Goal: Information Seeking & Learning: Learn about a topic

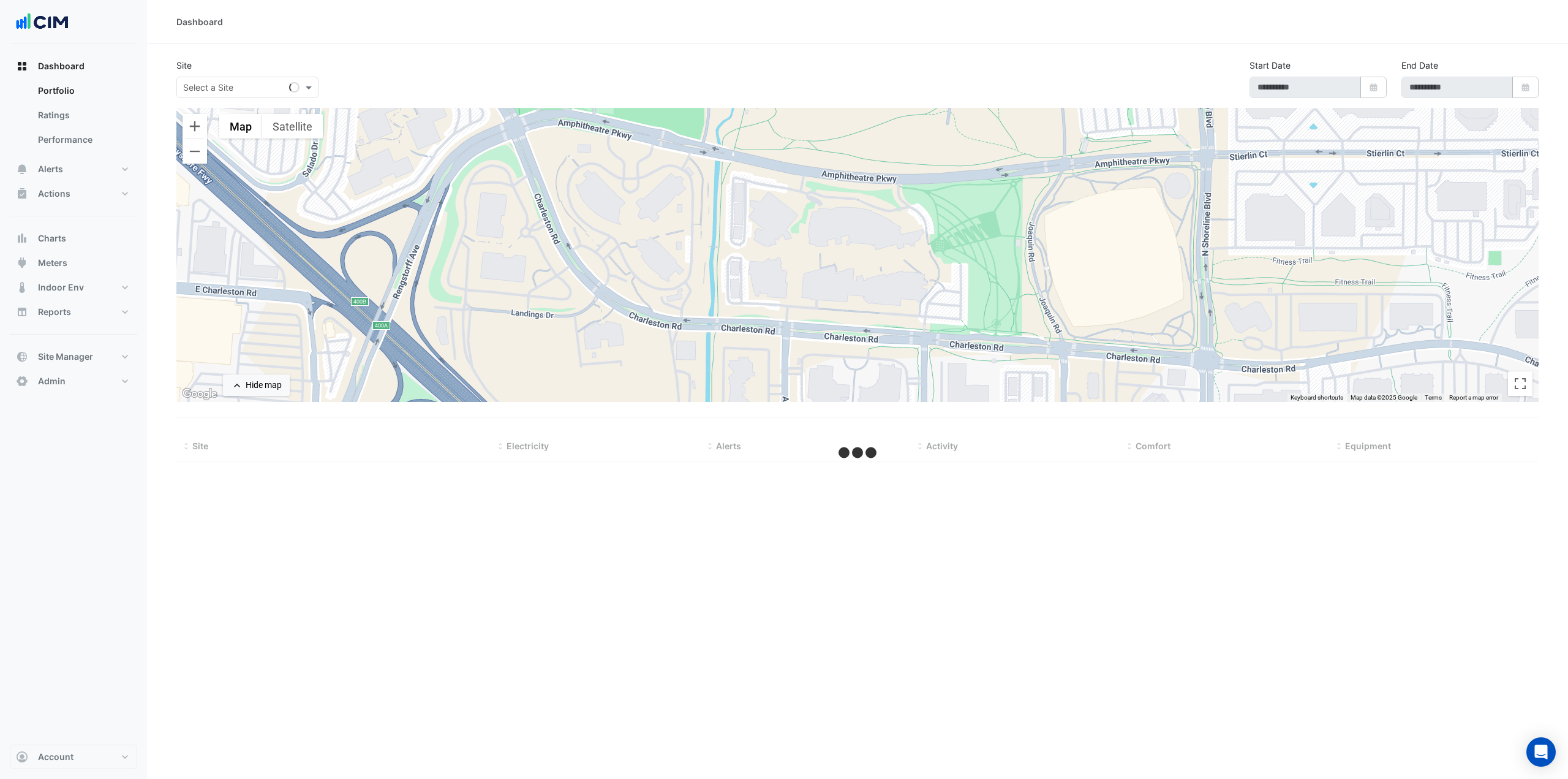
type input "**********"
select select "***"
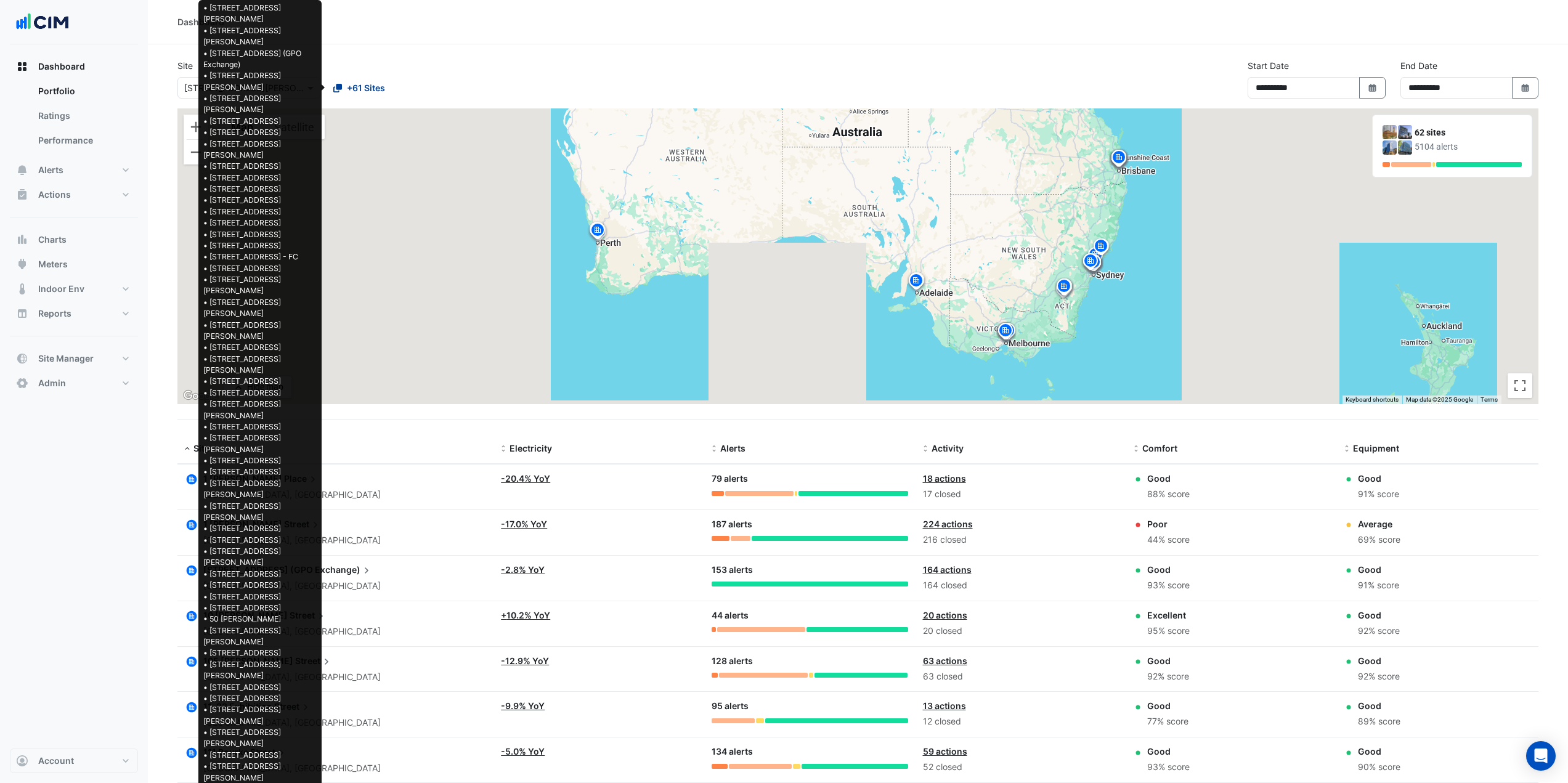
click at [340, 92] on icon at bounding box center [337, 88] width 9 height 9
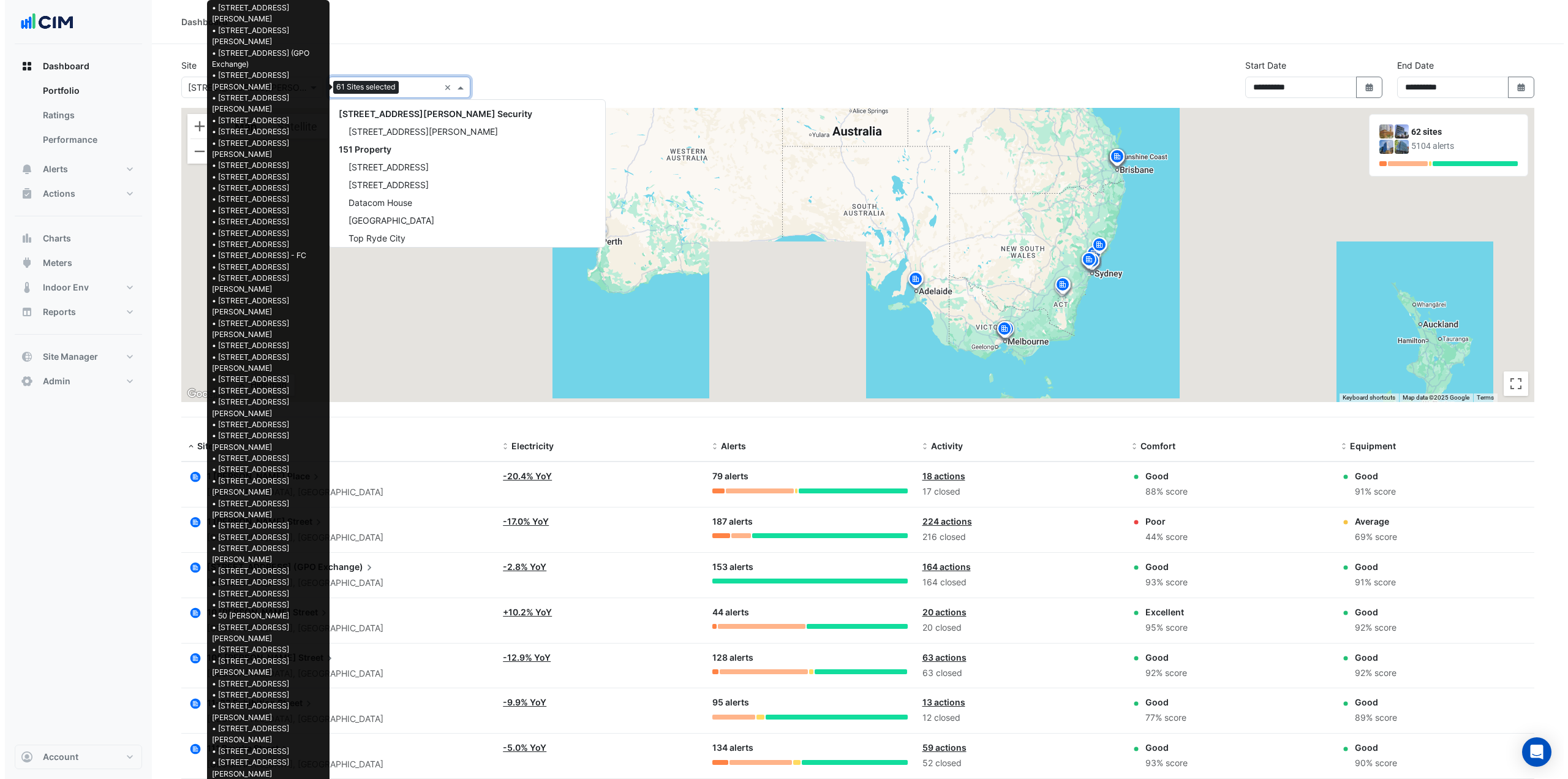
scroll to position [3469, 0]
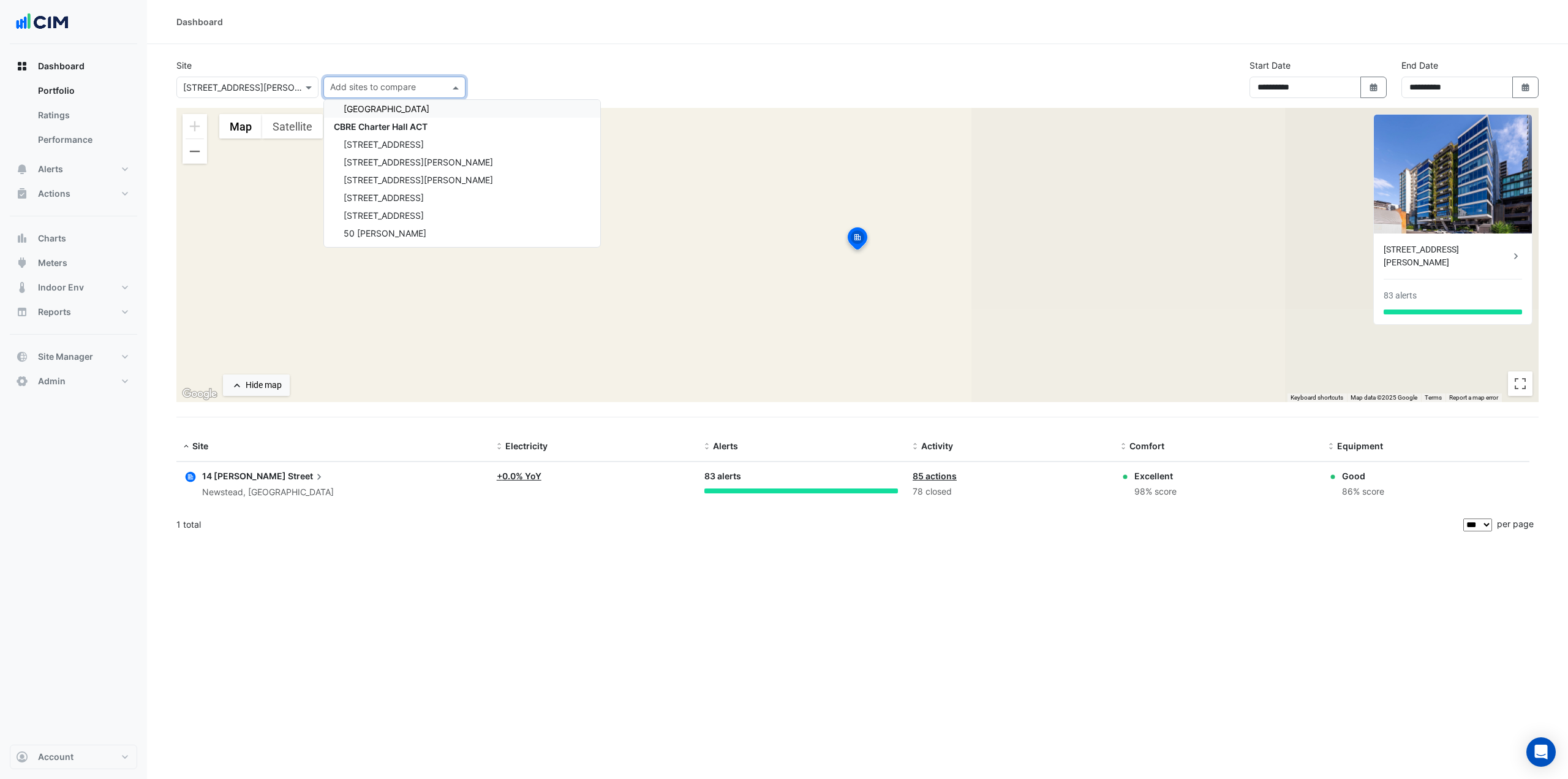
click at [291, 82] on div at bounding box center [247, 87] width 141 height 14
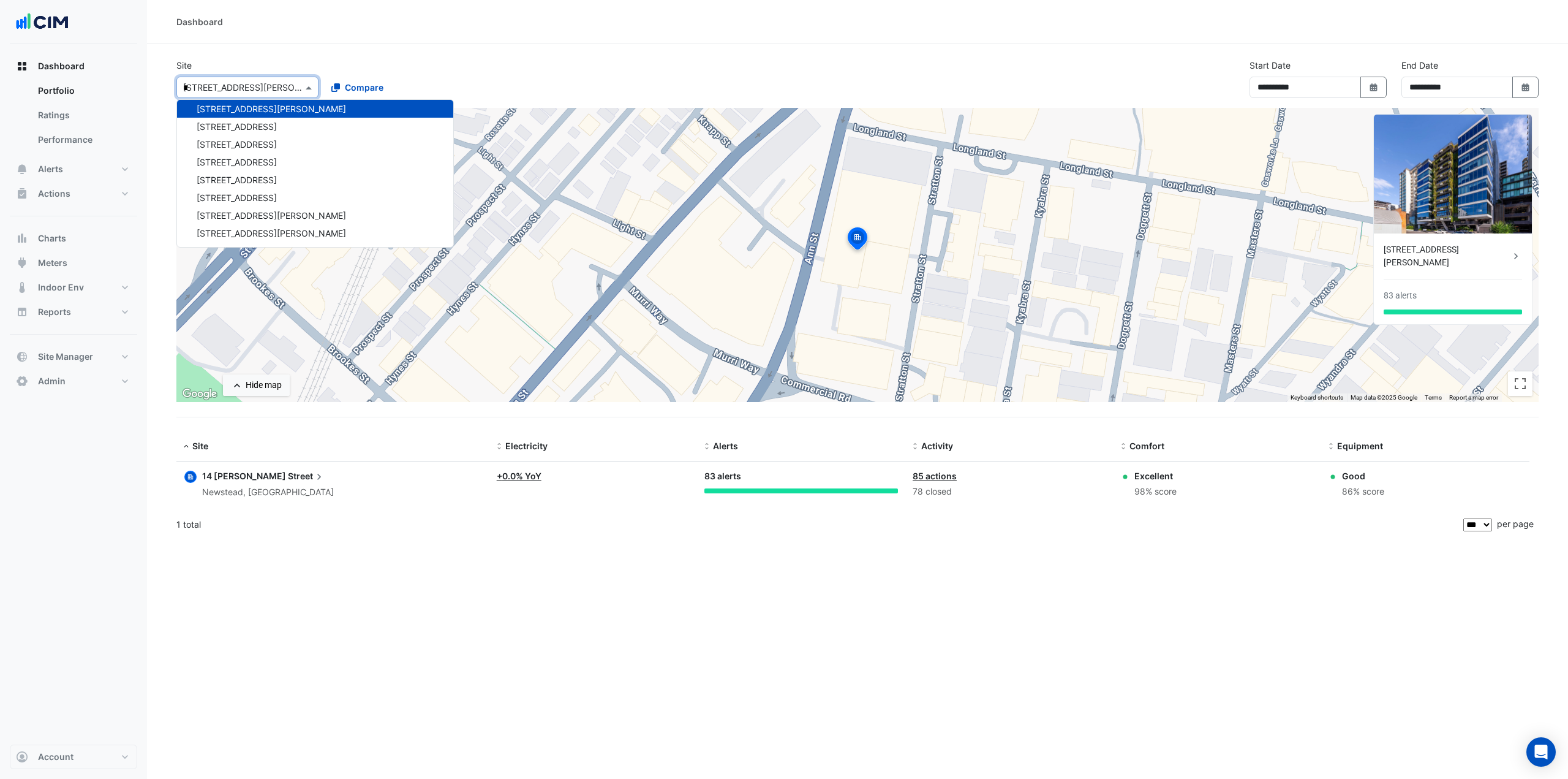
scroll to position [2315, 0]
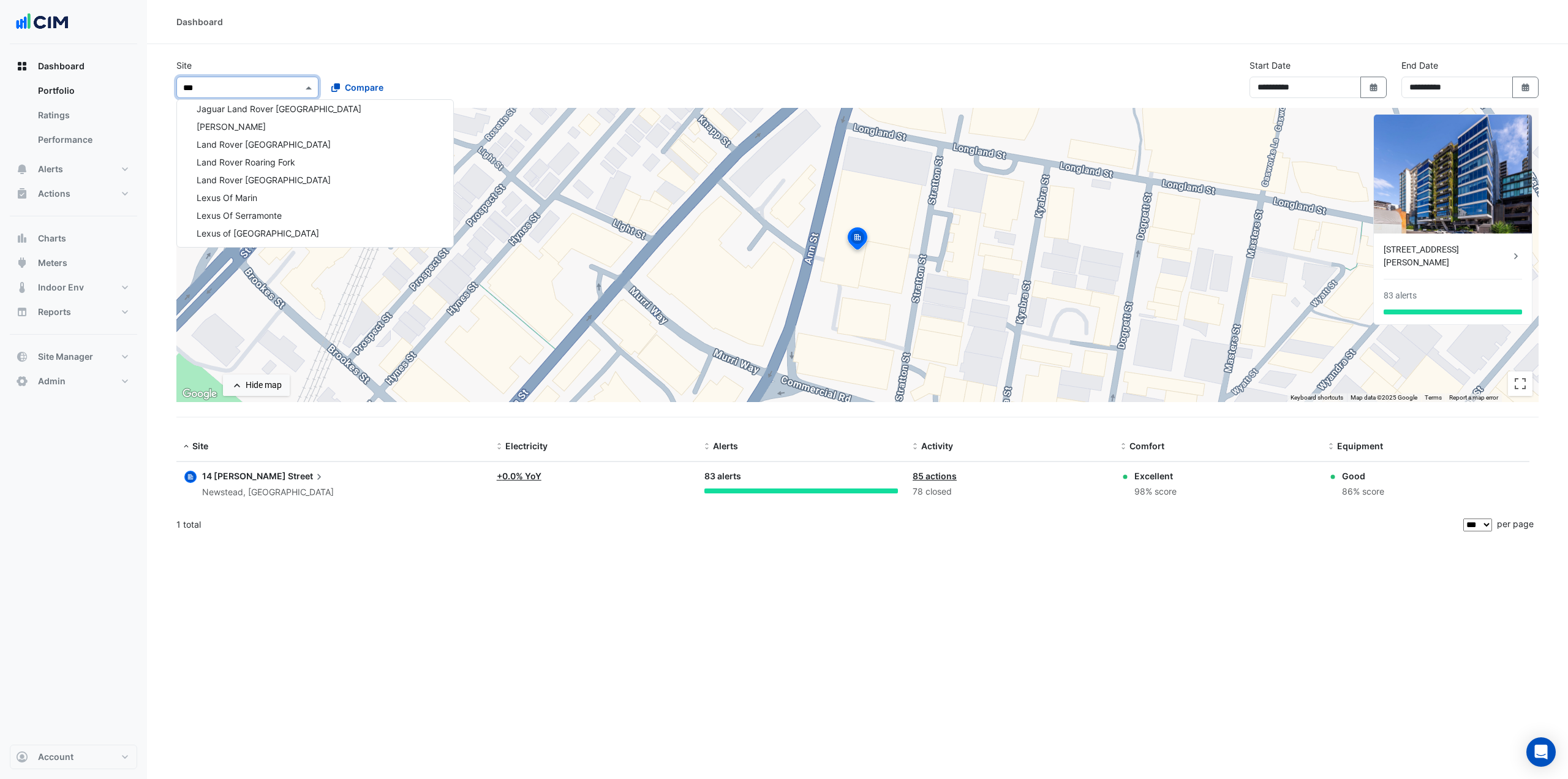
type input "****"
click at [259, 153] on div "Northwest Motorsports Pasco - SOLD" at bounding box center [315, 160] width 276 height 18
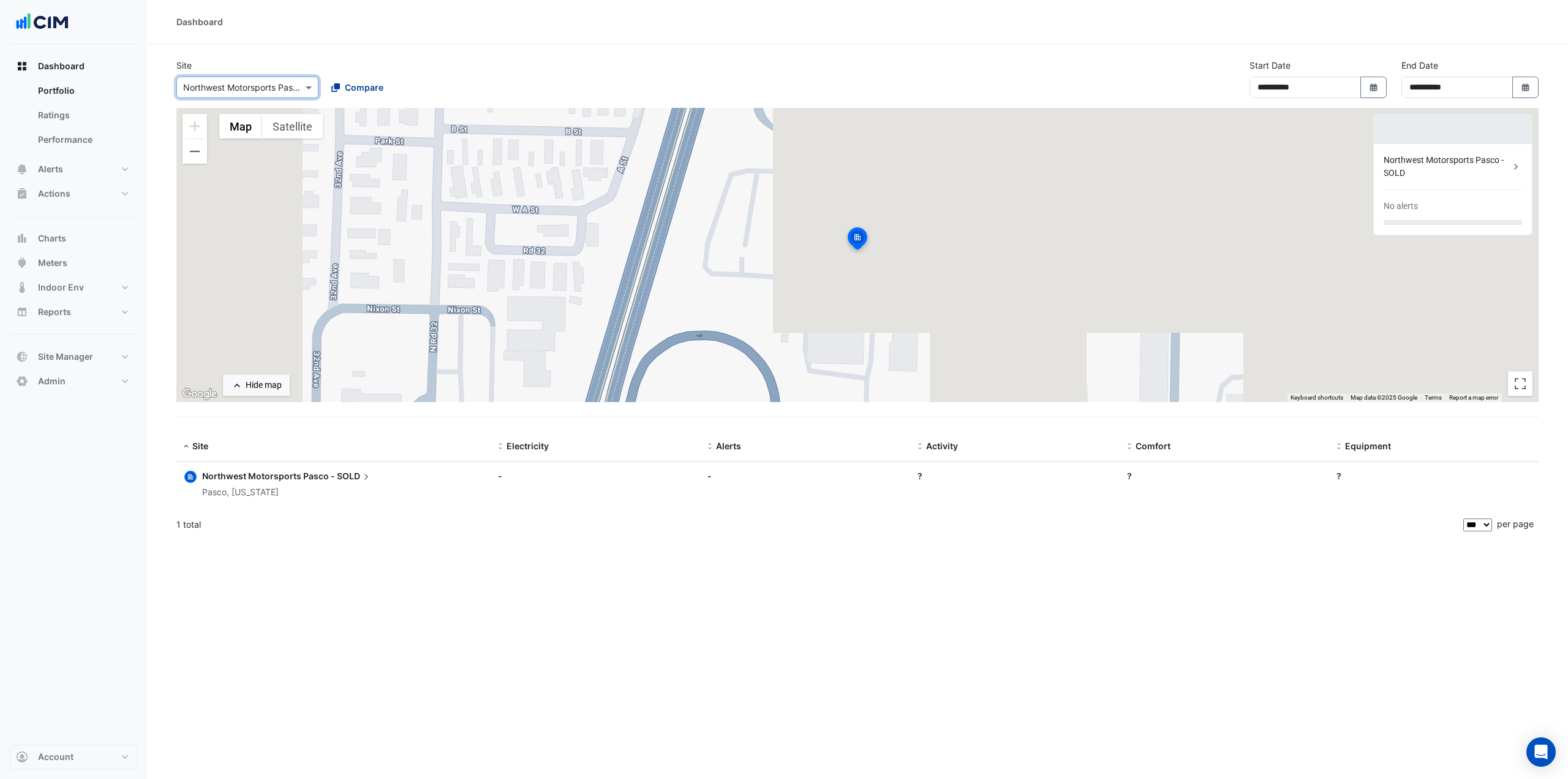
click at [339, 93] on fa-icon at bounding box center [335, 87] width 9 height 13
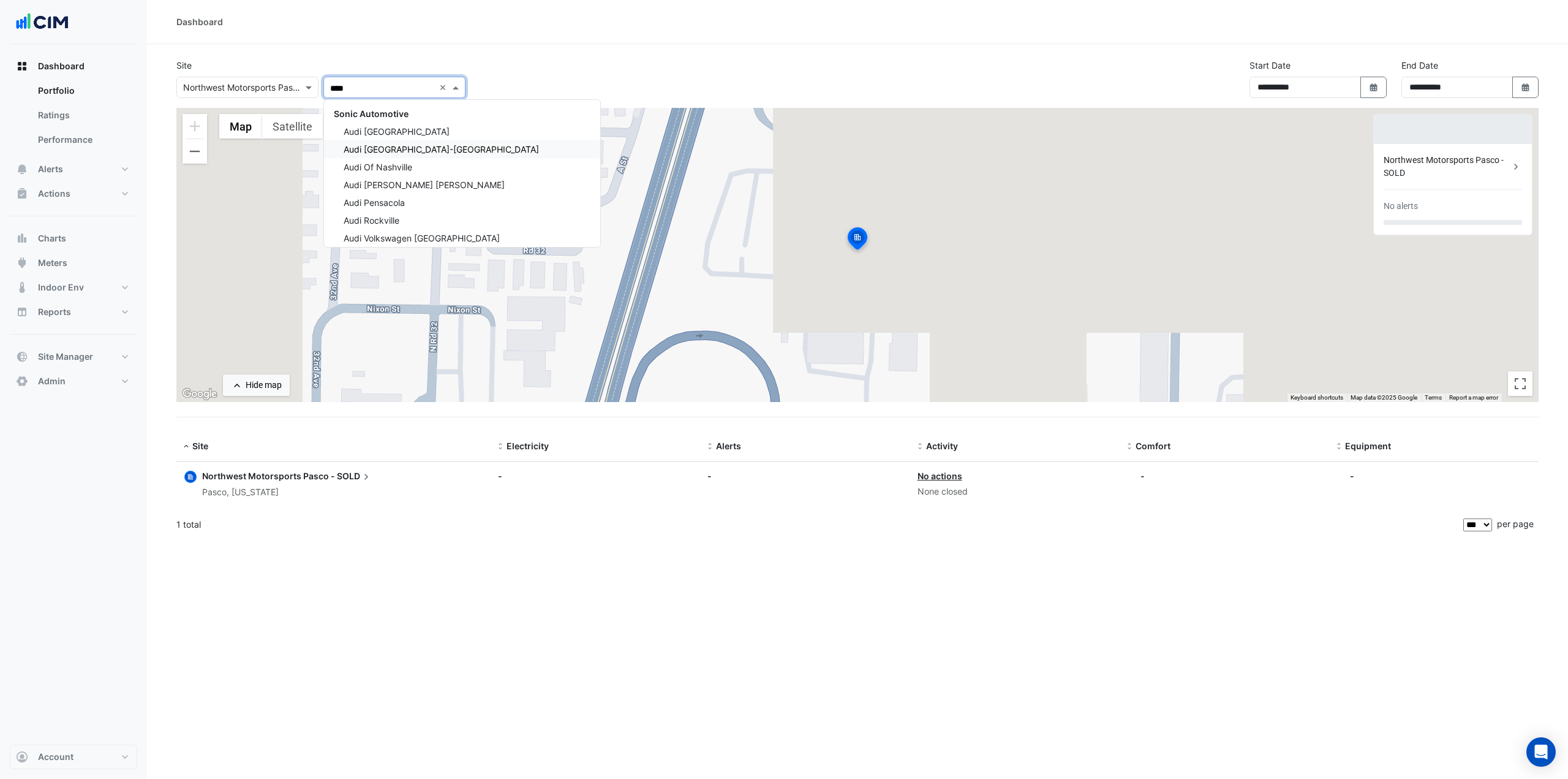
type input "*****"
click at [409, 117] on div "Sonic Automotive" at bounding box center [462, 113] width 276 height 18
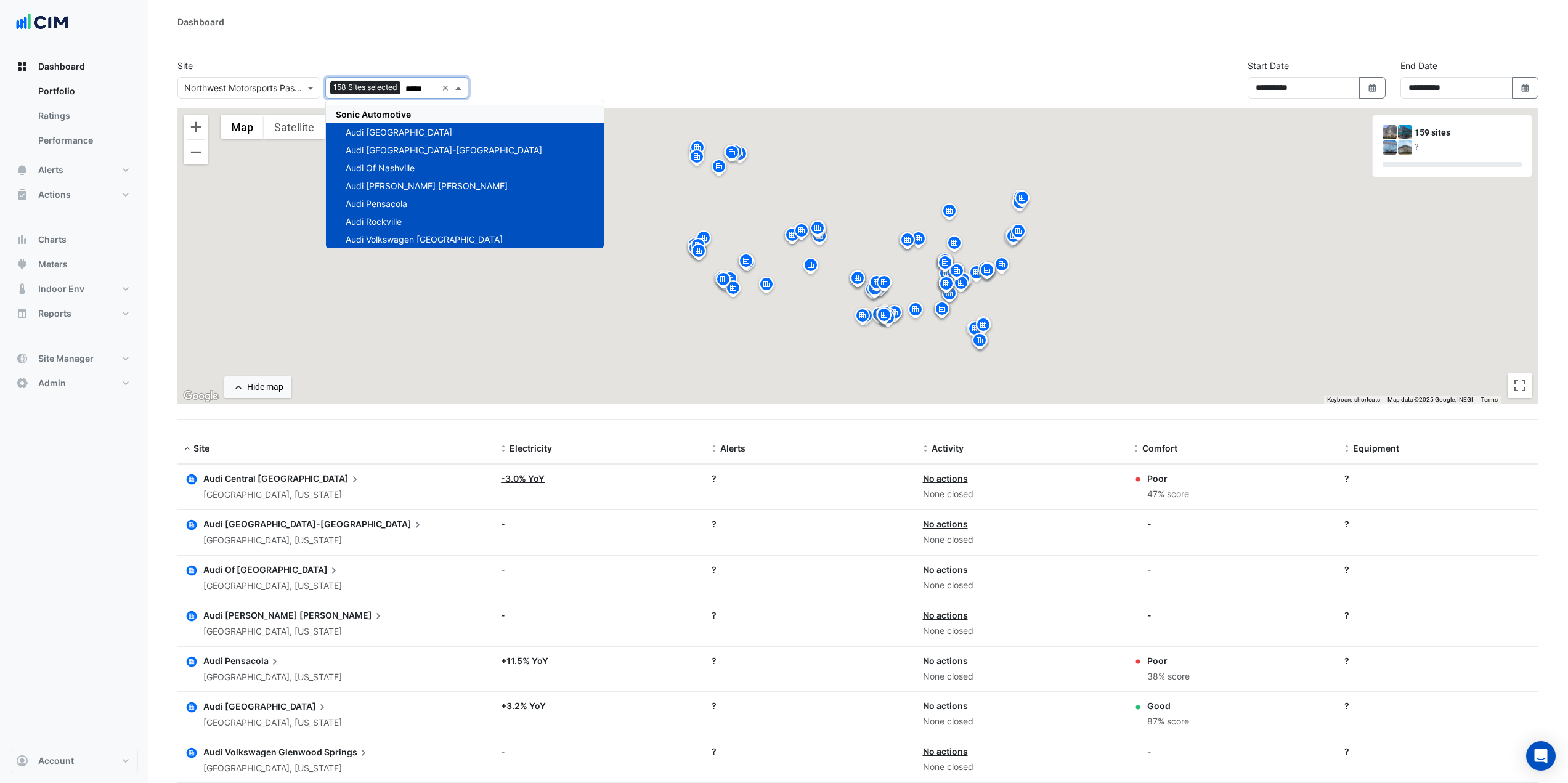
click at [574, 61] on div "Site × Northwest Motorsports Pasco - SOLD 158 Sites selected ***** × Sonic Auto…" at bounding box center [857, 84] width 1376 height 49
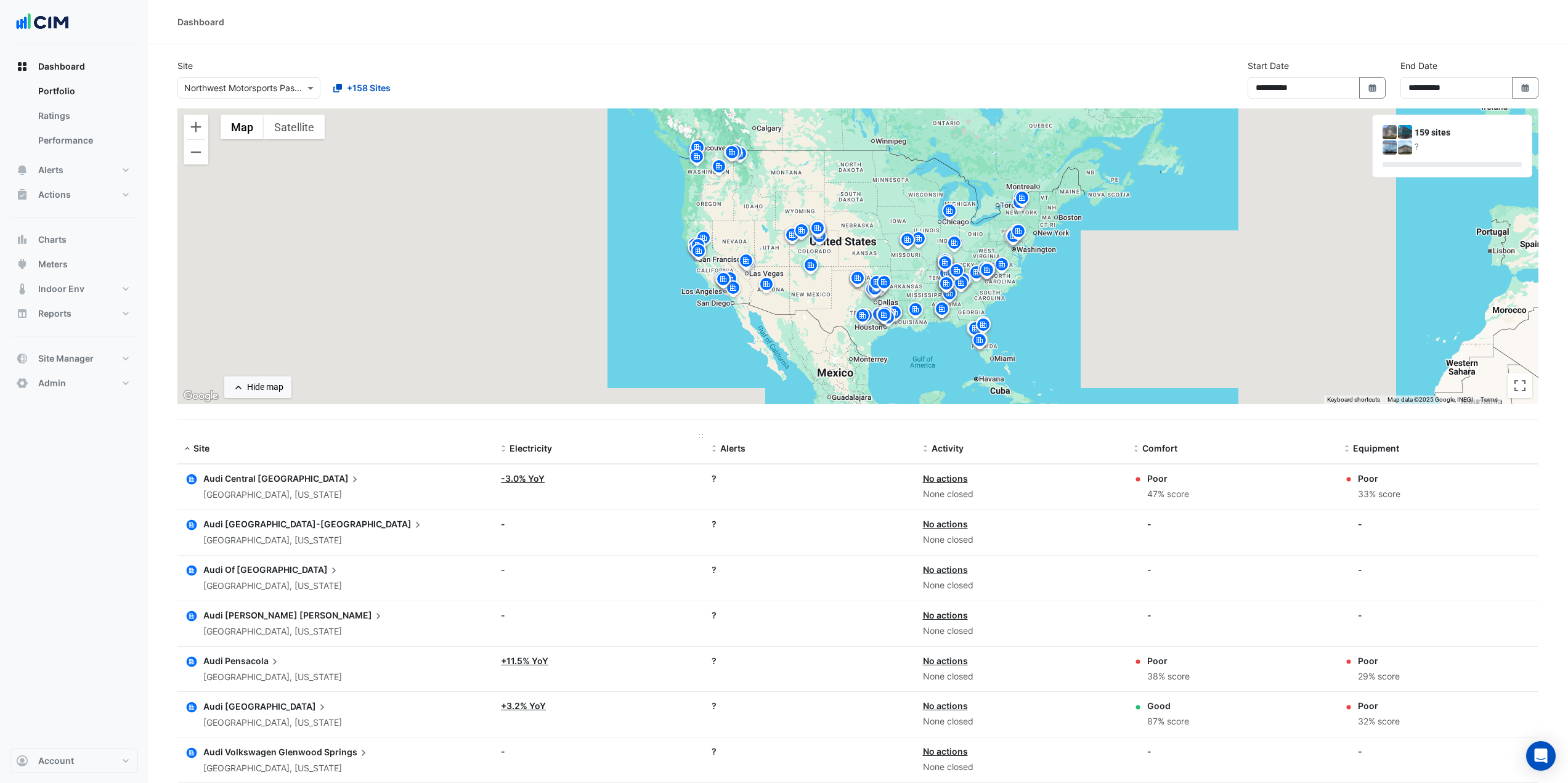
click at [506, 448] on span at bounding box center [503, 449] width 9 height 10
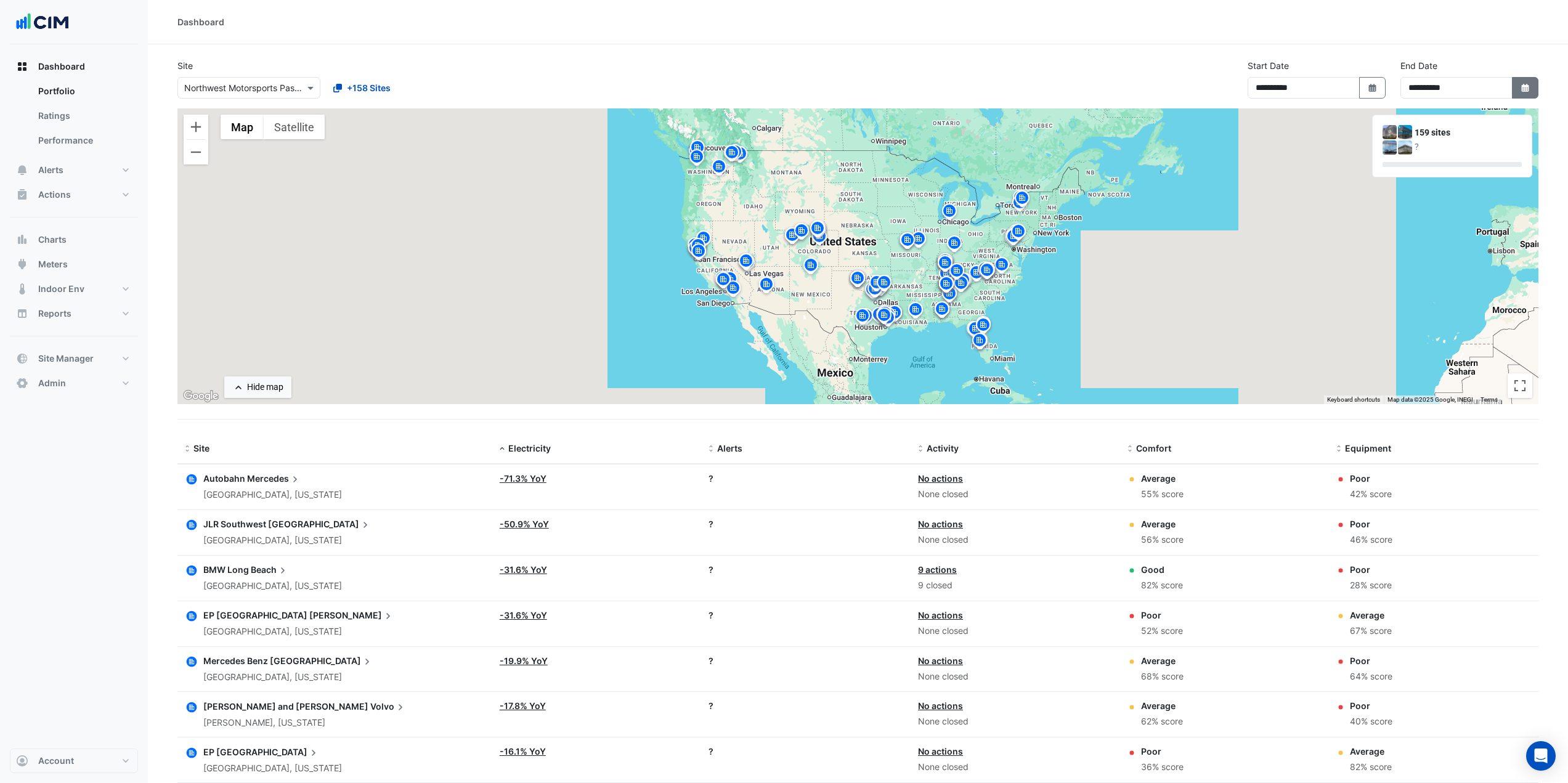
click at [1536, 86] on button "Select Date" at bounding box center [1526, 88] width 27 height 22
select select "*"
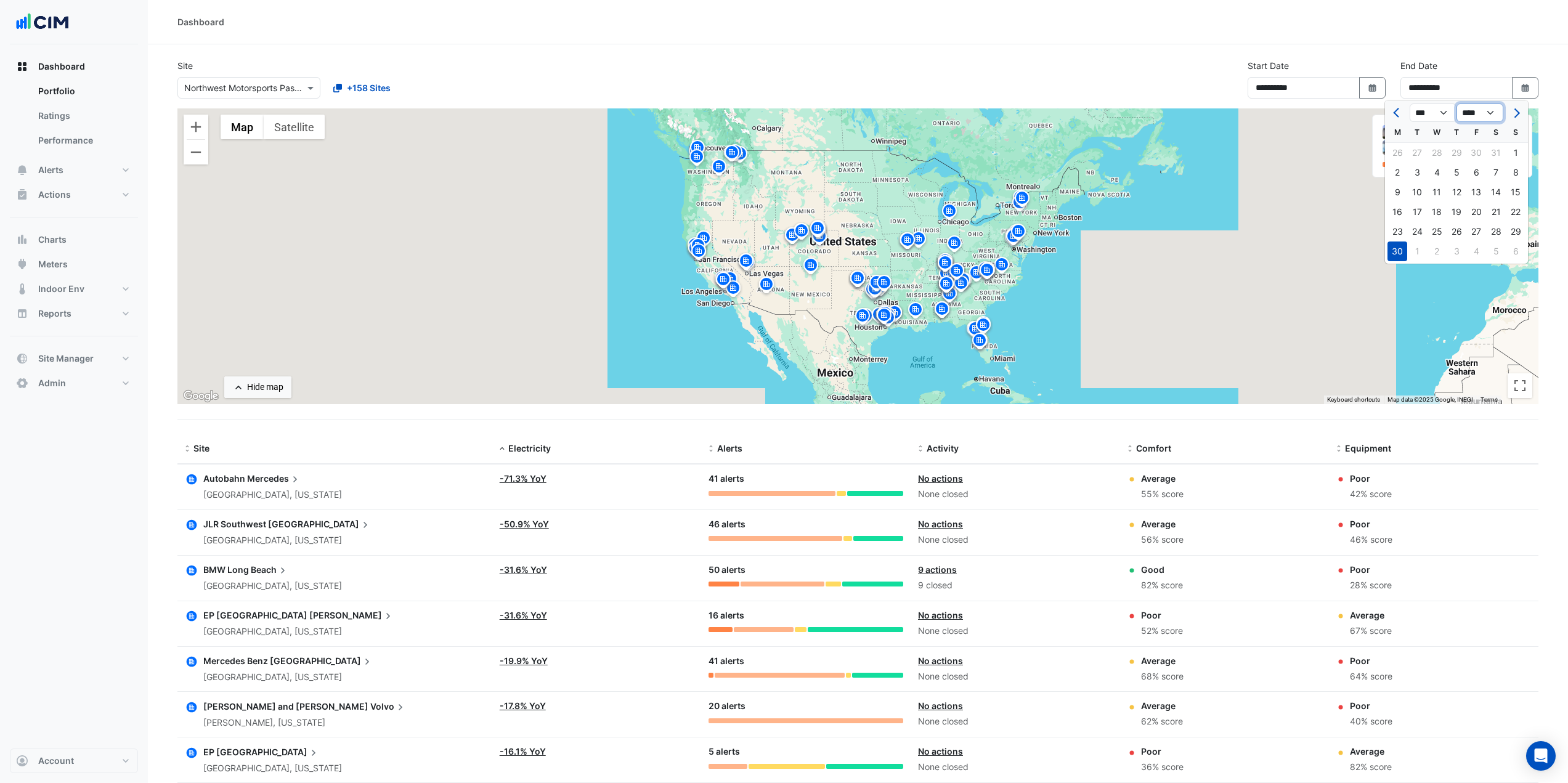
click at [1494, 118] on select "**** **** **** **** **** **** **** **** **** **** ****" at bounding box center [1479, 113] width 47 height 18
select select "****"
click at [1456, 104] on select "**** **** **** **** **** **** **** **** **** **** ****" at bounding box center [1479, 113] width 47 height 18
click at [1424, 228] on div "30" at bounding box center [1416, 231] width 20 height 20
type input "**********"
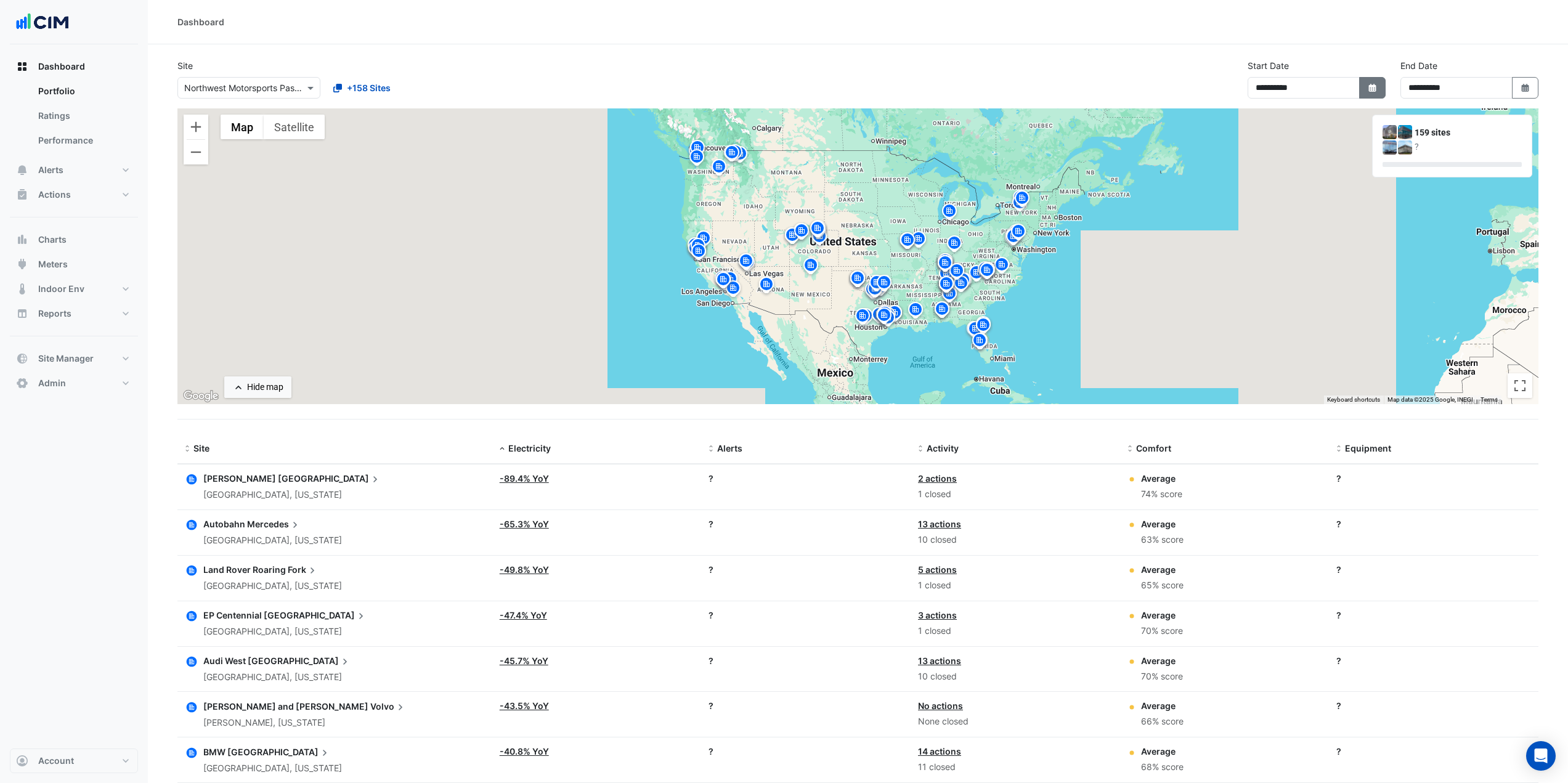
click at [1371, 89] on icon "button" at bounding box center [1372, 88] width 7 height 8
select select "*"
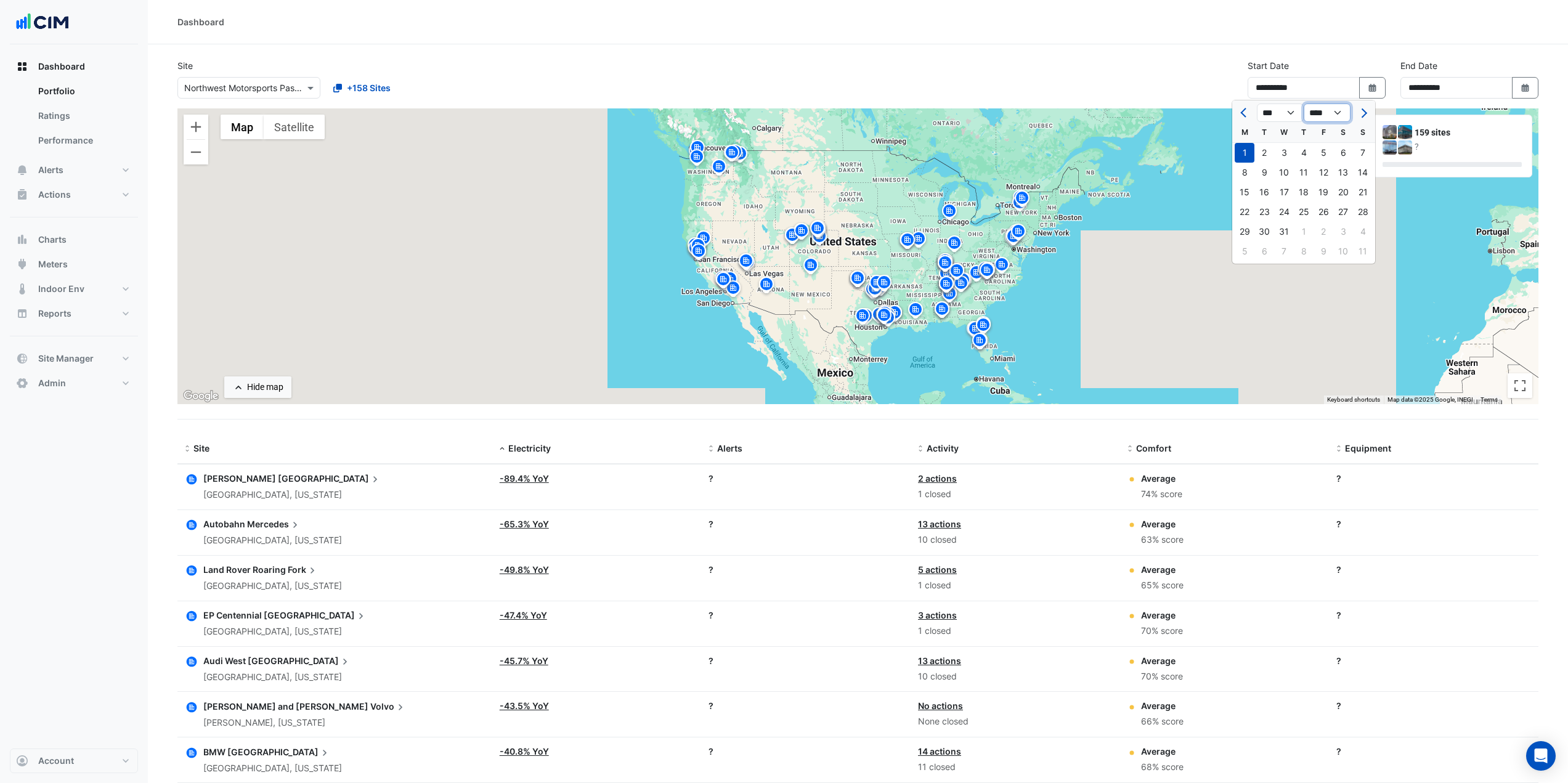
click at [1338, 113] on select "**** **** **** **** **** **** **** **** **** **** **** ****" at bounding box center [1327, 113] width 47 height 18
select select "****"
click at [1304, 104] on select "**** **** **** **** **** **** **** **** **** **** **** ****" at bounding box center [1327, 113] width 47 height 18
click at [1284, 113] on select "*** *** *** *** *** *** *** *** ***" at bounding box center [1279, 113] width 47 height 18
select select "*"
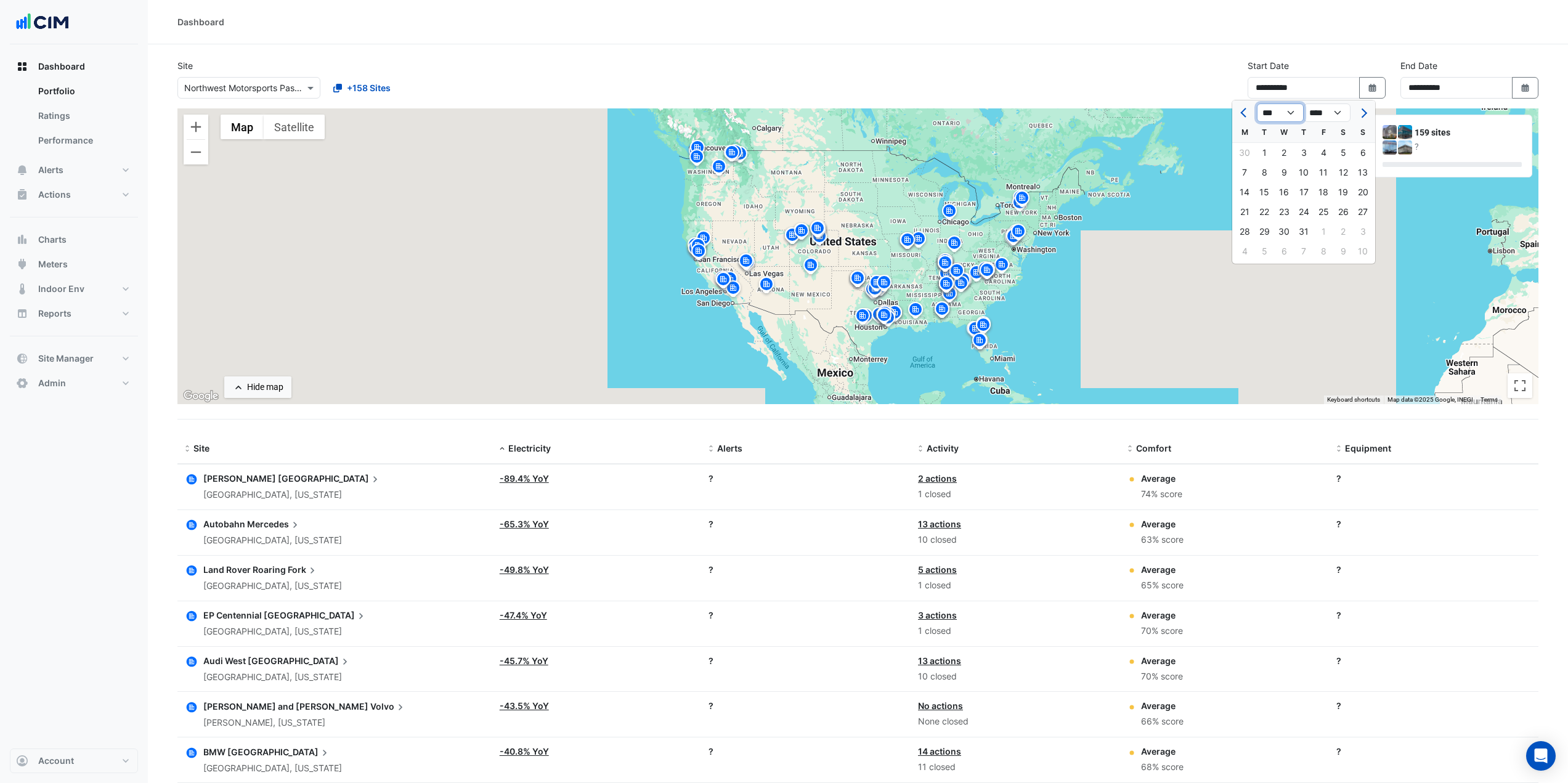
click at [1257, 104] on select "*** *** *** *** *** *** *** *** ***" at bounding box center [1279, 113] width 47 height 18
click at [1281, 152] on div "1" at bounding box center [1284, 152] width 20 height 20
type input "**********"
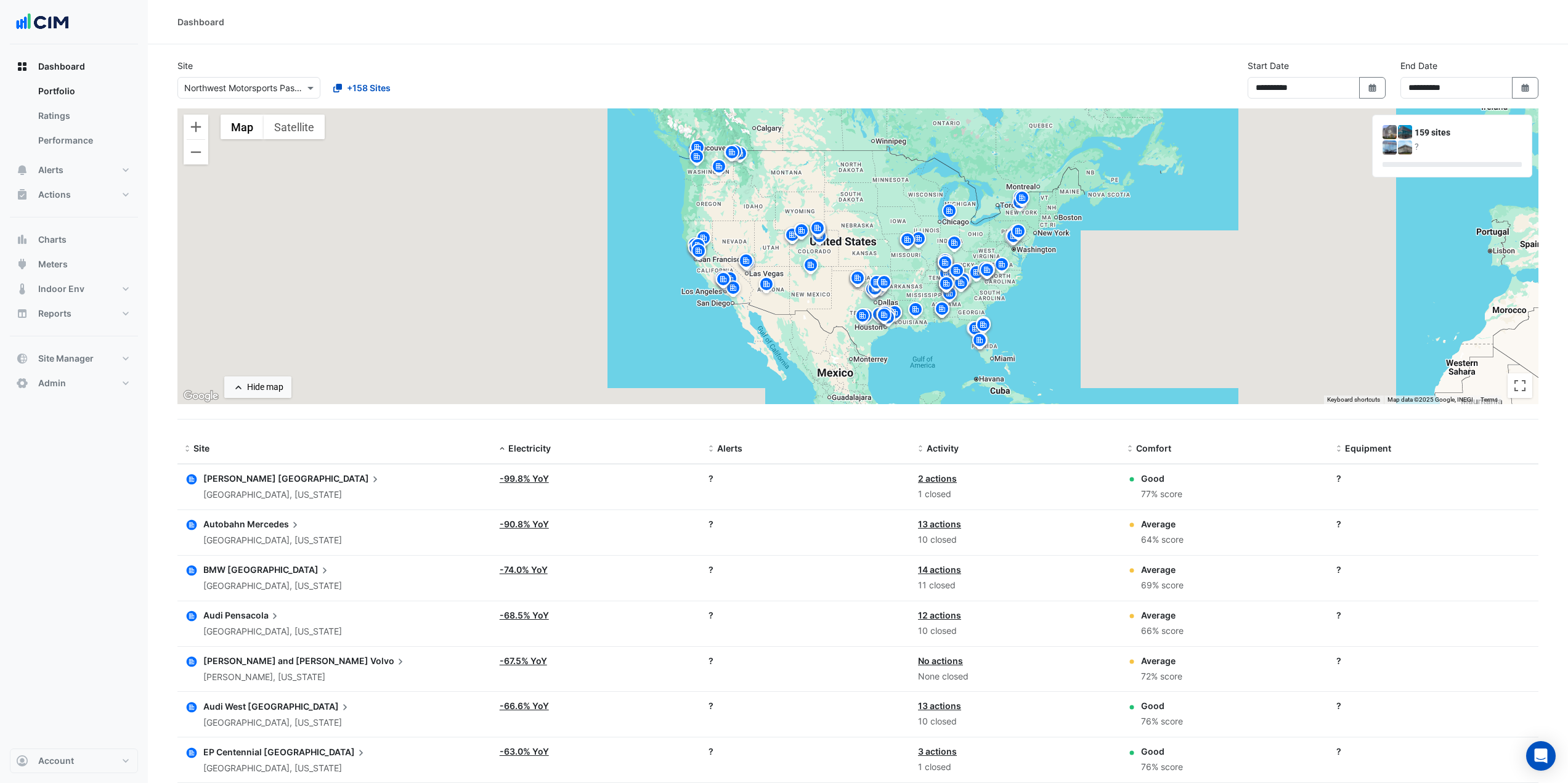
click at [1178, 77] on div "**********" at bounding box center [857, 84] width 1376 height 49
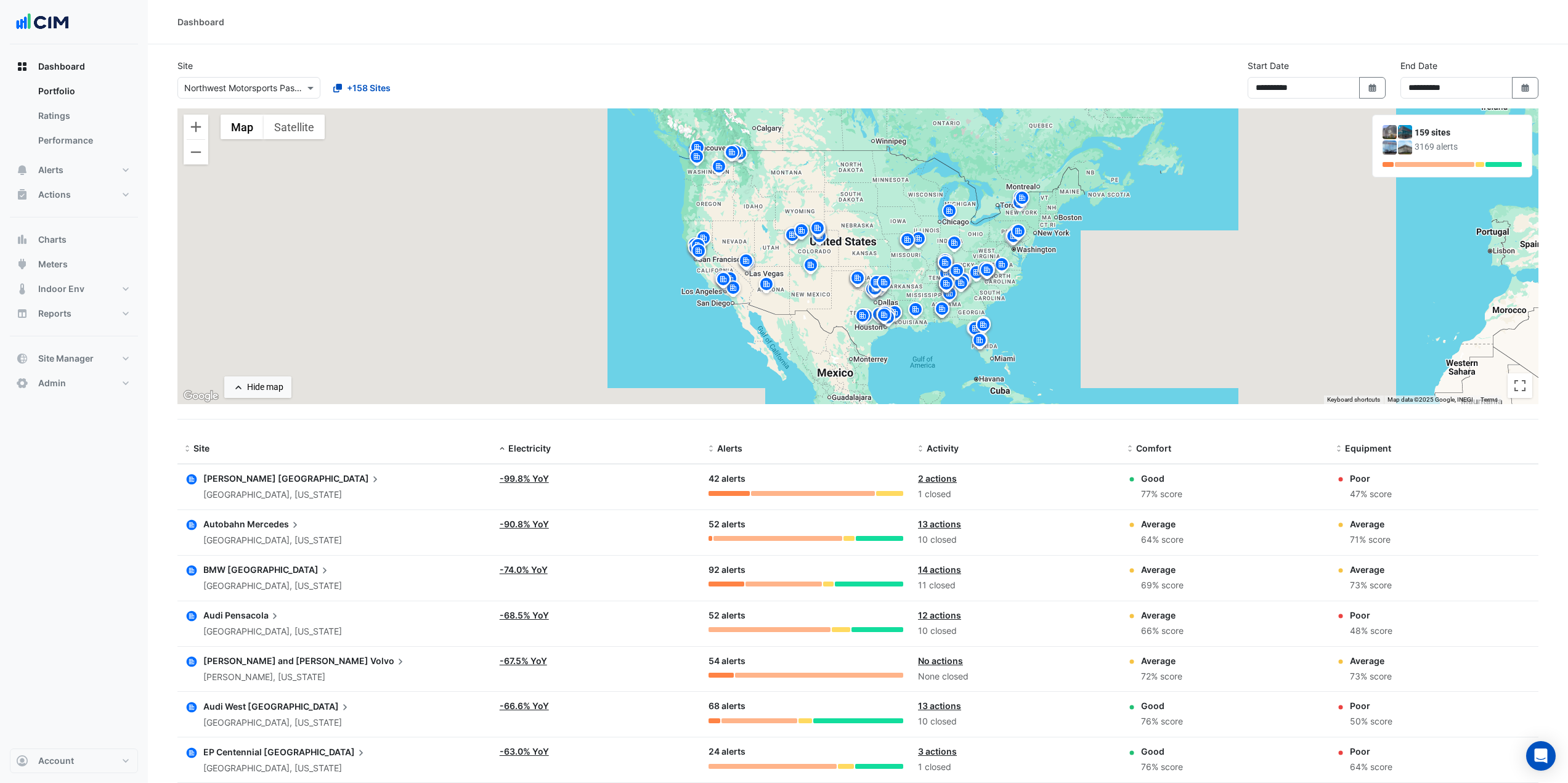
click at [301, 42] on div "Dashboard" at bounding box center [857, 22] width 1420 height 44
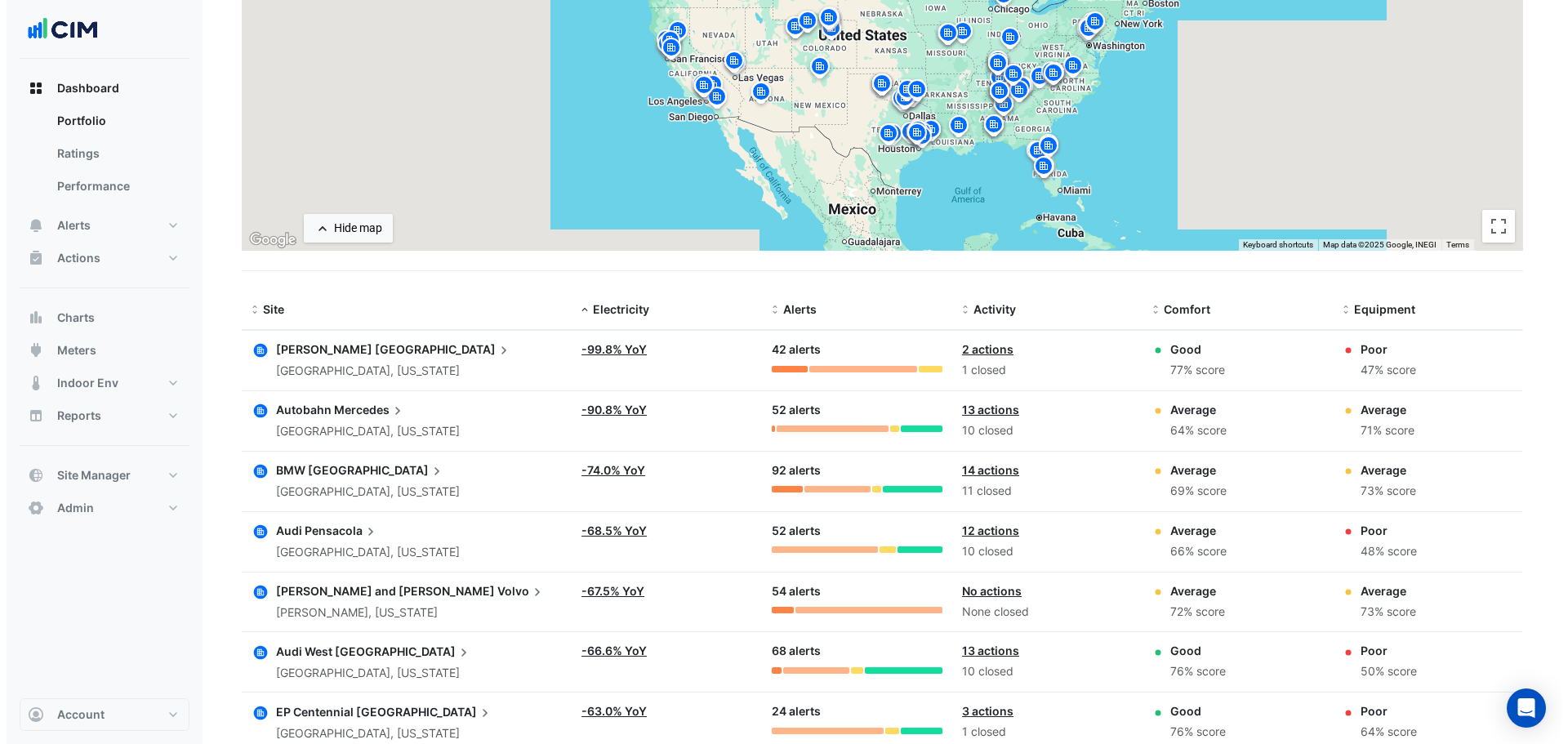
scroll to position [327, 0]
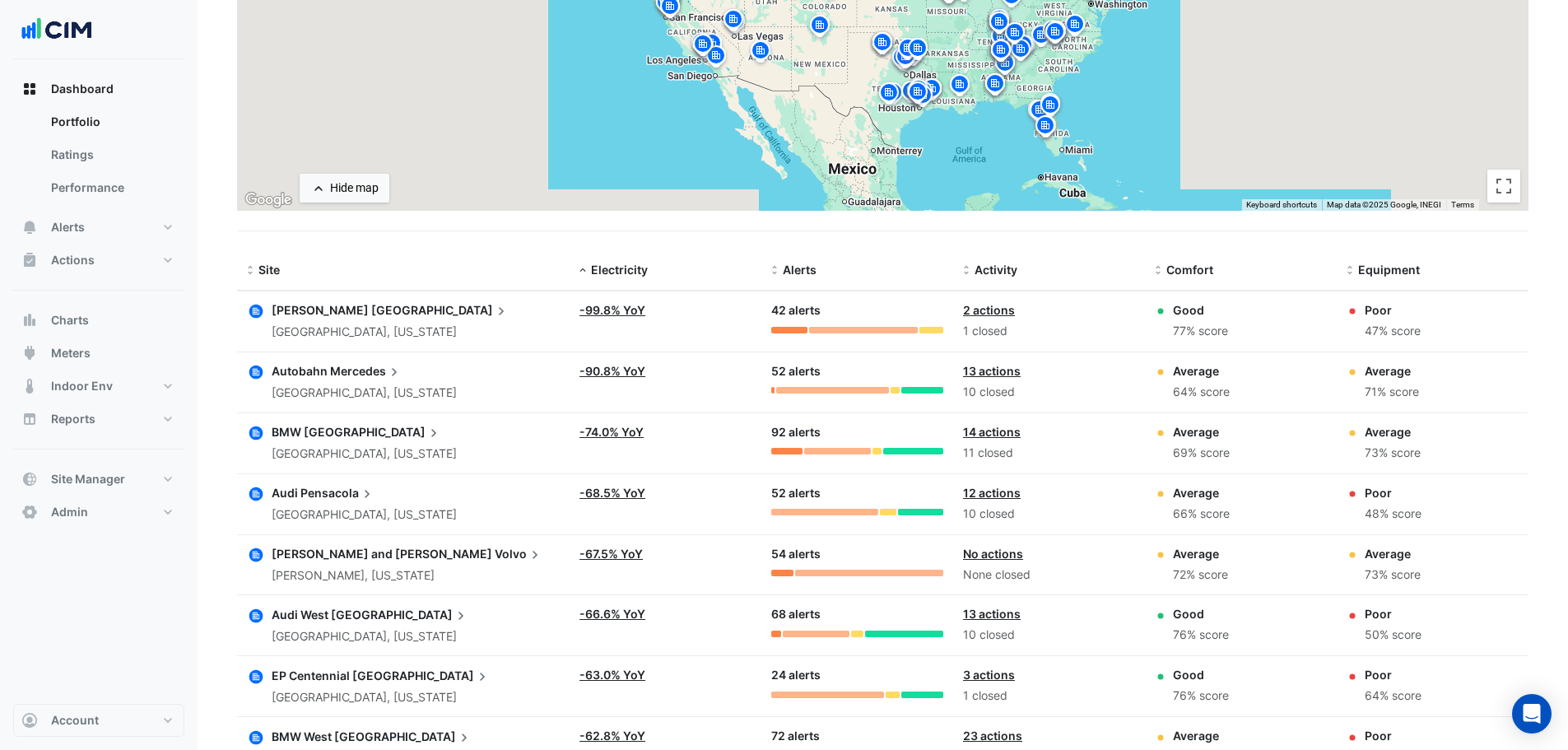
click at [371, 313] on span "Denver" at bounding box center [440, 310] width 139 height 18
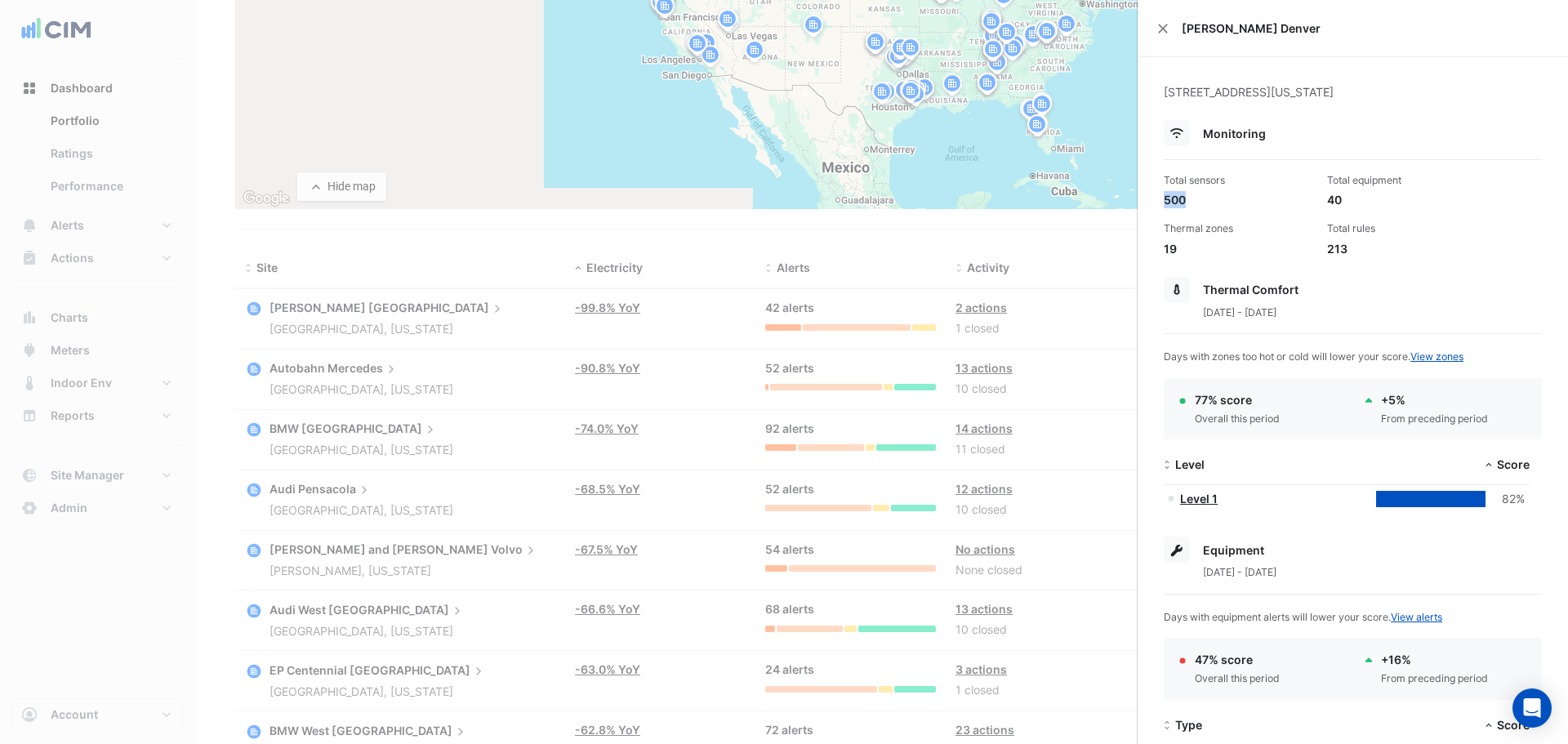
drag, startPoint x: 1190, startPoint y: 200, endPoint x: 1164, endPoint y: 199, distance: 26.0
click at [1164, 199] on div "500" at bounding box center [1238, 199] width 150 height 17
click at [1223, 205] on div "500" at bounding box center [1238, 199] width 150 height 17
drag, startPoint x: 1315, startPoint y: 200, endPoint x: 1342, endPoint y: 203, distance: 27.2
click at [1342, 203] on div "Total equipment 40" at bounding box center [1402, 190] width 164 height 35
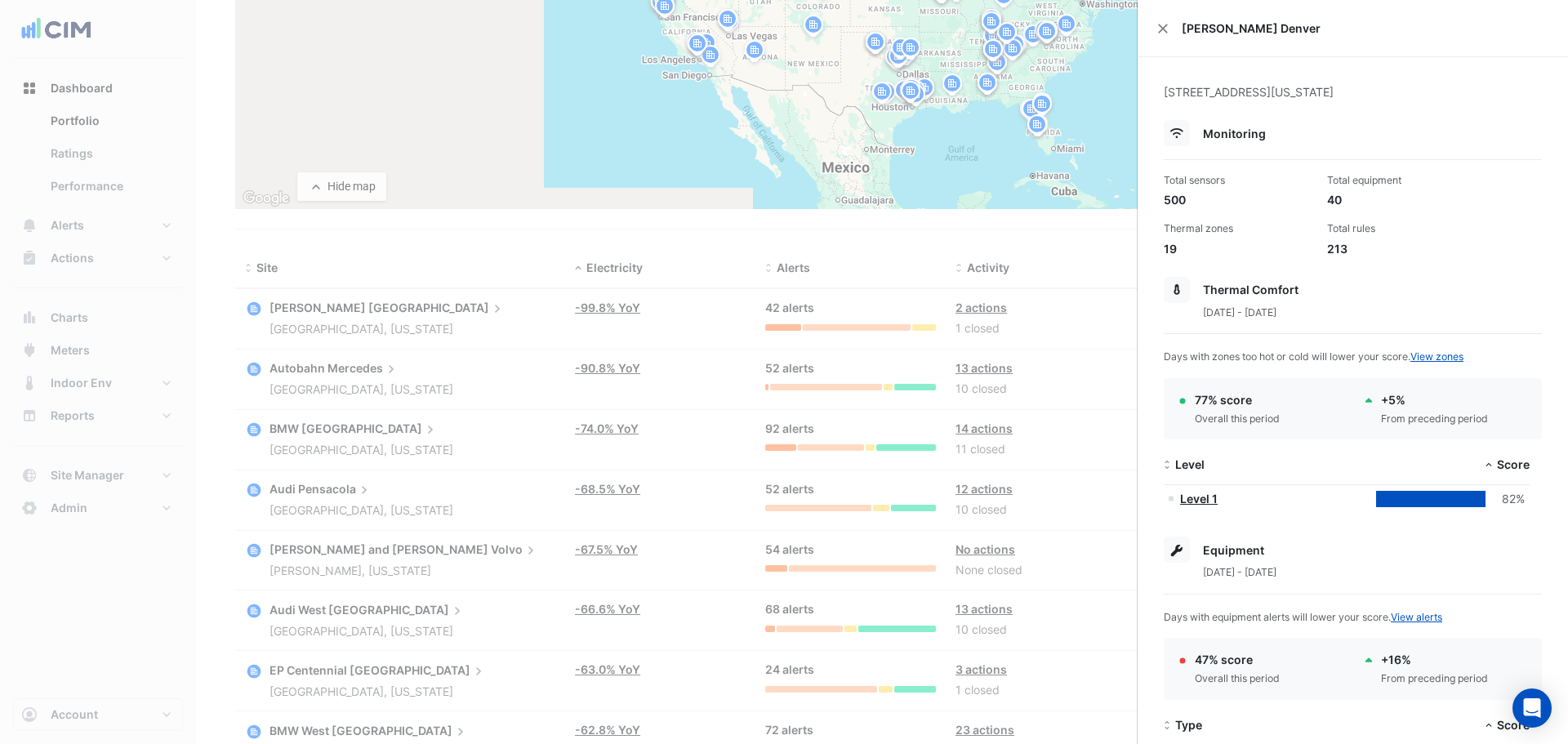
click at [1354, 250] on div "213" at bounding box center [1402, 248] width 150 height 17
drag, startPoint x: 1348, startPoint y: 248, endPoint x: 1320, endPoint y: 249, distance: 28.0
click at [1321, 249] on div "Total rules 213" at bounding box center [1402, 238] width 164 height 35
drag, startPoint x: 1161, startPoint y: 33, endPoint x: 1151, endPoint y: 52, distance: 21.5
click at [1161, 33] on button "Close" at bounding box center [1162, 29] width 12 height 12
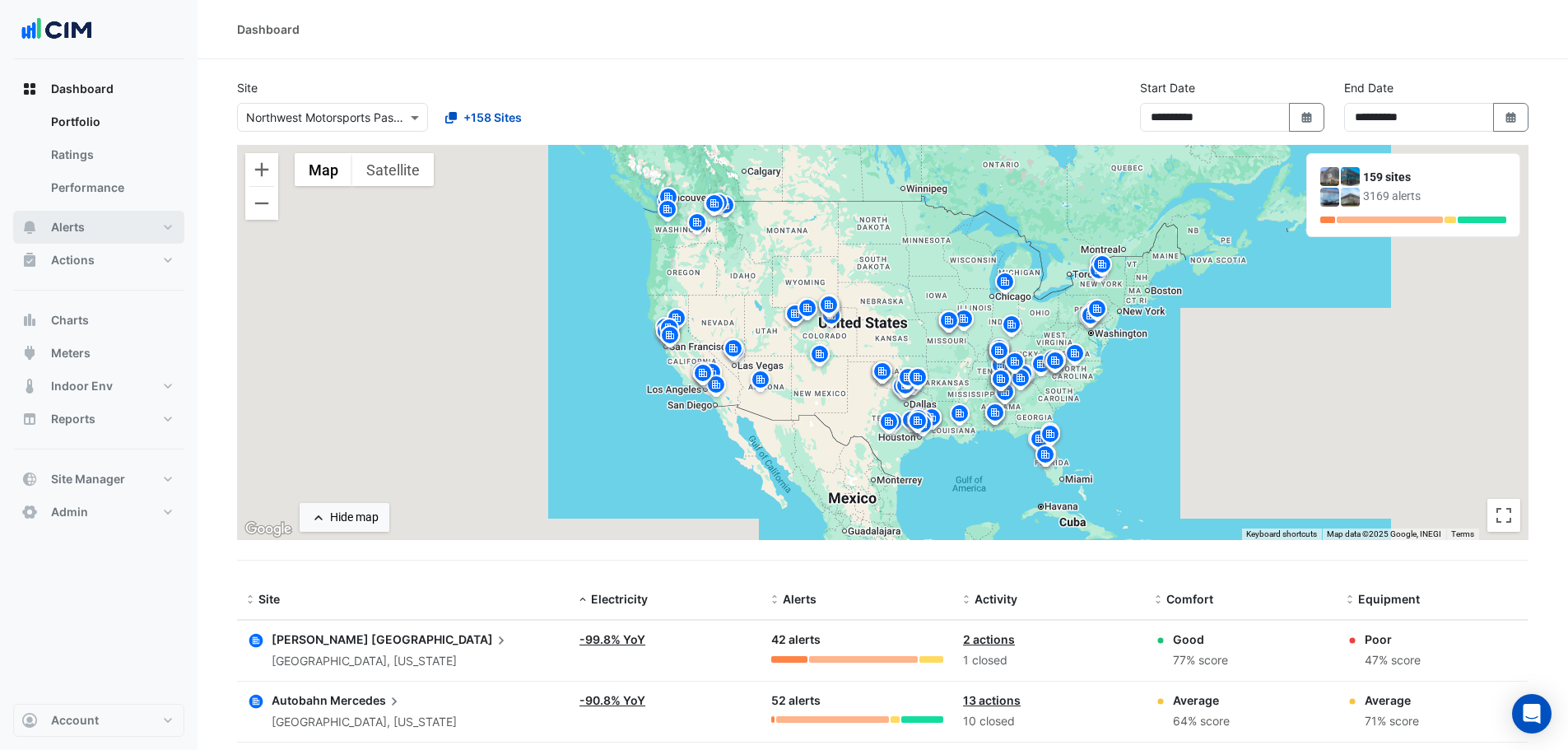
click at [94, 230] on button "Alerts" at bounding box center [99, 227] width 171 height 33
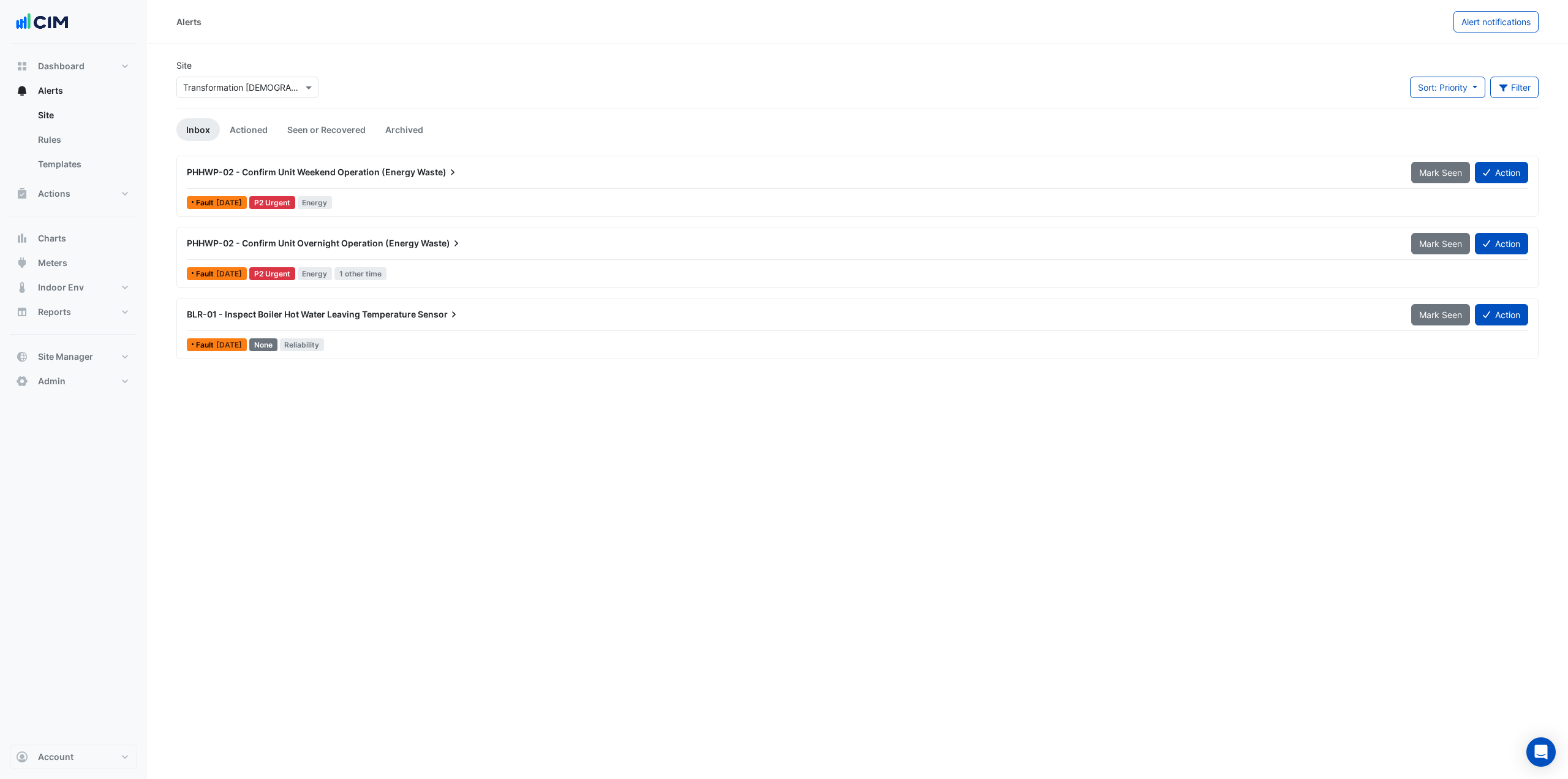
click at [406, 198] on div "Fault 1 week ago P2 Urgent Energy" at bounding box center [857, 202] width 1344 height 18
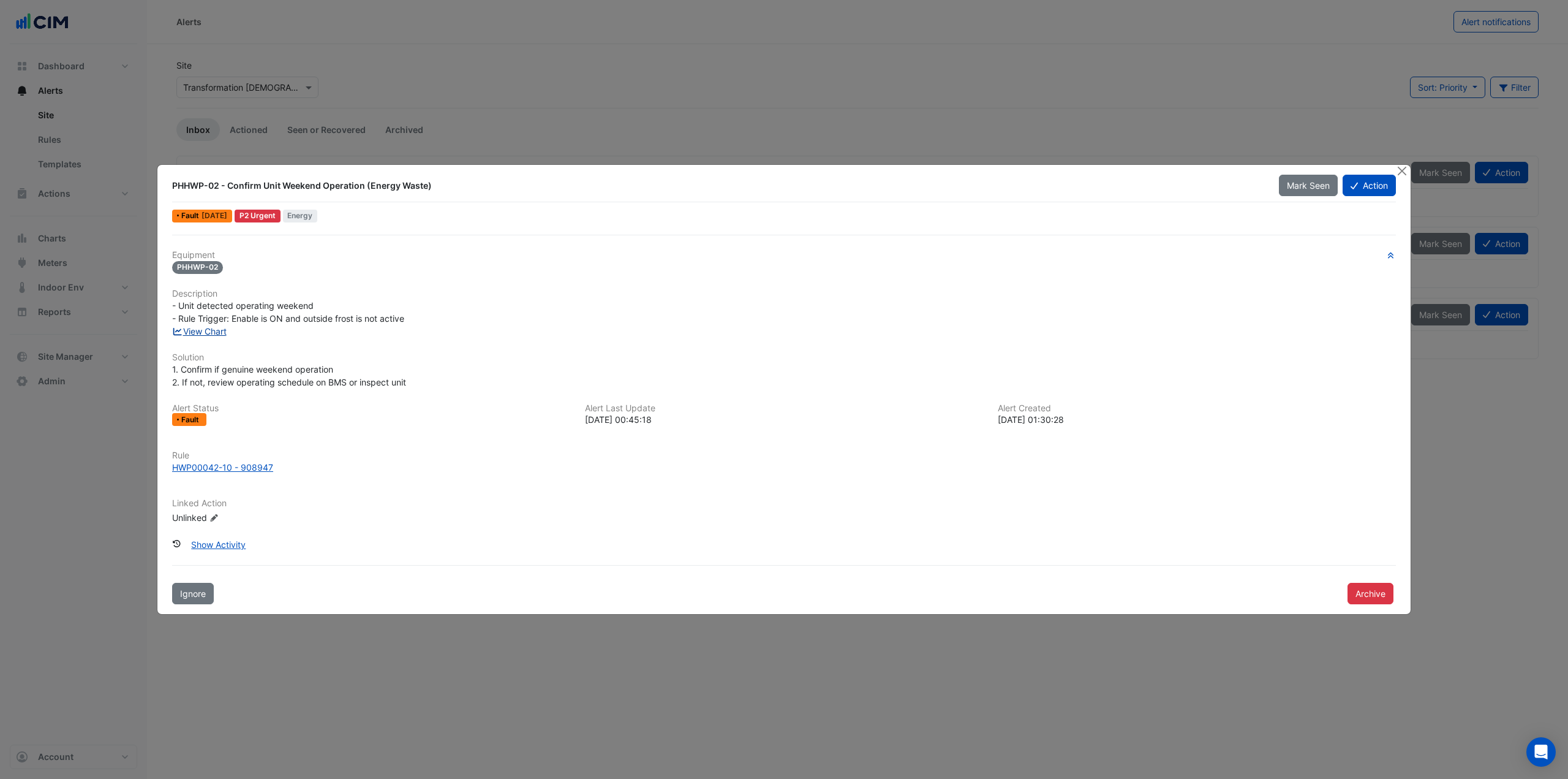
click at [207, 331] on link "View Chart" at bounding box center [199, 331] width 54 height 11
click at [1399, 170] on button "Close" at bounding box center [1401, 171] width 13 height 13
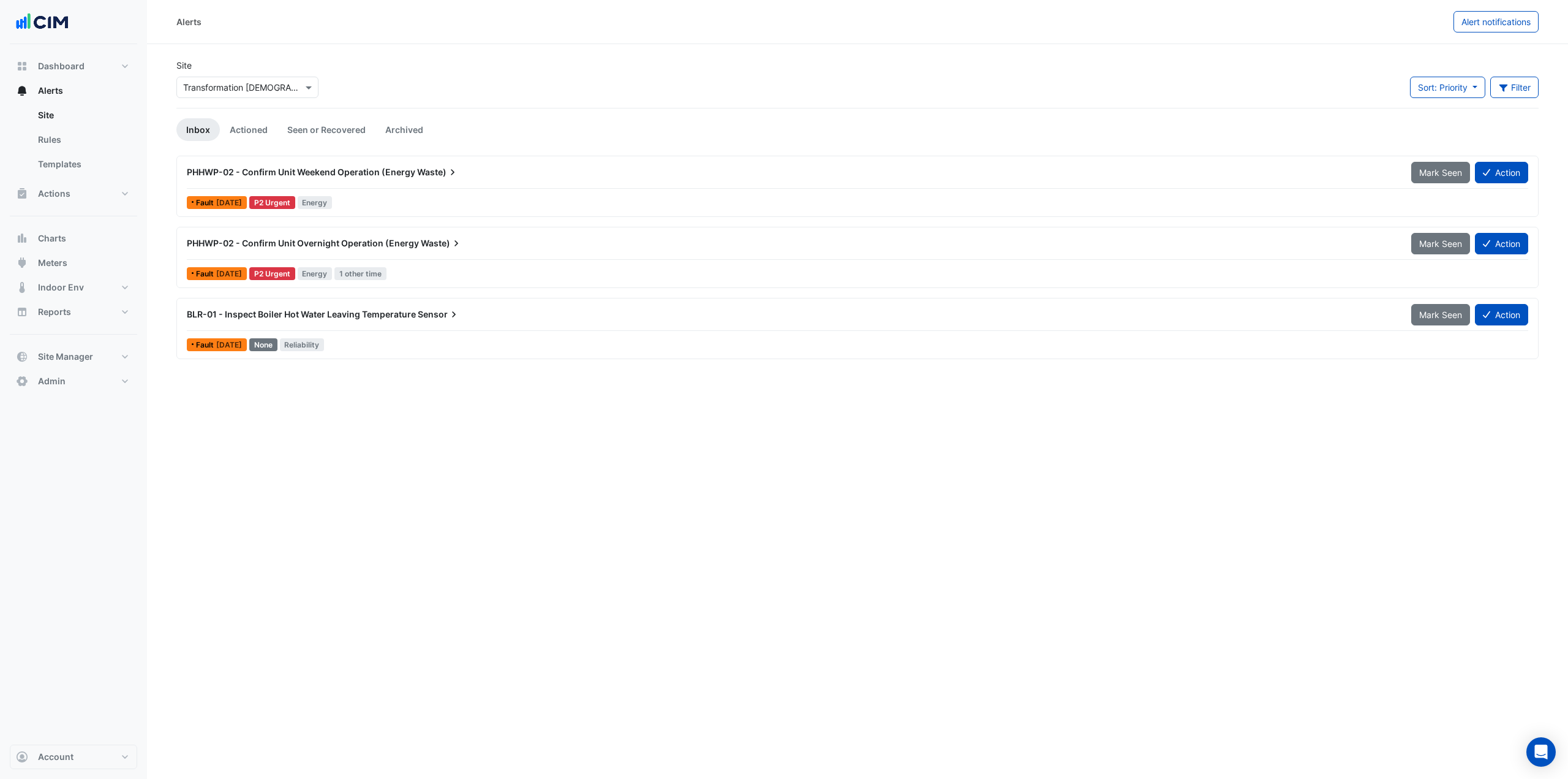
click at [287, 89] on input "text" at bounding box center [235, 88] width 104 height 13
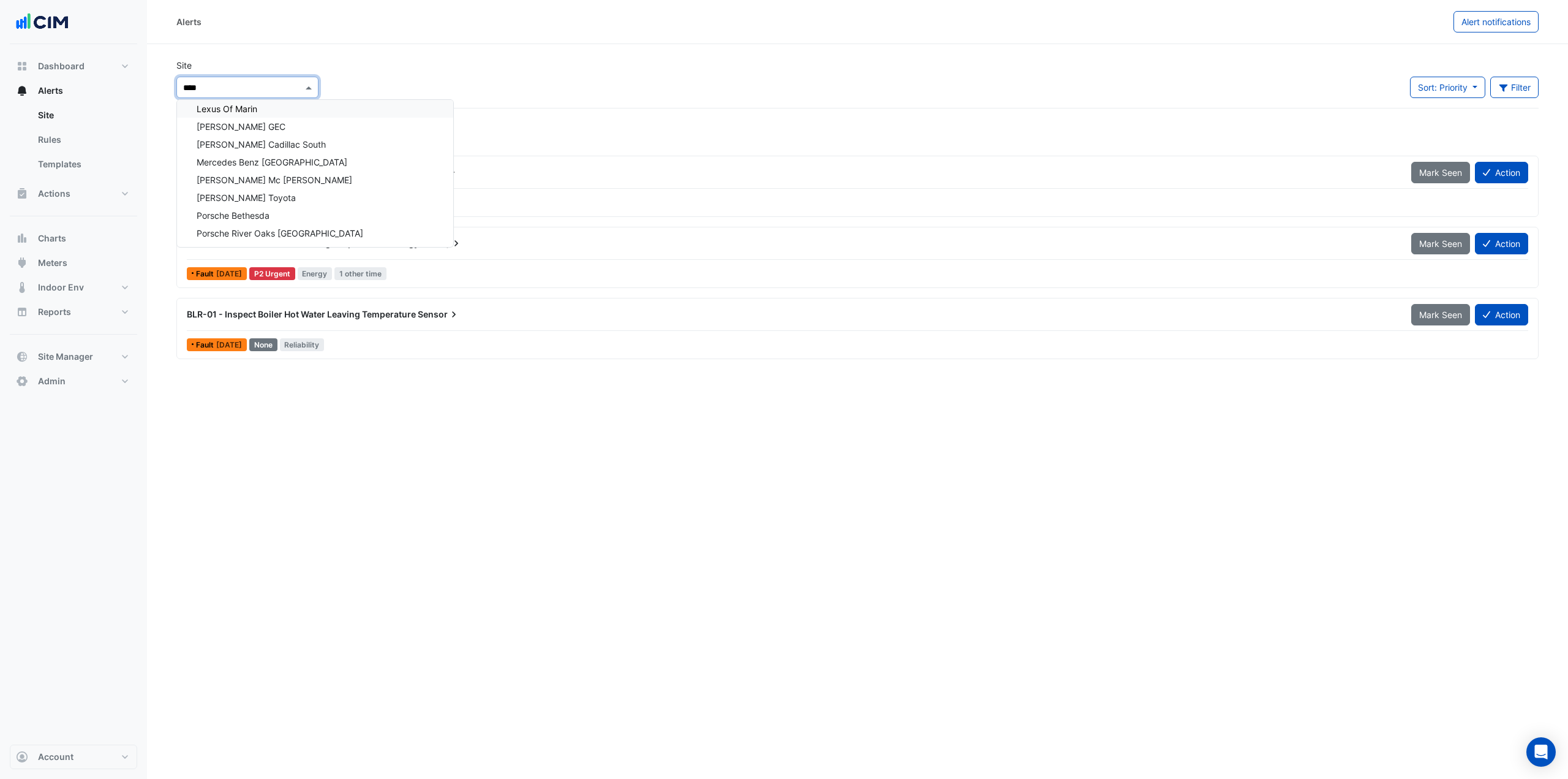
scroll to position [3416, 0]
type input "*****"
click at [294, 105] on div "Lexus Of Marin" at bounding box center [315, 109] width 276 height 18
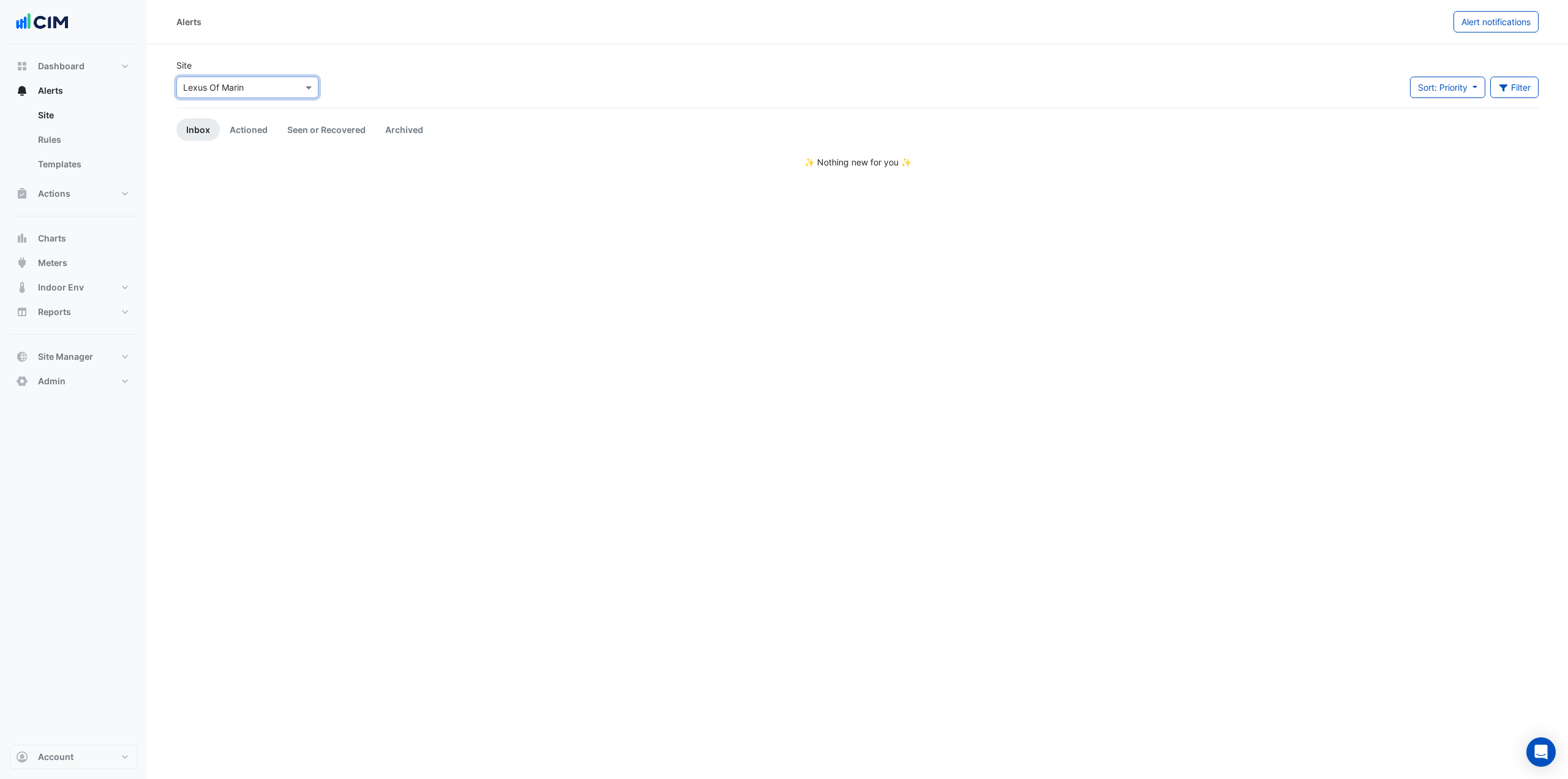
click at [281, 88] on input "text" at bounding box center [235, 88] width 104 height 13
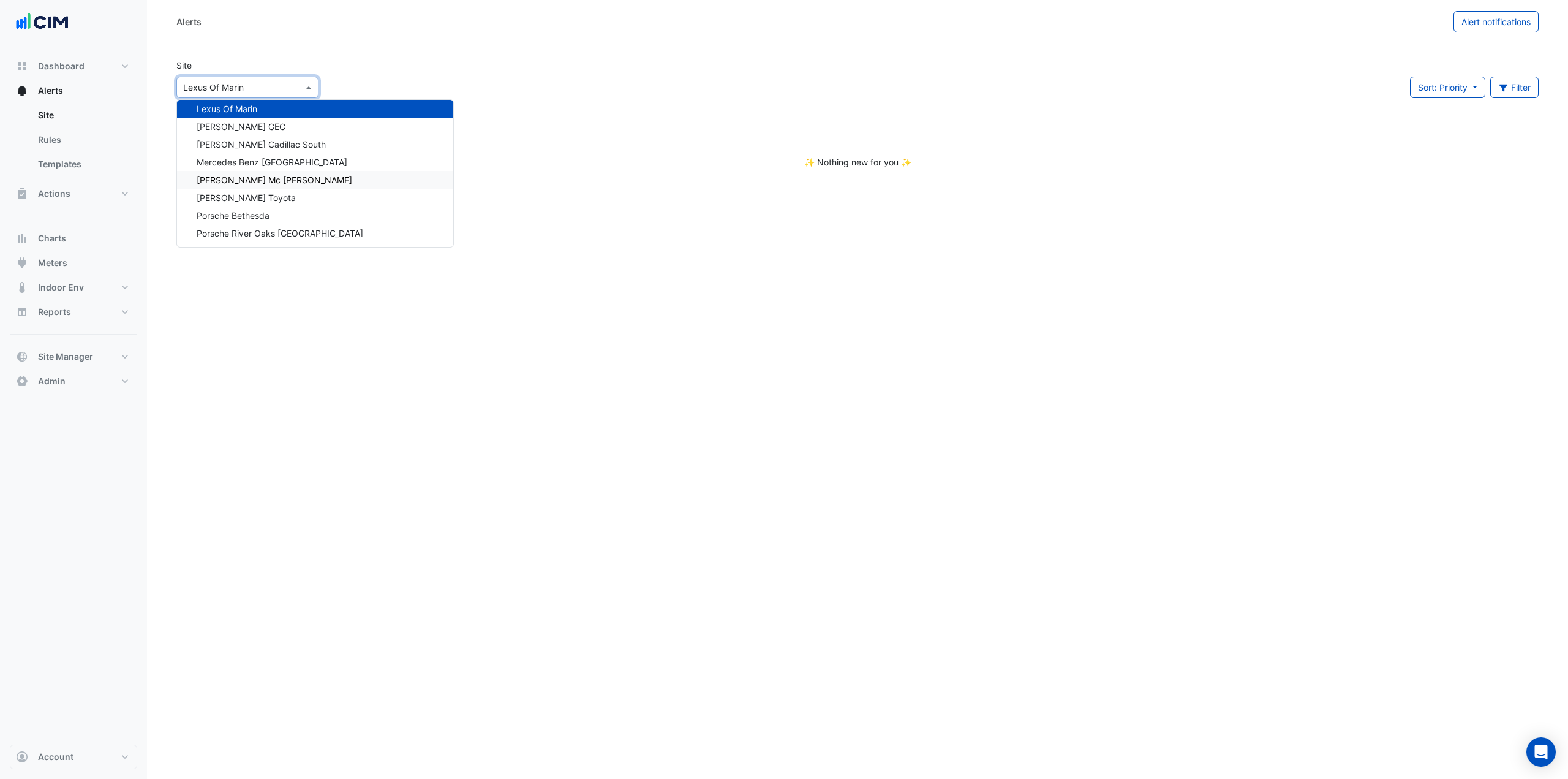
click at [282, 181] on span "[PERSON_NAME] Mc [PERSON_NAME]" at bounding box center [274, 180] width 155 height 11
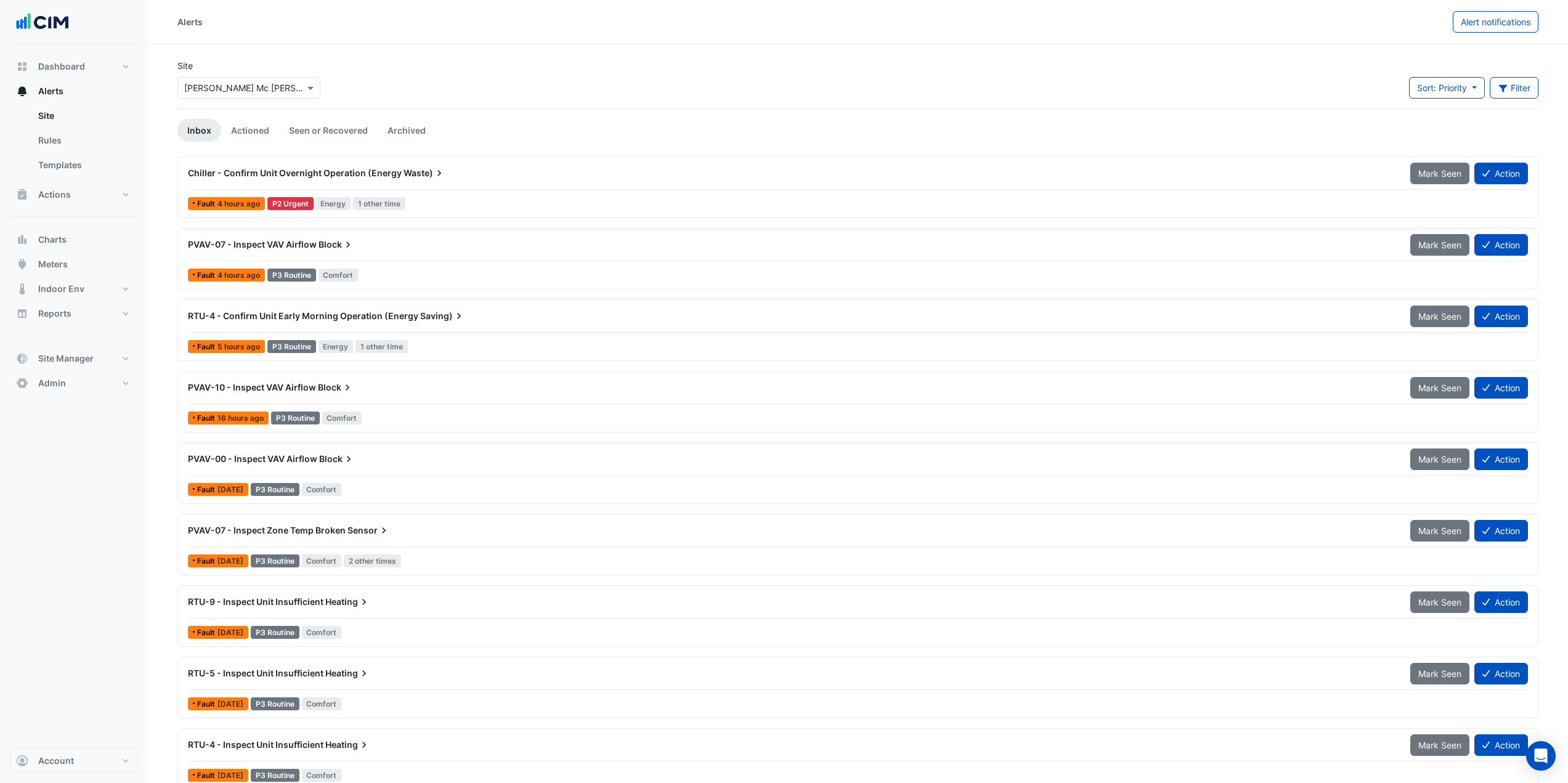
click at [357, 173] on span "Chiller - Confirm Unit Overnight Operation (Energy" at bounding box center [295, 173] width 214 height 11
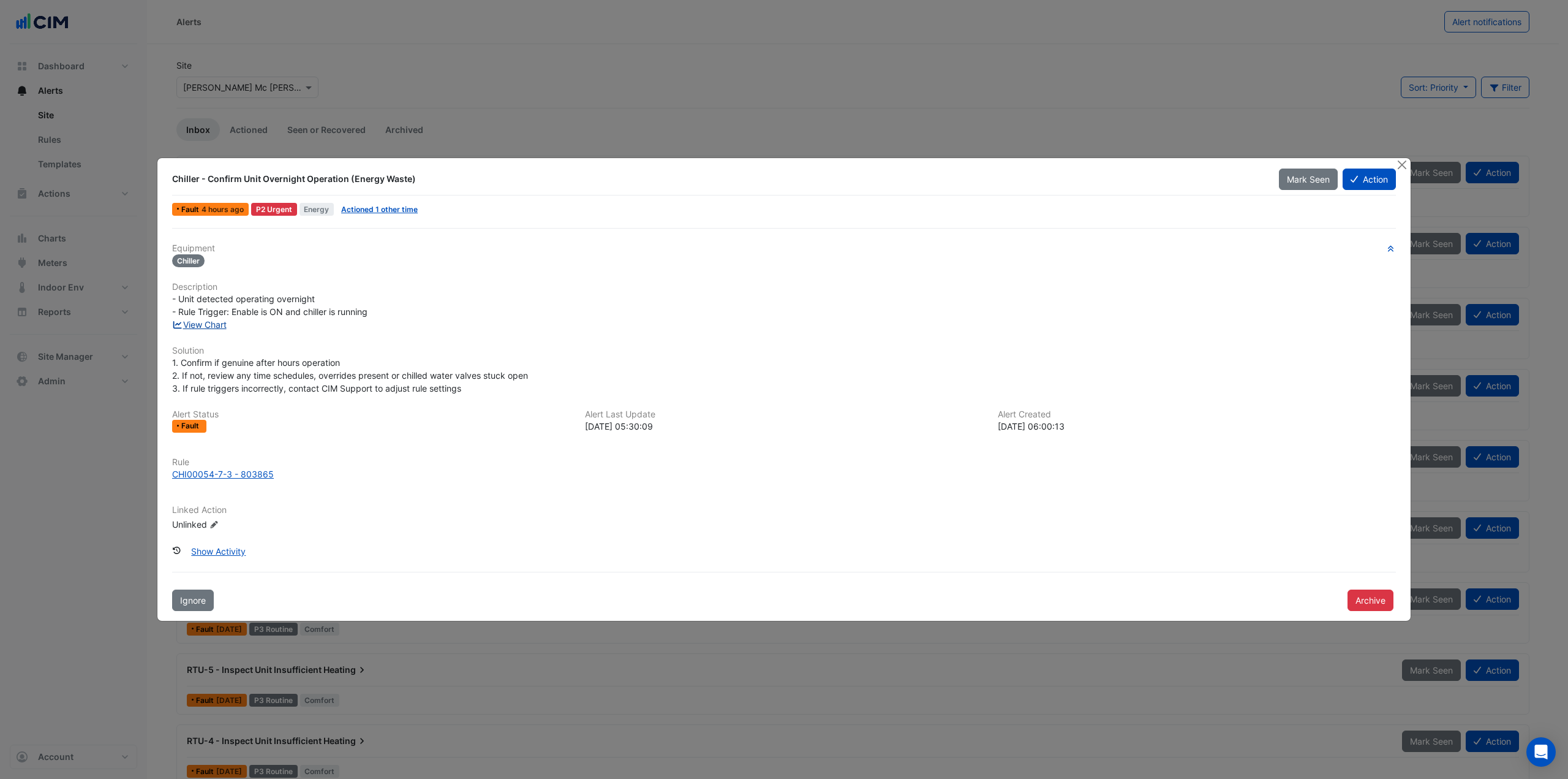
click at [219, 321] on link "View Chart" at bounding box center [199, 324] width 54 height 11
click at [212, 326] on link "View Chart" at bounding box center [199, 324] width 54 height 11
click at [1404, 165] on button "Close" at bounding box center [1401, 164] width 13 height 13
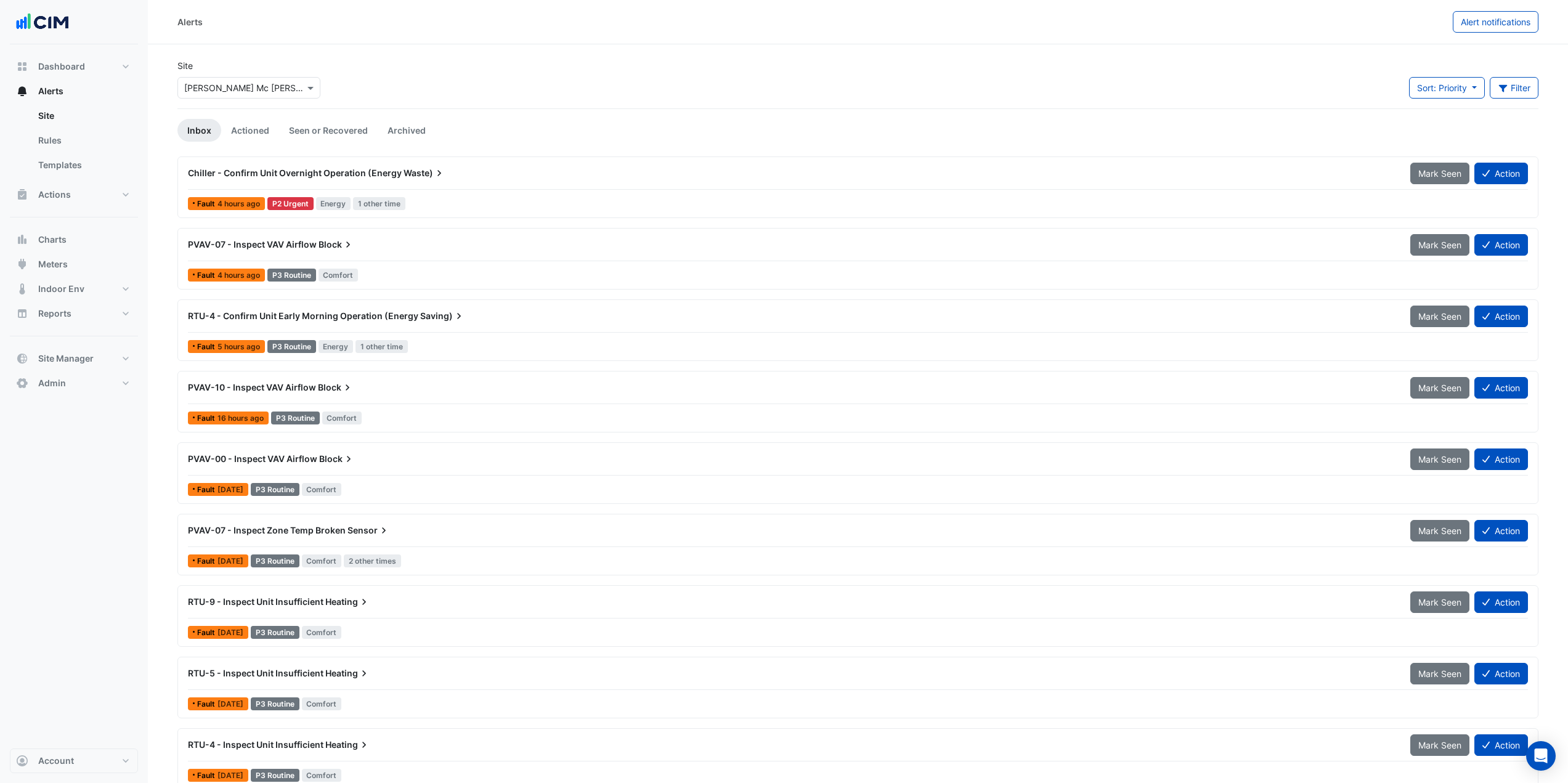
click at [394, 242] on div "PVAV-07 - Inspect VAV Airflow Block" at bounding box center [791, 245] width 1207 height 12
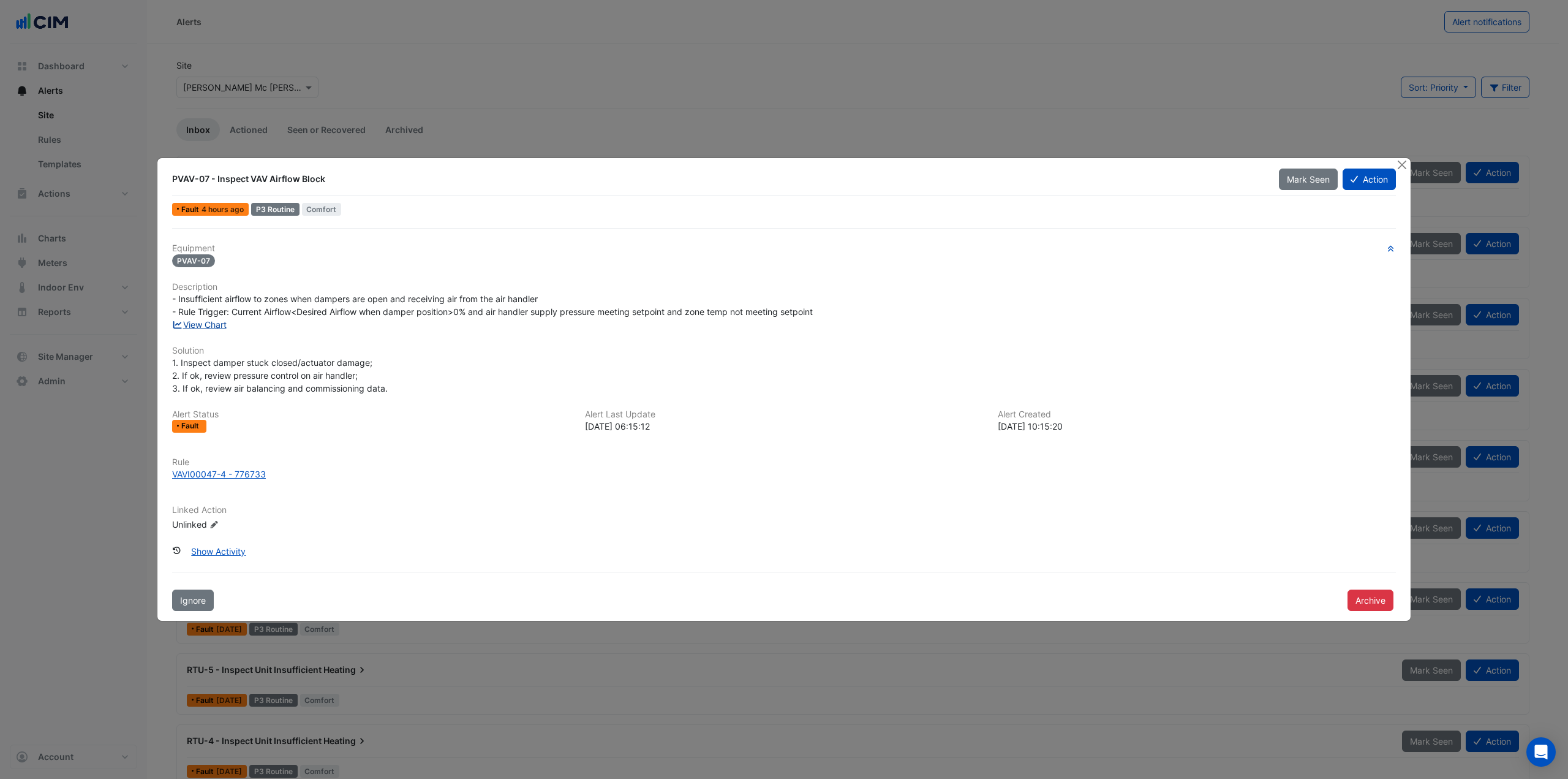
click at [210, 328] on link "View Chart" at bounding box center [199, 324] width 54 height 11
click at [1408, 164] on div at bounding box center [1402, 165] width 15 height 14
click at [1405, 165] on button "Close" at bounding box center [1401, 164] width 13 height 13
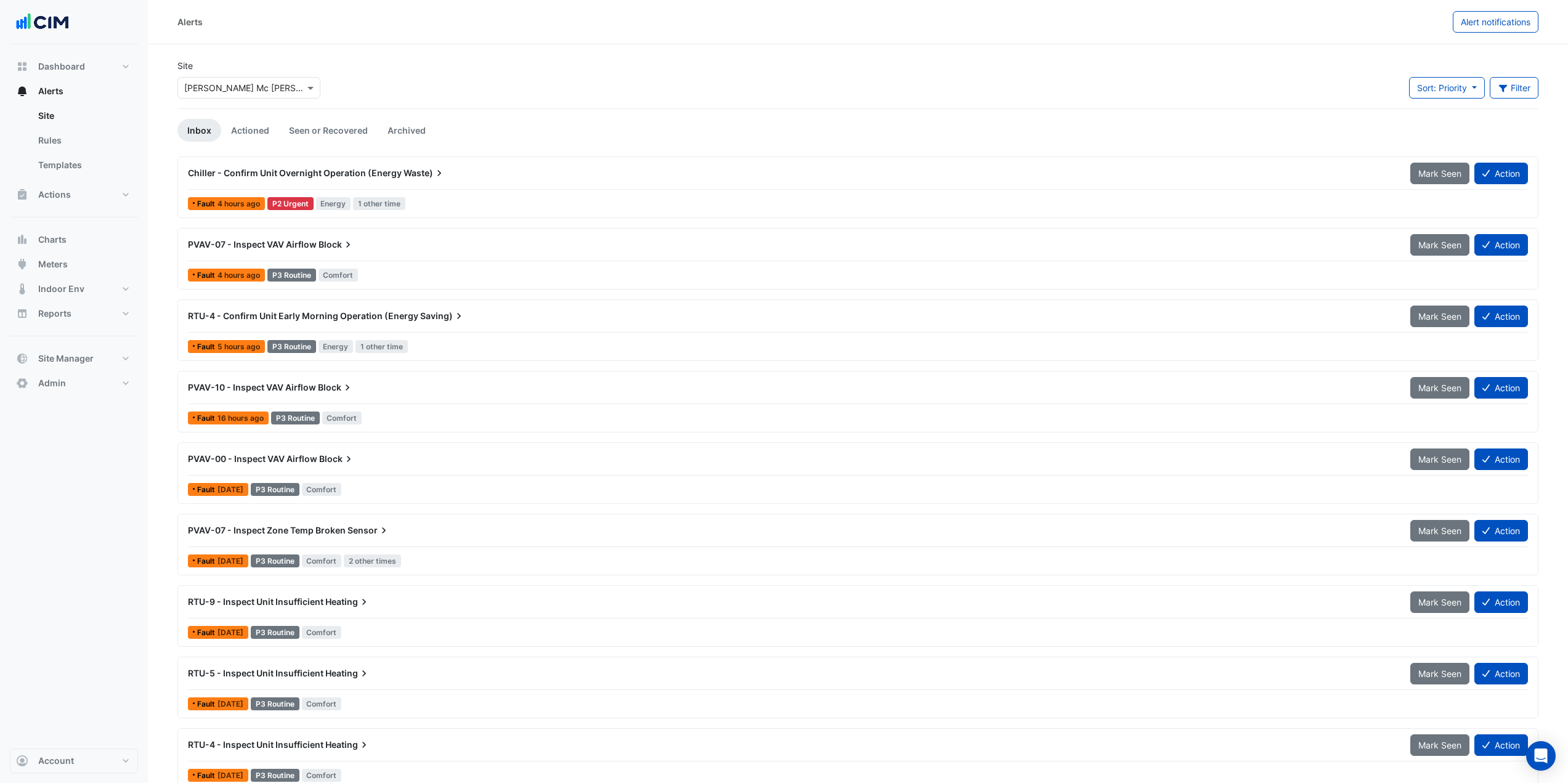
drag, startPoint x: 332, startPoint y: 24, endPoint x: 287, endPoint y: 42, distance: 48.5
click at [332, 24] on div "Alerts" at bounding box center [815, 22] width 1275 height 22
click at [73, 196] on button "Actions" at bounding box center [74, 195] width 128 height 25
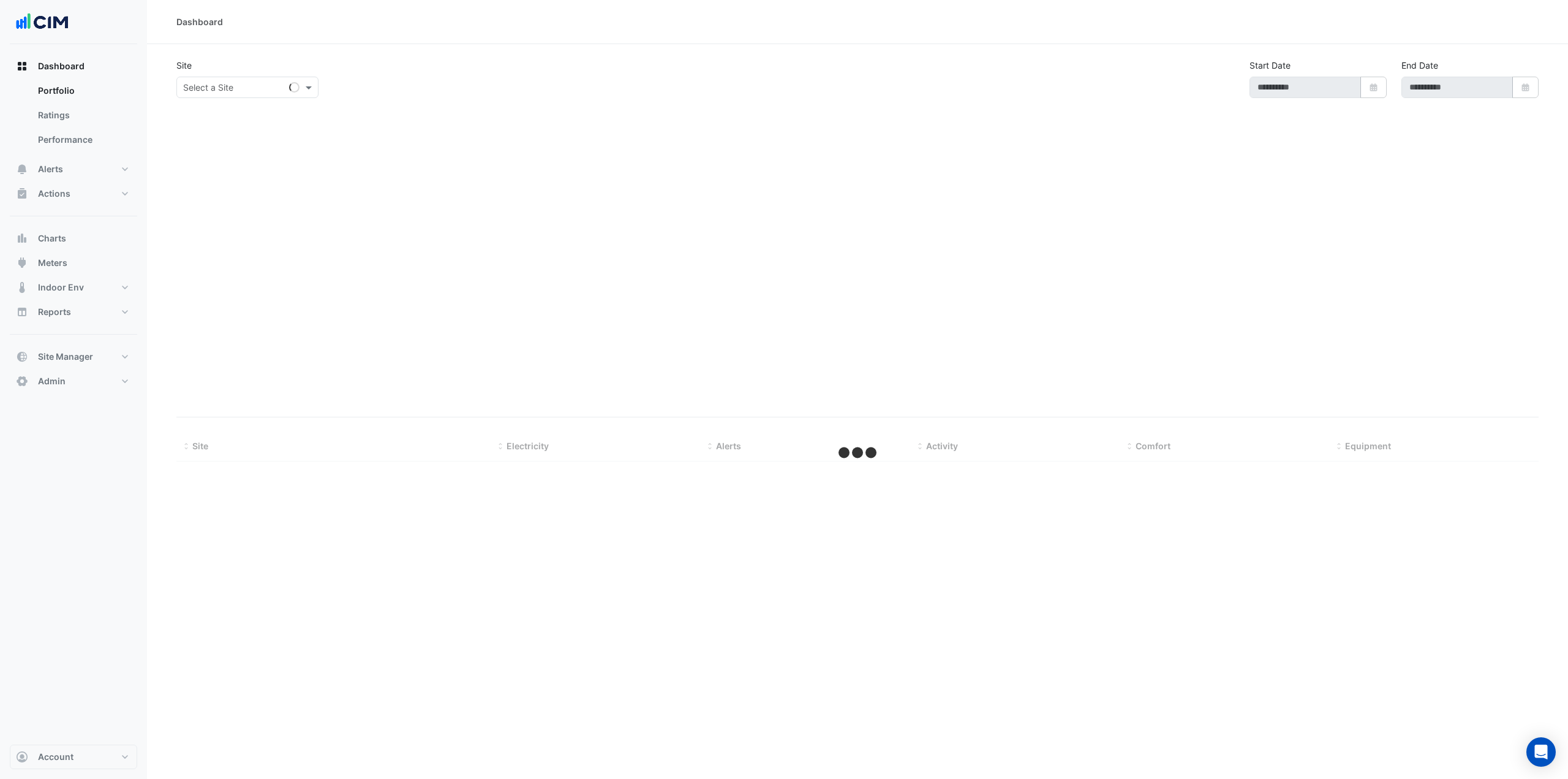
type input "**********"
select select "***"
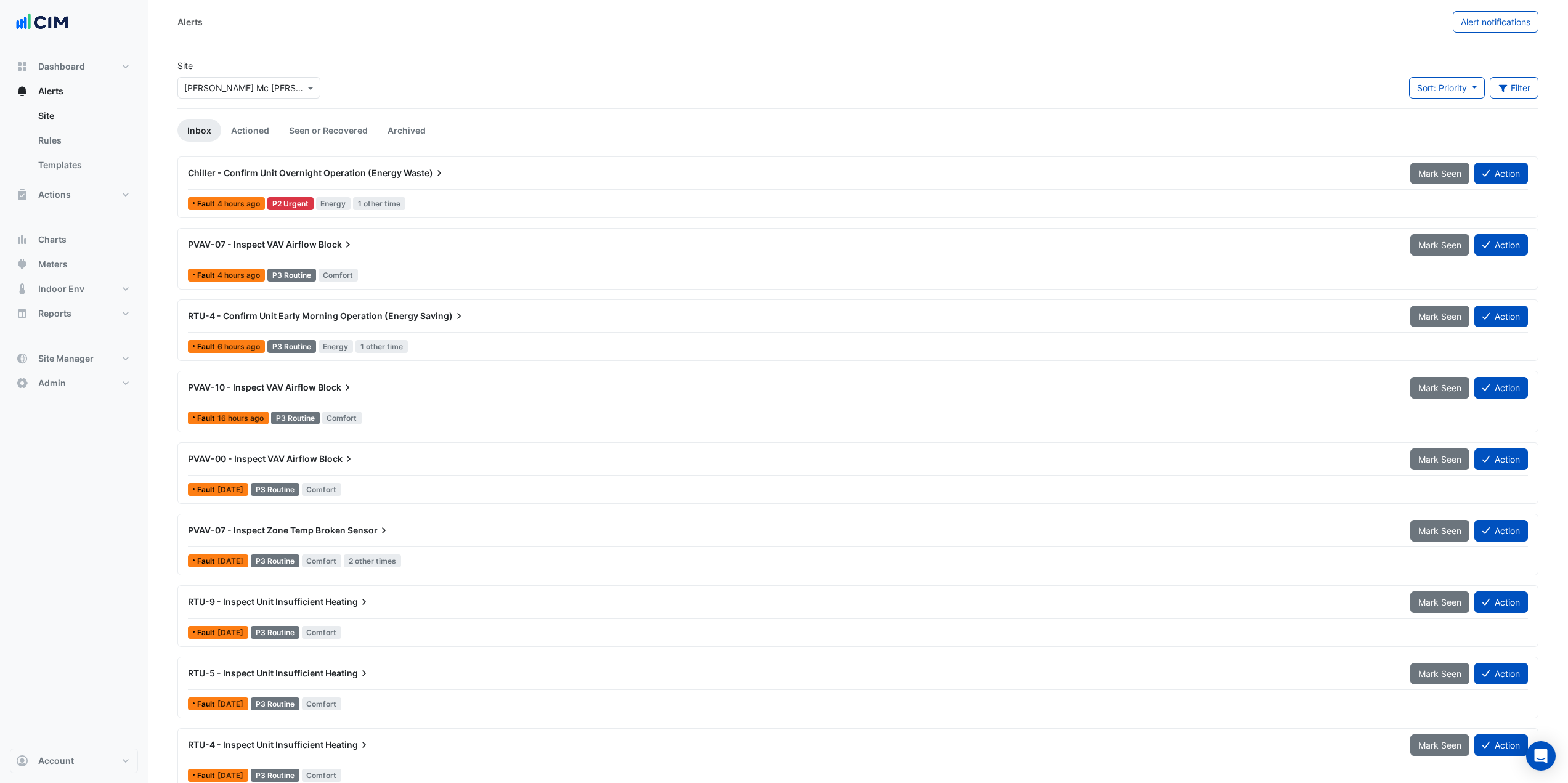
click at [241, 89] on input "text" at bounding box center [236, 88] width 104 height 13
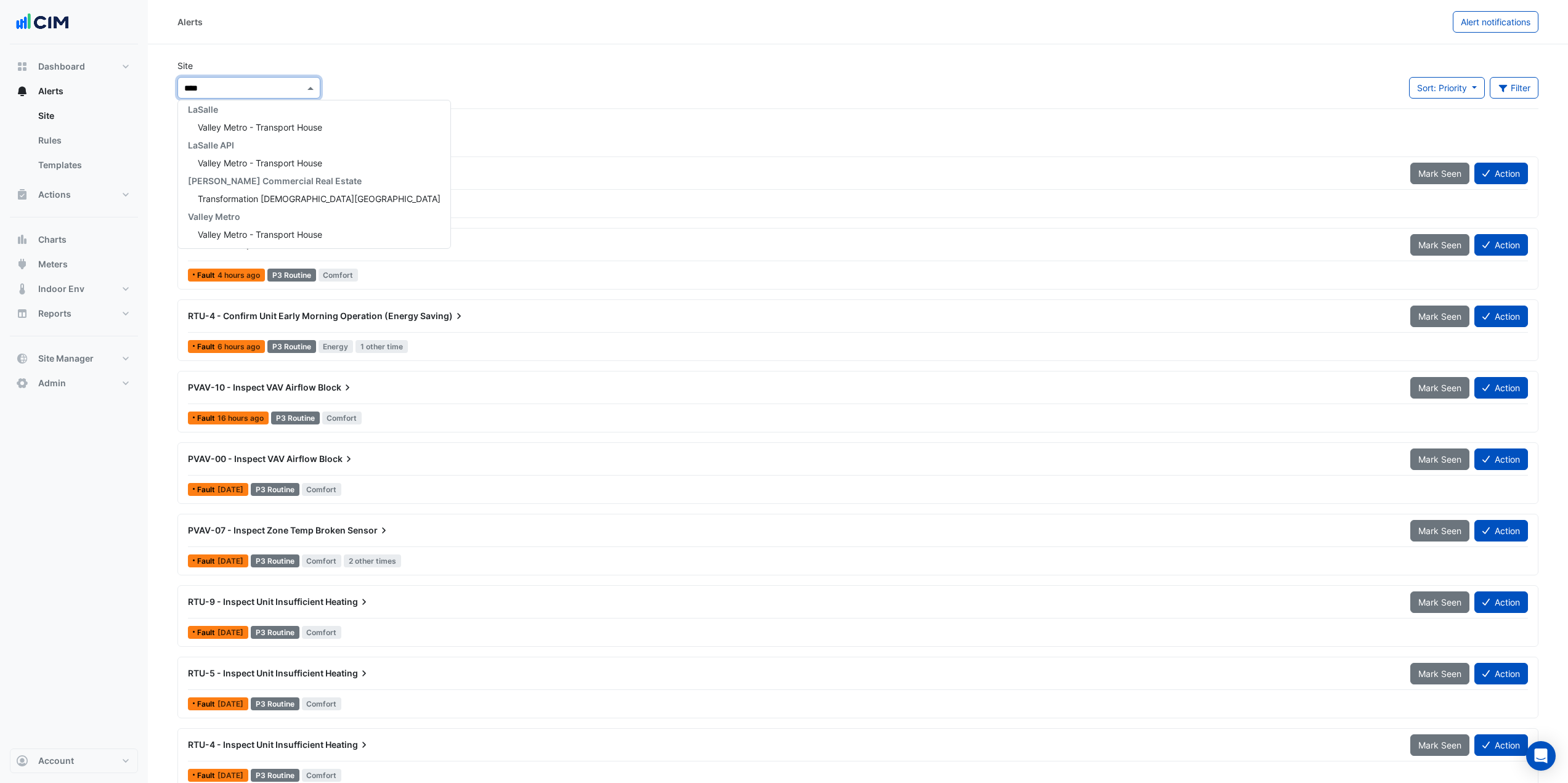
scroll to position [40, 0]
type input "*"
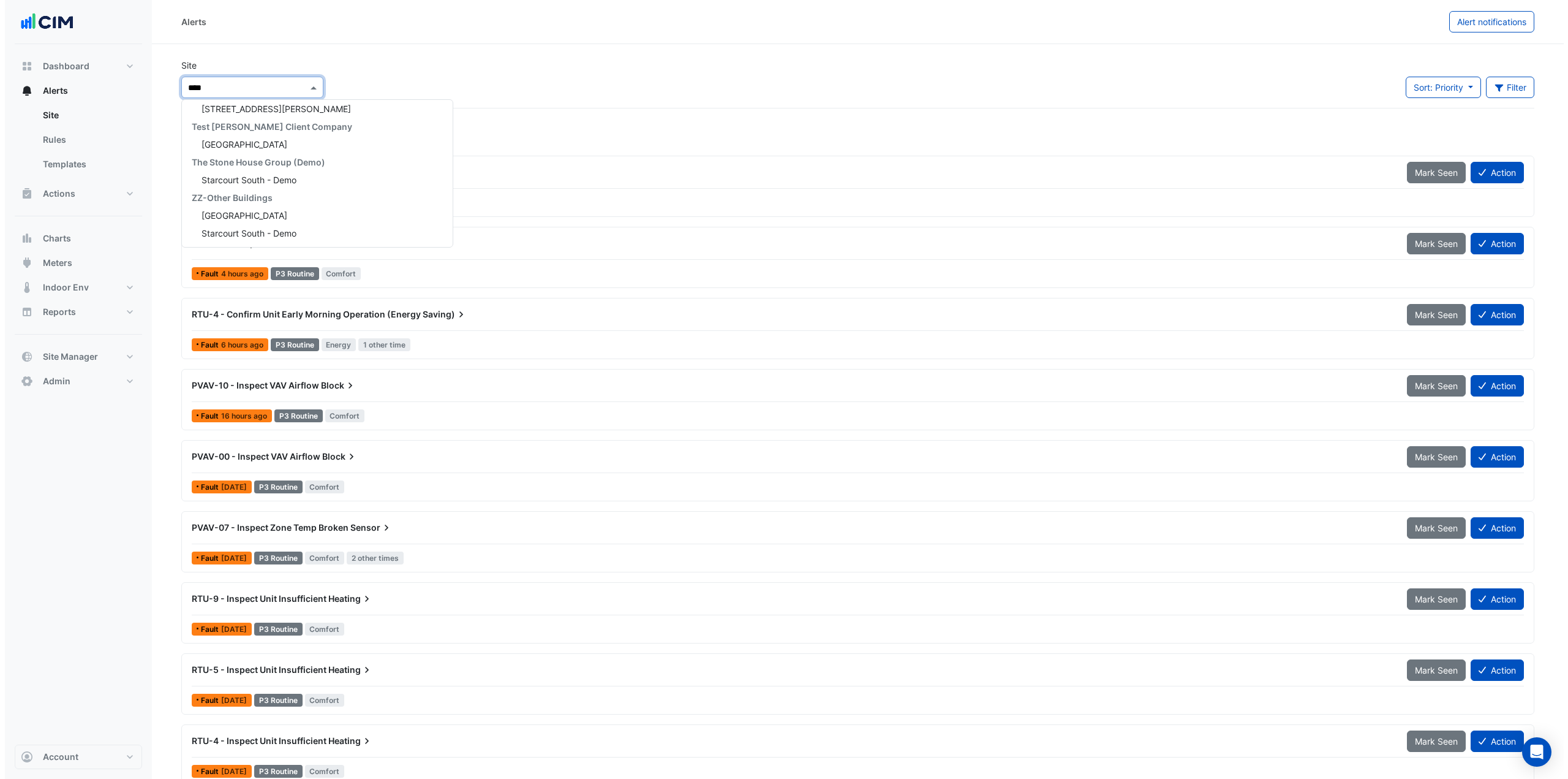
scroll to position [0, 0]
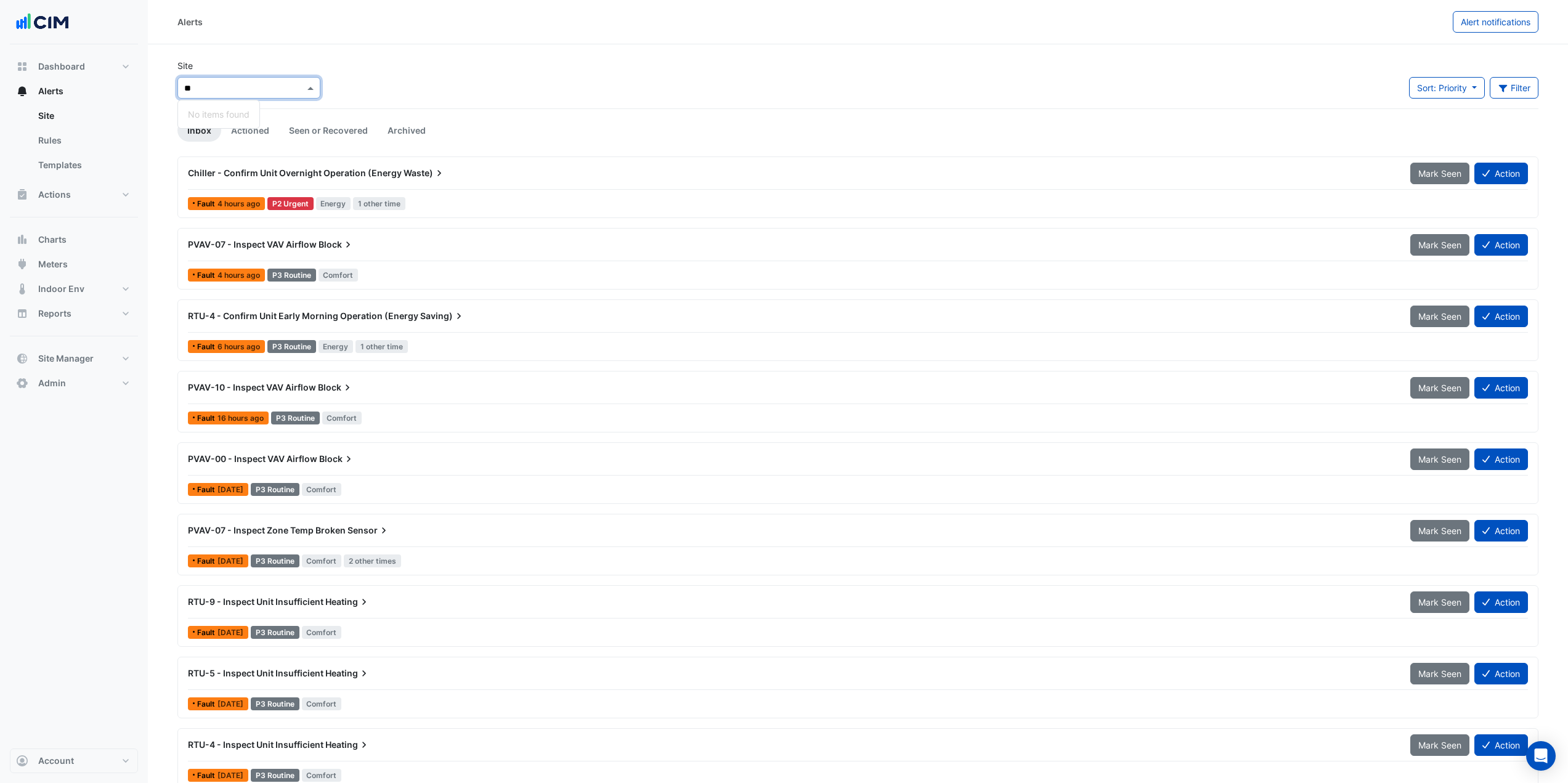
type input "*"
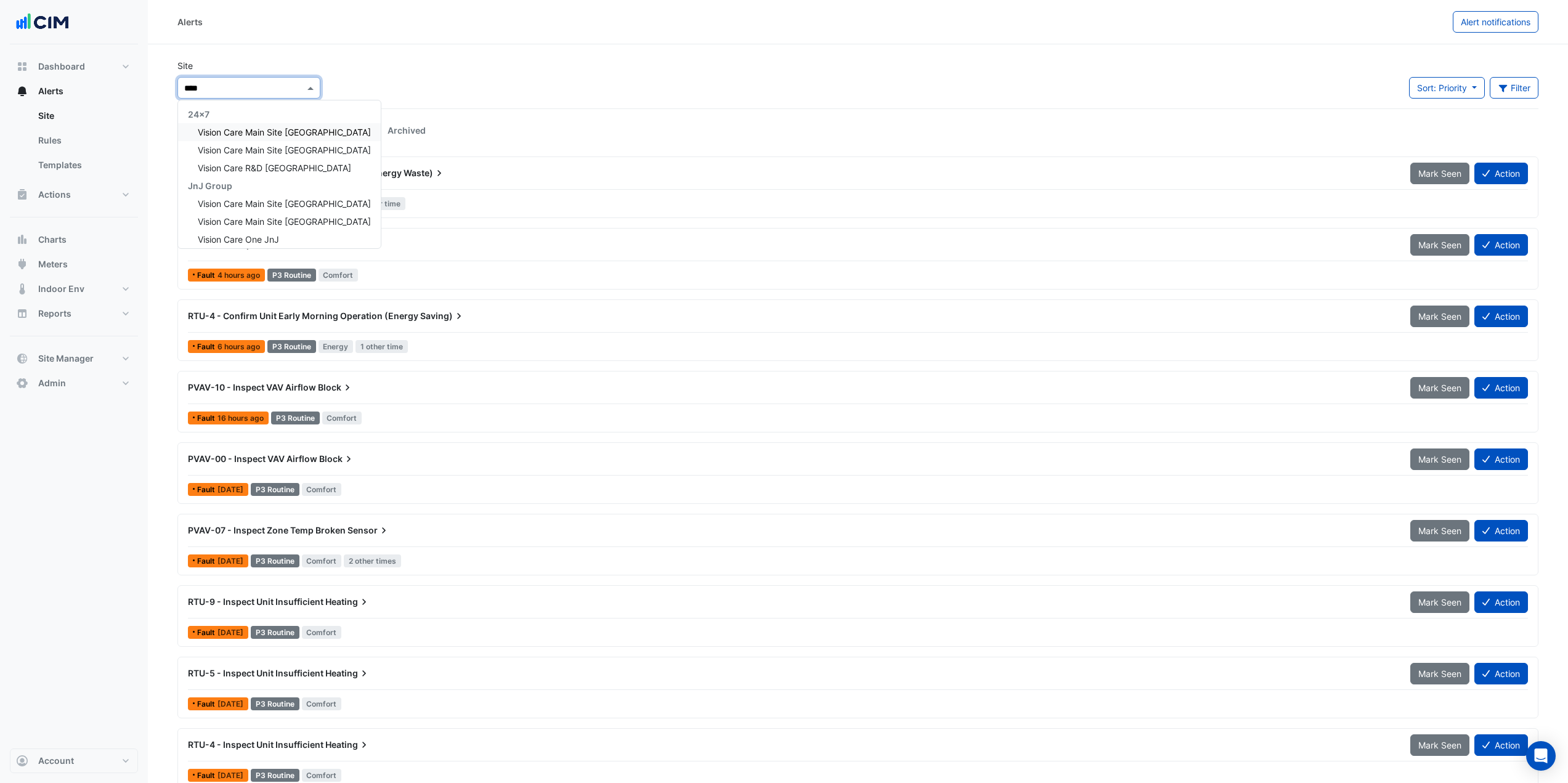
type input "*****"
click at [255, 135] on span "Vision Care Main Site Jacksonville" at bounding box center [284, 132] width 173 height 11
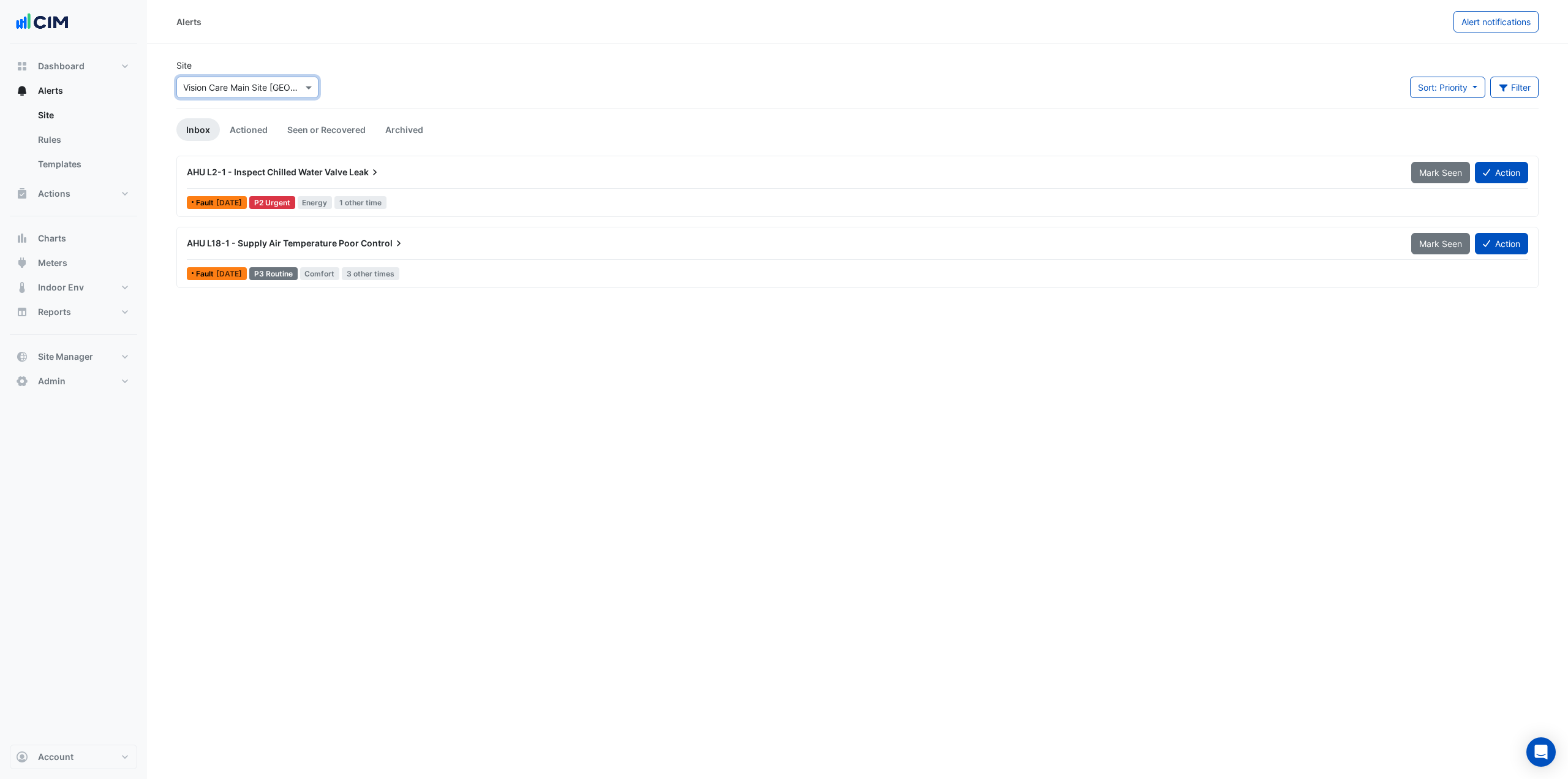
click at [400, 174] on div "AHU L2-1 - Inspect Chilled Water Valve Leak" at bounding box center [791, 172] width 1210 height 12
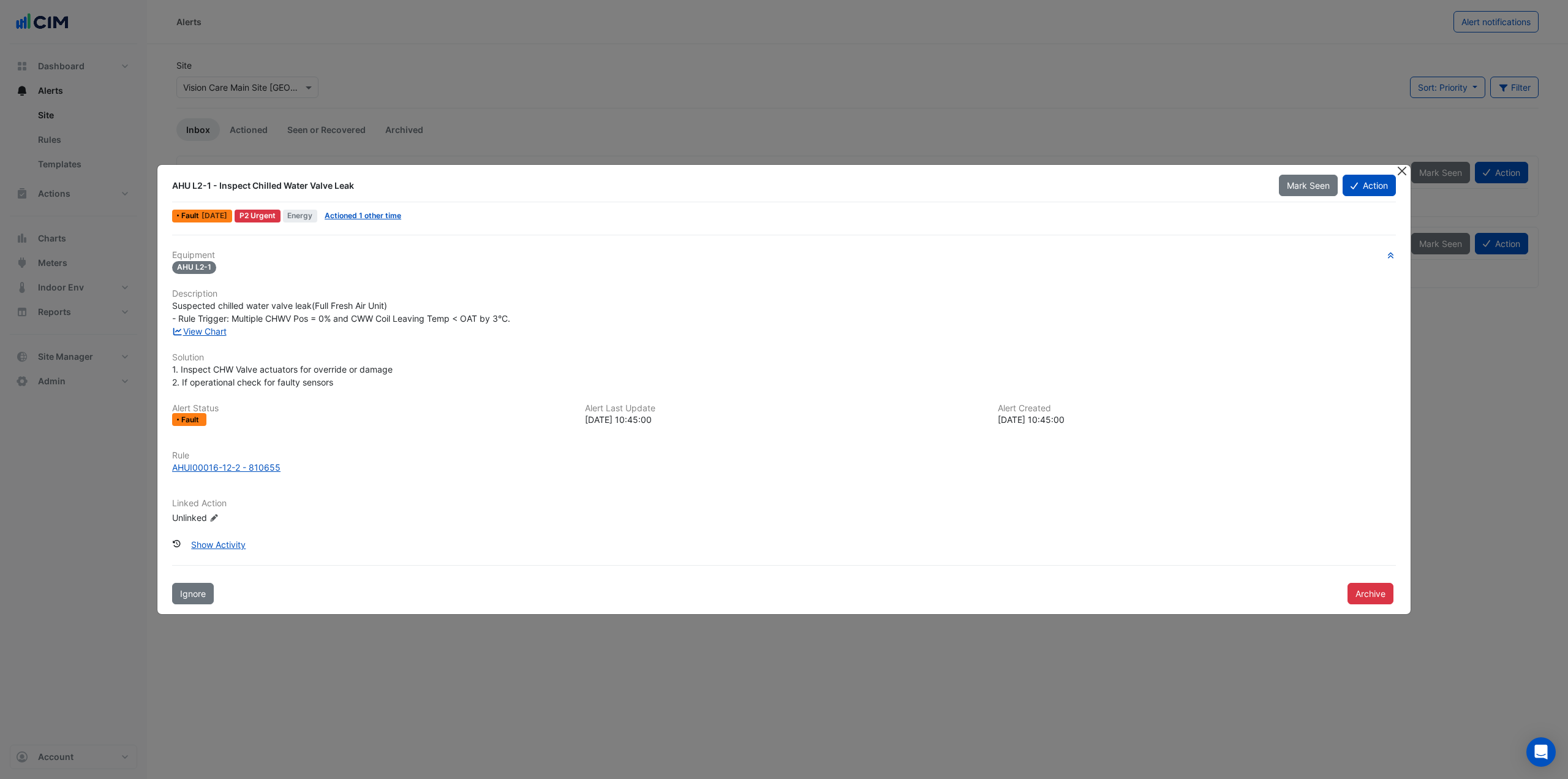
click at [1398, 170] on button "Close" at bounding box center [1401, 171] width 13 height 13
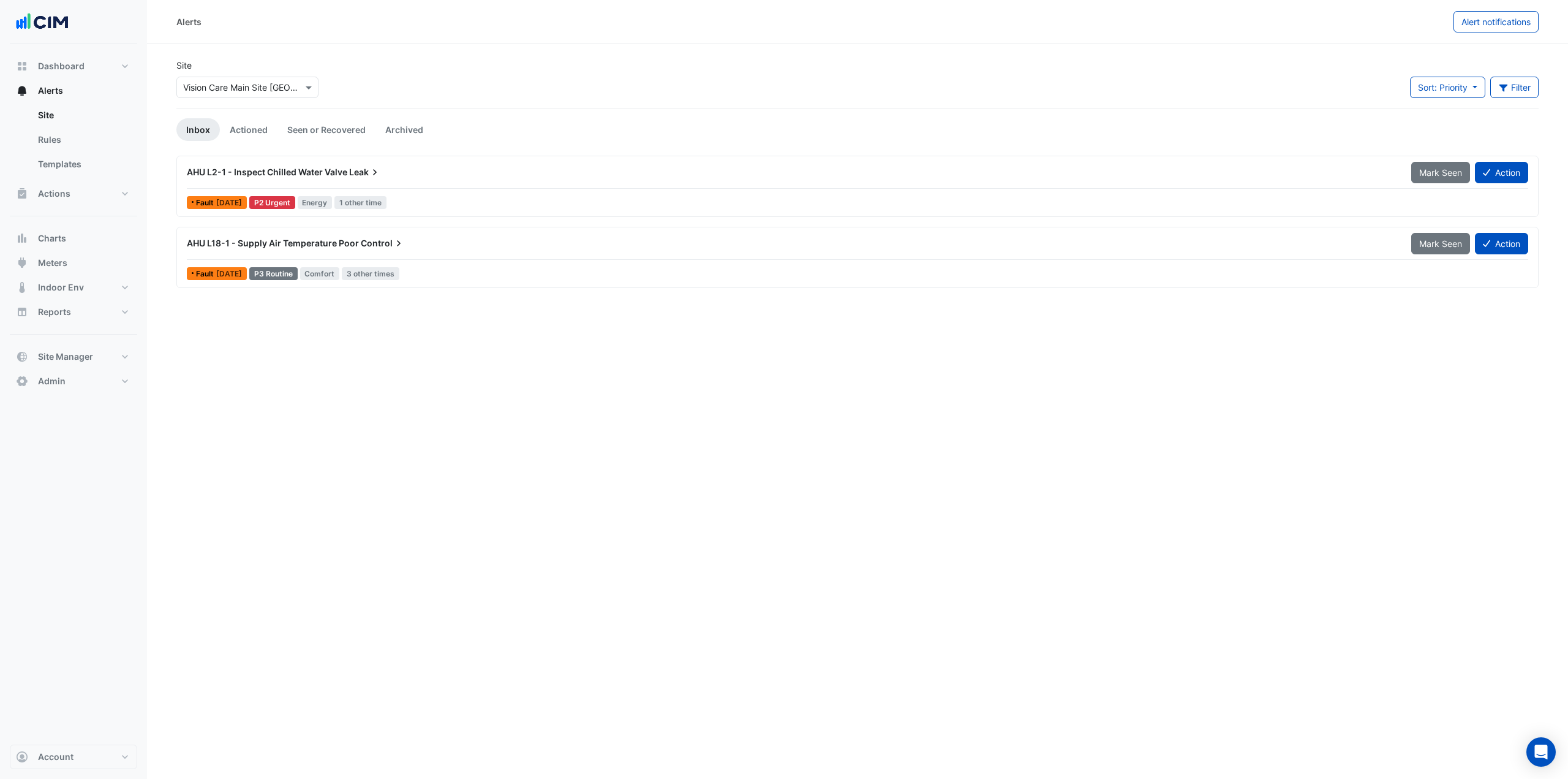
click at [259, 86] on input "text" at bounding box center [235, 88] width 104 height 13
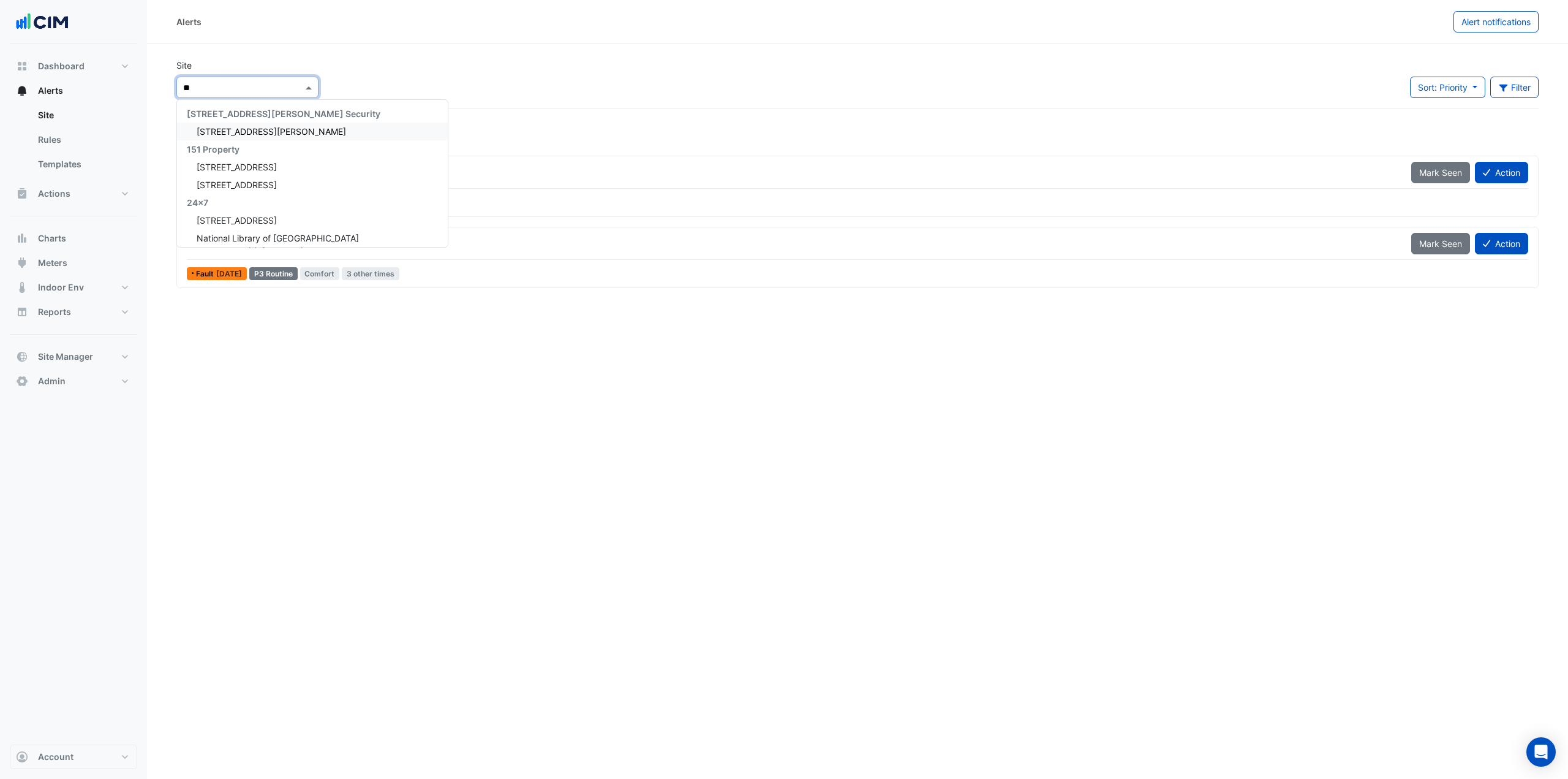
type input "***"
click at [281, 200] on span "[GEOGRAPHIC_DATA][PERSON_NAME]" at bounding box center [273, 202] width 155 height 11
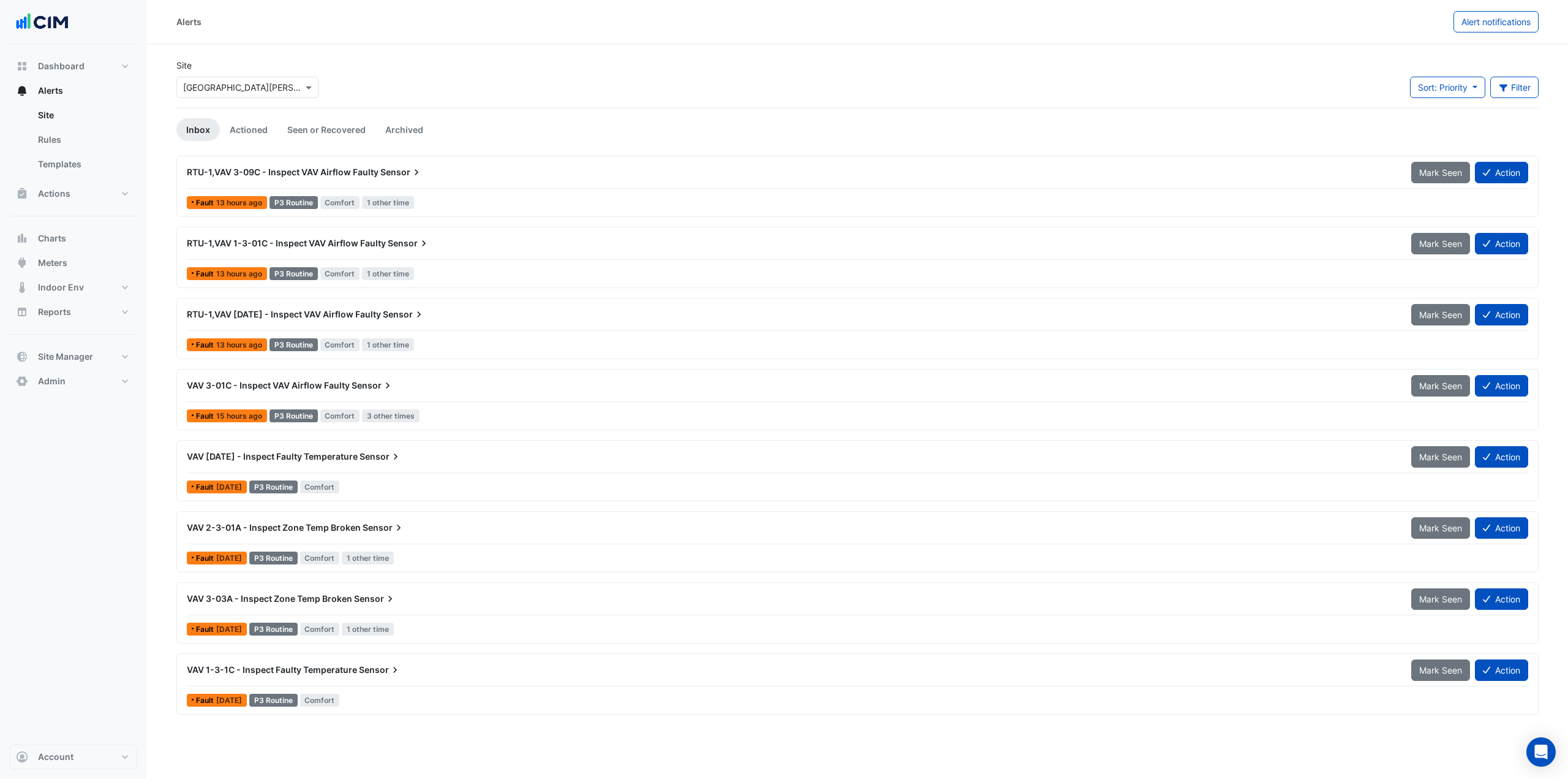
click at [395, 183] on div "RTU-1,VAV 3-09C - Inspect VAV Airflow Faulty Sensor Mark Seen Action" at bounding box center [857, 174] width 1341 height 27
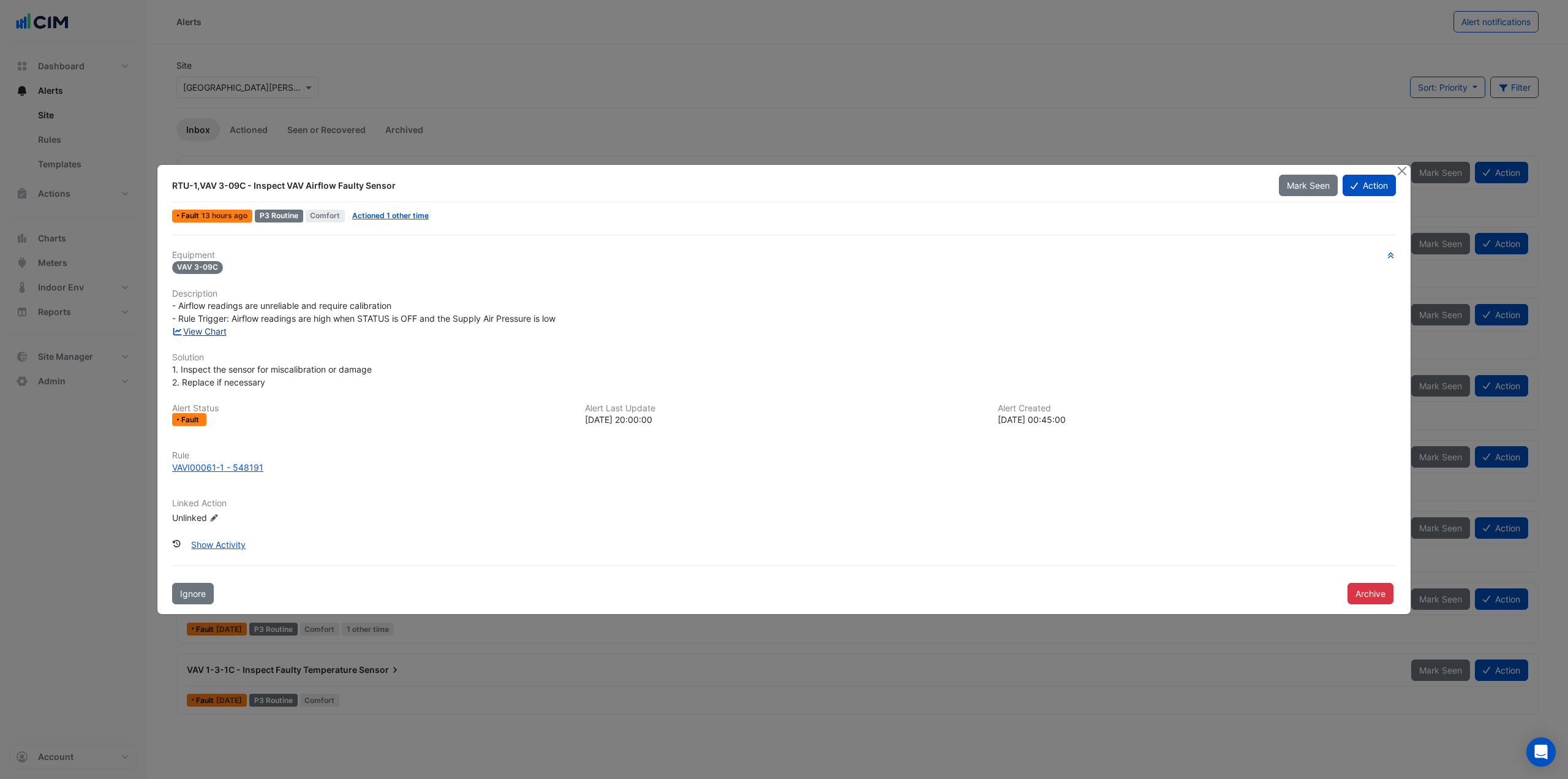
click at [214, 331] on link "View Chart" at bounding box center [199, 331] width 54 height 11
click at [1402, 174] on button "Close" at bounding box center [1401, 171] width 13 height 13
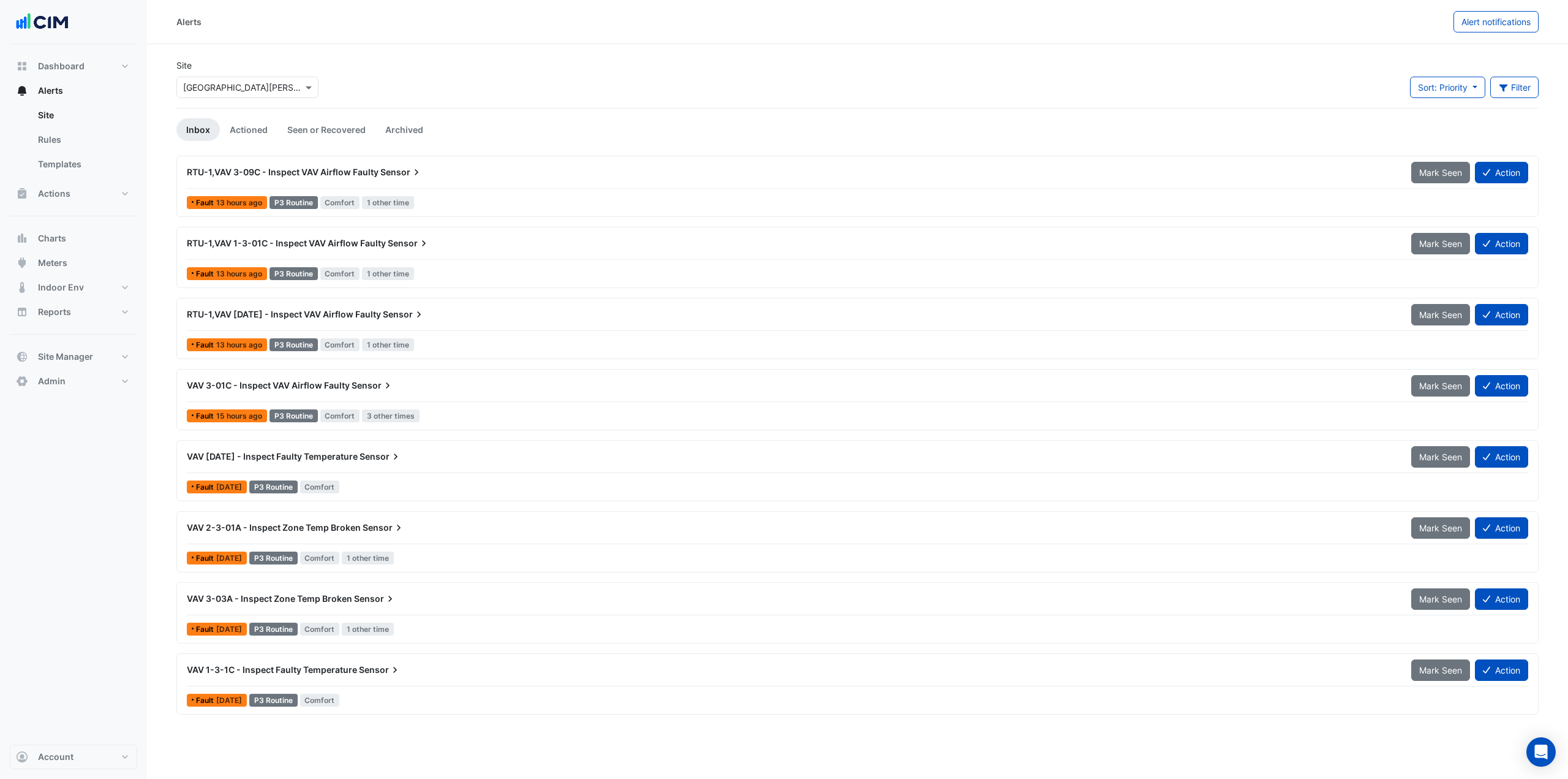
click at [357, 171] on span "RTU-1,VAV 3-09C - Inspect VAV Airflow Faulty" at bounding box center [283, 172] width 192 height 11
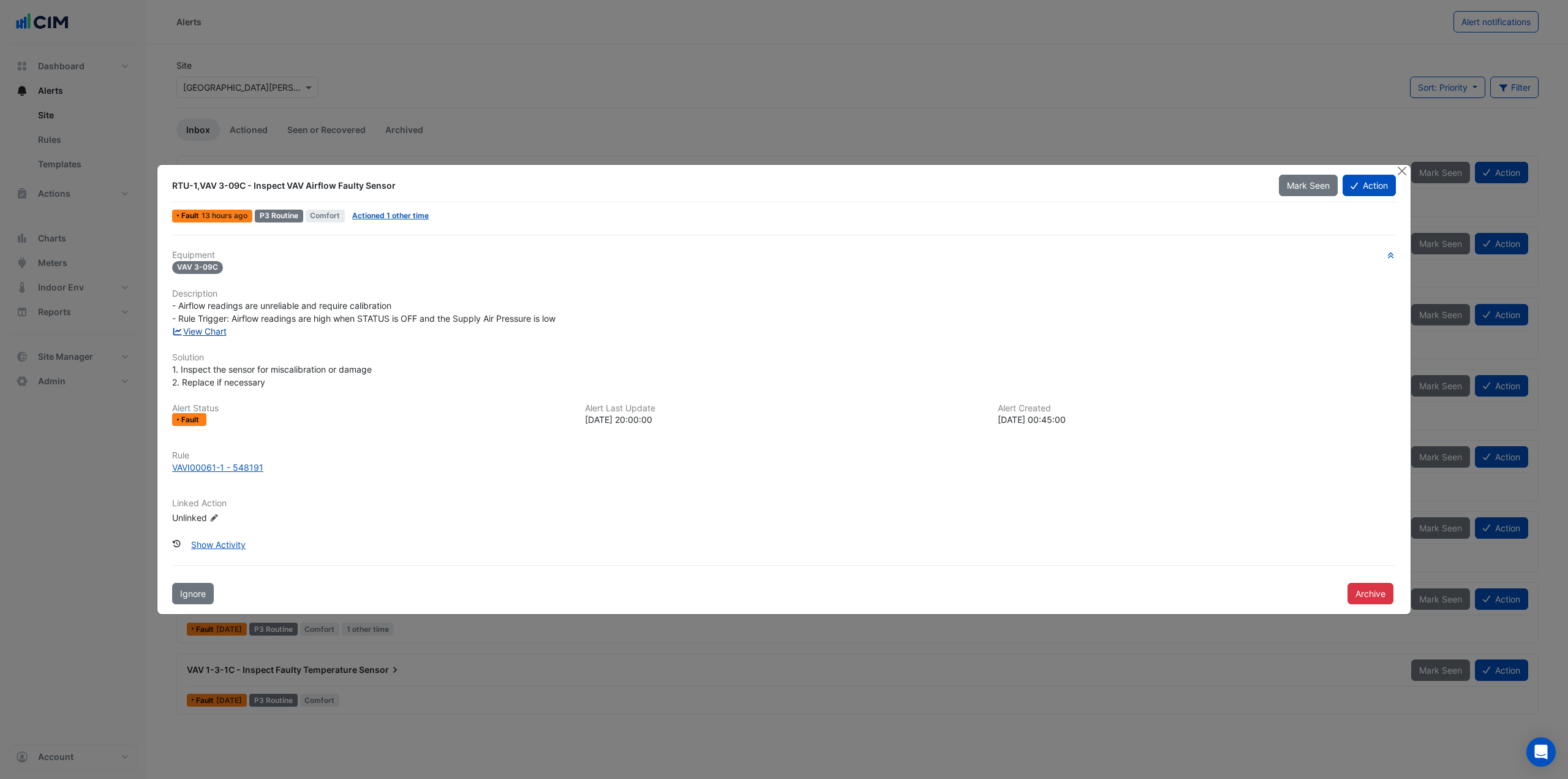
click at [216, 331] on link "View Chart" at bounding box center [199, 331] width 54 height 11
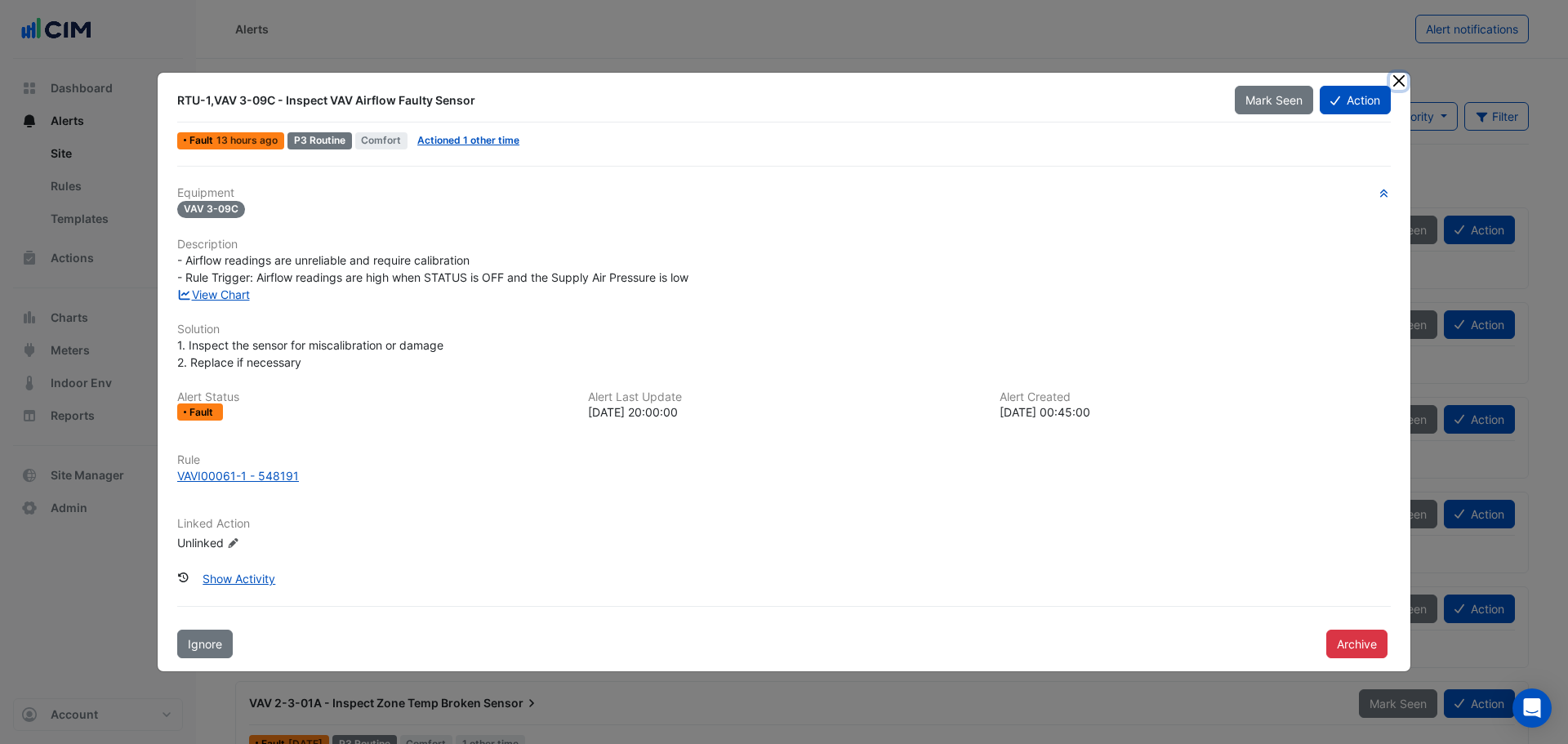
click at [1395, 78] on button "Close" at bounding box center [1397, 80] width 17 height 17
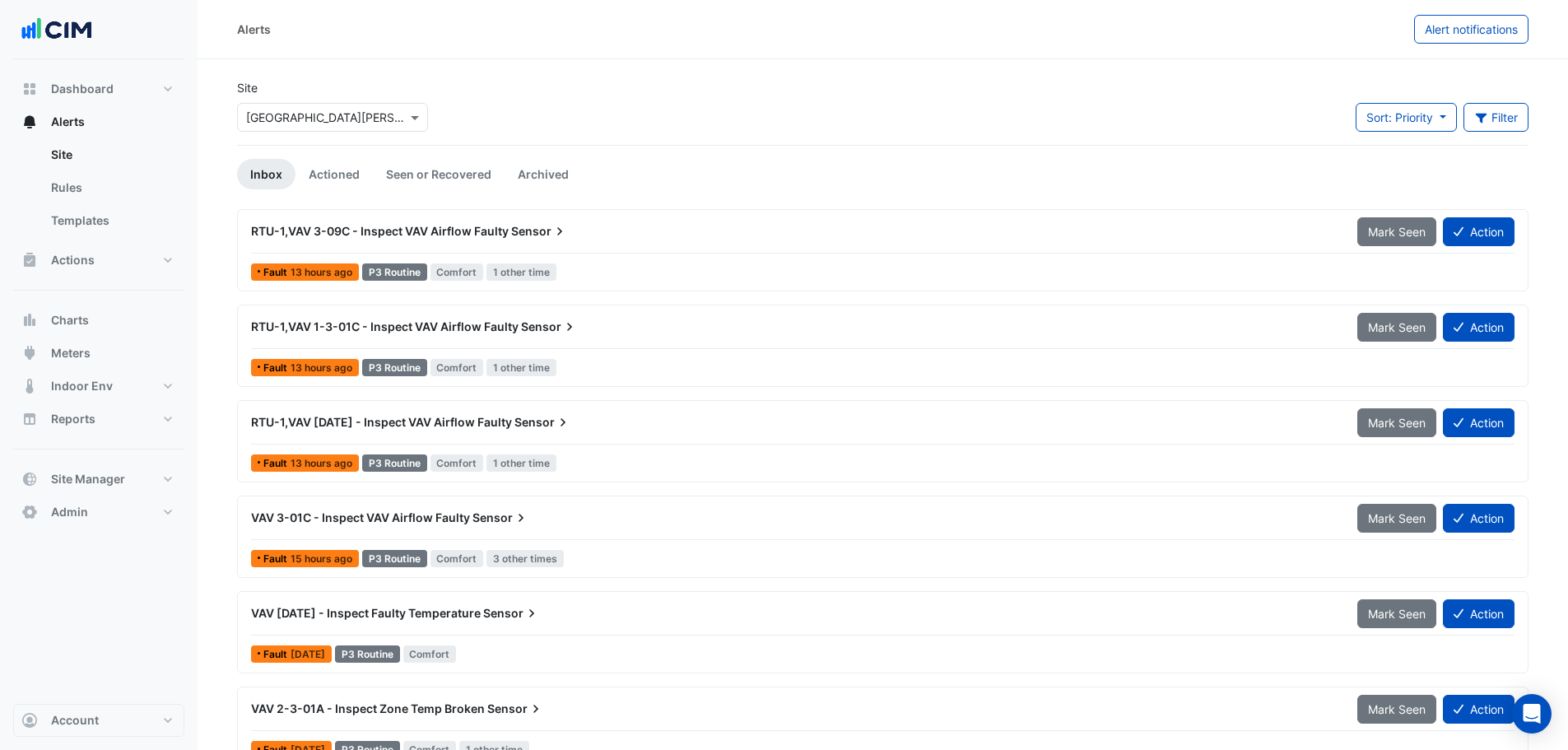
click at [524, 248] on div "RTU-1,VAV 3-09C - Inspect VAV Airflow Faulty Sensor Mark Seen Action" at bounding box center [883, 234] width 1264 height 37
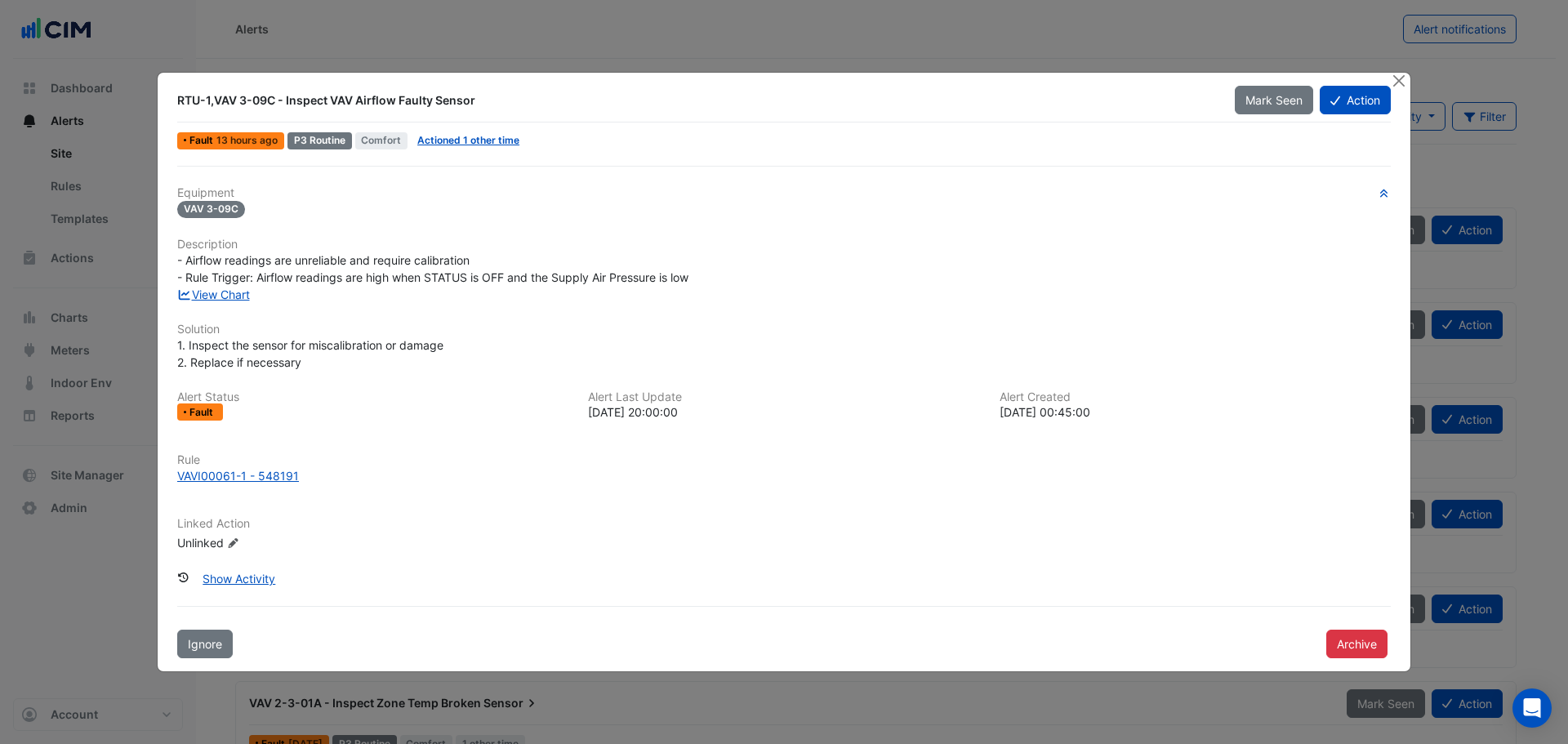
drag, startPoint x: 290, startPoint y: 106, endPoint x: 484, endPoint y: 109, distance: 194.0
click at [484, 109] on div "RTU-1,VAV 3-09C - Inspect VAV Airflow Faulty Sensor" at bounding box center [696, 100] width 1058 height 29
click at [570, 110] on div "RTU-1,VAV 3-09C - Inspect VAV Airflow Faulty Sensor" at bounding box center [696, 100] width 1058 height 29
drag, startPoint x: 293, startPoint y: 138, endPoint x: 344, endPoint y: 138, distance: 51.0
click at [344, 138] on div "P3 Routine" at bounding box center [320, 140] width 64 height 17
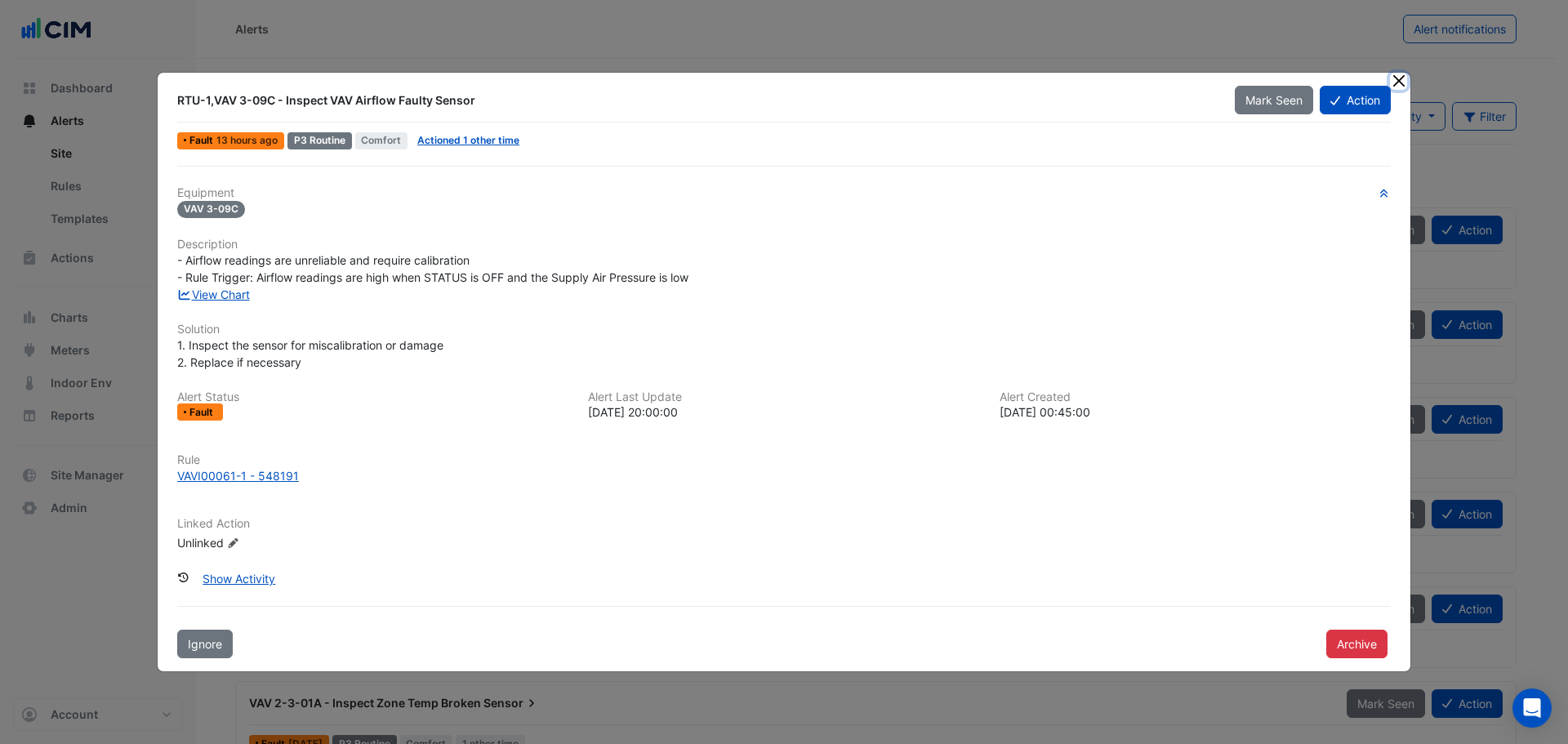
click at [1398, 79] on button "Close" at bounding box center [1397, 80] width 17 height 17
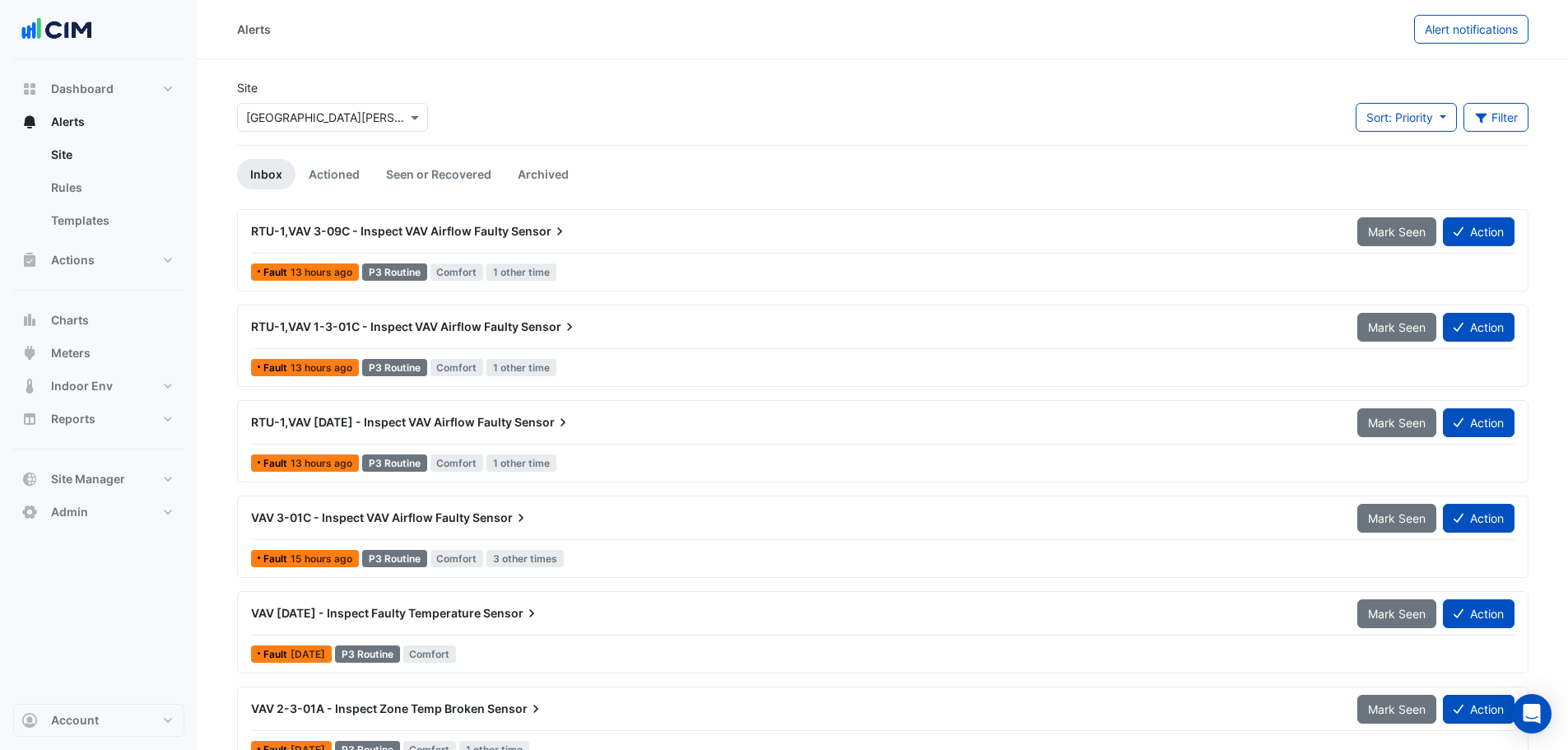
click at [470, 252] on div "RTU-1,VAV 3-09C - Inspect VAV Airflow Faulty Sensor Mark Seen Action" at bounding box center [883, 234] width 1264 height 37
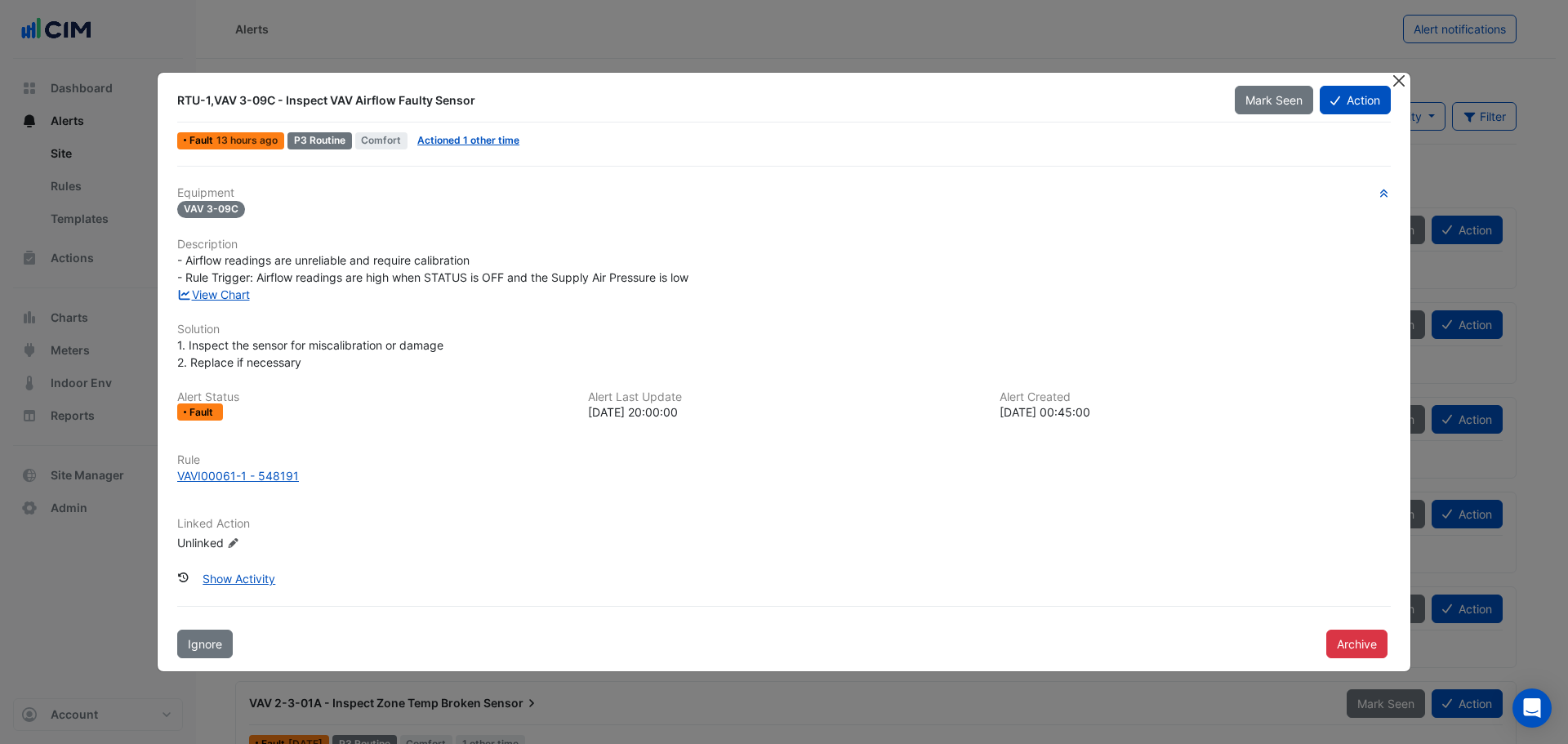
click at [1397, 87] on button "Close" at bounding box center [1397, 80] width 17 height 17
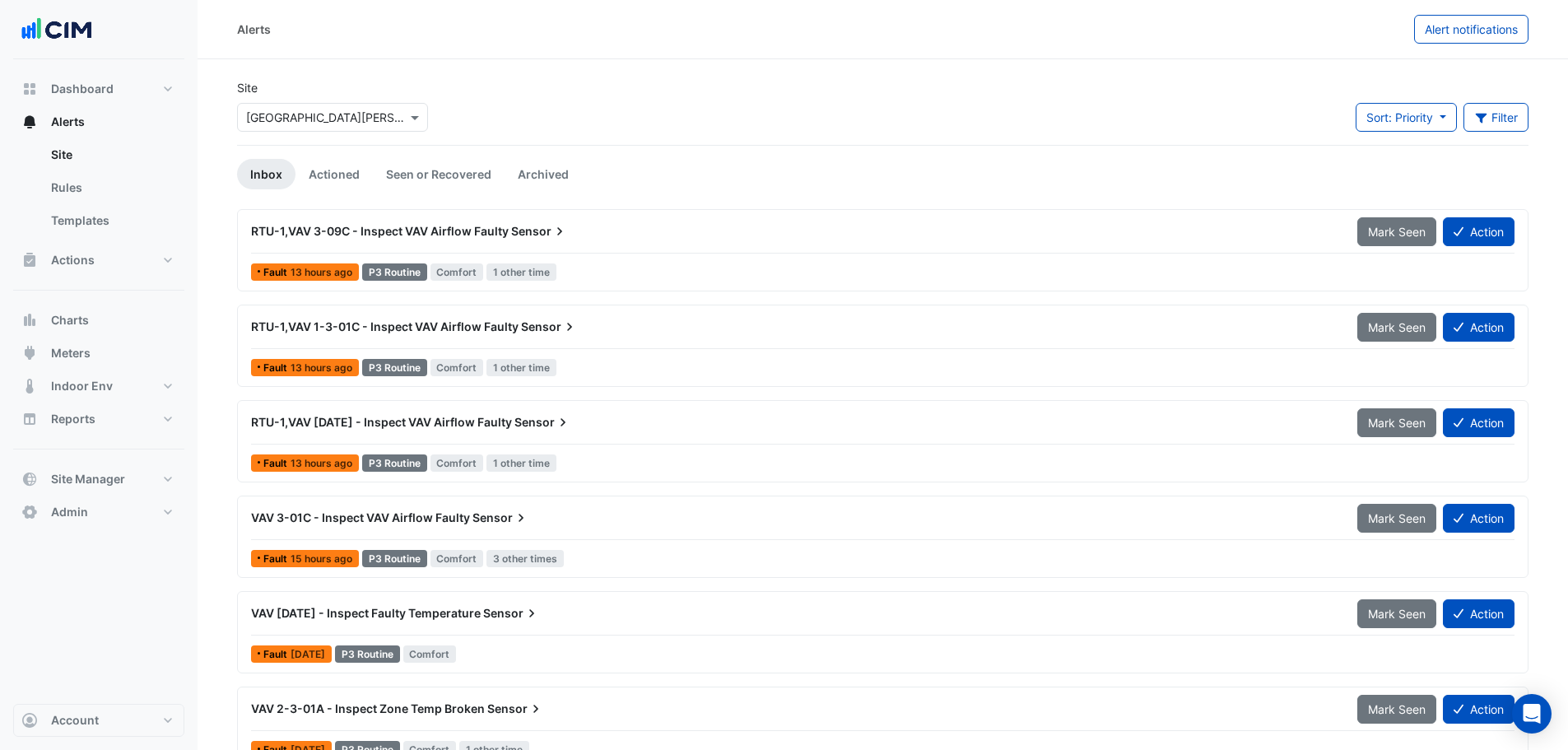
click at [480, 243] on div "RTU-1,VAV 3-09C - Inspect VAV Airflow Faulty Sensor" at bounding box center [794, 230] width 1106 height 30
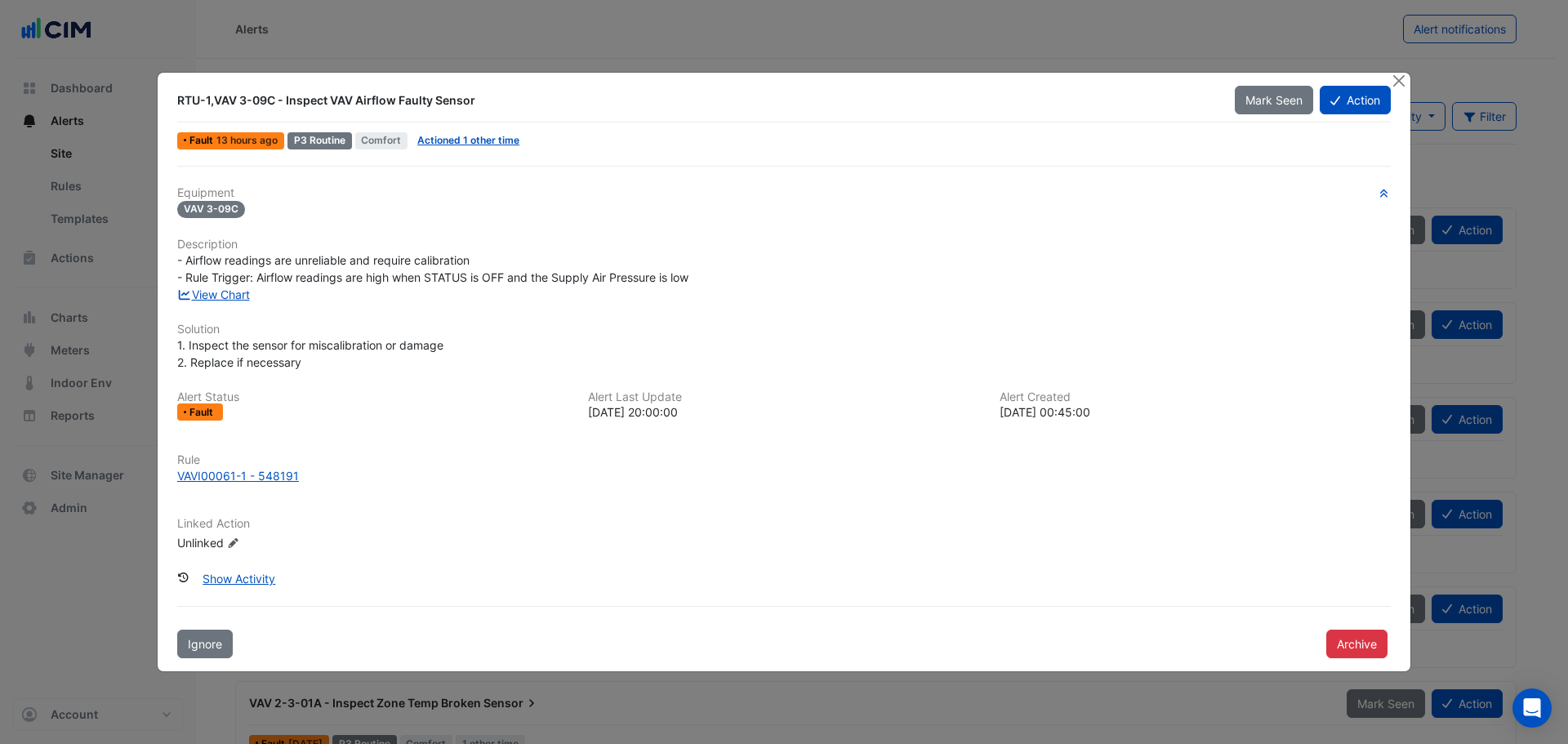
drag, startPoint x: 178, startPoint y: 206, endPoint x: 245, endPoint y: 213, distance: 67.4
click at [245, 213] on div "VAV 3-09C" at bounding box center [784, 208] width 1213 height 19
click at [252, 215] on div "VAV 3-09C" at bounding box center [784, 208] width 1213 height 19
drag, startPoint x: 244, startPoint y: 209, endPoint x: 181, endPoint y: 213, distance: 63.1
click at [181, 213] on div "VAV 3-09C" at bounding box center [784, 208] width 1213 height 19
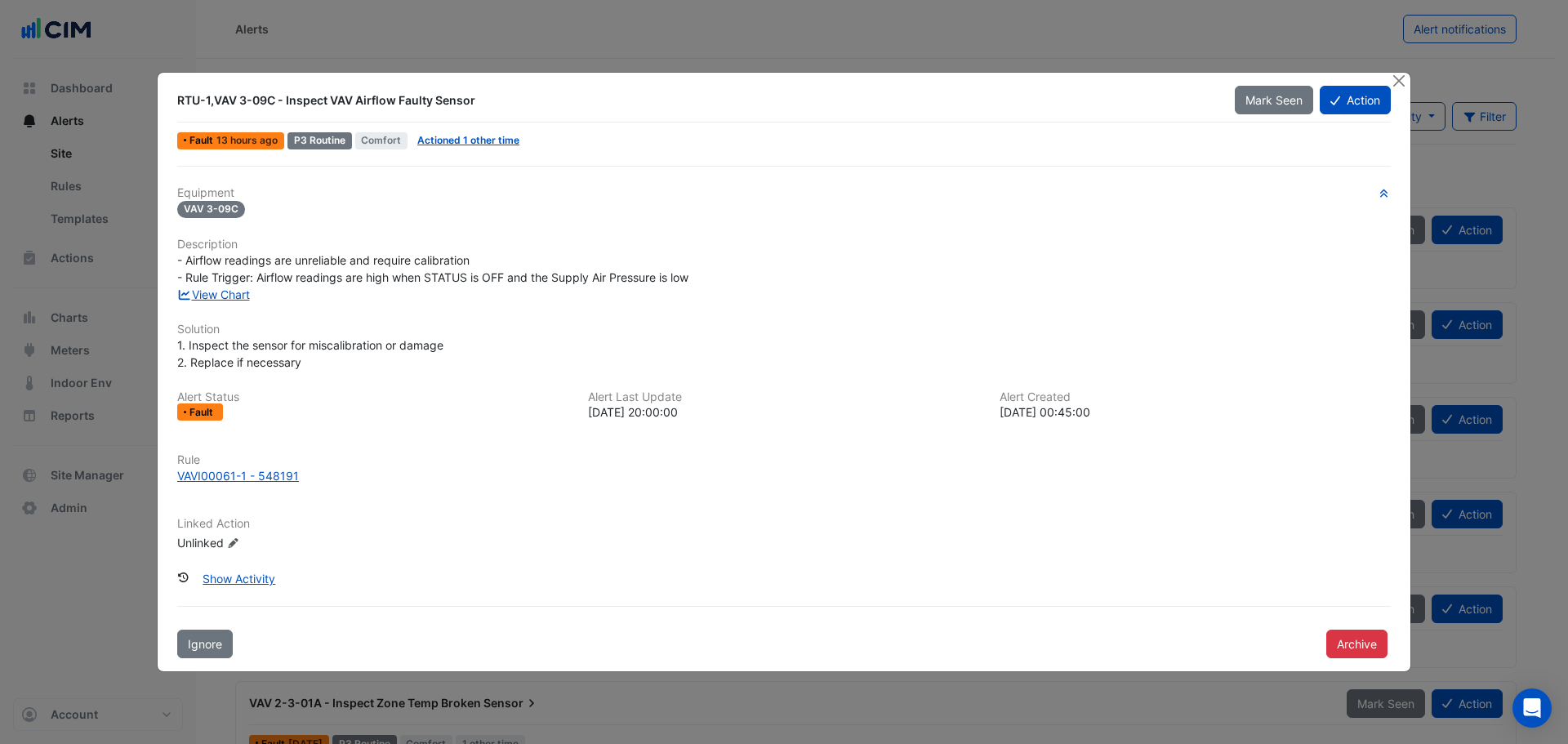
click at [298, 225] on div "Equipment VAV 3-09C Description - Airflow readings are unreliable and require c…" at bounding box center [784, 375] width 1213 height 379
drag, startPoint x: 172, startPoint y: 256, endPoint x: 185, endPoint y: 260, distance: 13.6
click at [185, 260] on div "- Airflow readings are unreliable and require calibration - Rule Trigger: Airfl…" at bounding box center [784, 268] width 1233 height 34
click at [188, 265] on span "- Airflow readings are unreliable and require calibration - Rule Trigger: Airfl…" at bounding box center [432, 268] width 511 height 31
drag, startPoint x: 185, startPoint y: 262, endPoint x: 474, endPoint y: 264, distance: 289.0
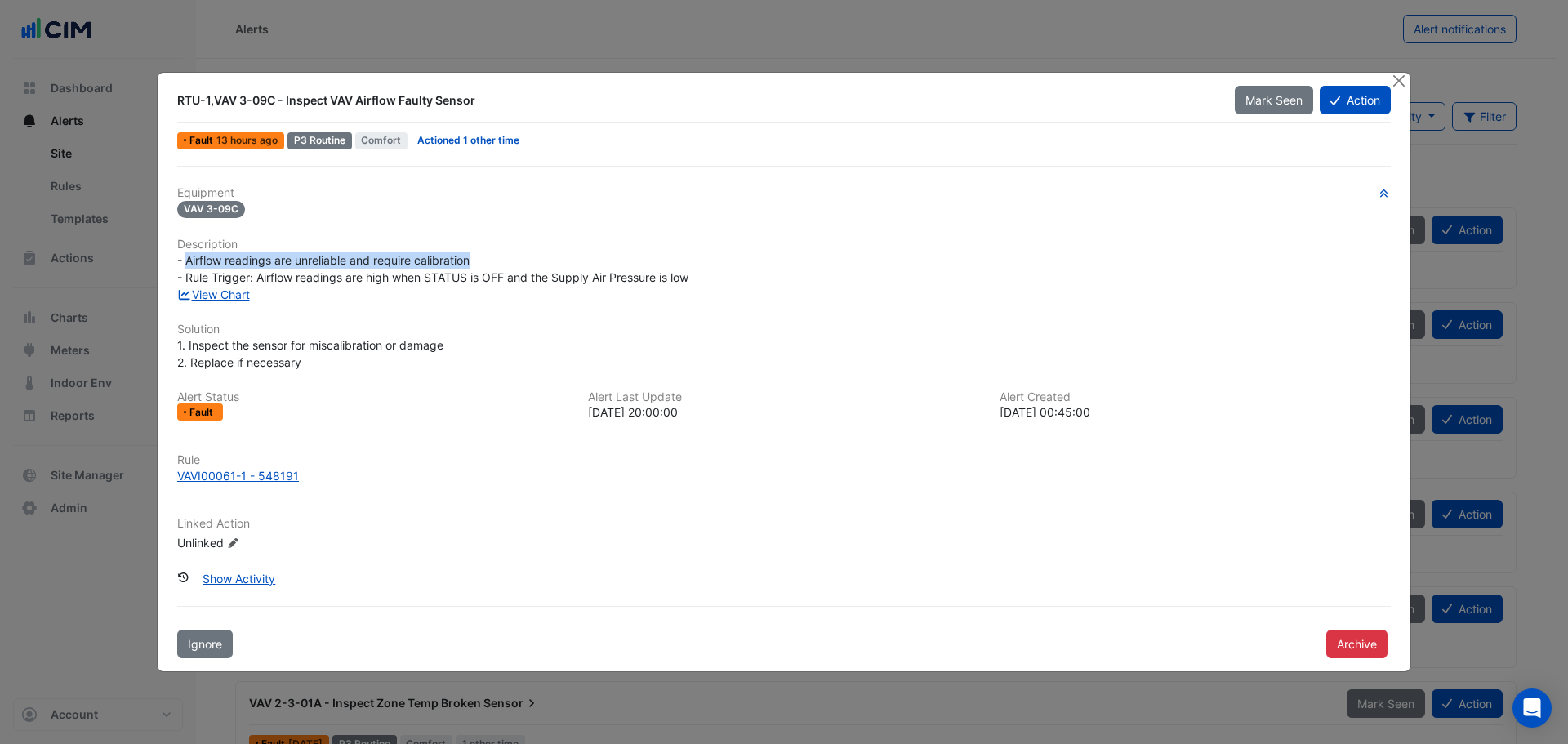
click at [474, 264] on div "- Airflow readings are unreliable and require calibration - Rule Trigger: Airfl…" at bounding box center [784, 268] width 1213 height 34
click at [406, 297] on div "View Chart" at bounding box center [784, 294] width 1233 height 17
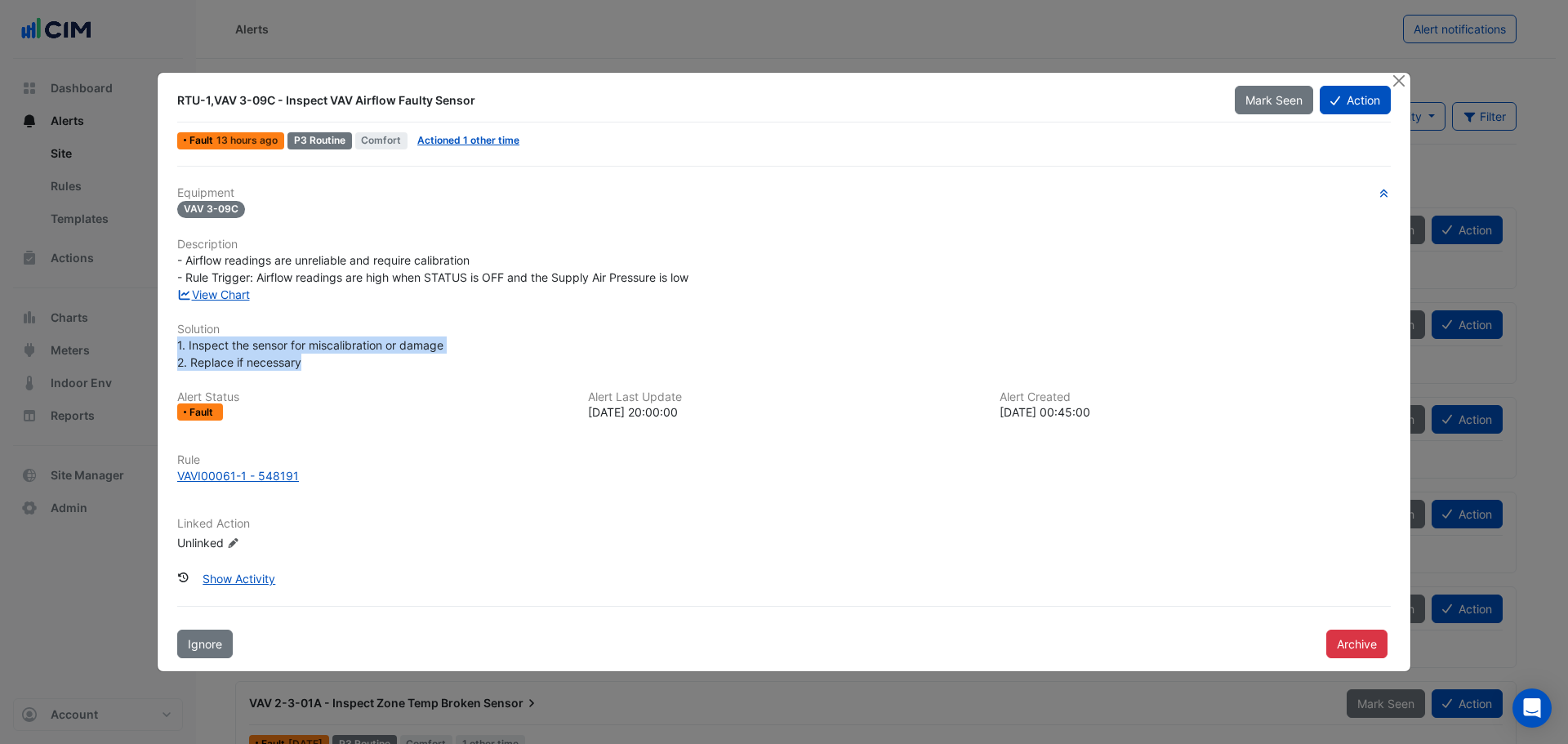
drag, startPoint x: 309, startPoint y: 365, endPoint x: 173, endPoint y: 352, distance: 136.6
click at [173, 352] on div "1. Inspect the sensor for miscalibration or damage 2. Replace if necessary" at bounding box center [784, 354] width 1233 height 34
click at [314, 364] on div "1. Inspect the sensor for miscalibration or damage 2. Replace if necessary" at bounding box center [784, 354] width 1213 height 34
drag, startPoint x: 189, startPoint y: 346, endPoint x: 426, endPoint y: 350, distance: 237.0
click at [437, 350] on span "1. Inspect the sensor for miscalibration or damage 2. Replace if necessary" at bounding box center [310, 353] width 266 height 31
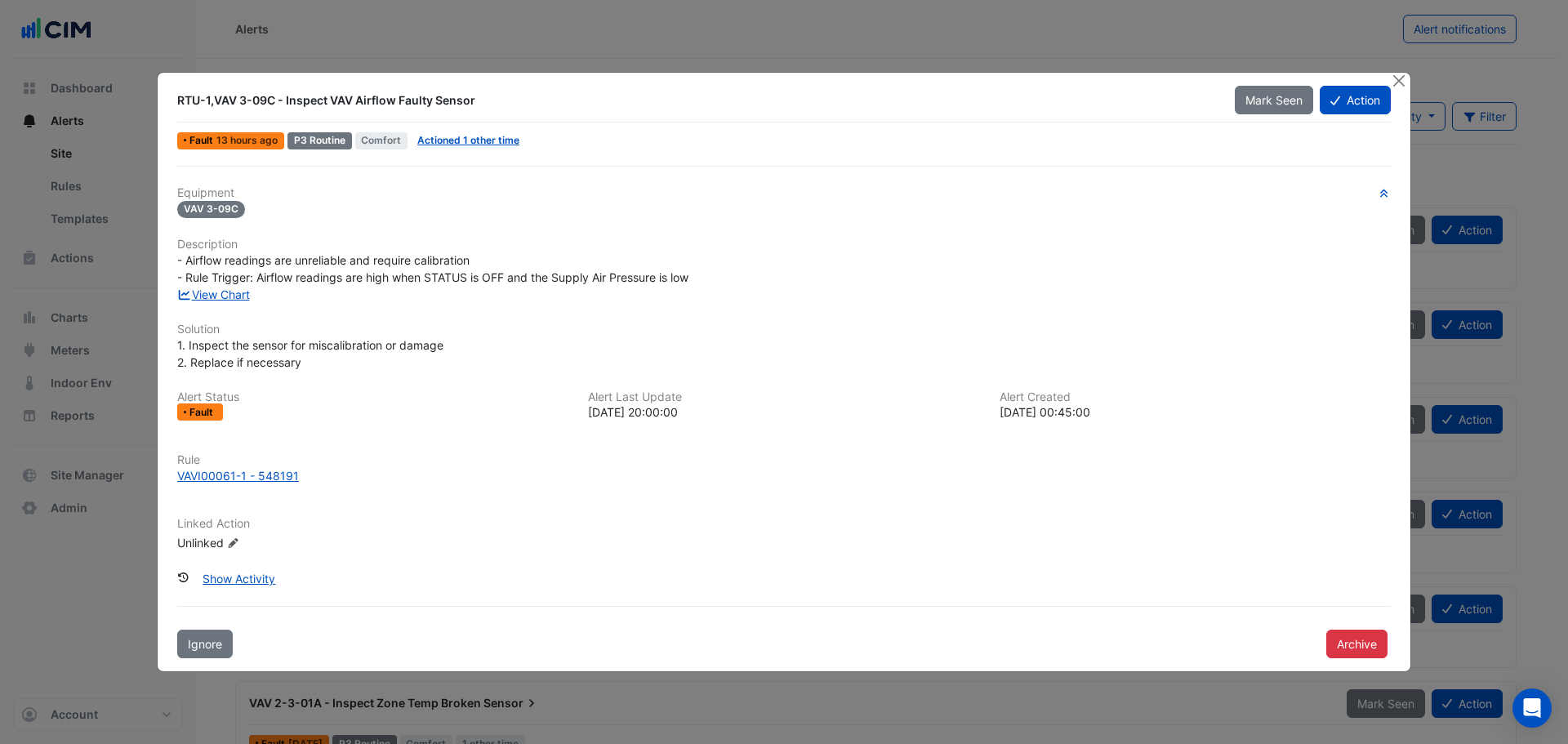
click at [313, 364] on div "1. Inspect the sensor for miscalibration or damage 2. Replace if necessary" at bounding box center [784, 354] width 1213 height 34
click at [208, 297] on link "View Chart" at bounding box center [213, 295] width 72 height 14
click at [1361, 104] on button "Action" at bounding box center [1355, 100] width 71 height 29
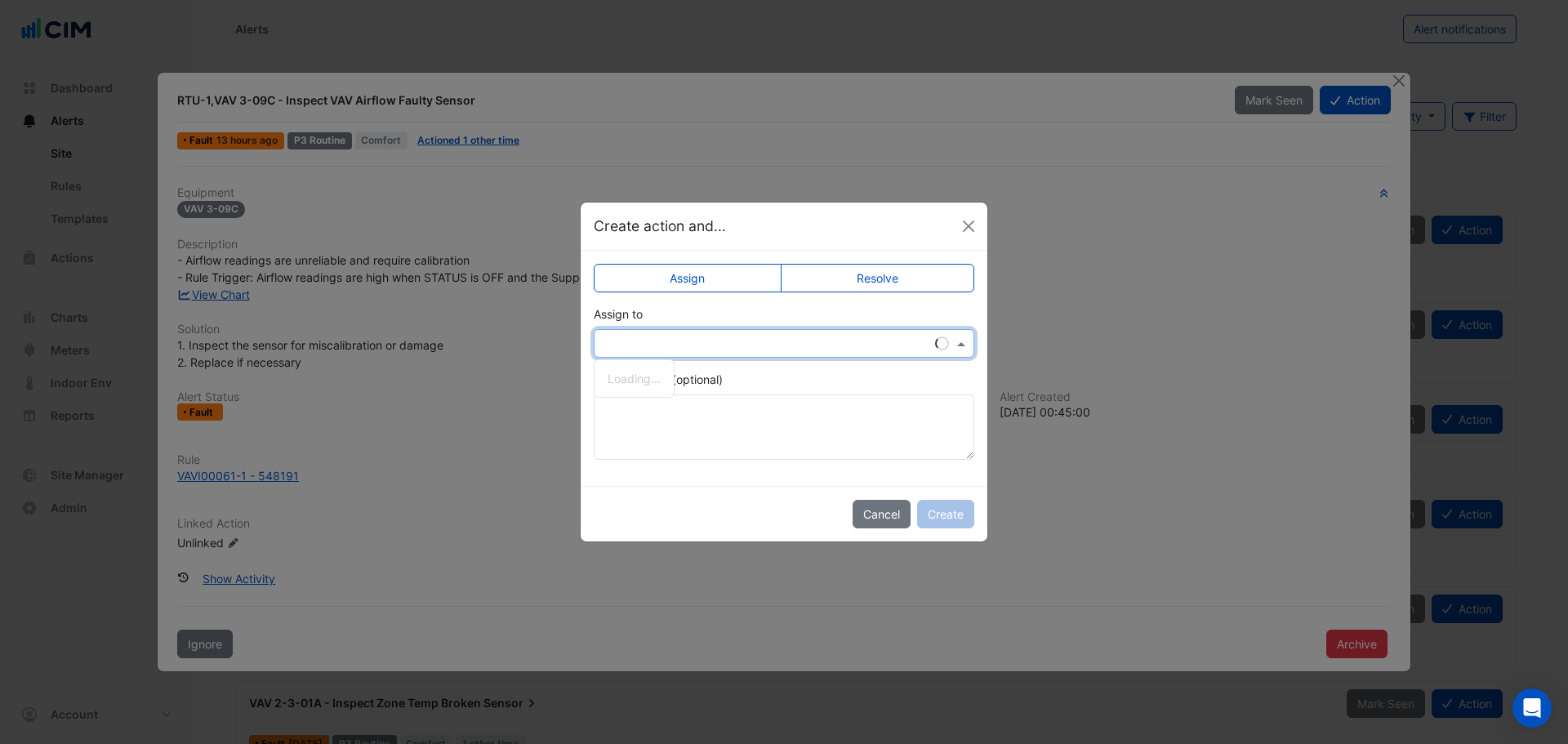
click at [895, 340] on input "text" at bounding box center [767, 344] width 330 height 17
click at [731, 293] on div "Assign Resolve Assign to Loading... Add comment (optional)" at bounding box center [784, 368] width 407 height 235
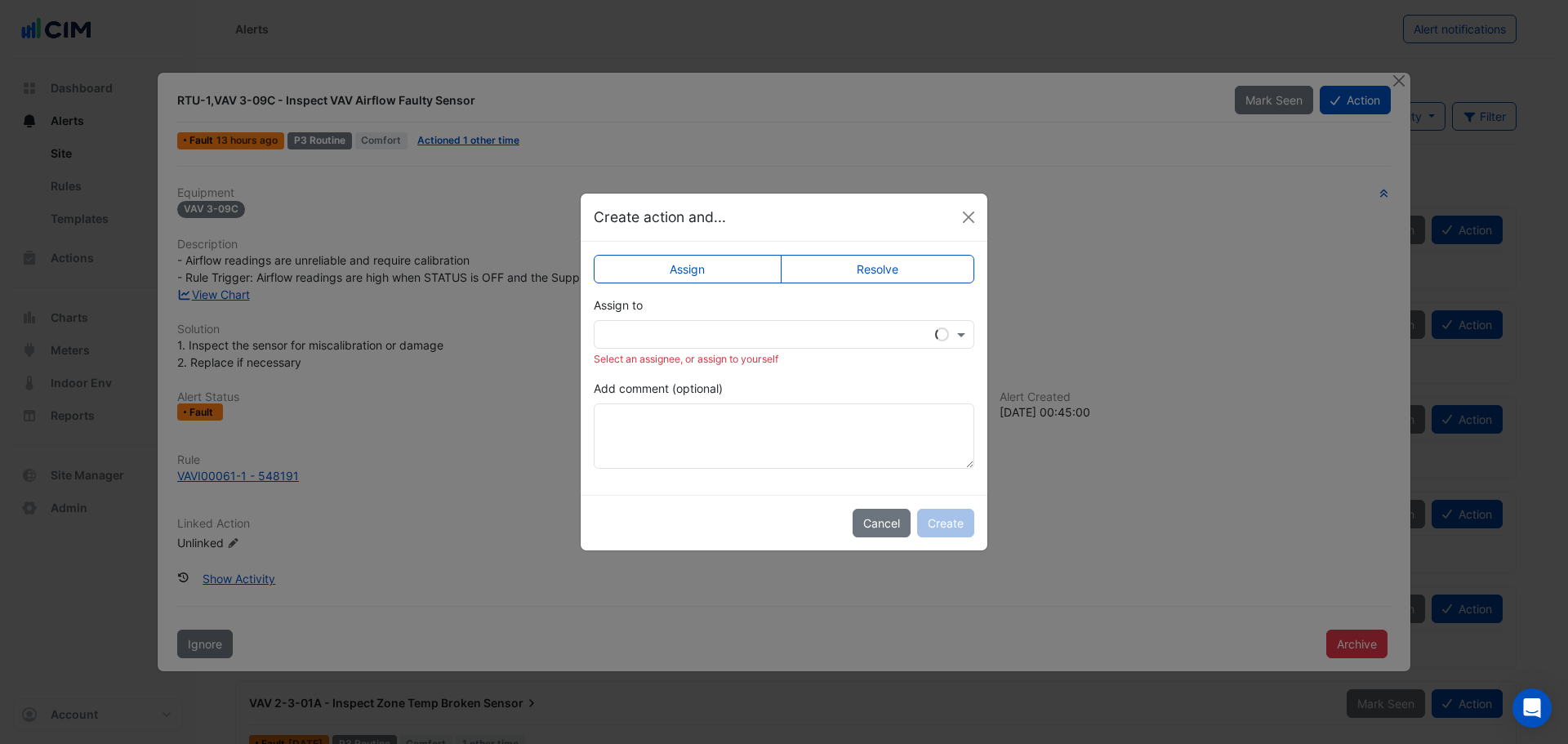
click at [675, 340] on input "text" at bounding box center [767, 335] width 330 height 17
click at [816, 396] on div "Add comment (optional)" at bounding box center [784, 424] width 381 height 89
click at [691, 422] on textarea "Add comment (optional)" at bounding box center [784, 435] width 381 height 65
click at [967, 220] on button "Close" at bounding box center [968, 216] width 24 height 24
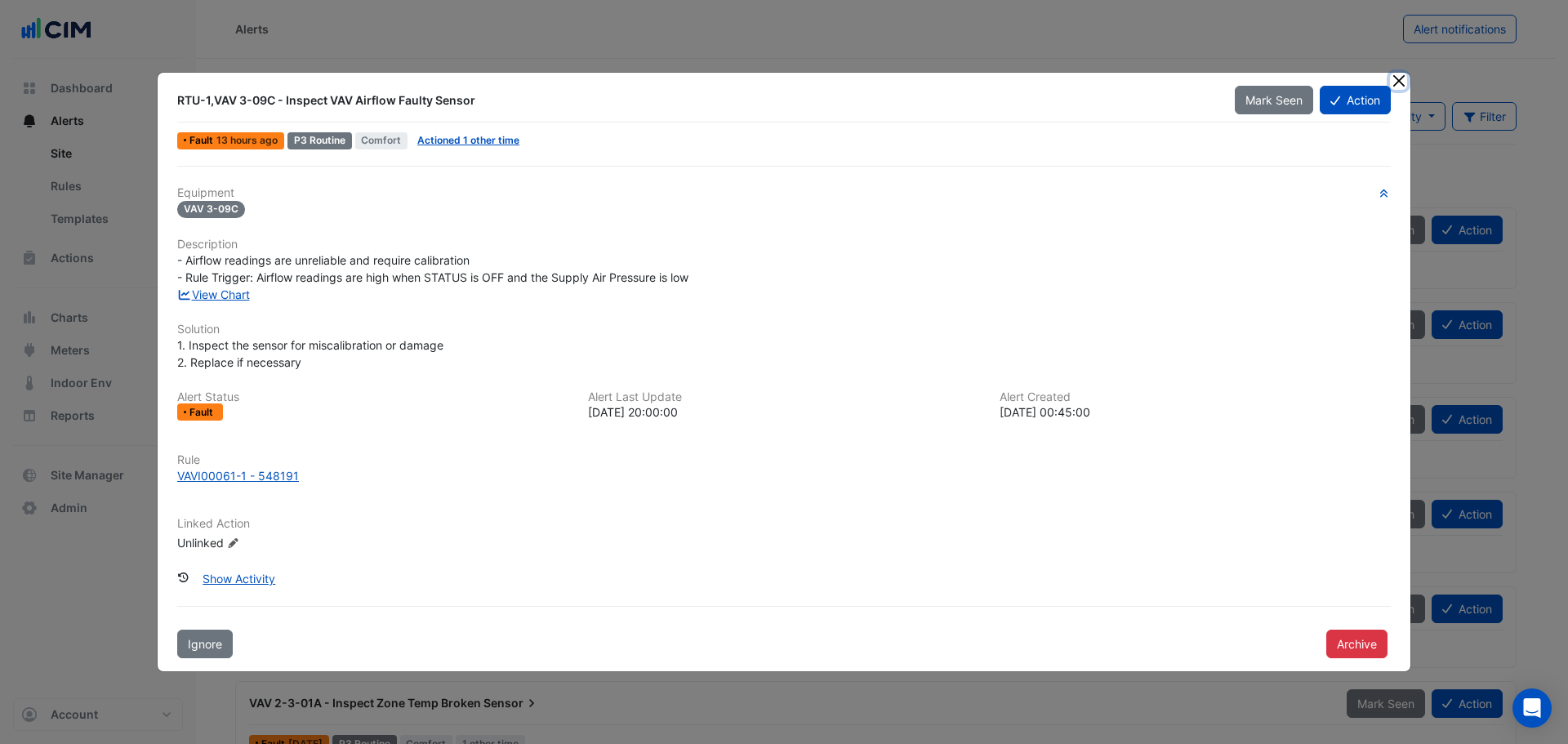
click at [1399, 82] on button "Close" at bounding box center [1397, 80] width 17 height 17
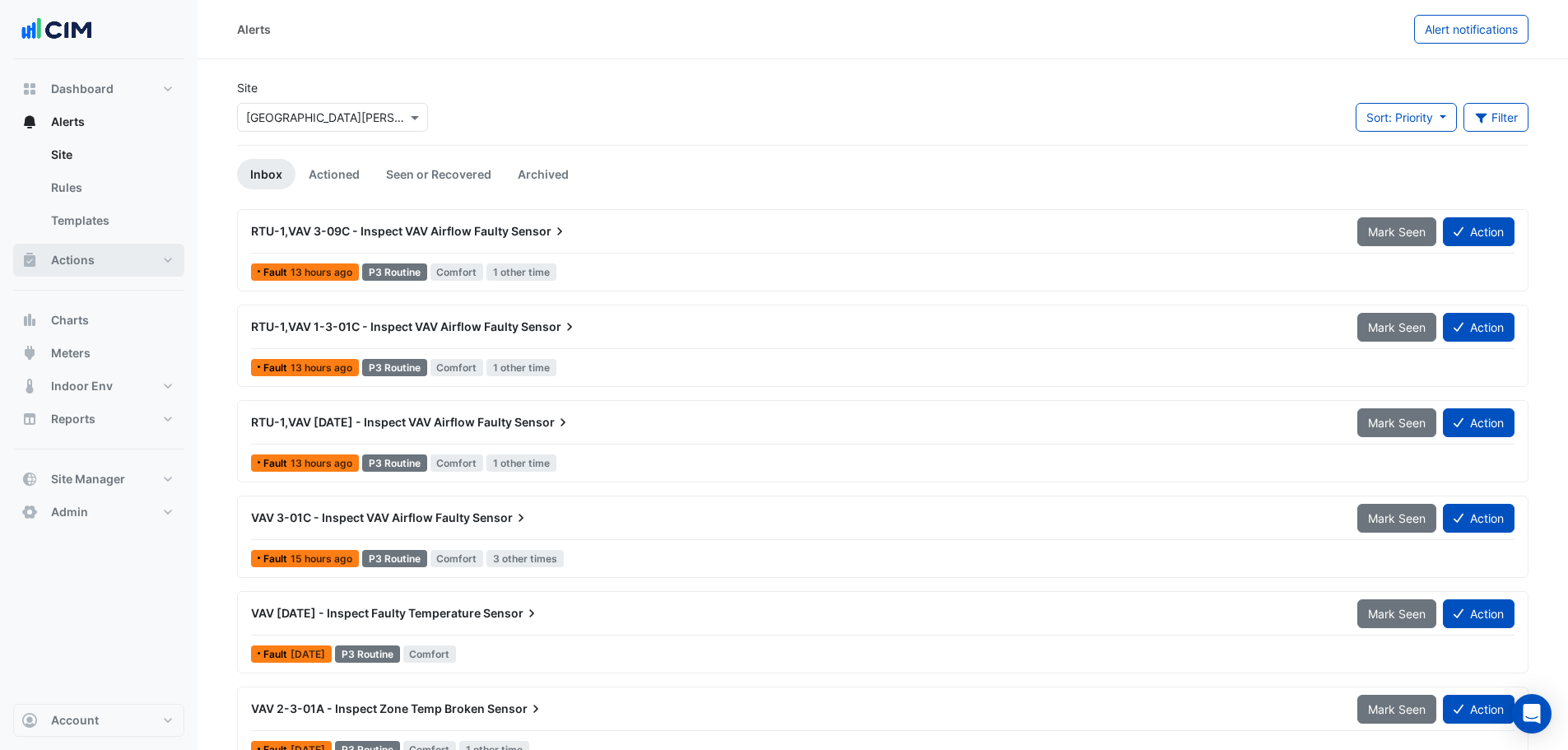
click at [109, 258] on button "Actions" at bounding box center [99, 260] width 171 height 33
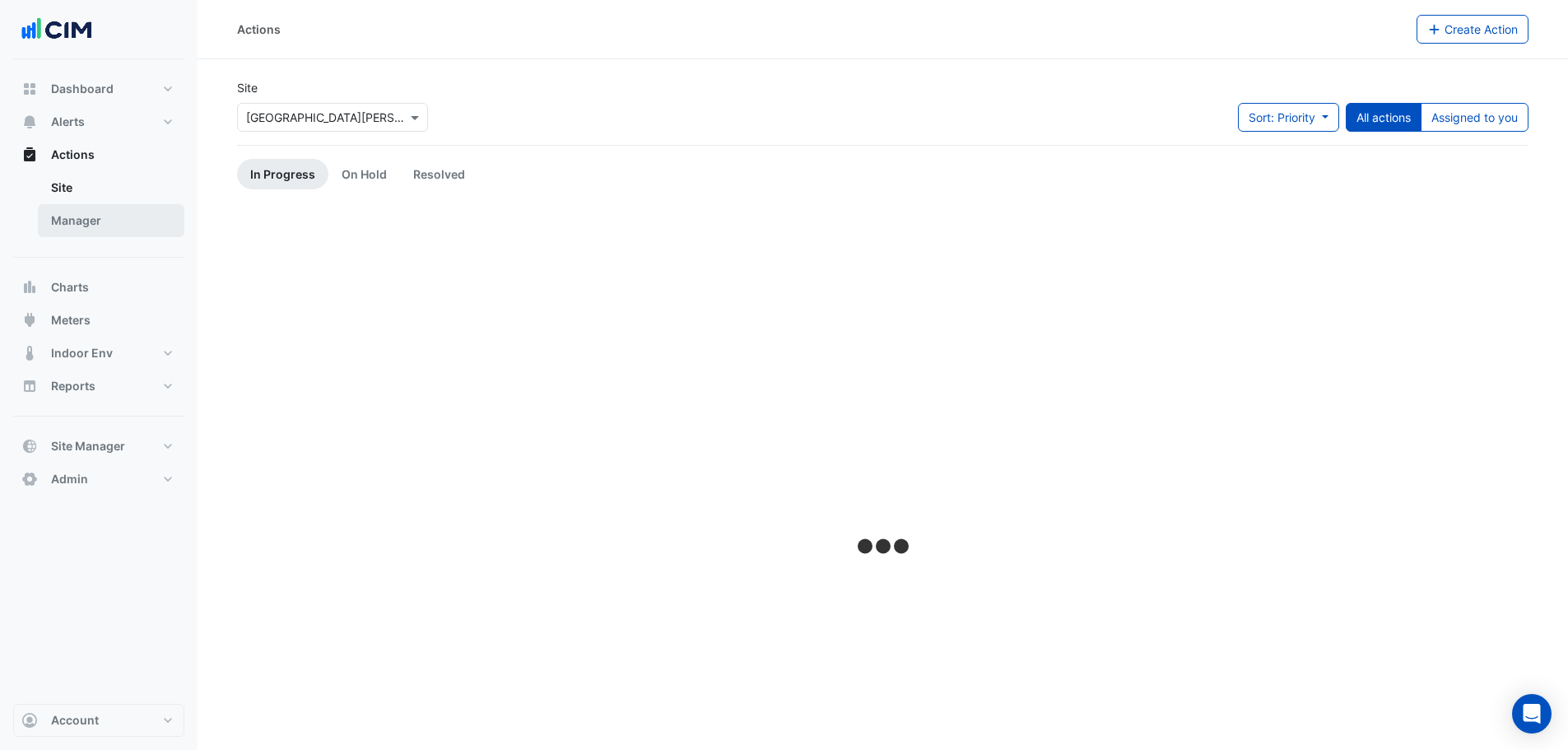
click at [105, 224] on link "Manager" at bounding box center [111, 221] width 147 height 33
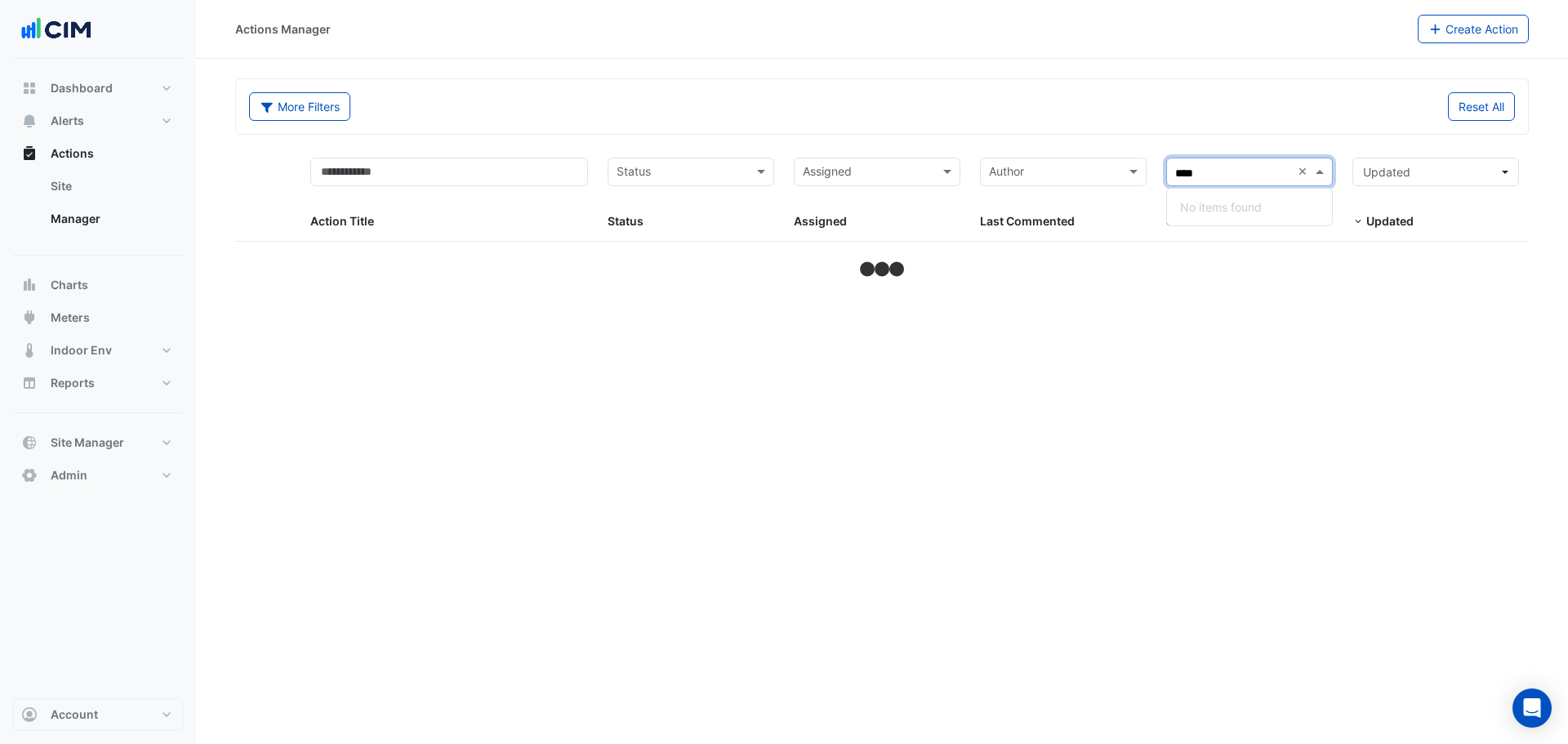
type input "***"
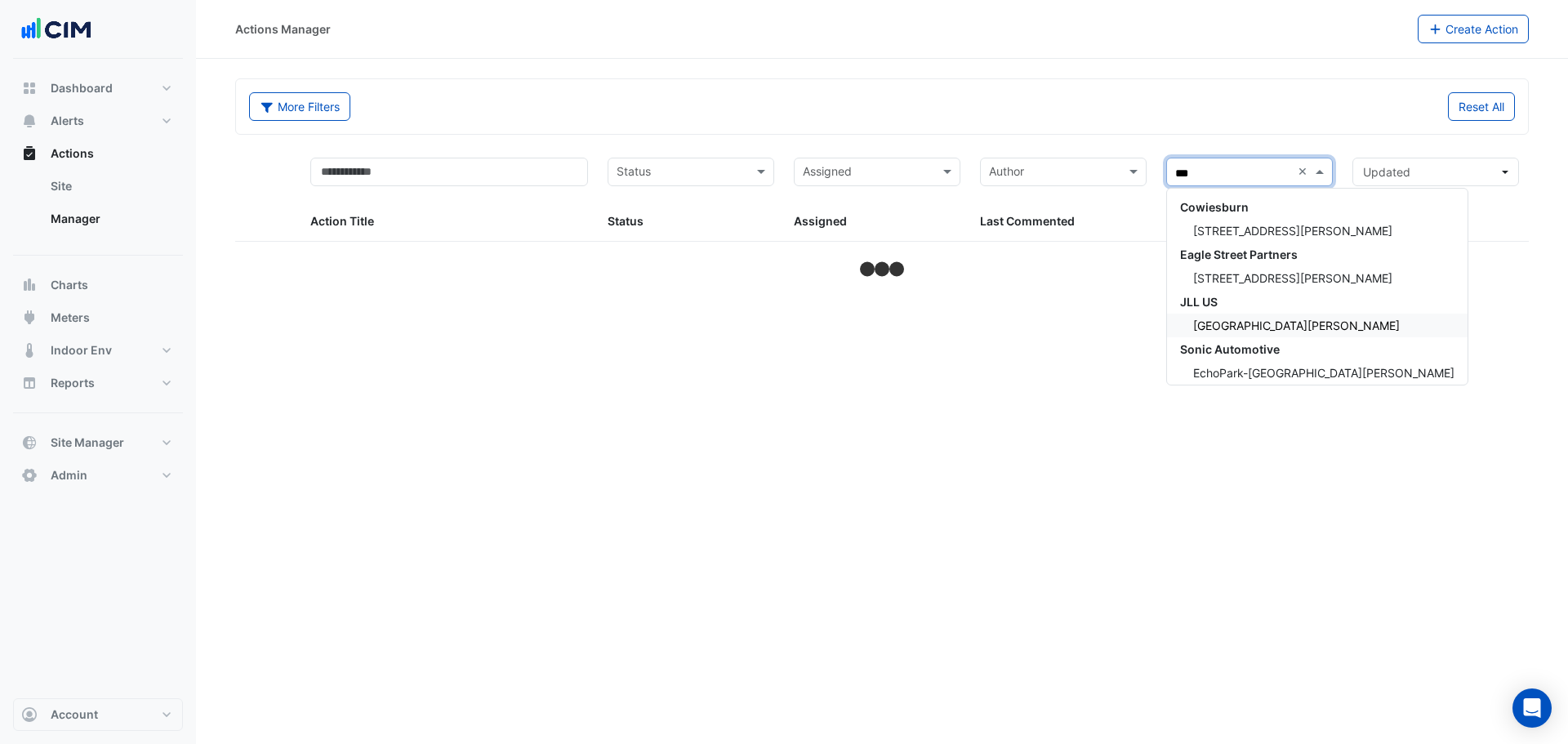
click at [1320, 335] on div "[GEOGRAPHIC_DATA][PERSON_NAME]" at bounding box center [1317, 325] width 300 height 24
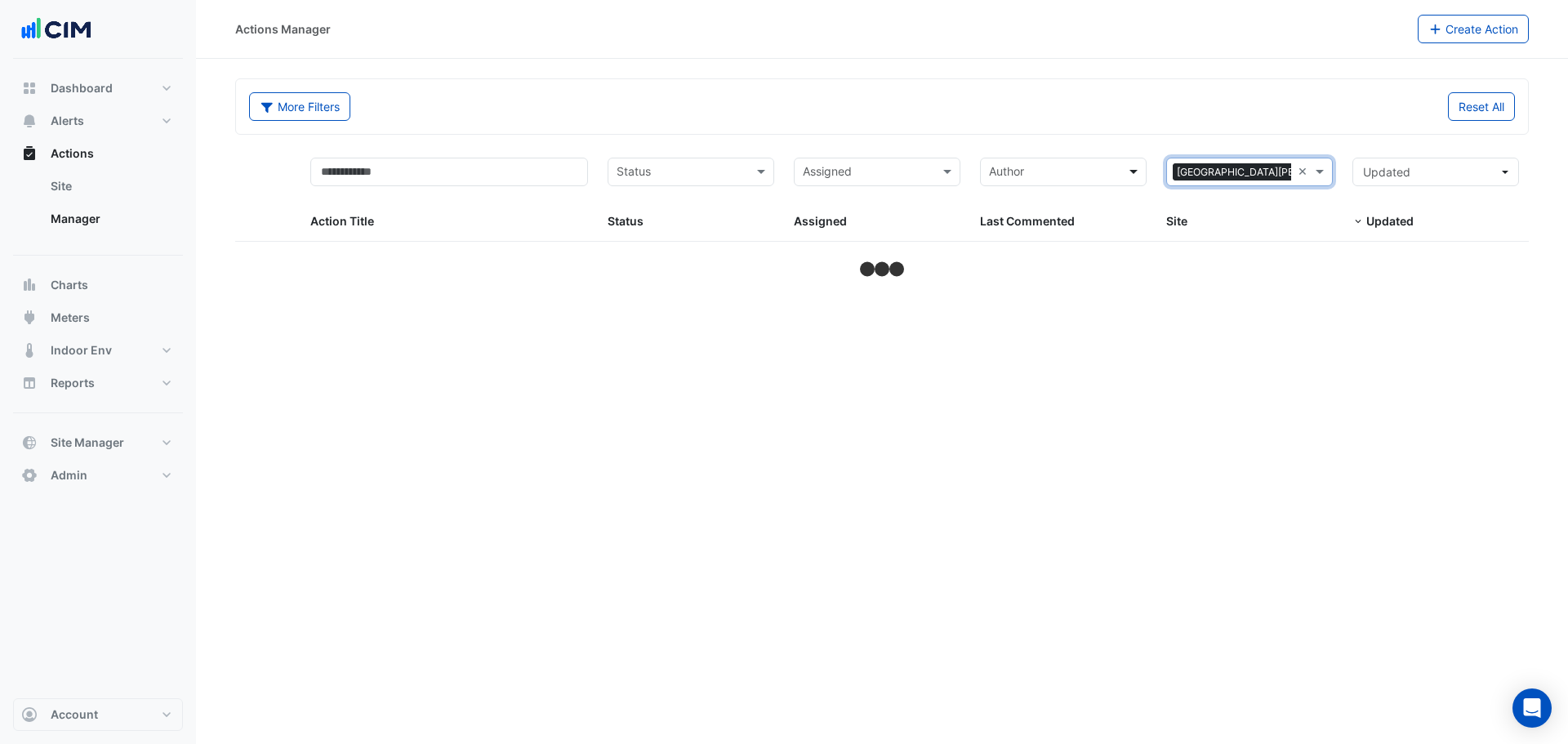
select select "***"
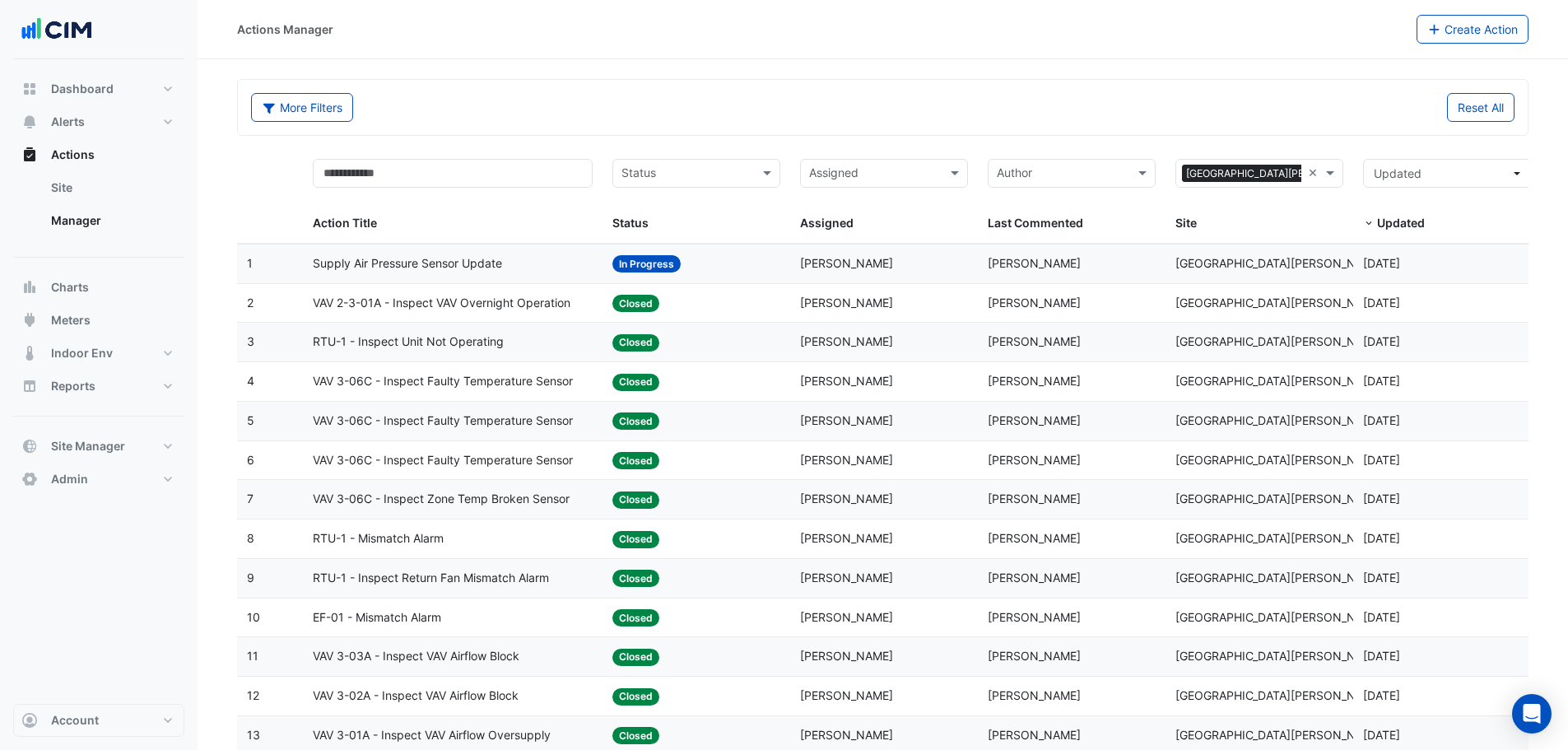
click at [1205, 102] on div "Reset All" at bounding box center [1204, 107] width 642 height 29
click at [548, 316] on datatable-body-cell "Action Title: VAV 2-3-01A - Inspect VAV Overnight Operation" at bounding box center [453, 303] width 301 height 39
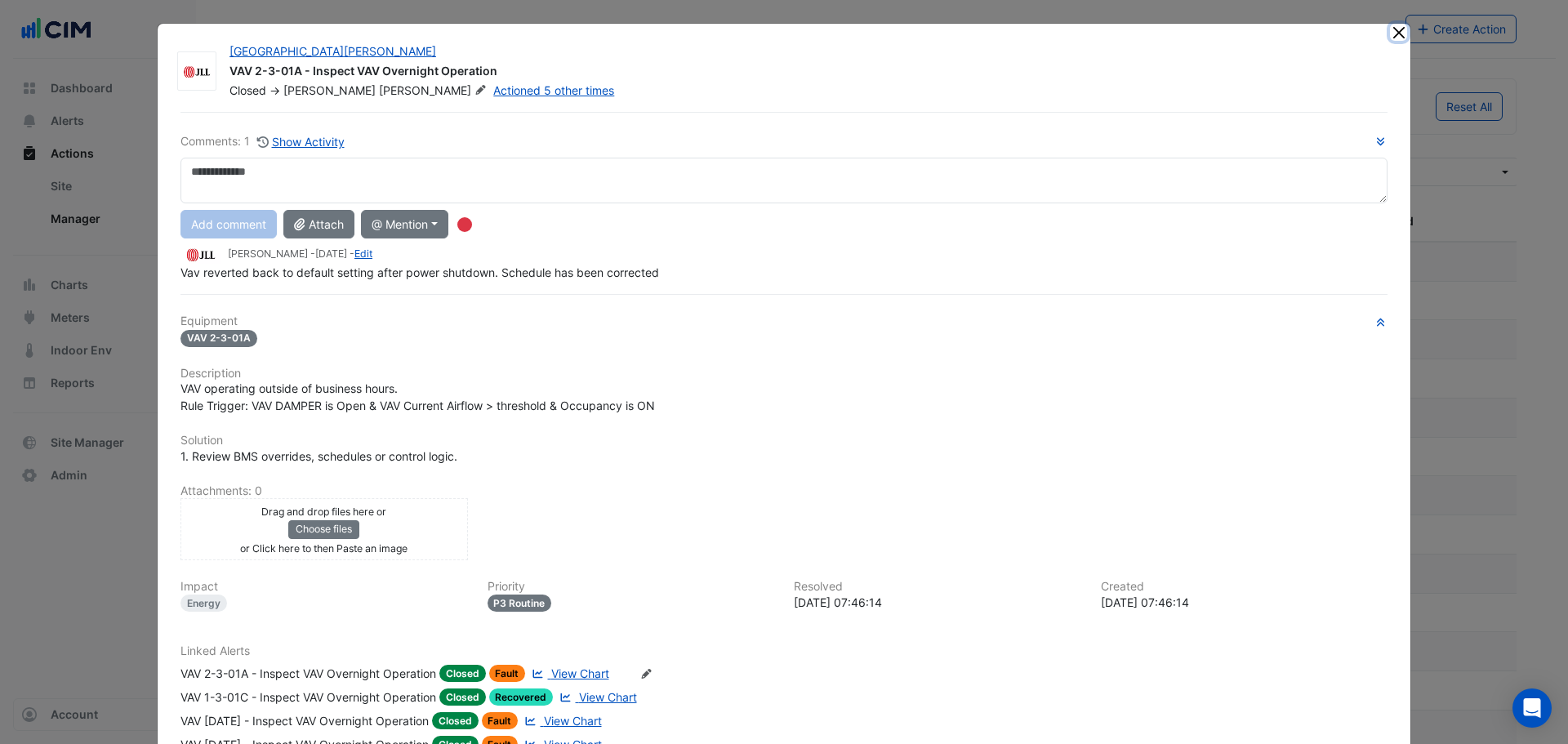
click at [1389, 32] on button "Close" at bounding box center [1397, 32] width 17 height 17
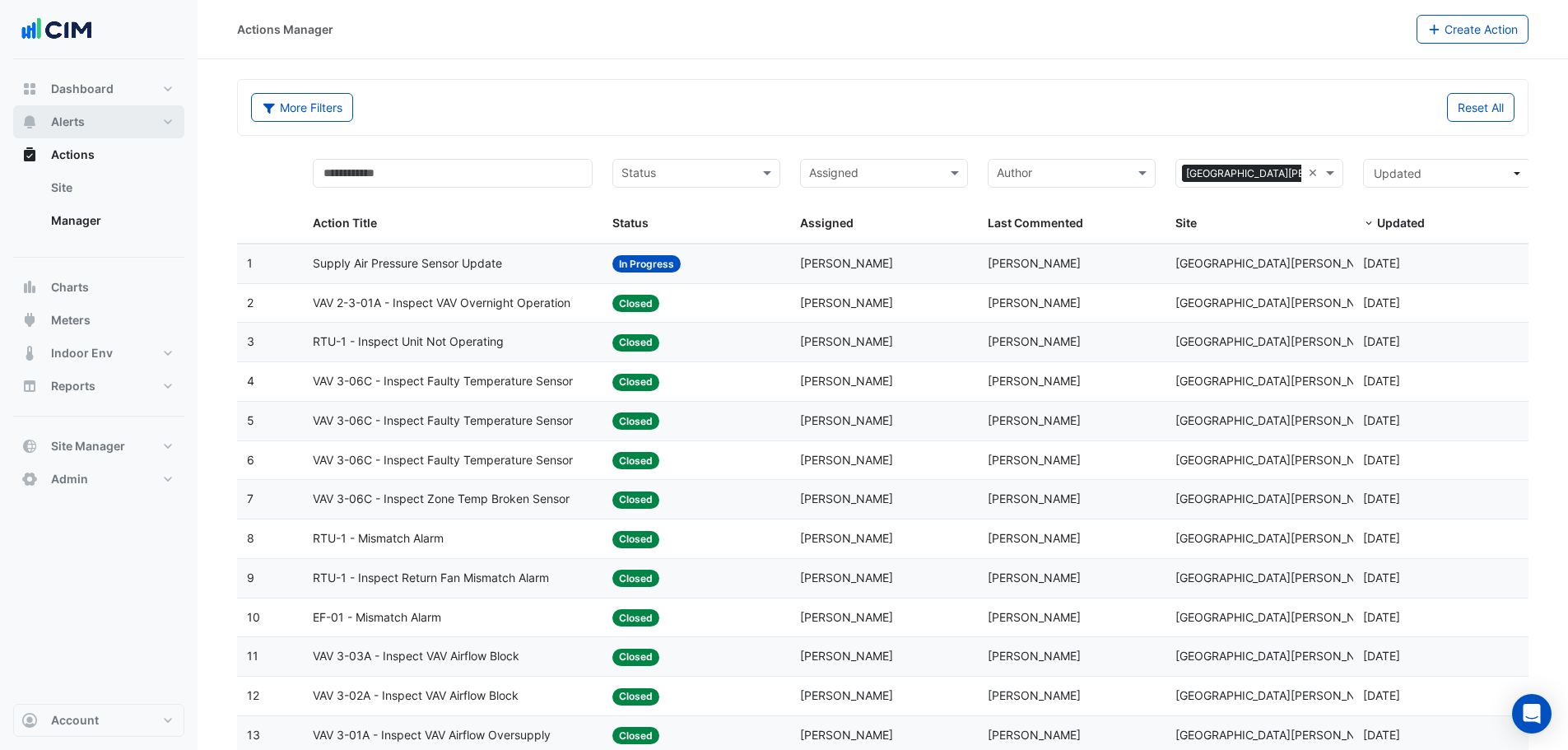
click at [106, 122] on button "Alerts" at bounding box center [99, 122] width 171 height 33
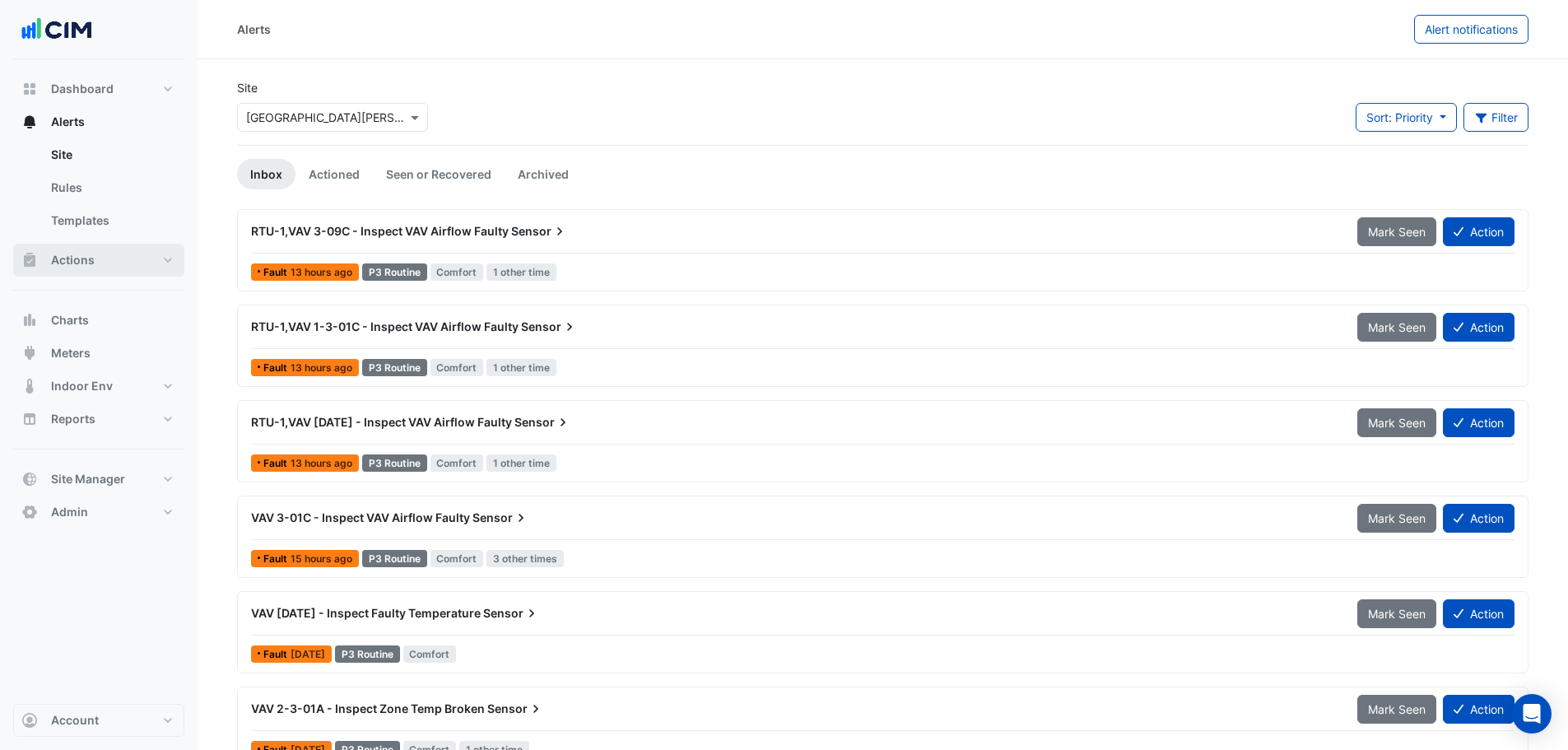
click at [104, 256] on button "Actions" at bounding box center [99, 260] width 171 height 33
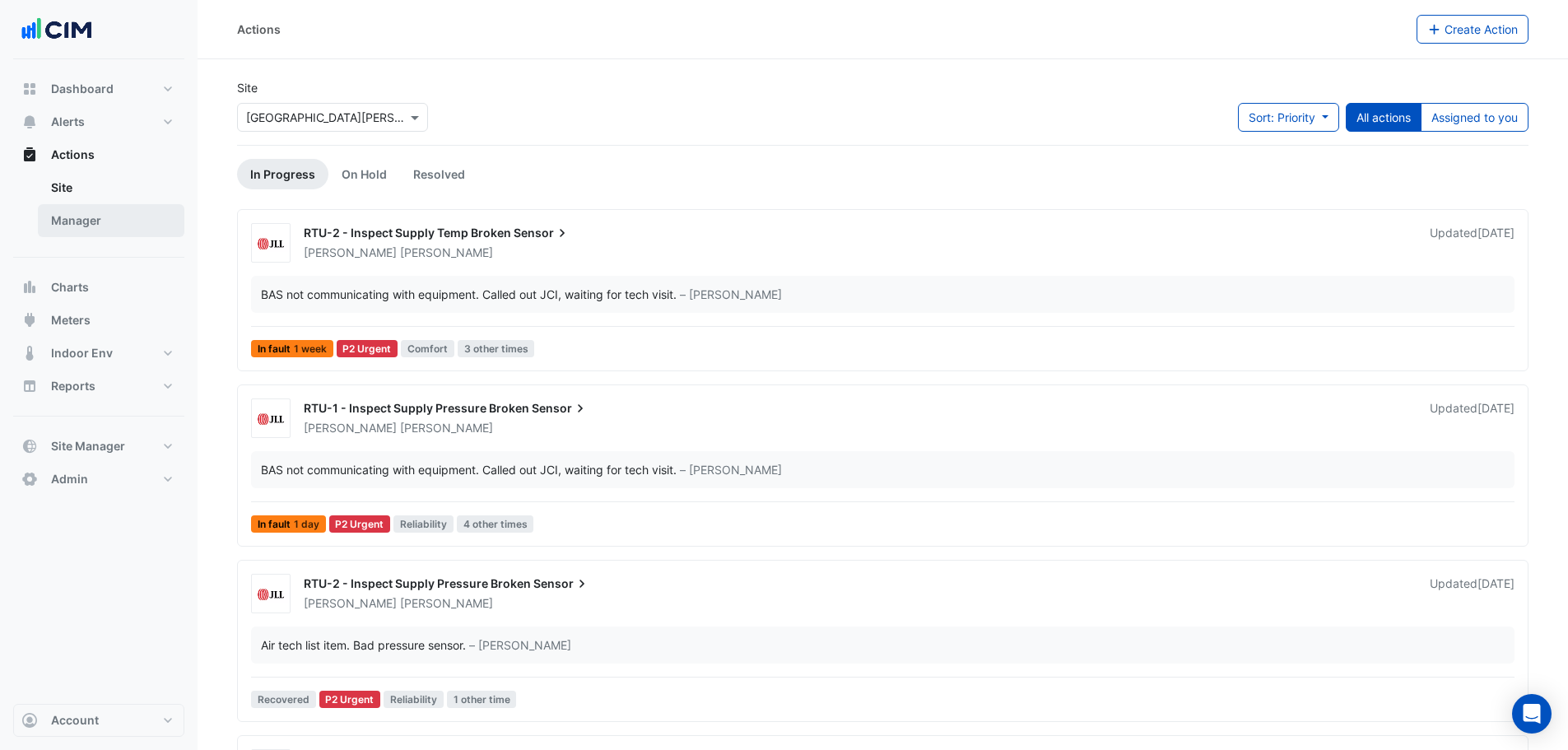
click at [121, 223] on link "Manager" at bounding box center [111, 221] width 147 height 33
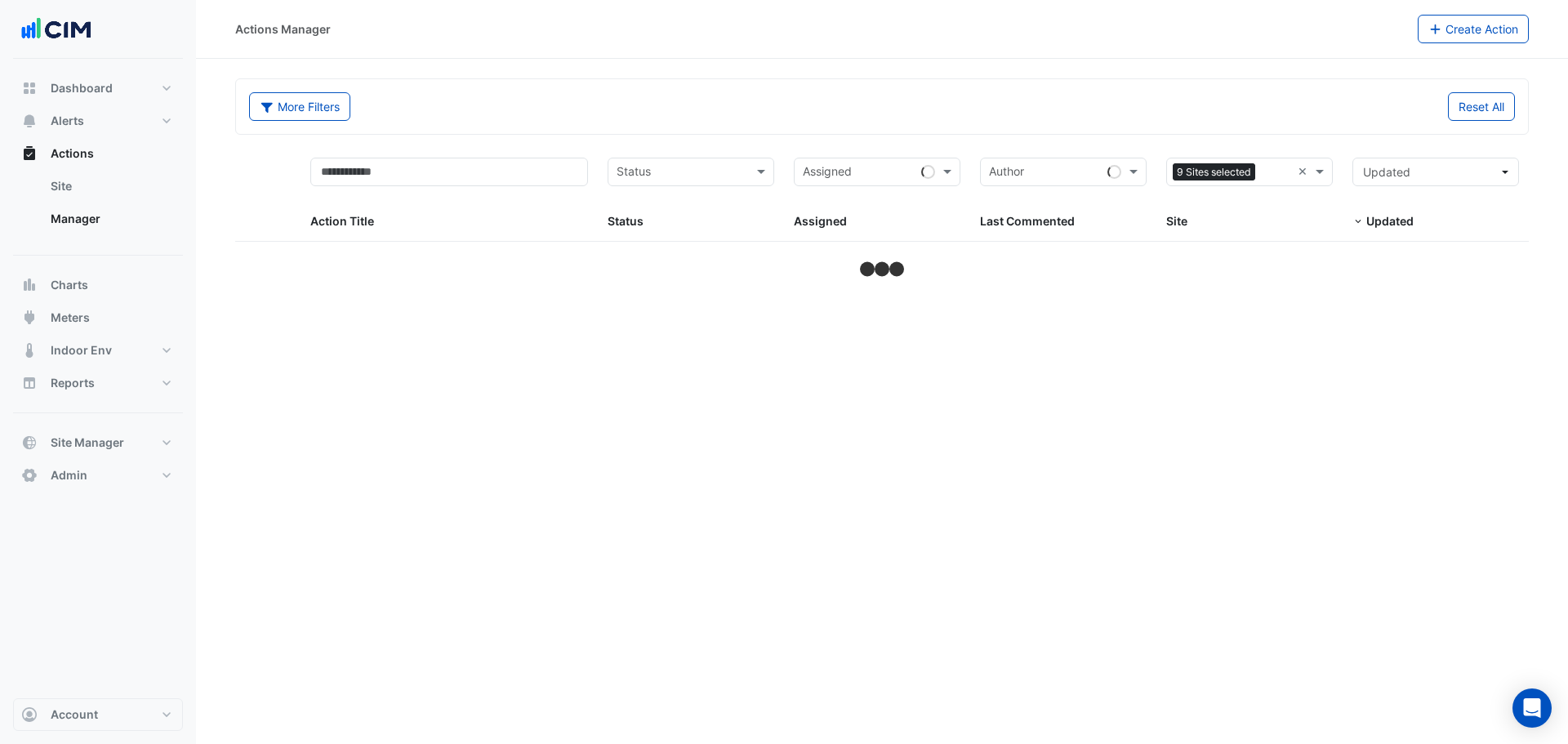
select select "***"
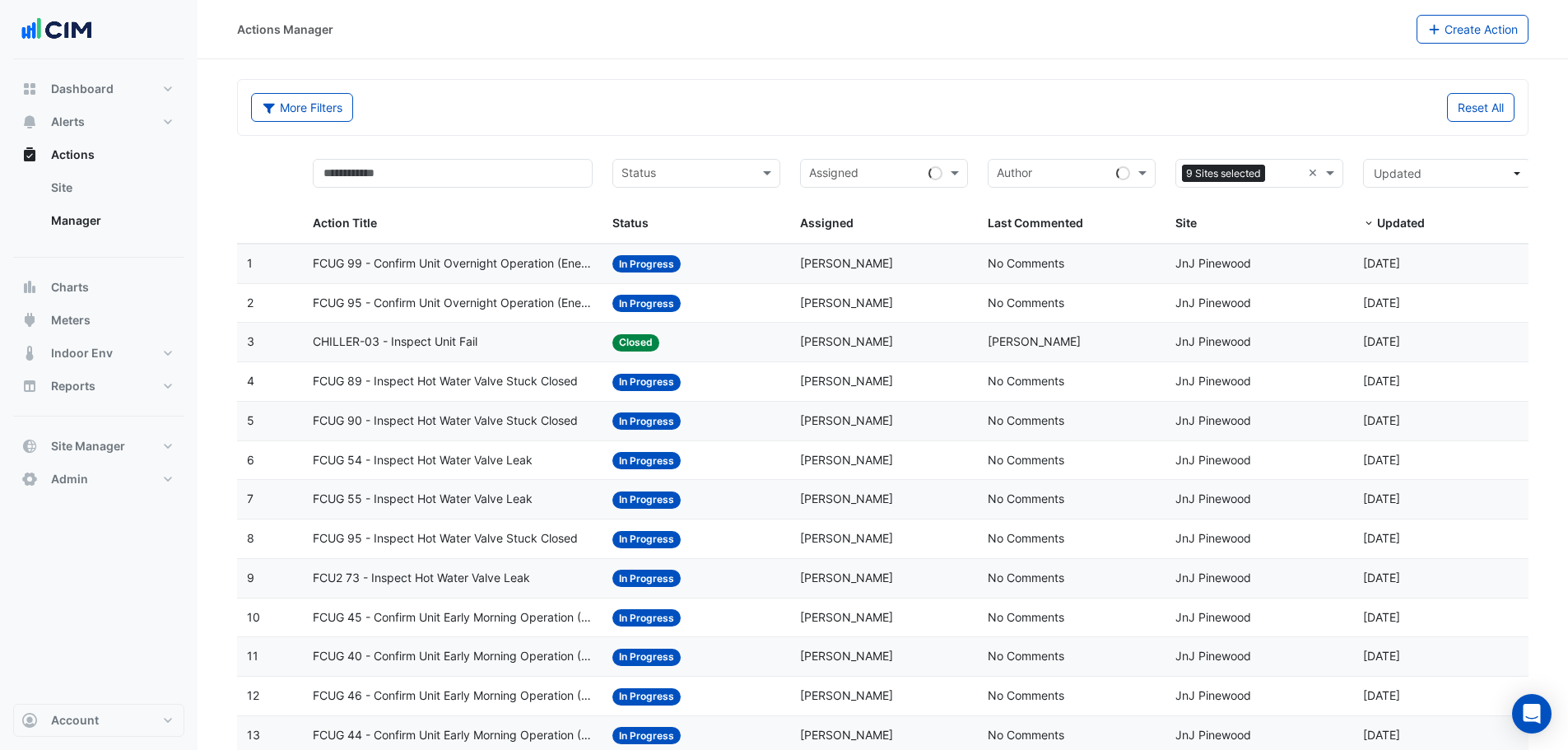
click at [467, 300] on span "FCUG 95 - Confirm Unit Overnight Operation (Energy Waste)" at bounding box center [453, 303] width 281 height 19
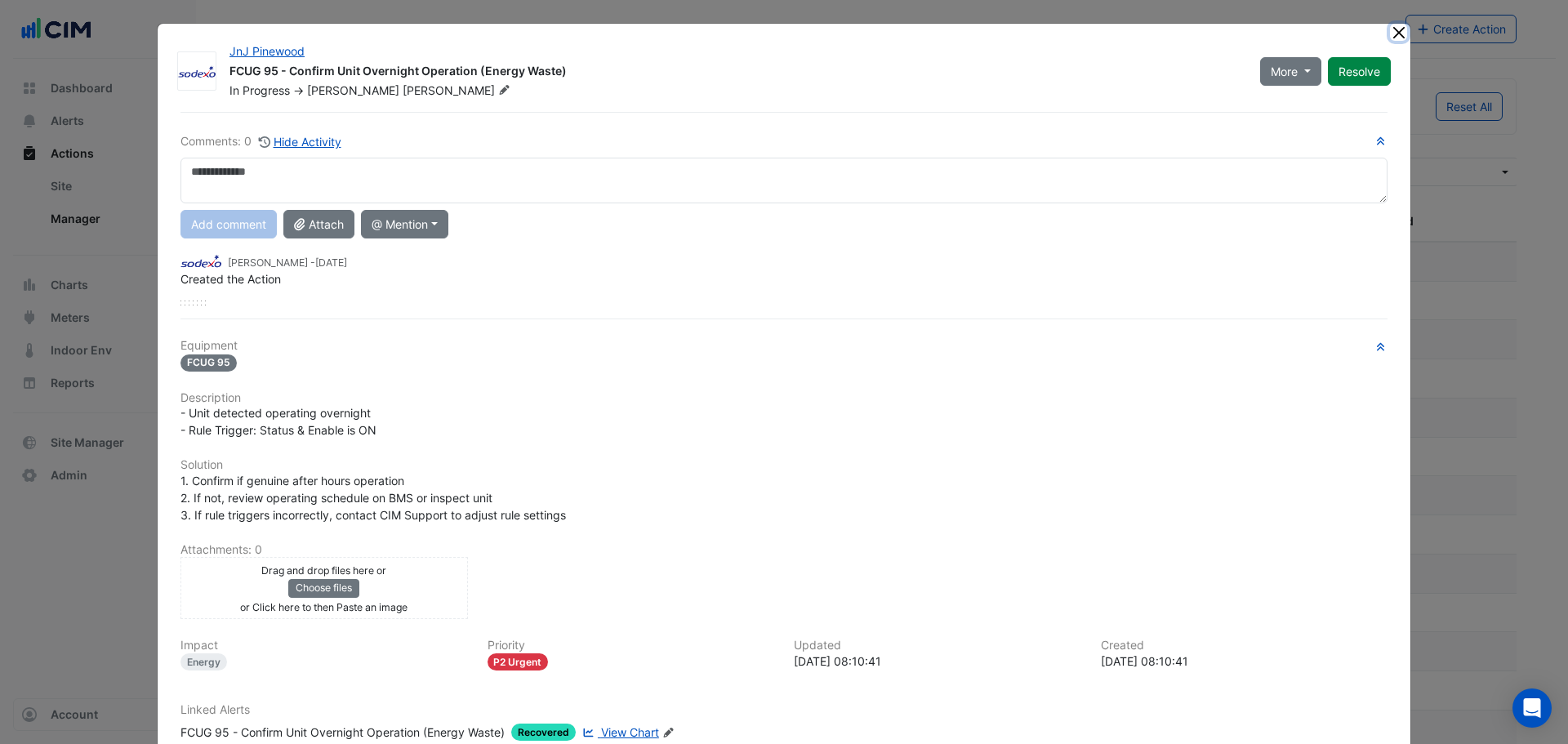
click at [1393, 36] on button "Close" at bounding box center [1397, 32] width 17 height 17
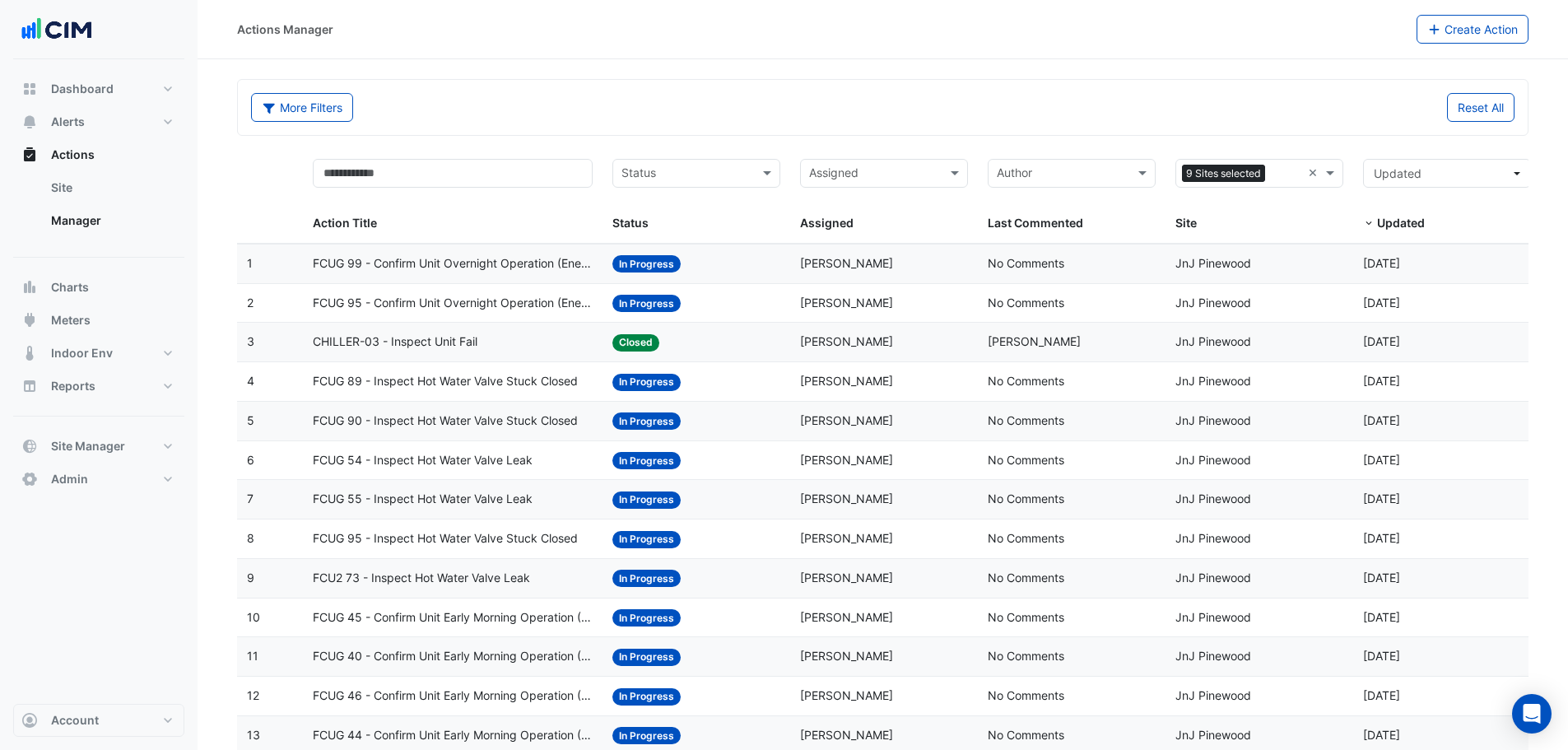
click at [501, 371] on datatable-body-cell "Action Title: FCUG 89 - Inspect Hot Water Valve Stuck Closed" at bounding box center [453, 381] width 301 height 39
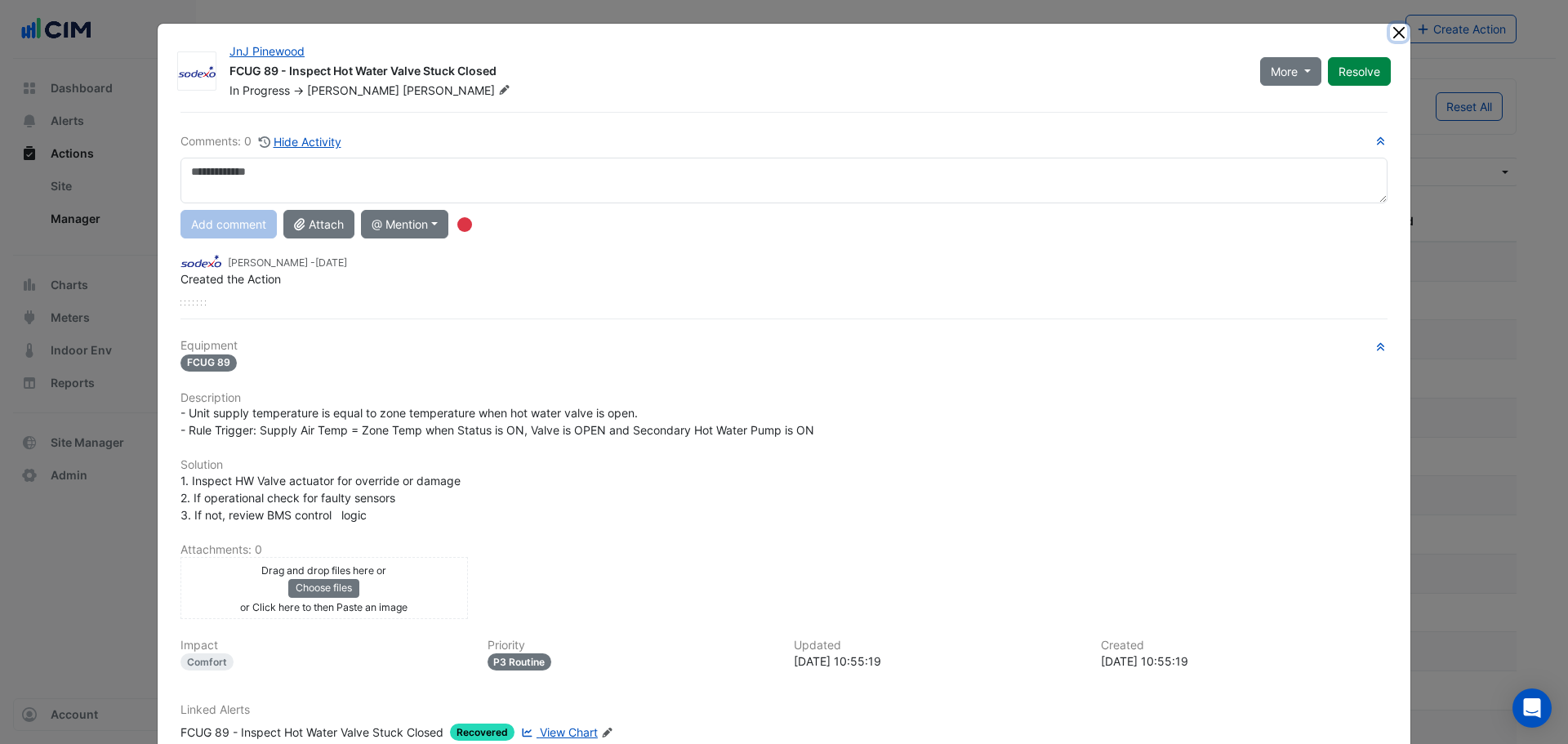
click at [1391, 30] on button "Close" at bounding box center [1397, 32] width 17 height 17
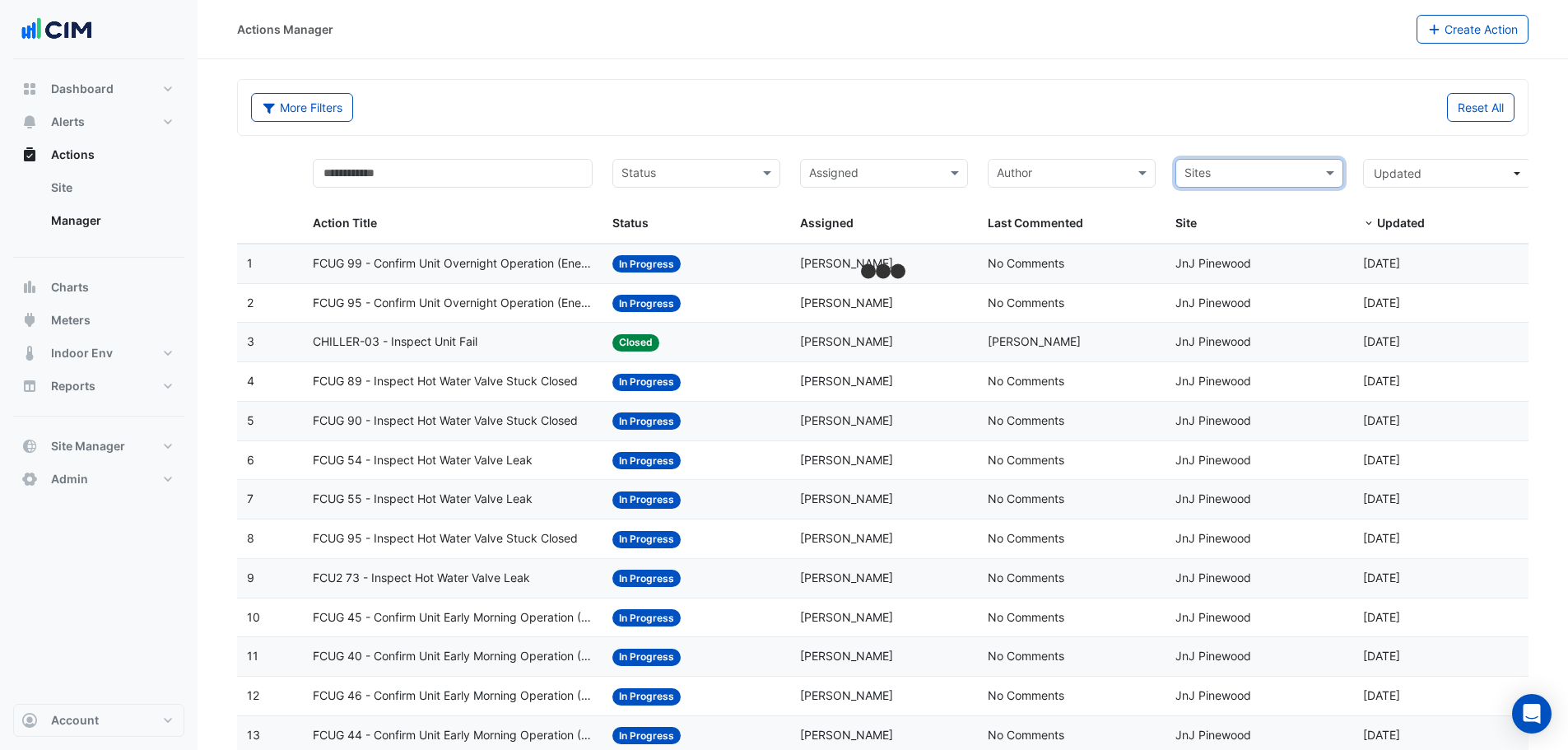
click at [1293, 173] on input "text" at bounding box center [1249, 175] width 131 height 19
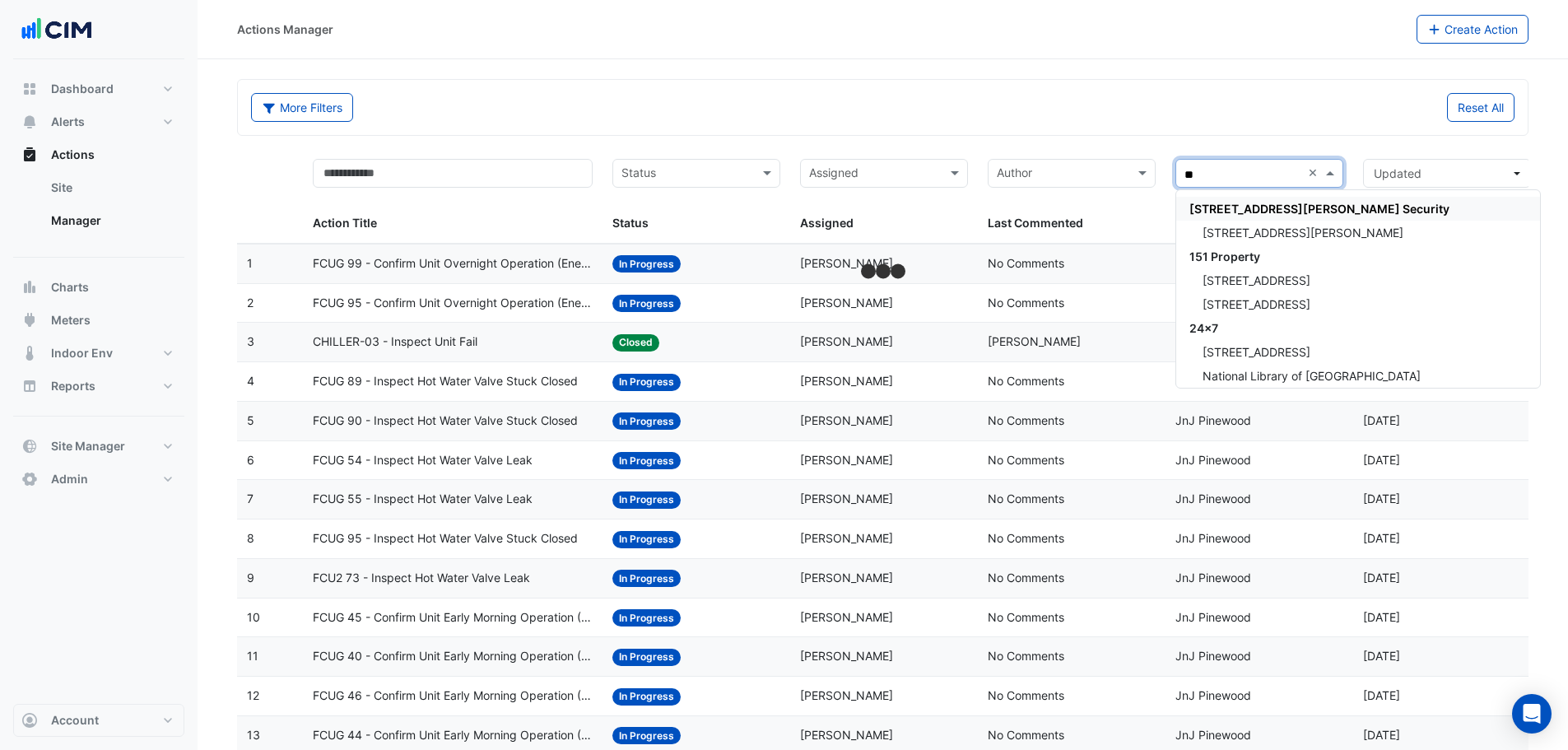
type input "***"
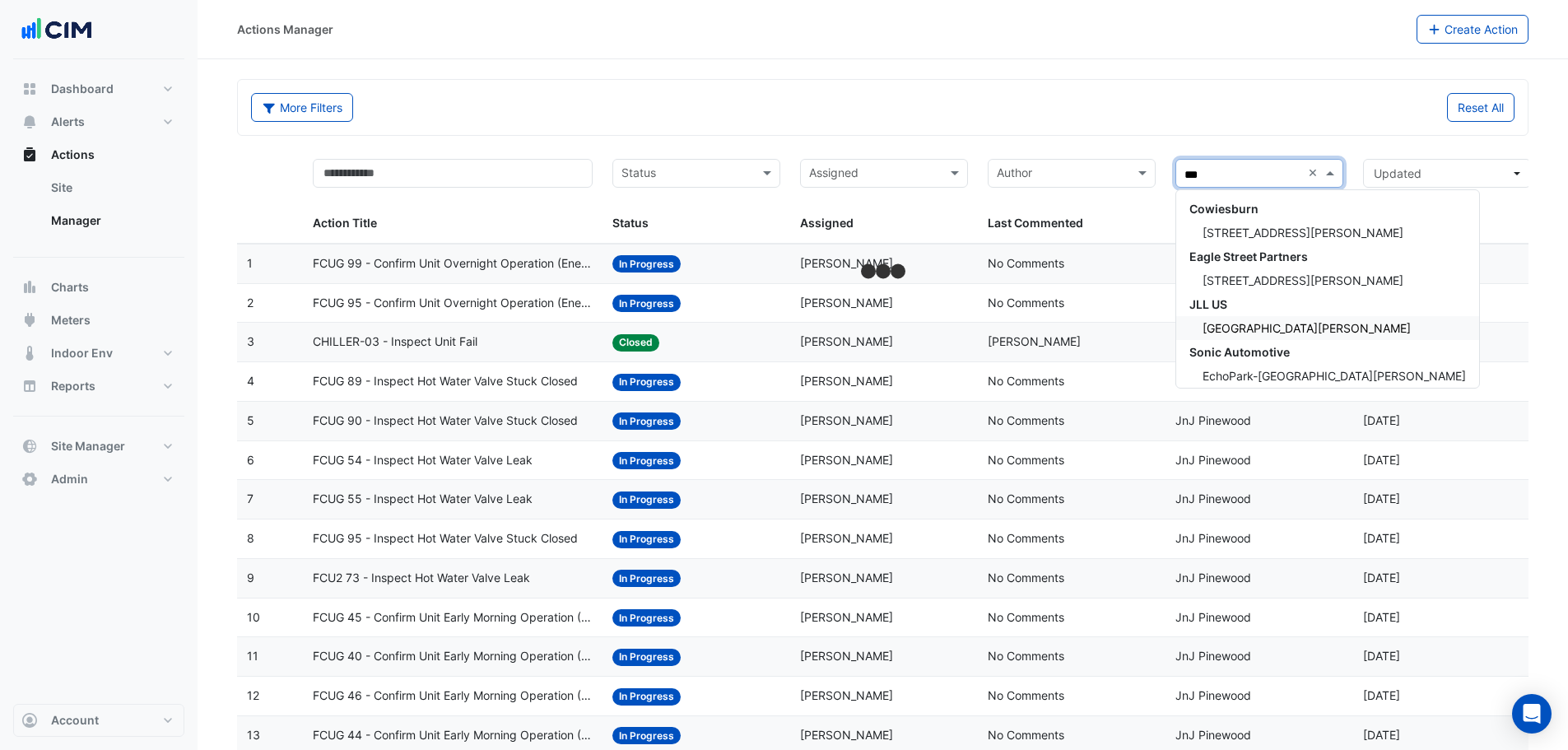
click at [1283, 327] on span "[GEOGRAPHIC_DATA][PERSON_NAME]" at bounding box center [1306, 328] width 208 height 14
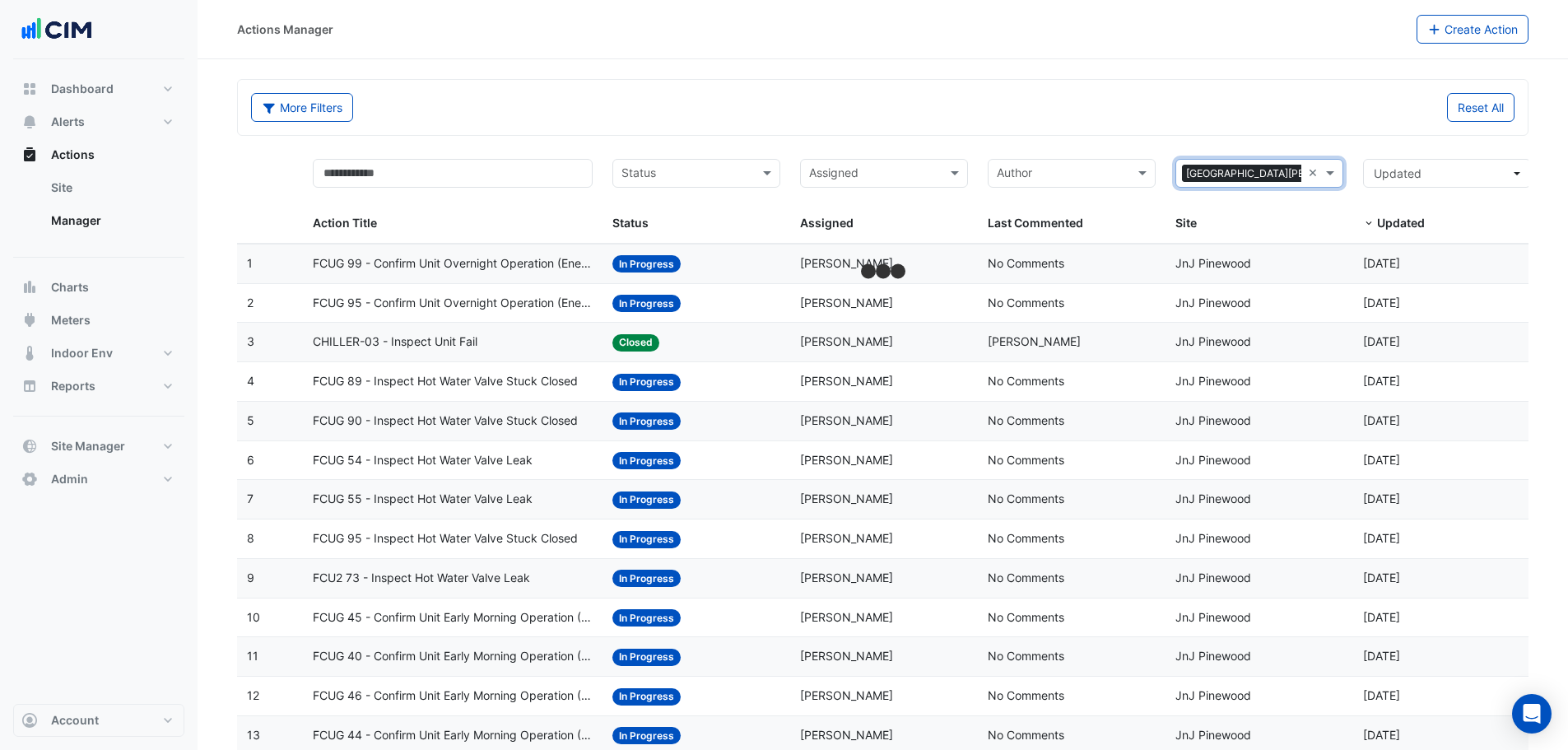
click at [1075, 99] on div "Reset All" at bounding box center [1204, 107] width 642 height 29
click at [290, 111] on button "More Filters" at bounding box center [302, 107] width 102 height 29
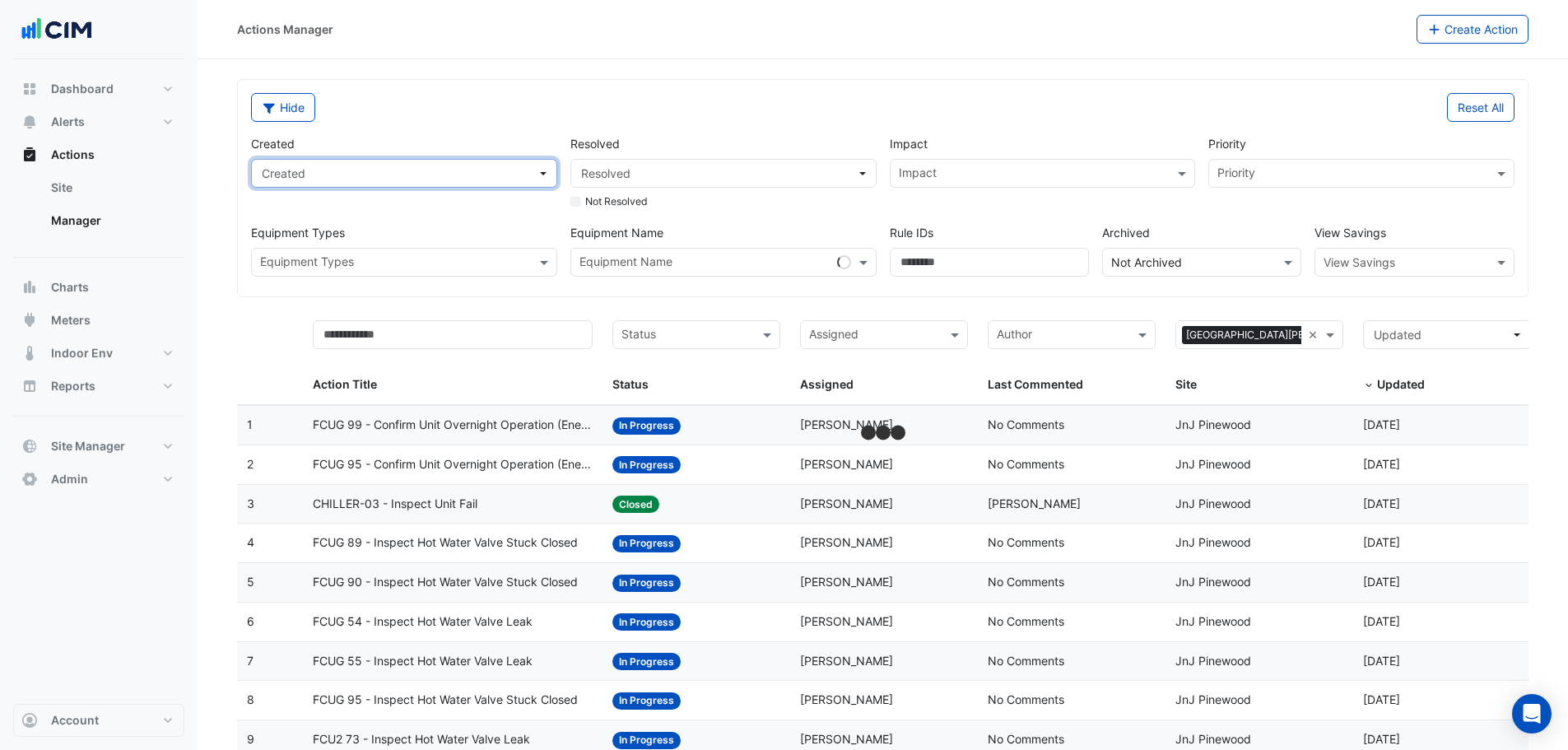
click at [464, 175] on span "Created" at bounding box center [399, 173] width 275 height 17
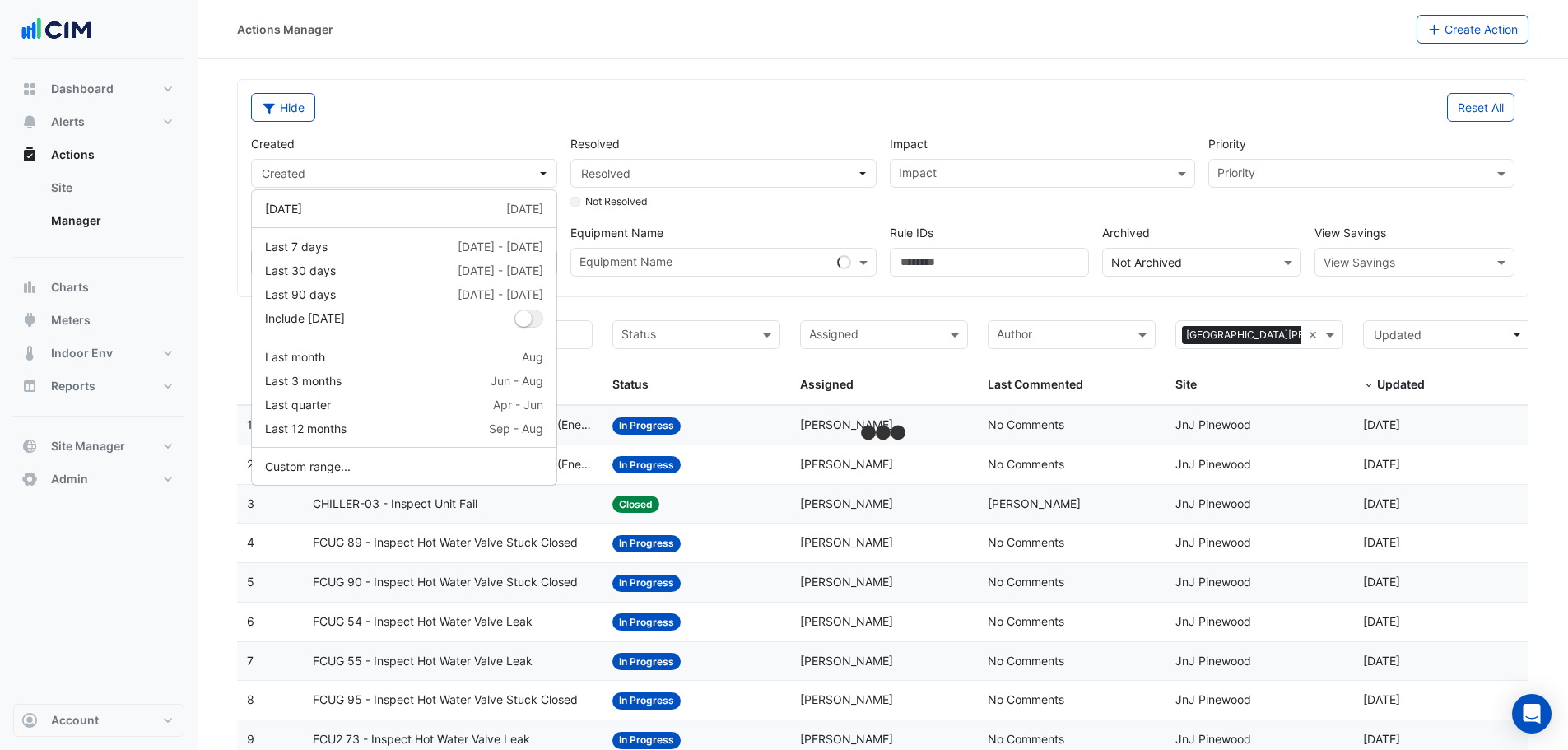
click at [612, 107] on div "Hide" at bounding box center [562, 107] width 642 height 29
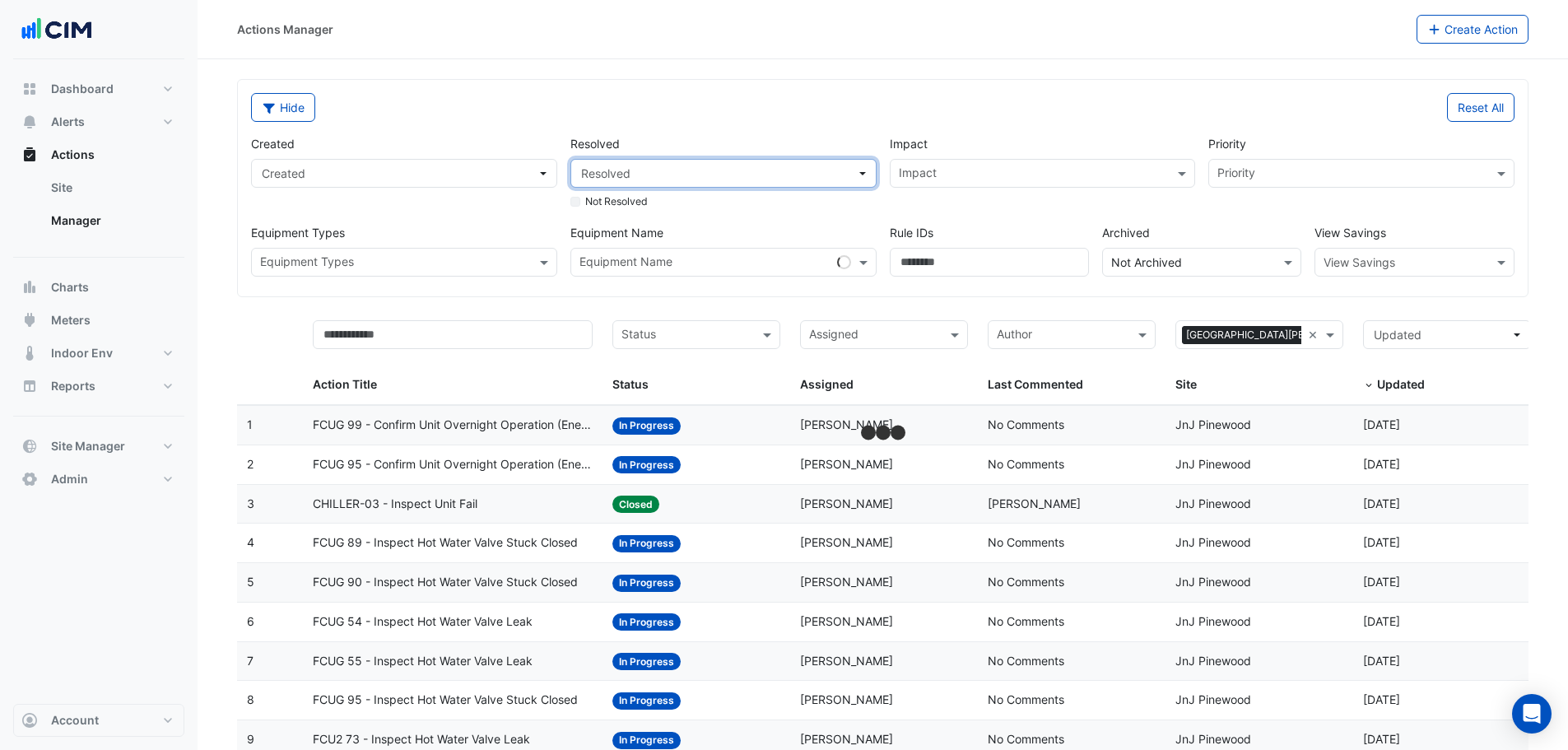
click at [643, 167] on span "Resolved" at bounding box center [718, 173] width 275 height 17
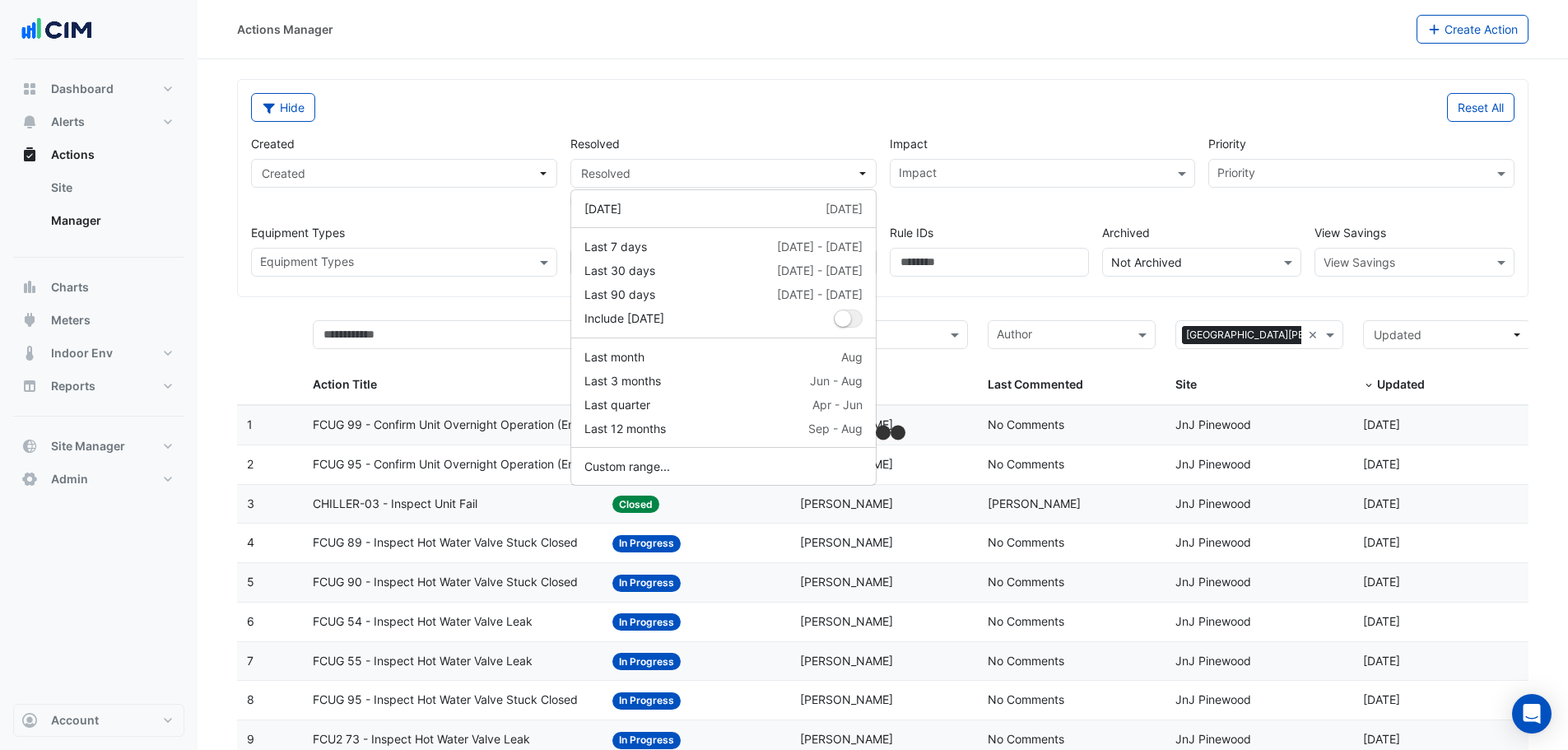
click at [837, 119] on div "Hide" at bounding box center [562, 107] width 642 height 29
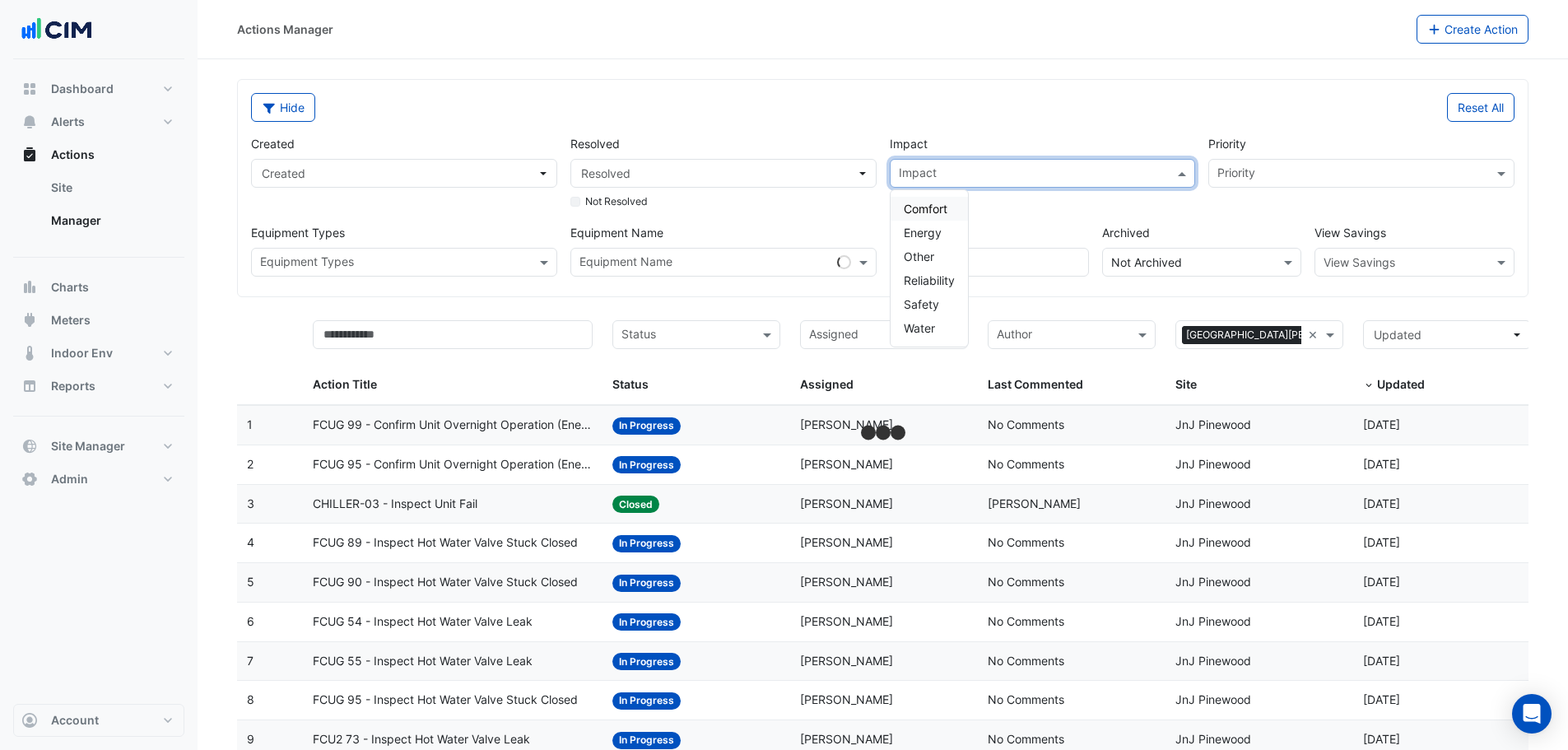
click at [1002, 172] on input "text" at bounding box center [1033, 175] width 269 height 17
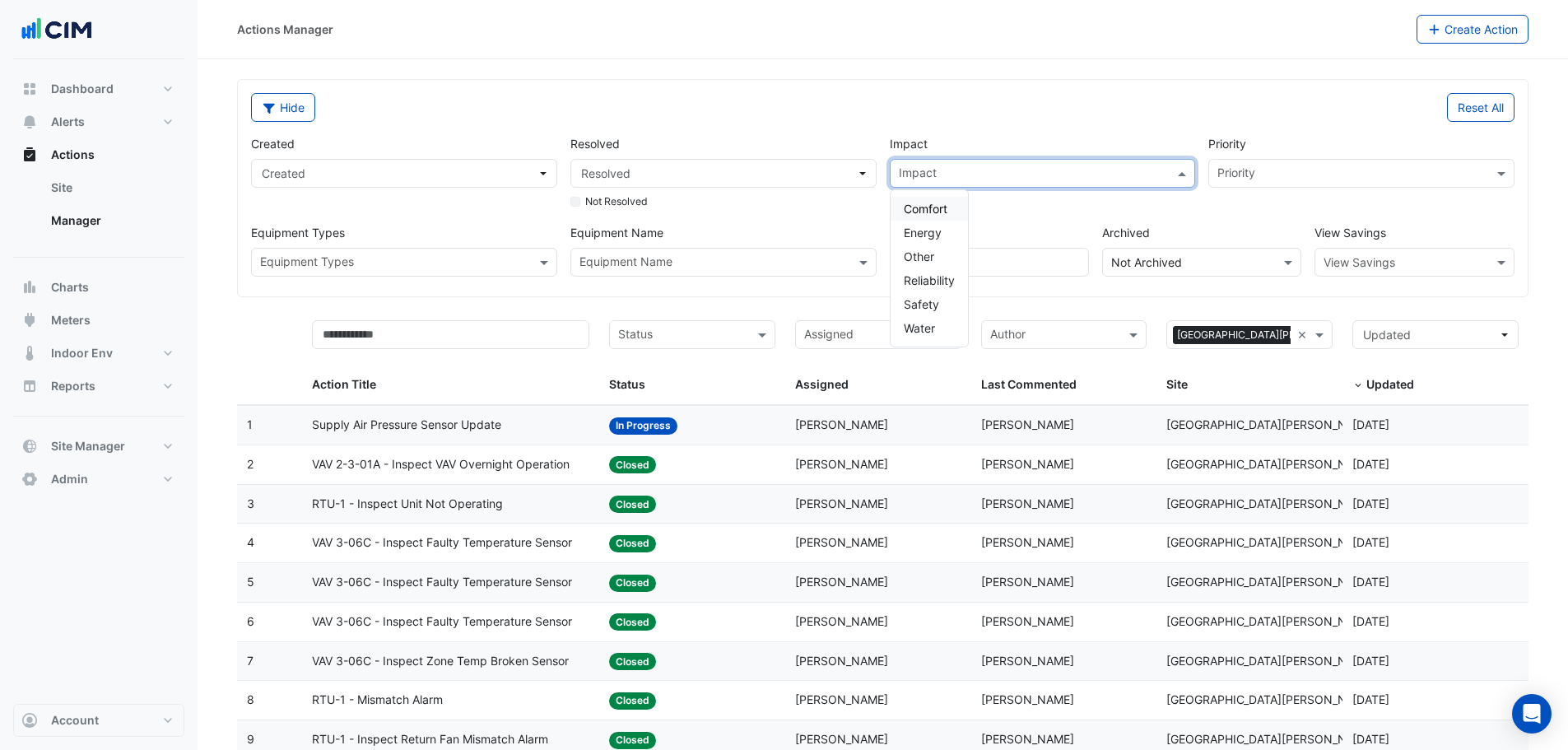
click at [1066, 95] on div "Reset All" at bounding box center [1204, 107] width 642 height 29
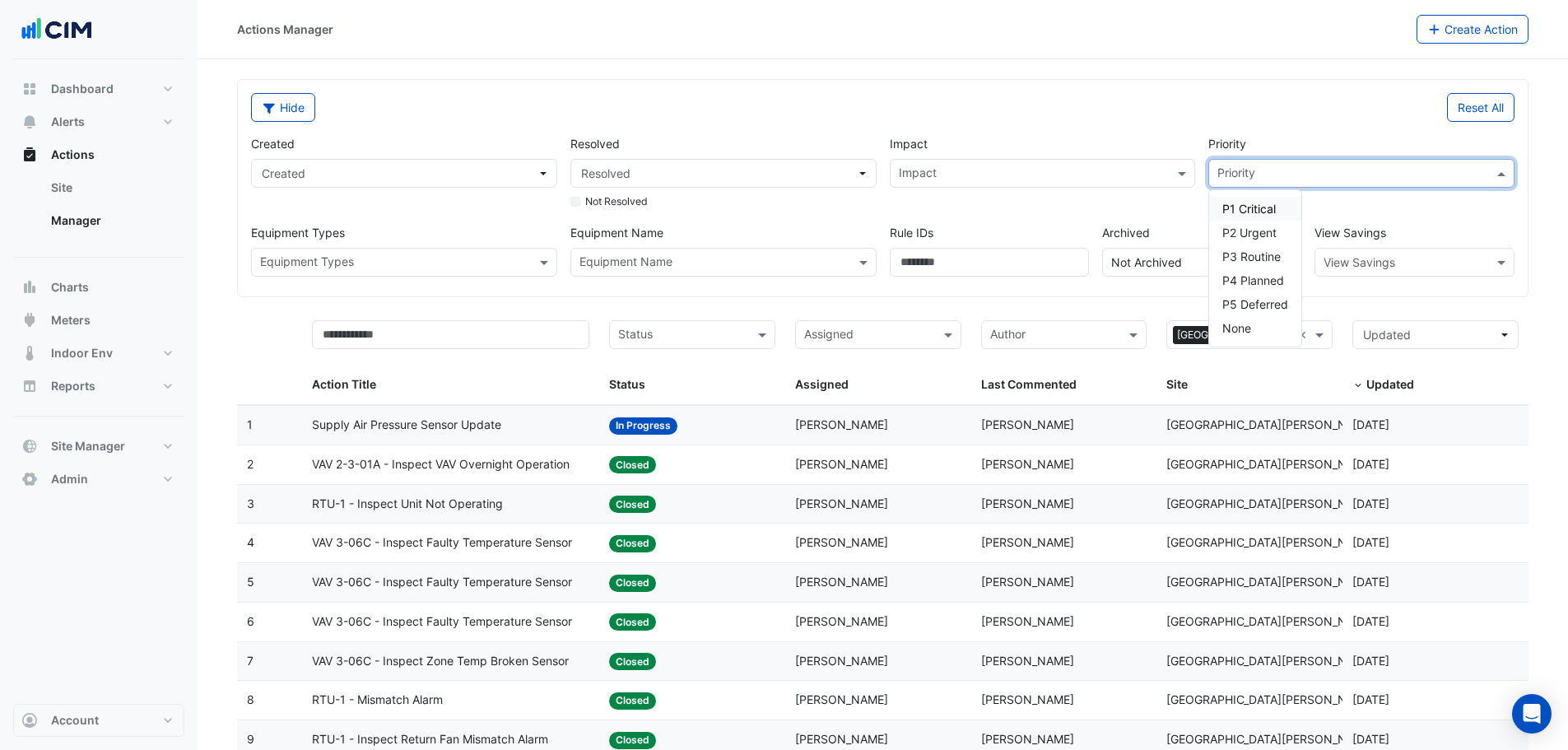
click at [1262, 171] on input "text" at bounding box center [1352, 175] width 269 height 17
click at [1152, 213] on div "Created Created Resolved Resolved Not Resolved Impact Impact Priority Priority …" at bounding box center [882, 199] width 1276 height 155
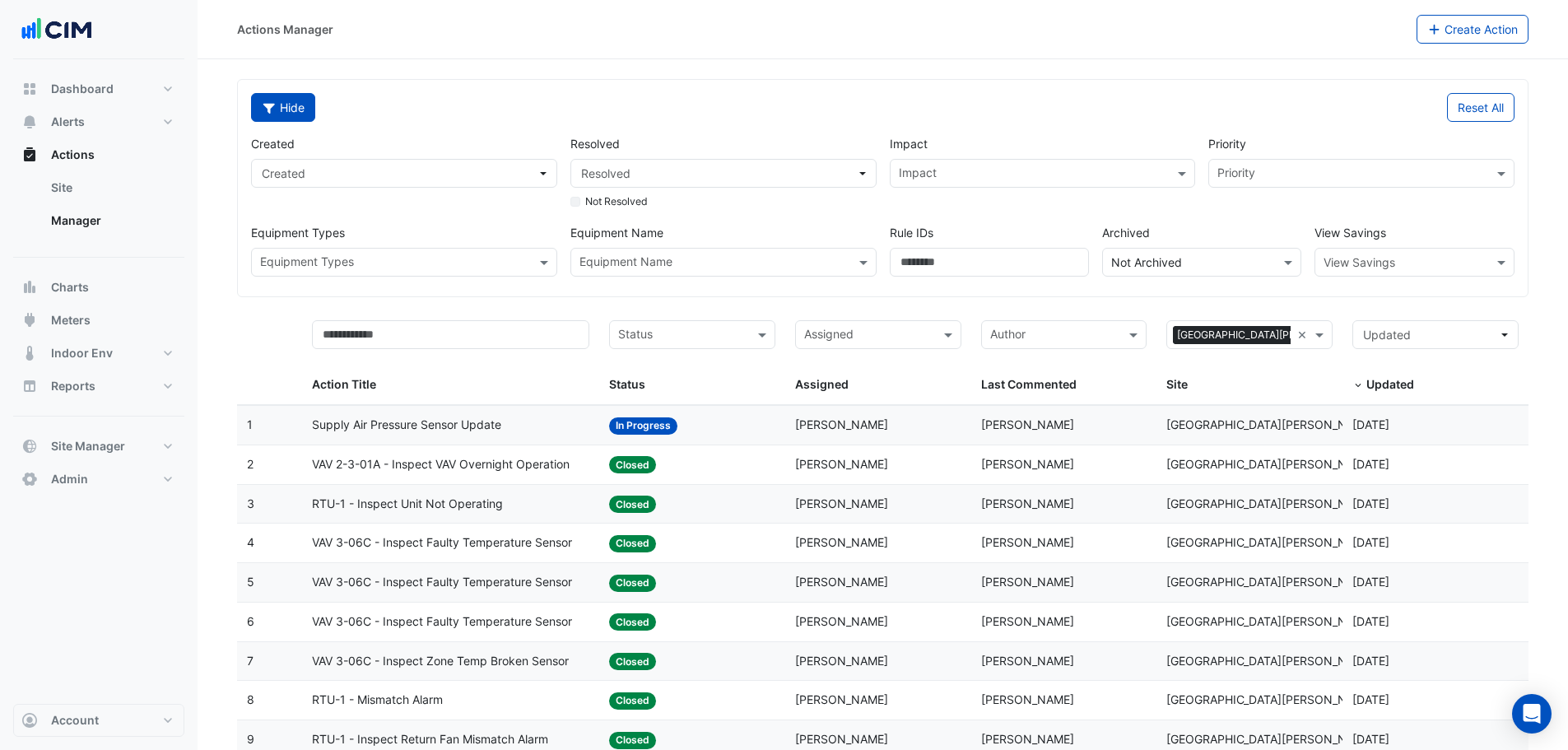
click at [275, 104] on icon "button" at bounding box center [269, 107] width 14 height 12
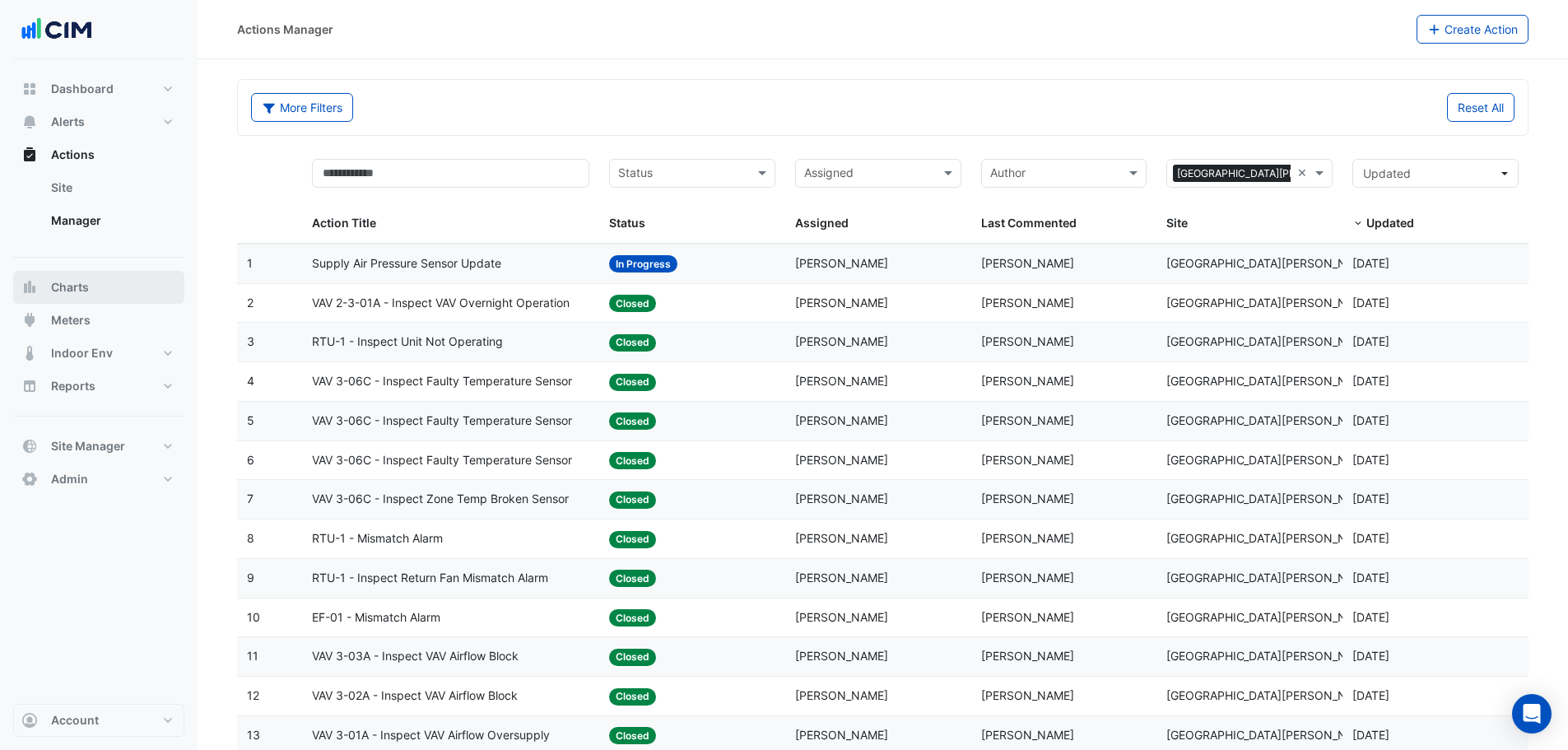
click at [105, 300] on button "Charts" at bounding box center [99, 287] width 171 height 33
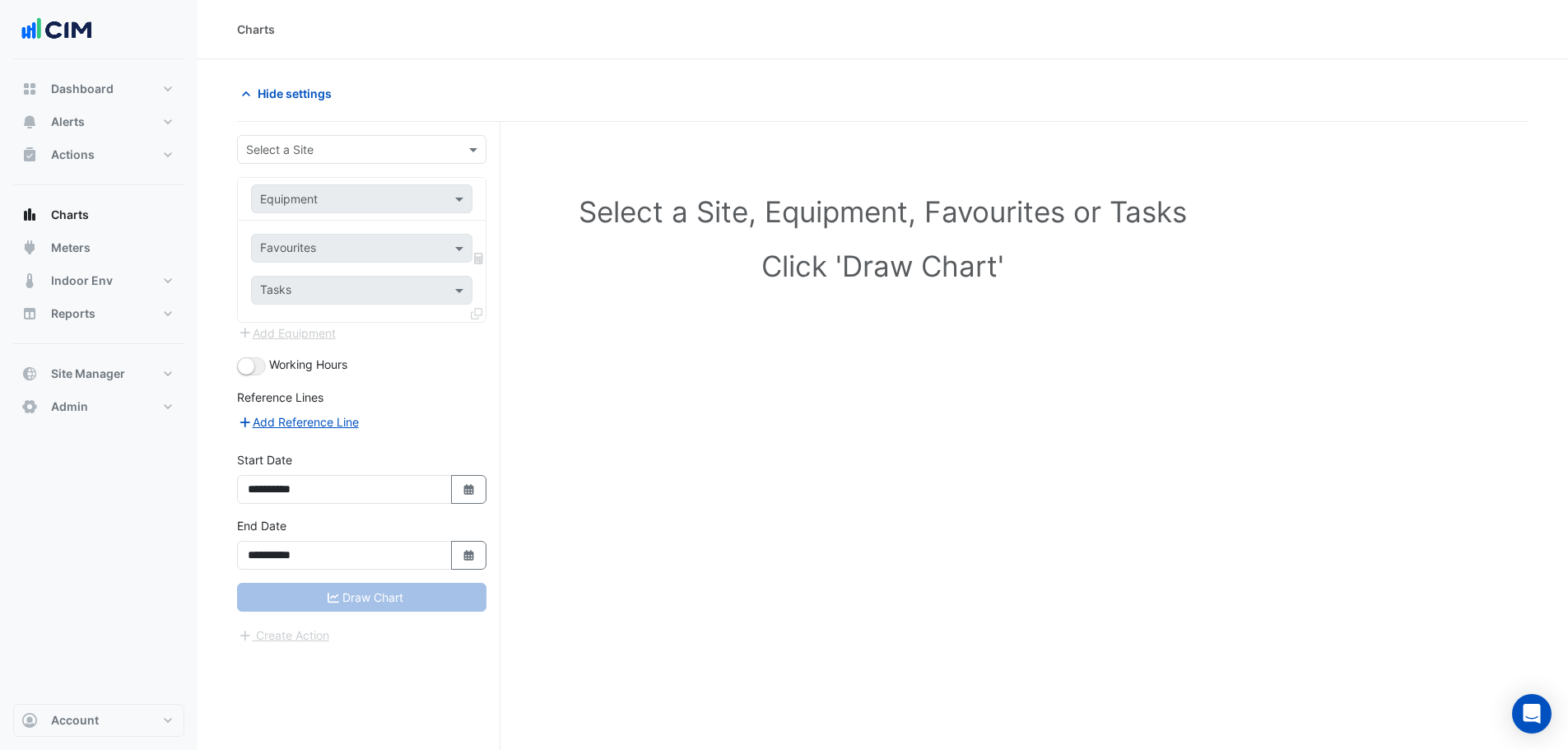
click at [457, 143] on div at bounding box center [361, 149] width 248 height 19
type input "******"
click at [424, 202] on span "[GEOGRAPHIC_DATA][PERSON_NAME]" at bounding box center [367, 209] width 208 height 14
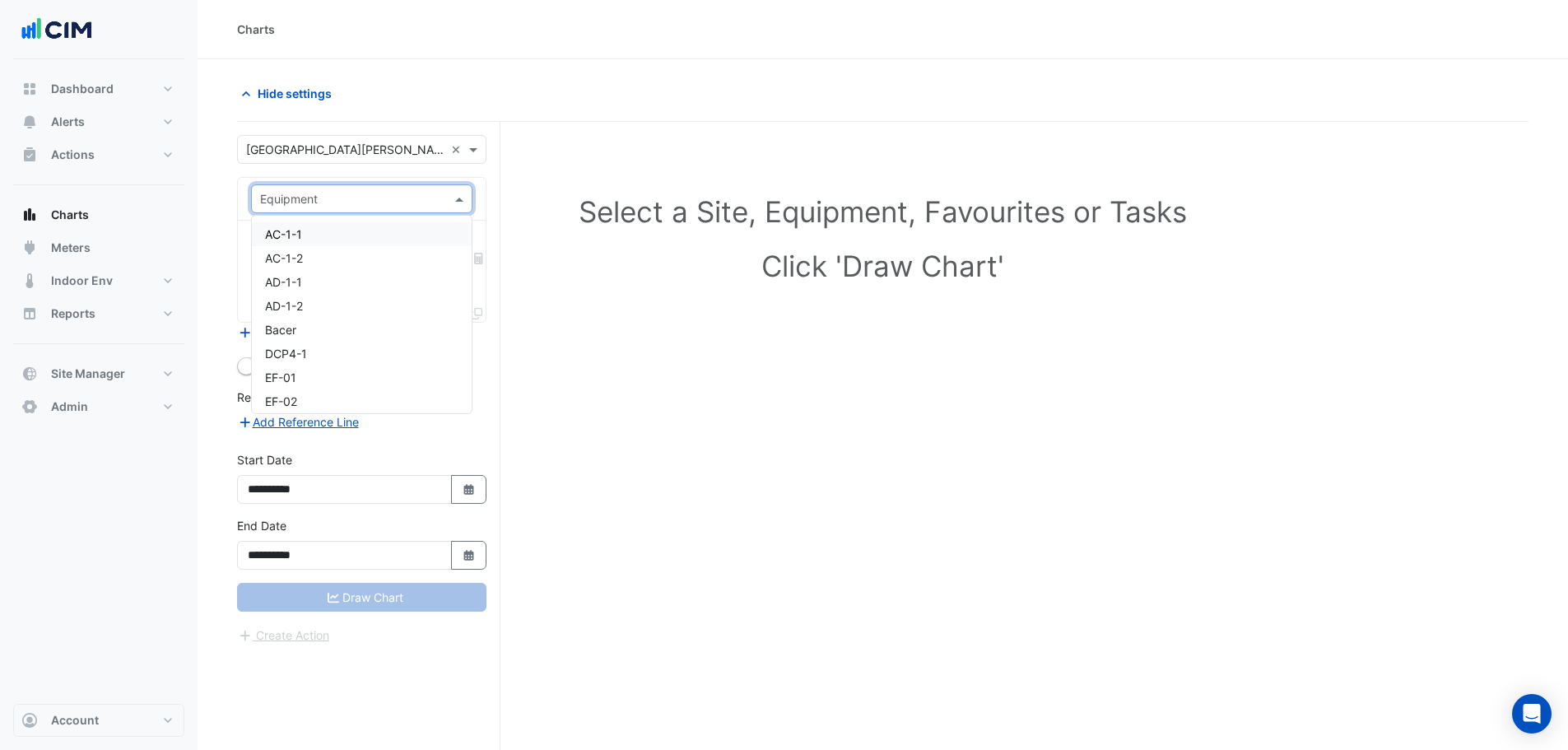
click at [387, 196] on input "text" at bounding box center [345, 199] width 170 height 17
type input "***"
click at [357, 239] on div "RTU-1" at bounding box center [362, 234] width 220 height 24
click at [381, 248] on input "text" at bounding box center [343, 249] width 167 height 17
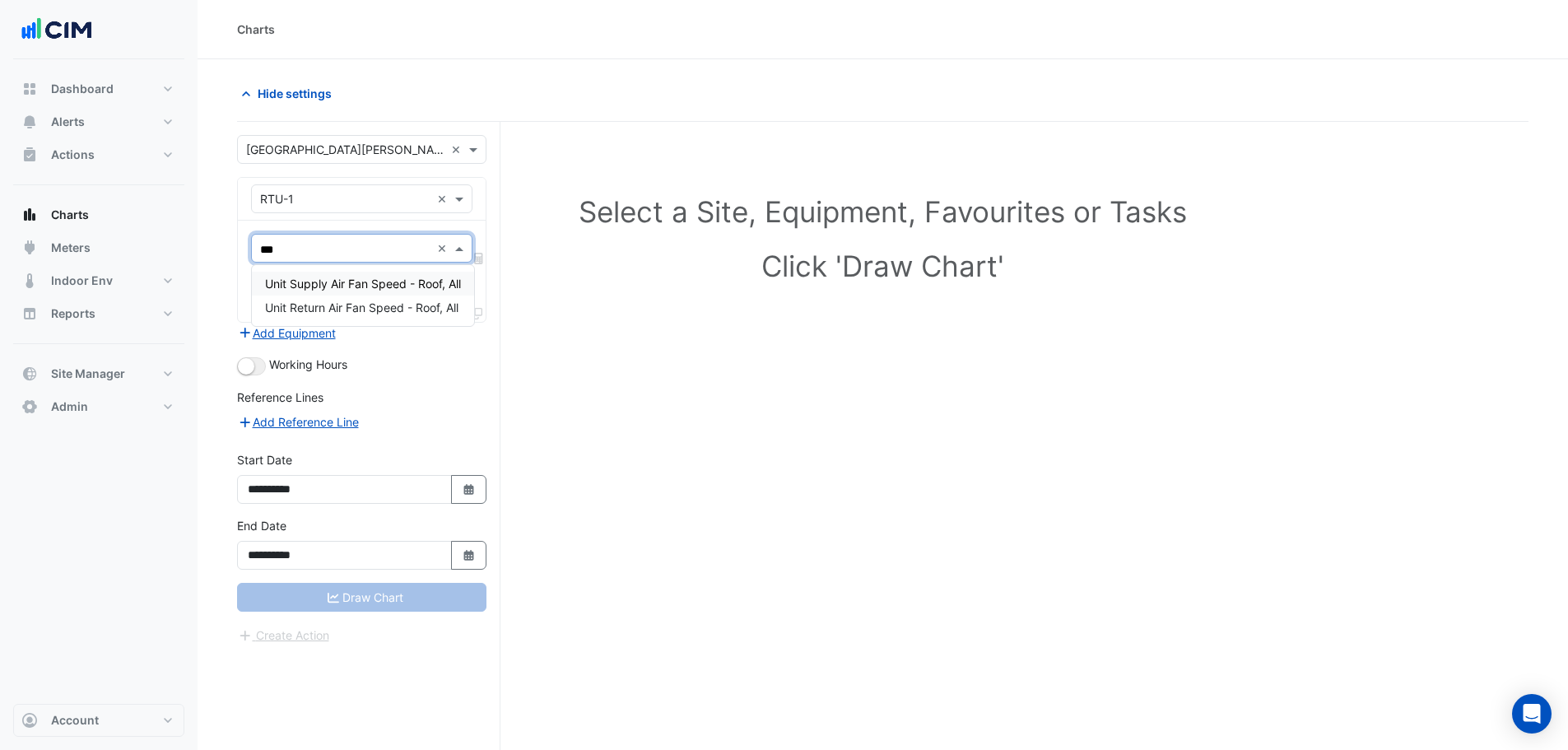
type input "****"
click at [413, 282] on span "Unit Supply Air Fan Speed - Roof, All" at bounding box center [363, 284] width 196 height 14
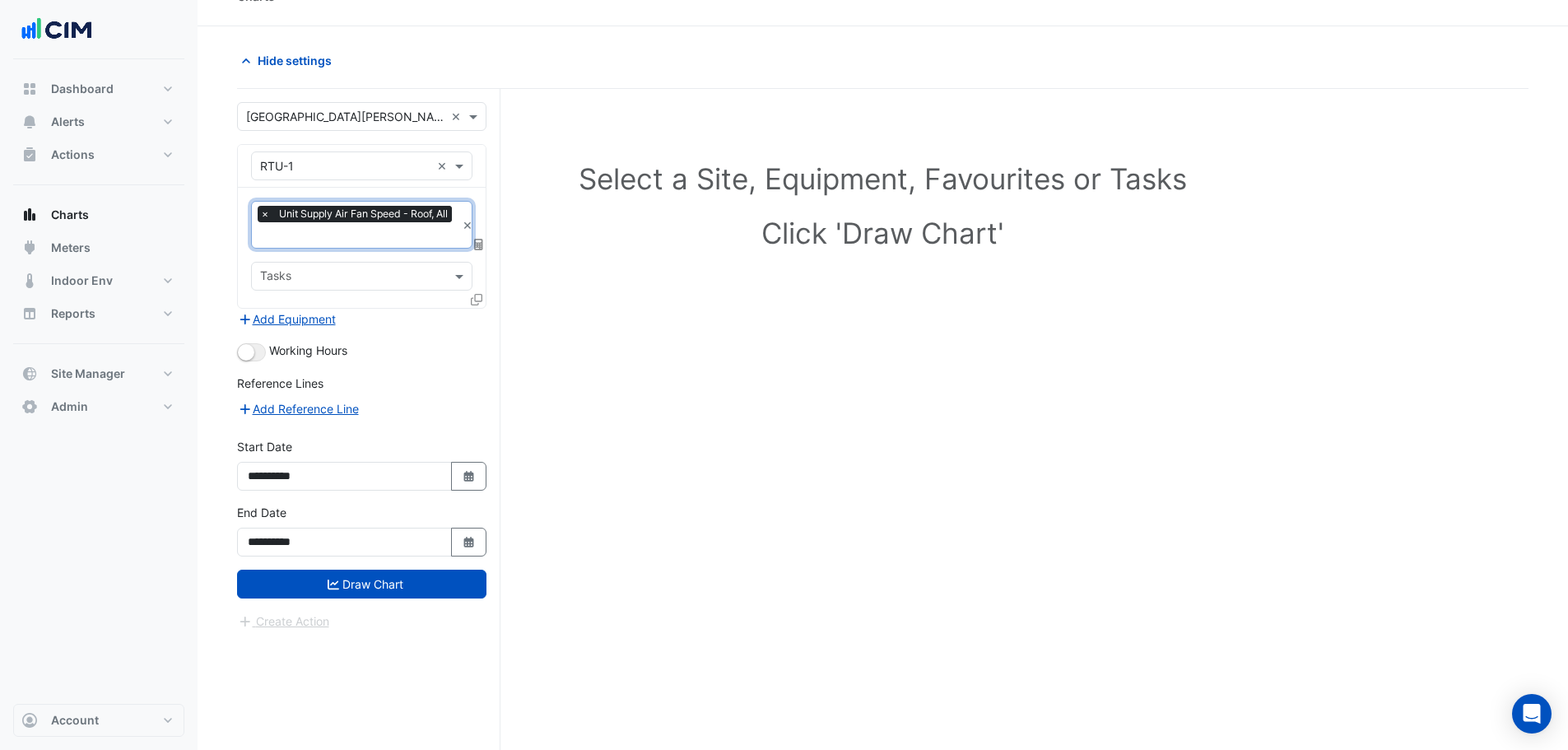
scroll to position [62, 0]
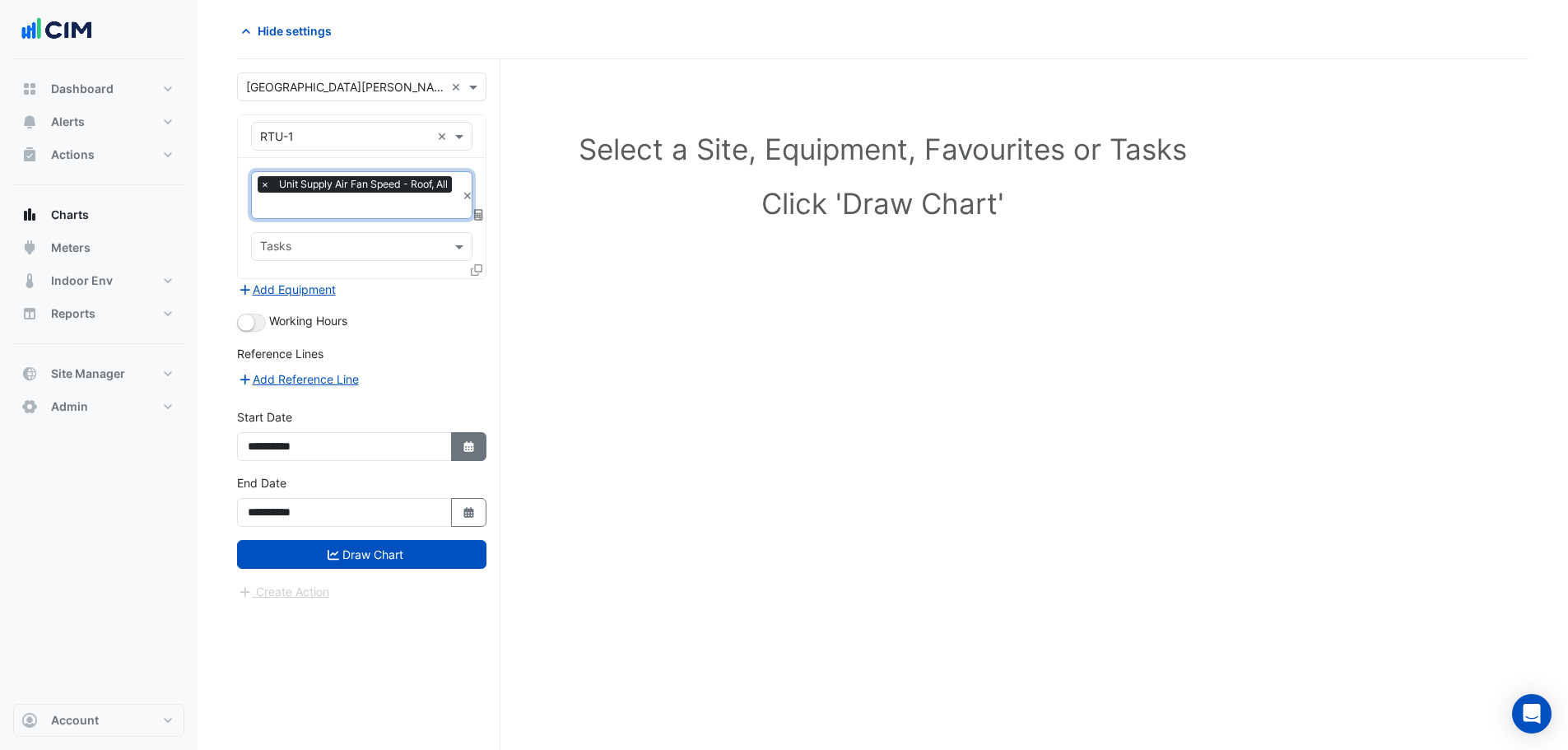
click at [464, 445] on icon "button" at bounding box center [468, 447] width 10 height 11
select select "*"
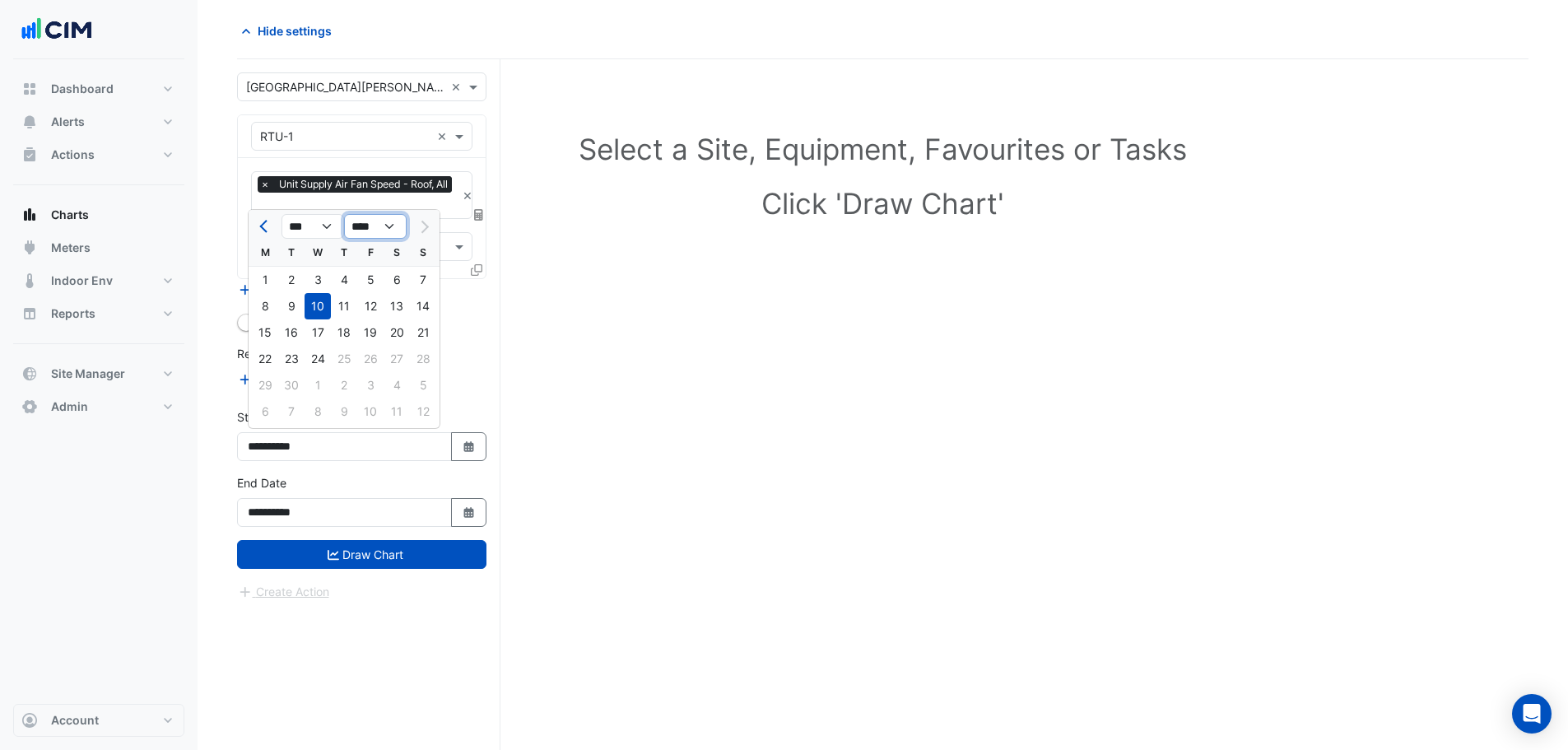
click at [364, 230] on select "**** **** **** **** **** **** **** **** **** **** ****" at bounding box center [375, 226] width 62 height 24
select select "****"
click at [344, 214] on select "**** **** **** **** **** **** **** **** **** **** ****" at bounding box center [375, 226] width 62 height 24
click at [416, 275] on div "1" at bounding box center [422, 279] width 26 height 26
type input "**********"
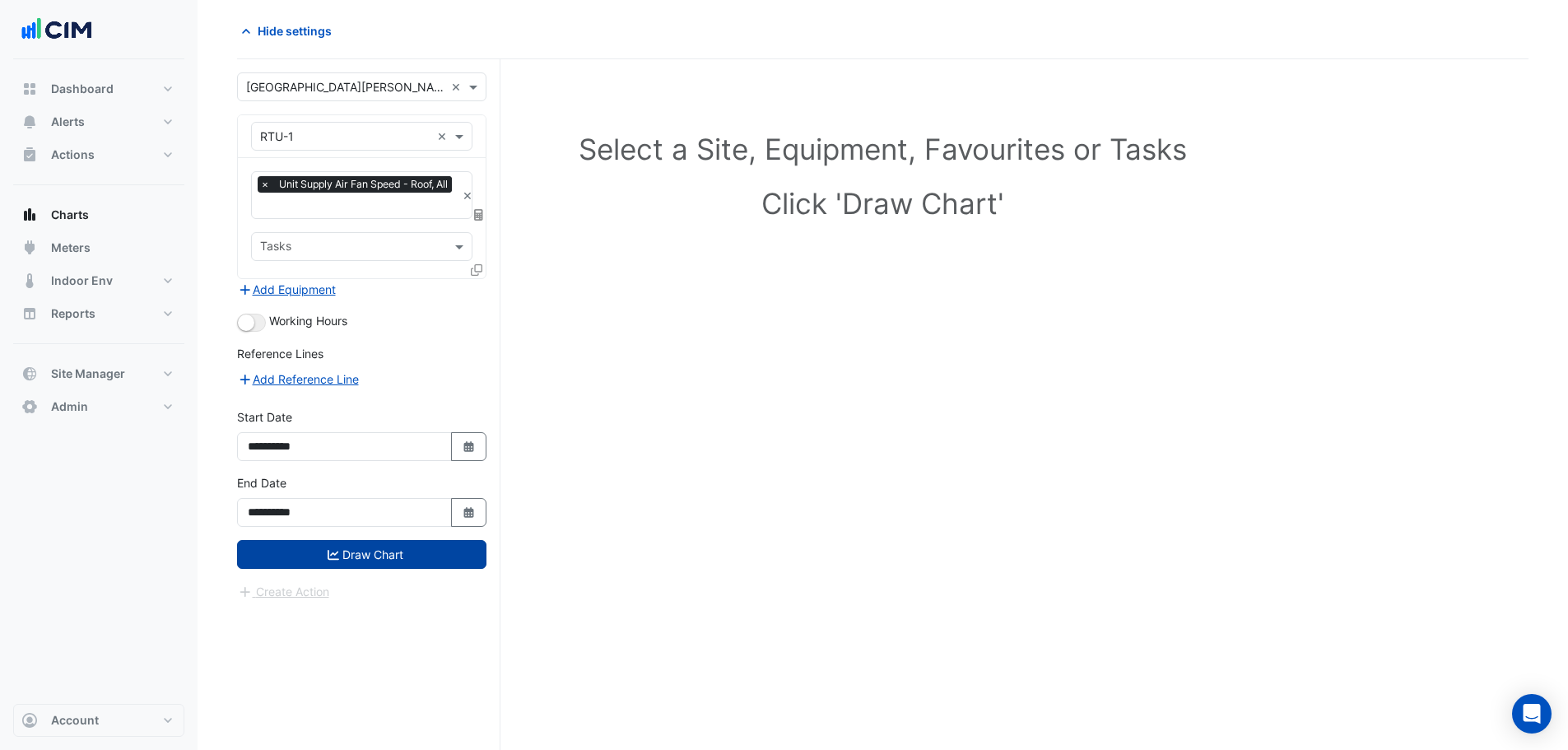
click at [405, 548] on button "Draw Chart" at bounding box center [361, 555] width 249 height 29
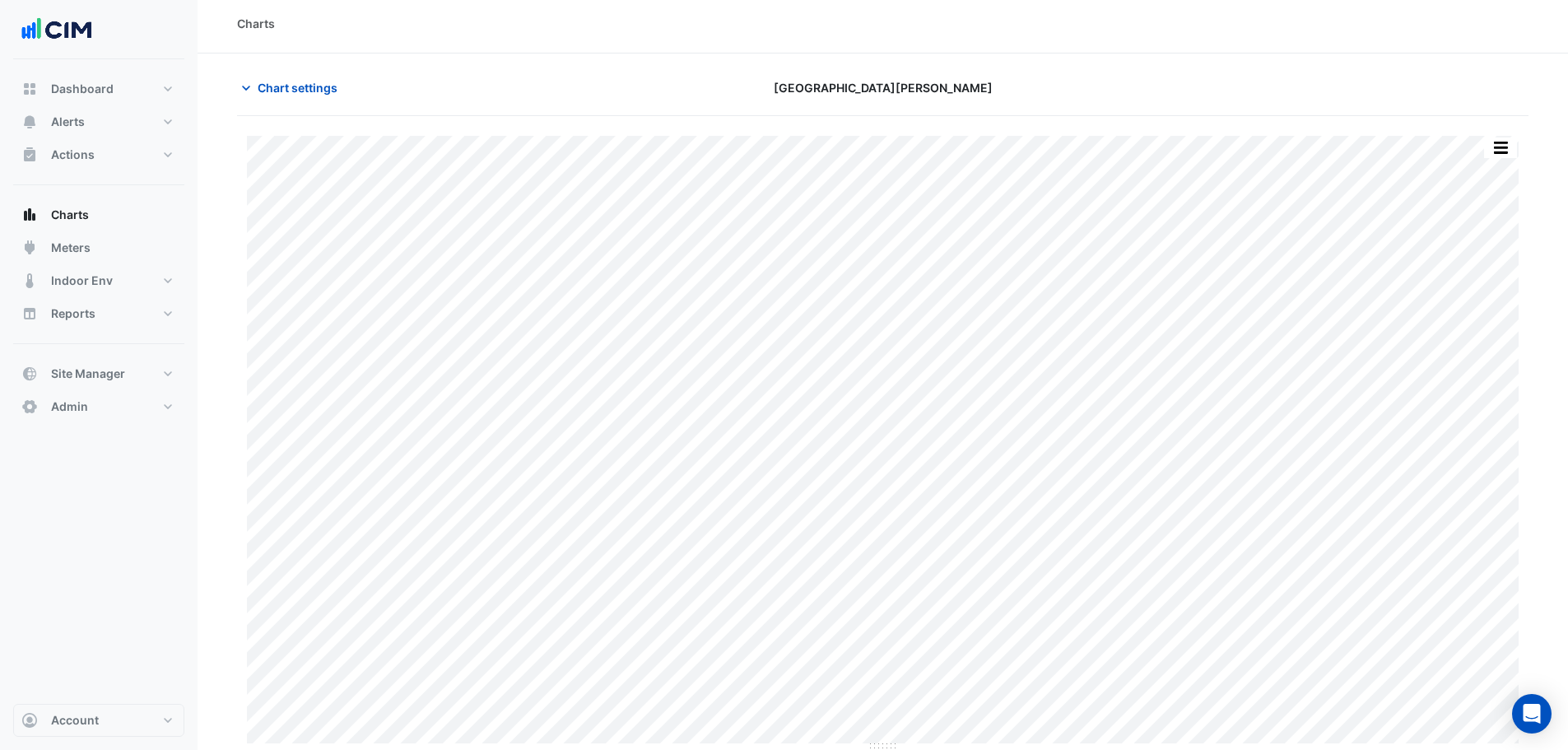
scroll to position [7, 0]
click at [317, 85] on span "Chart settings" at bounding box center [297, 86] width 80 height 17
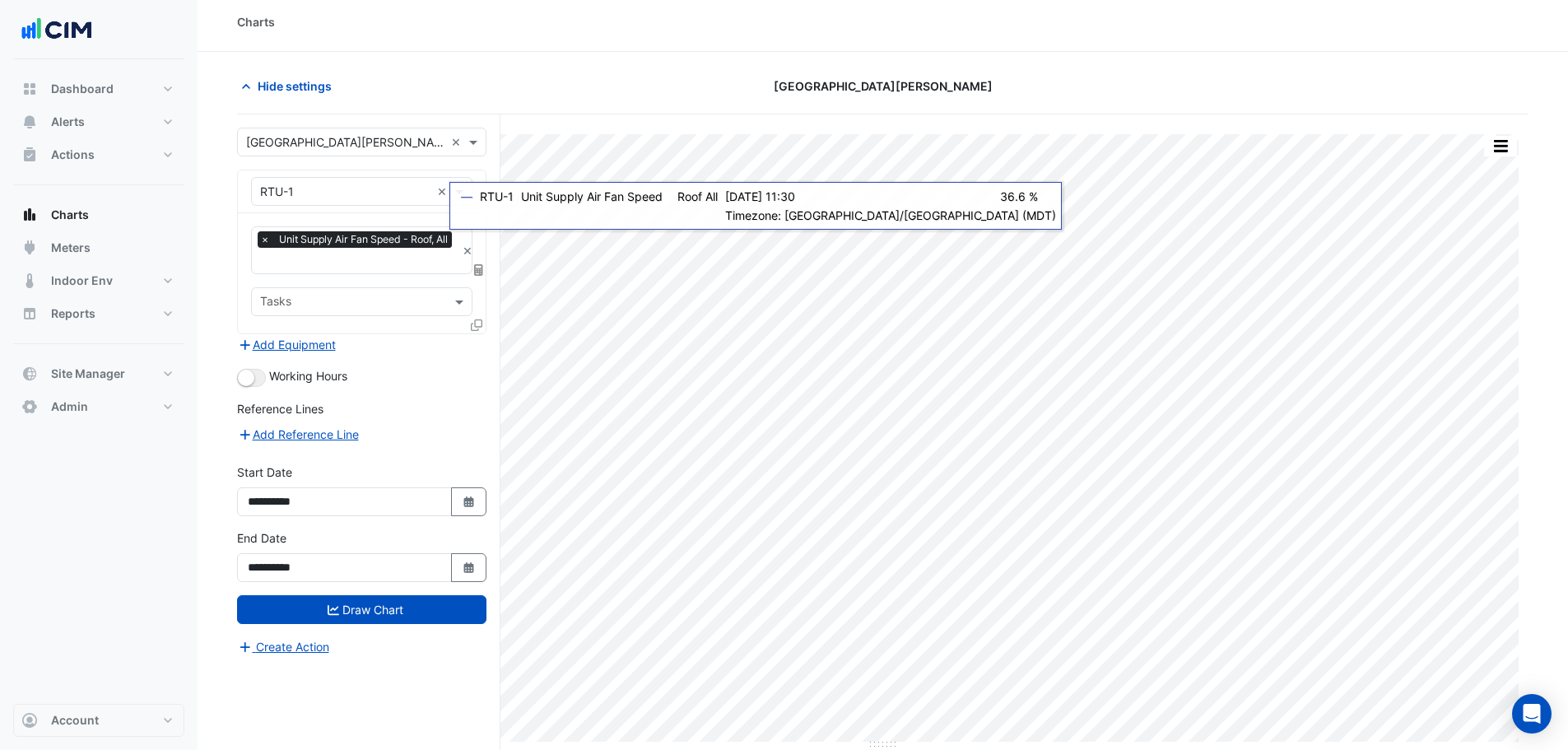
click at [477, 326] on icon at bounding box center [476, 325] width 12 height 12
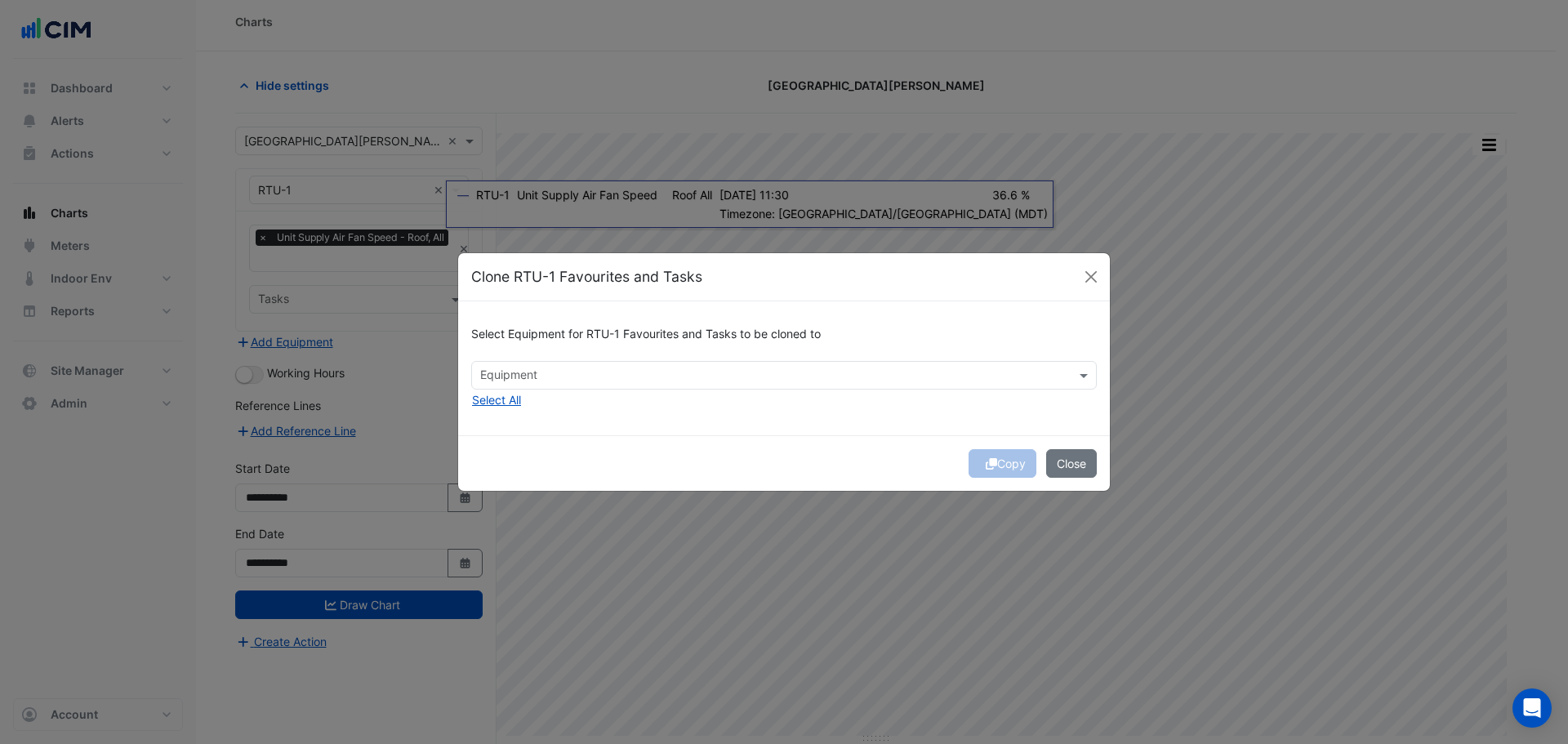
click at [514, 371] on input "text" at bounding box center [774, 376] width 589 height 17
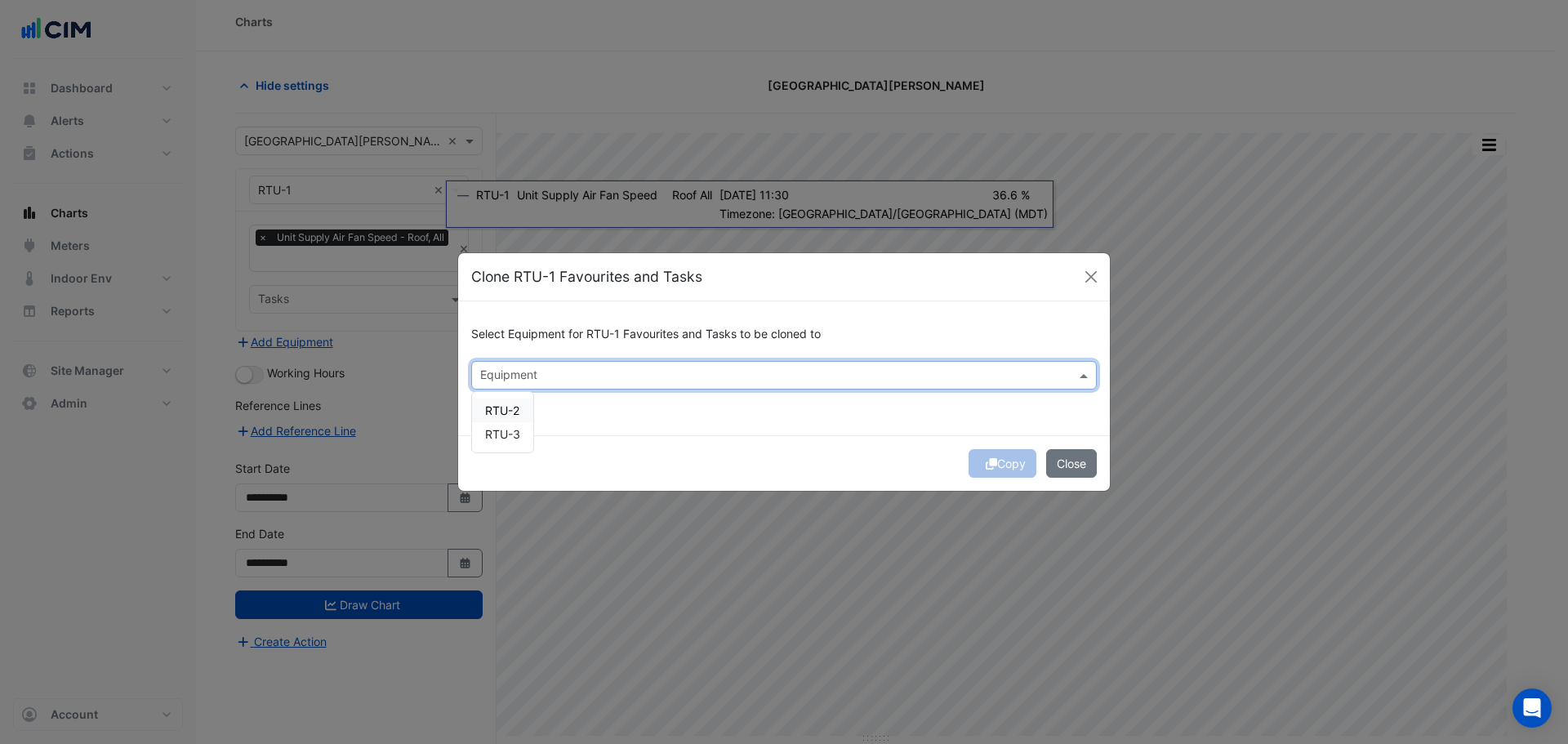
click at [516, 404] on span "RTU-2" at bounding box center [502, 410] width 34 height 14
click at [515, 430] on span "RTU-3" at bounding box center [502, 434] width 35 height 14
click at [588, 412] on div "Select Equipment for RTU-1 Favourites and Tasks to be cloned to × RTU-2 × RTU-3…" at bounding box center [784, 367] width 651 height 133
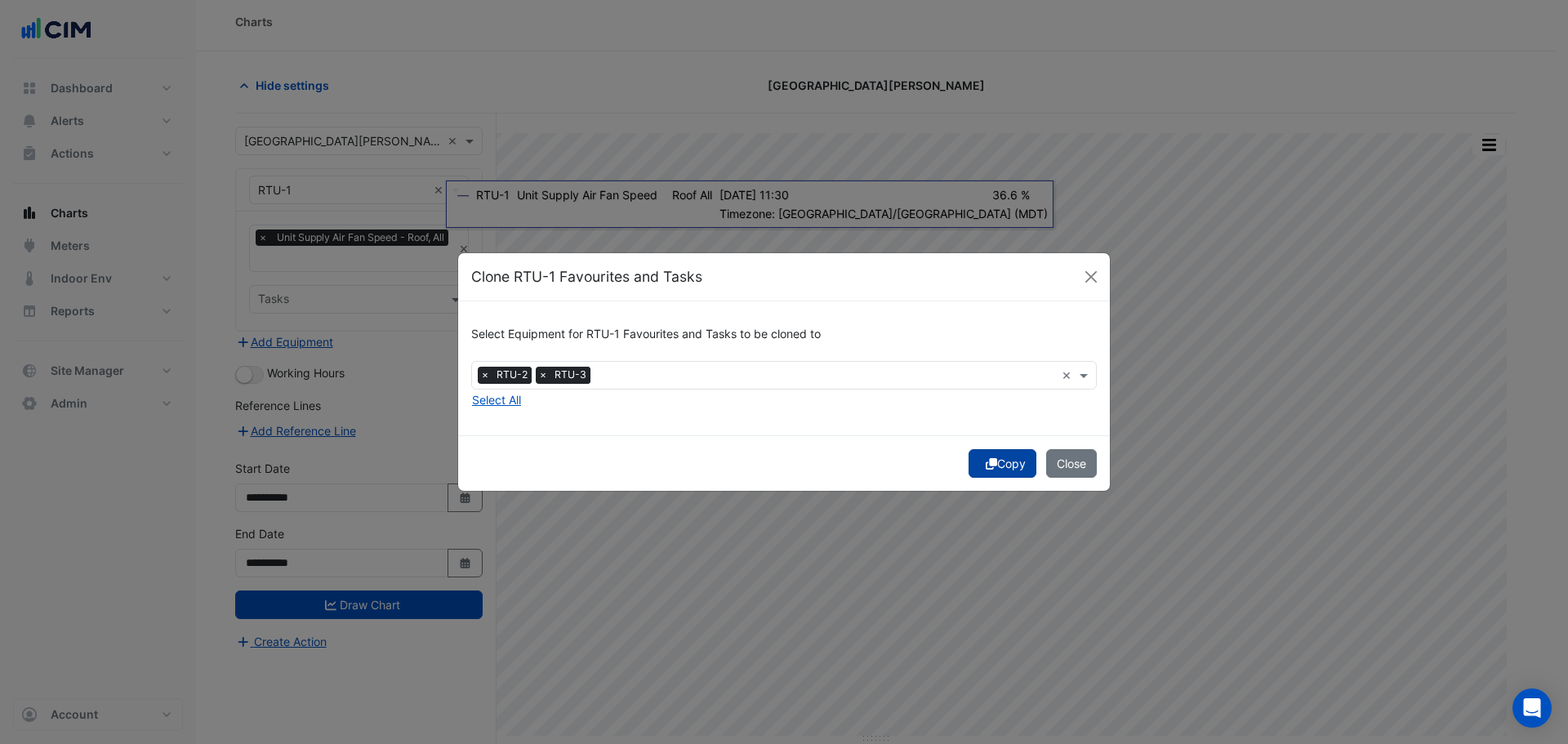
click at [1004, 473] on button "Copy" at bounding box center [1002, 464] width 68 height 29
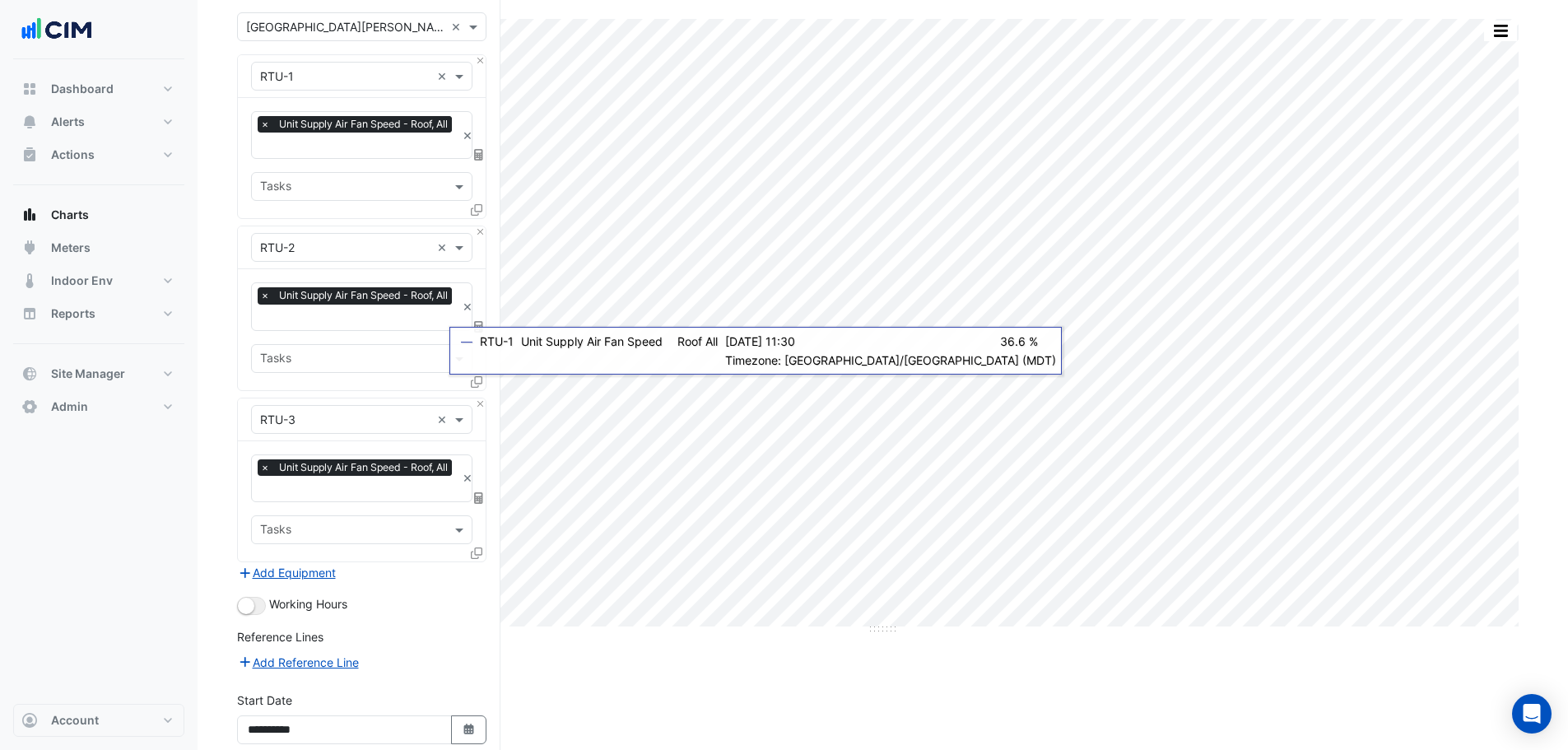
scroll to position [265, 0]
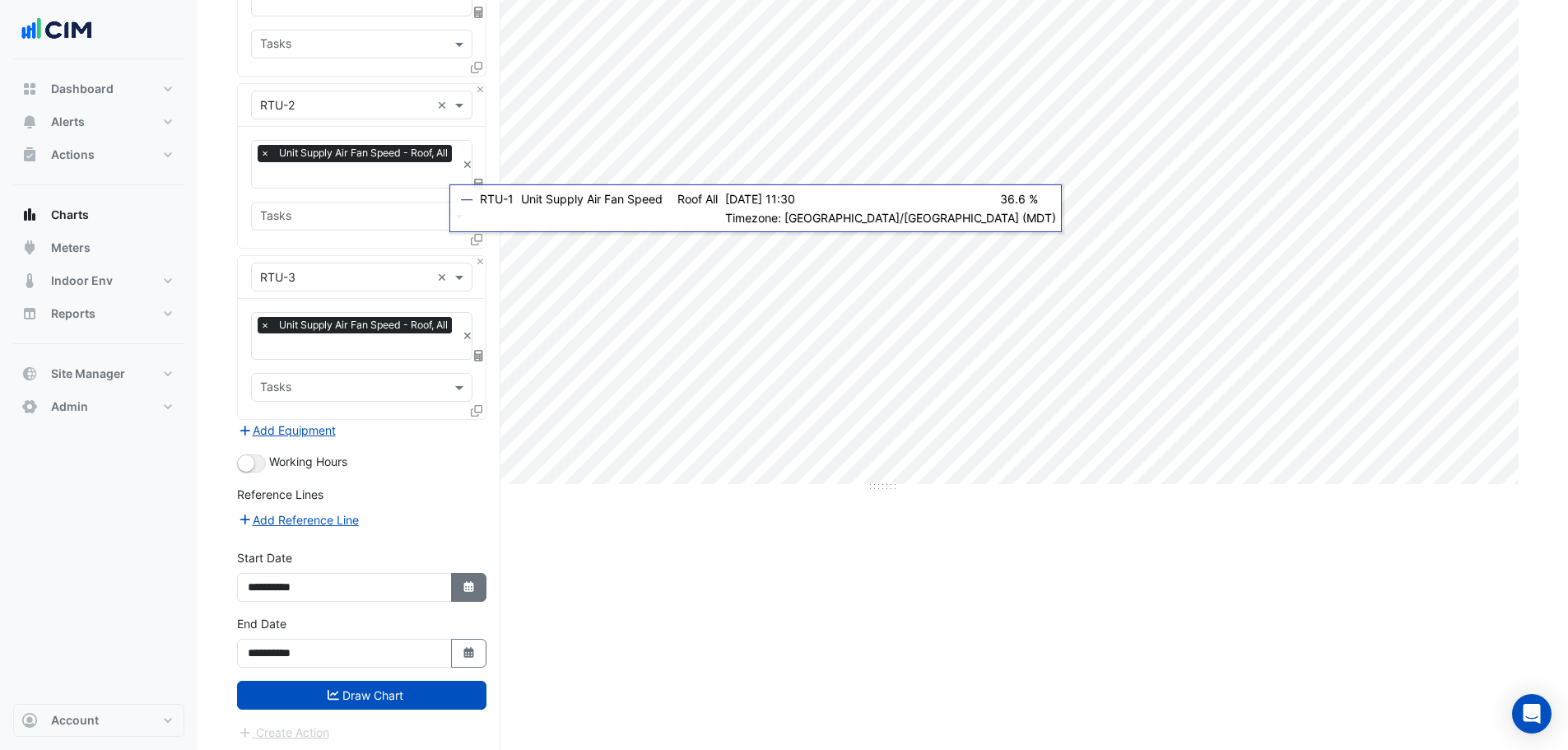
click at [473, 587] on icon "Select Date" at bounding box center [469, 586] width 14 height 12
select select "*"
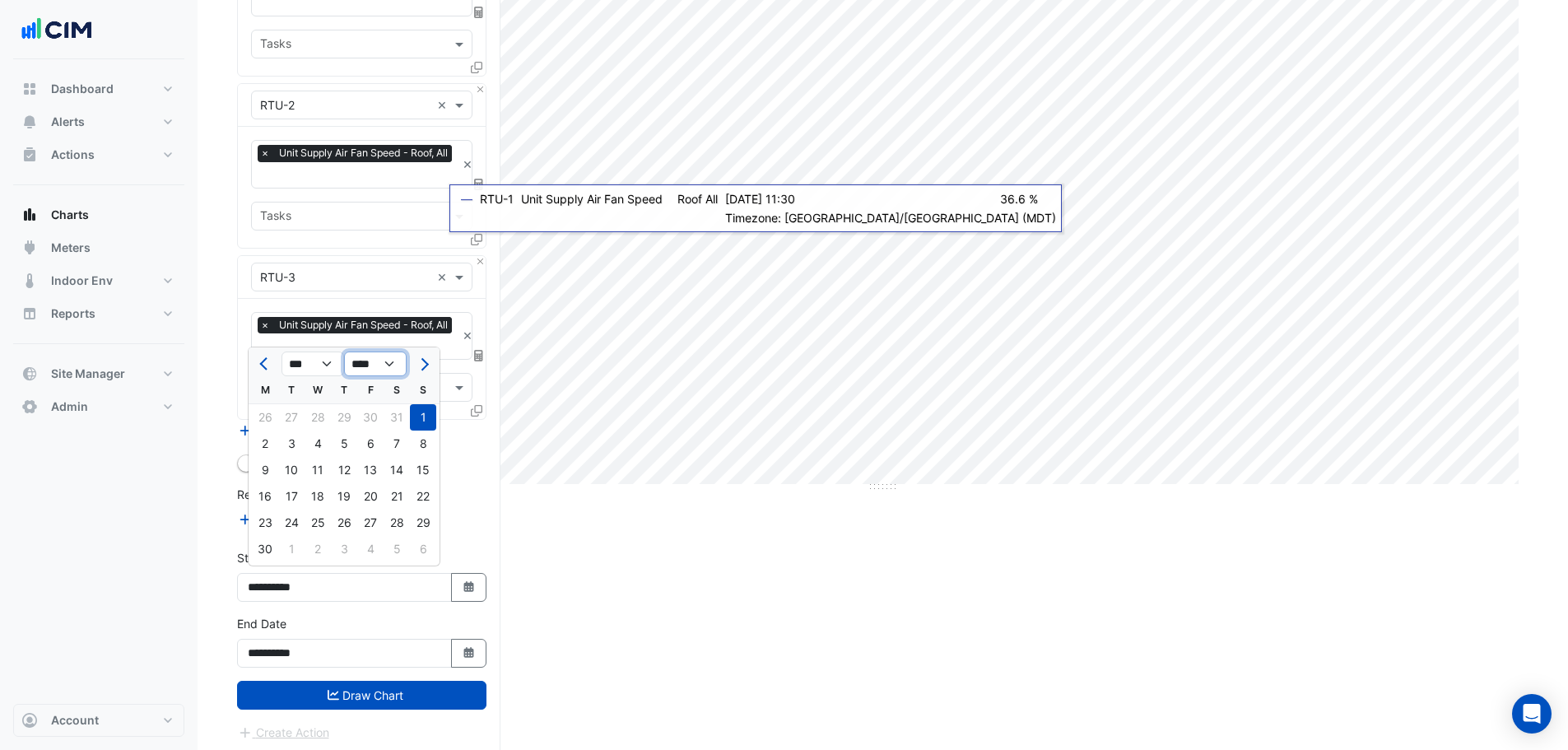
click at [376, 368] on select "**** **** **** **** **** **** **** **** **** **** **** ****" at bounding box center [375, 363] width 62 height 24
select select "****"
click at [344, 351] on select "**** **** **** **** **** **** **** **** **** **** **** ****" at bounding box center [375, 363] width 62 height 24
click at [263, 366] on span "Previous month" at bounding box center [266, 365] width 13 height 13
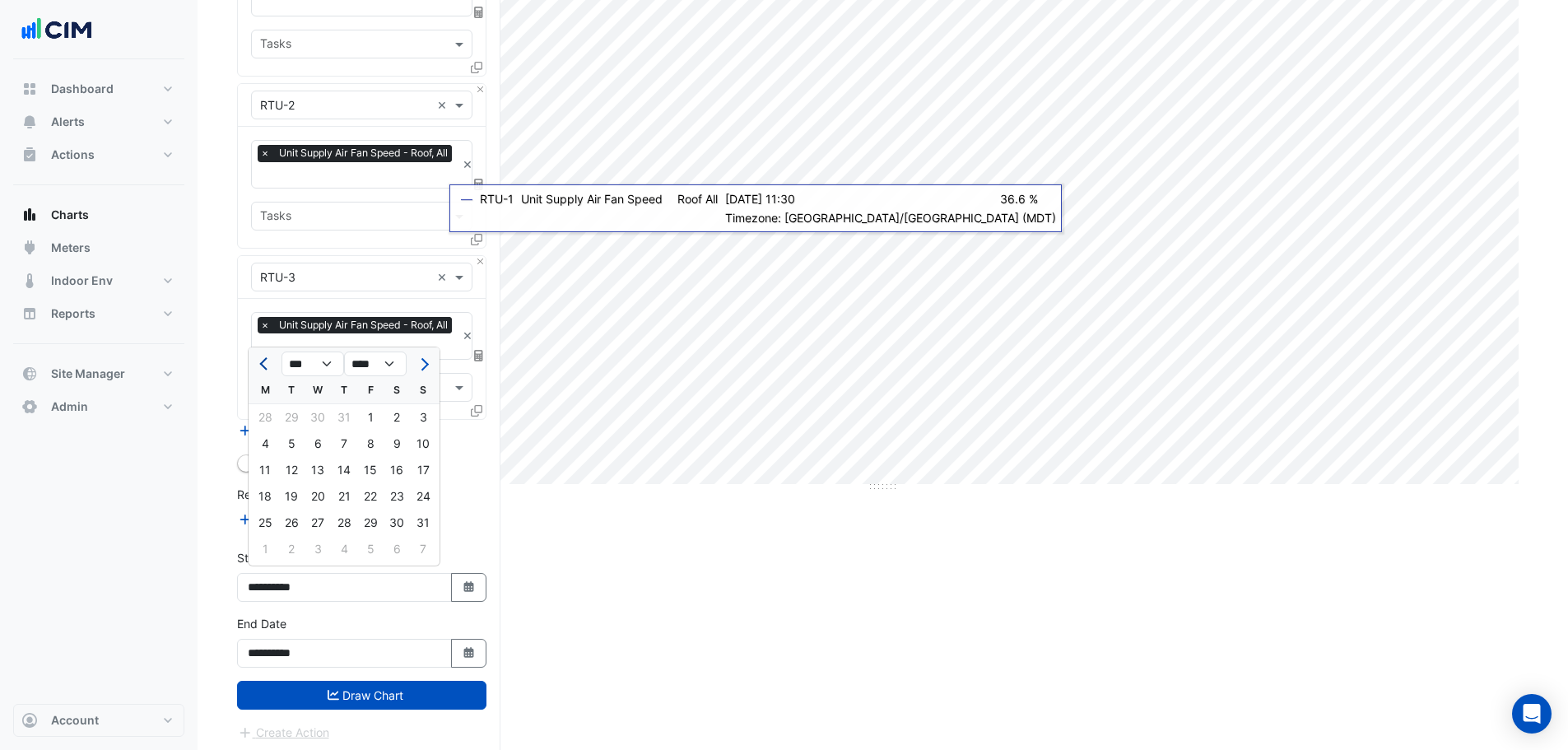
select select "*"
click at [297, 424] on div "1" at bounding box center [291, 417] width 26 height 26
type input "**********"
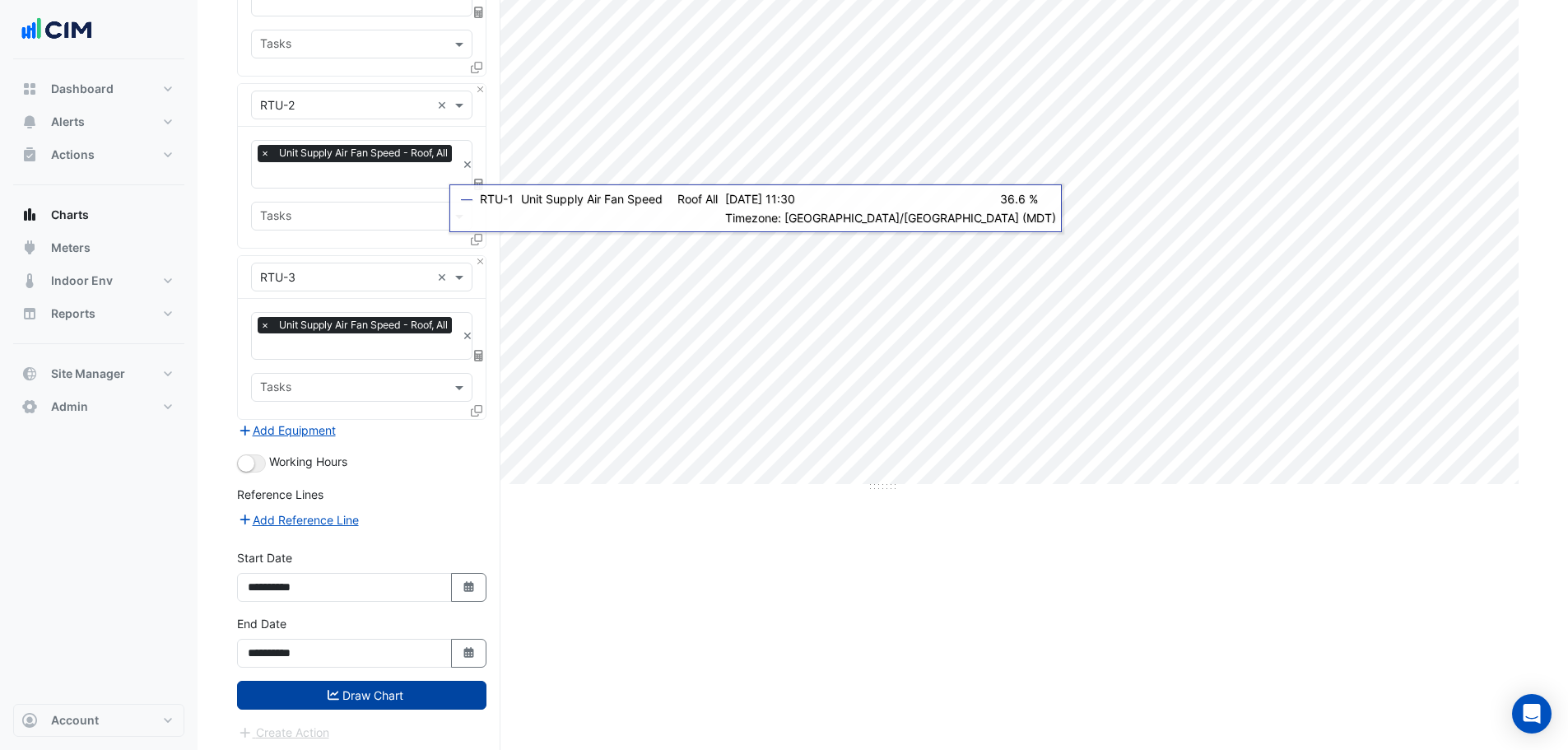
click at [380, 682] on button "Draw Chart" at bounding box center [361, 695] width 249 height 29
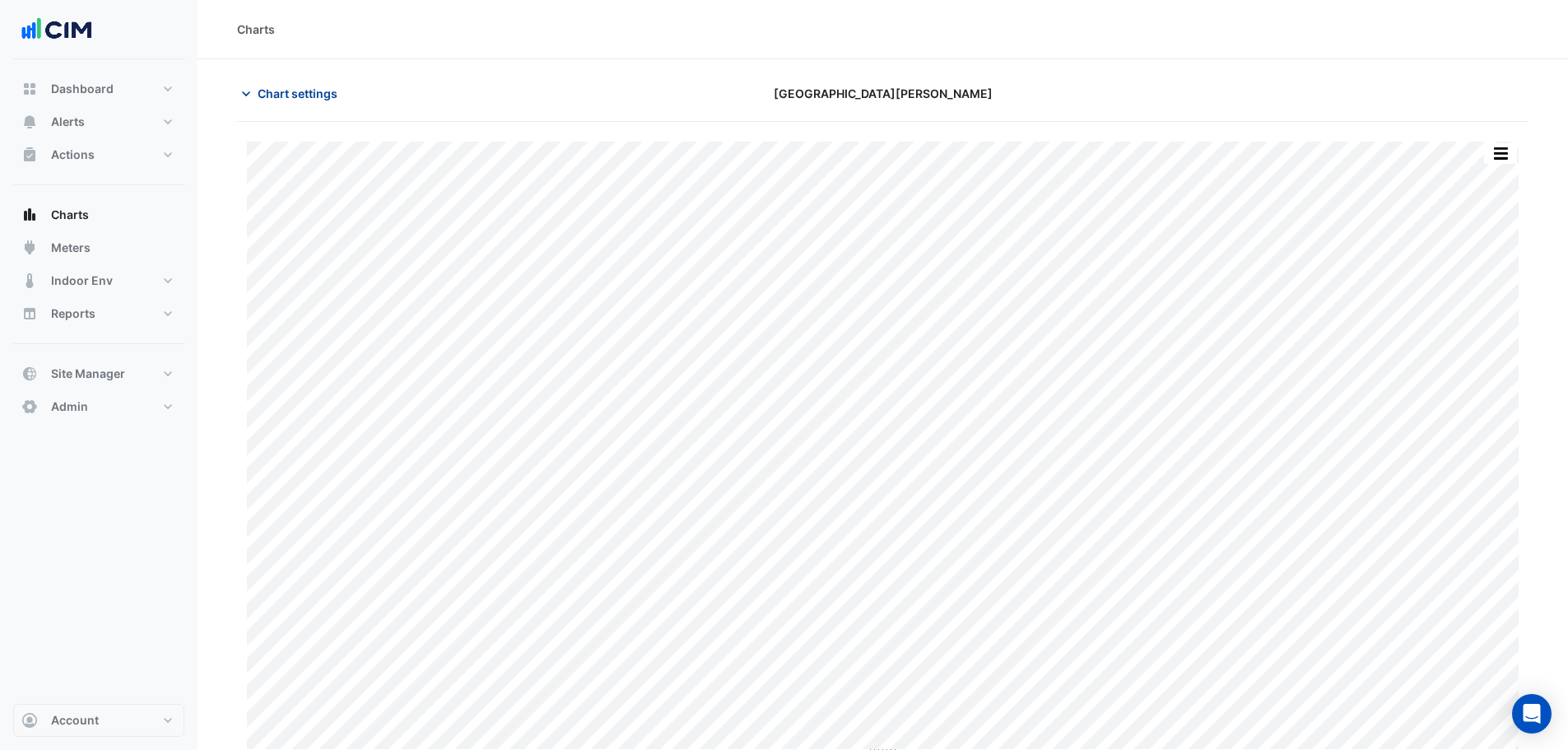
click at [244, 92] on icon "button" at bounding box center [246, 93] width 8 height 5
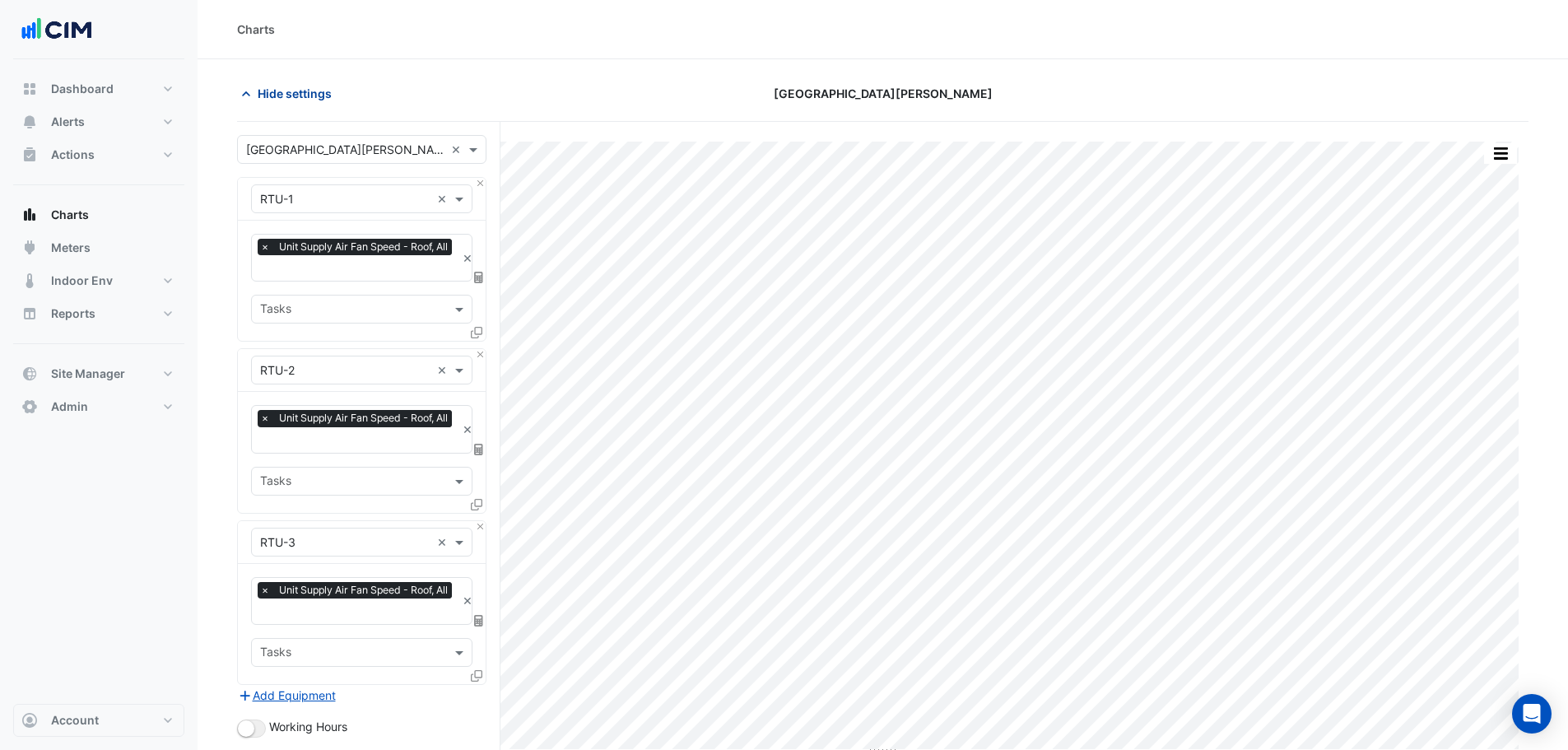
click at [240, 88] on icon "button" at bounding box center [246, 94] width 16 height 16
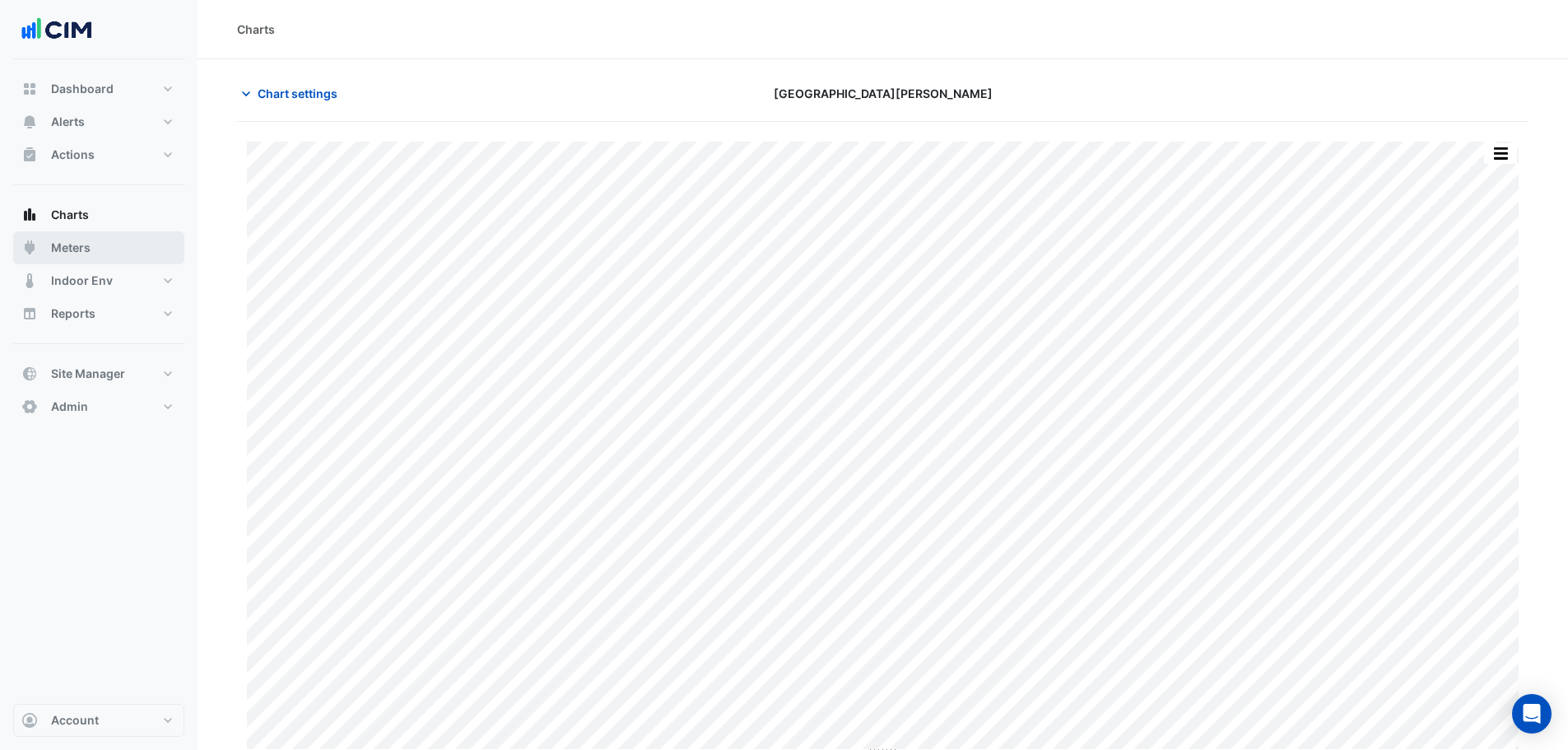
click at [115, 253] on button "Meters" at bounding box center [99, 248] width 171 height 33
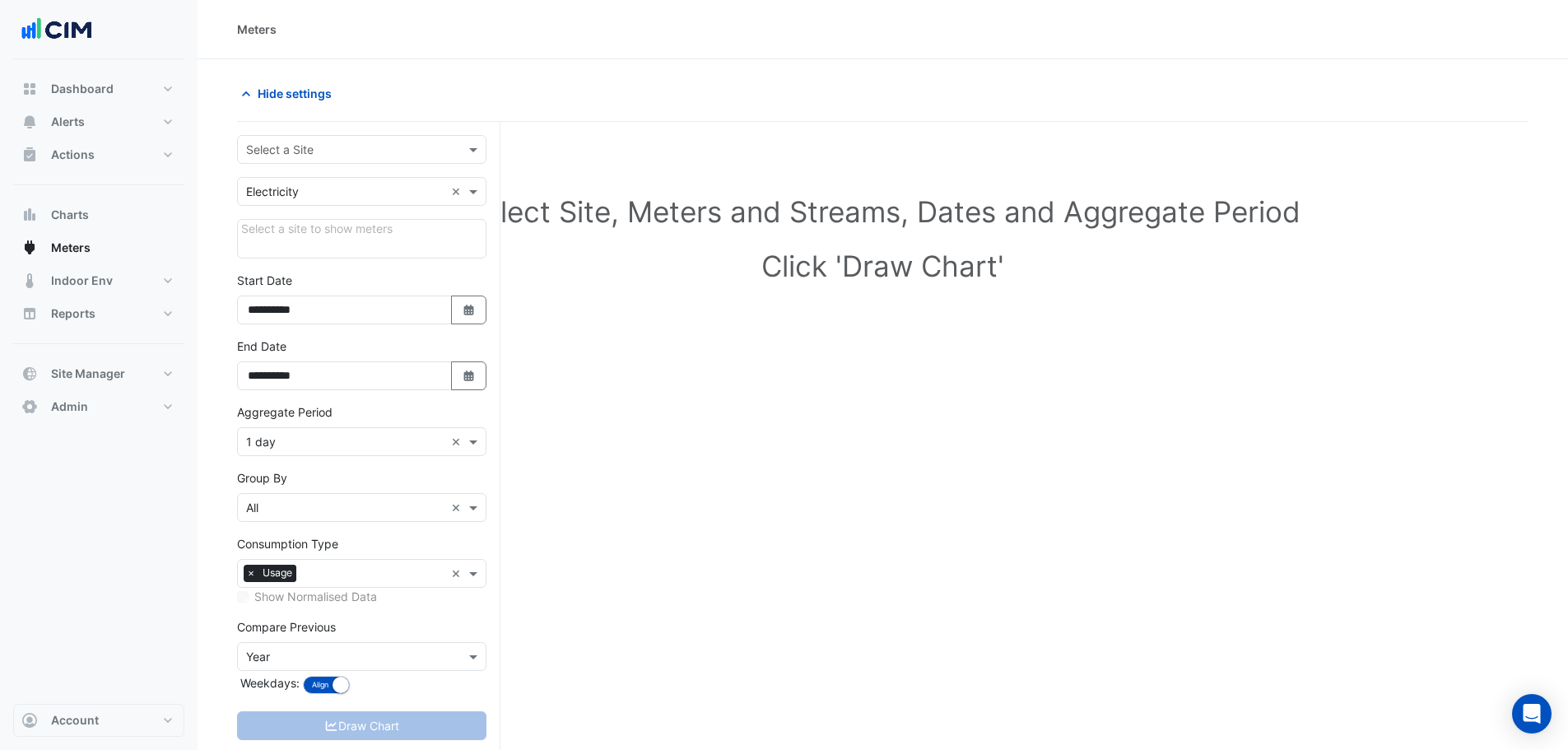
click at [331, 149] on input "text" at bounding box center [345, 149] width 198 height 17
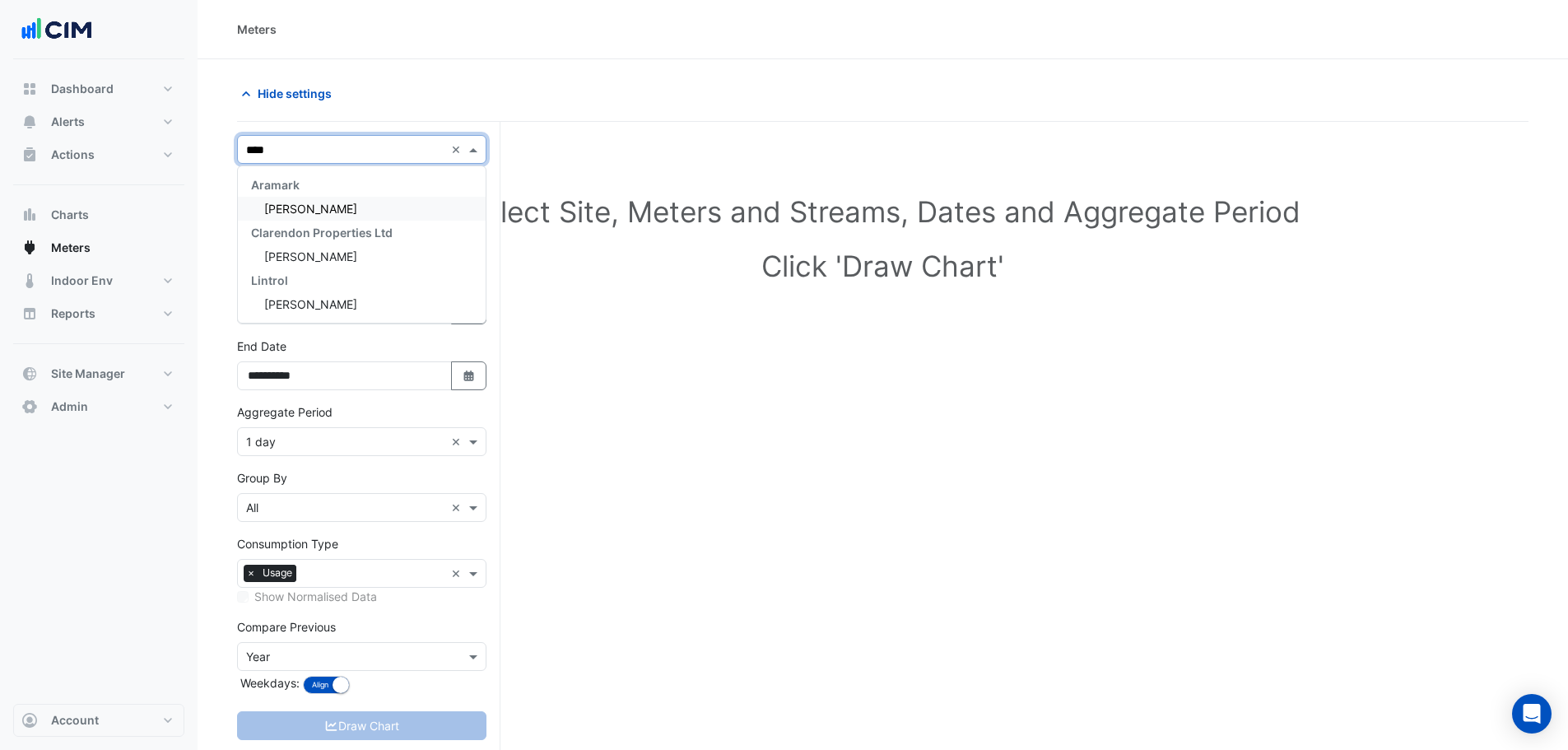
type input "*****"
click at [329, 215] on div "Horgan's Quay" at bounding box center [361, 208] width 248 height 24
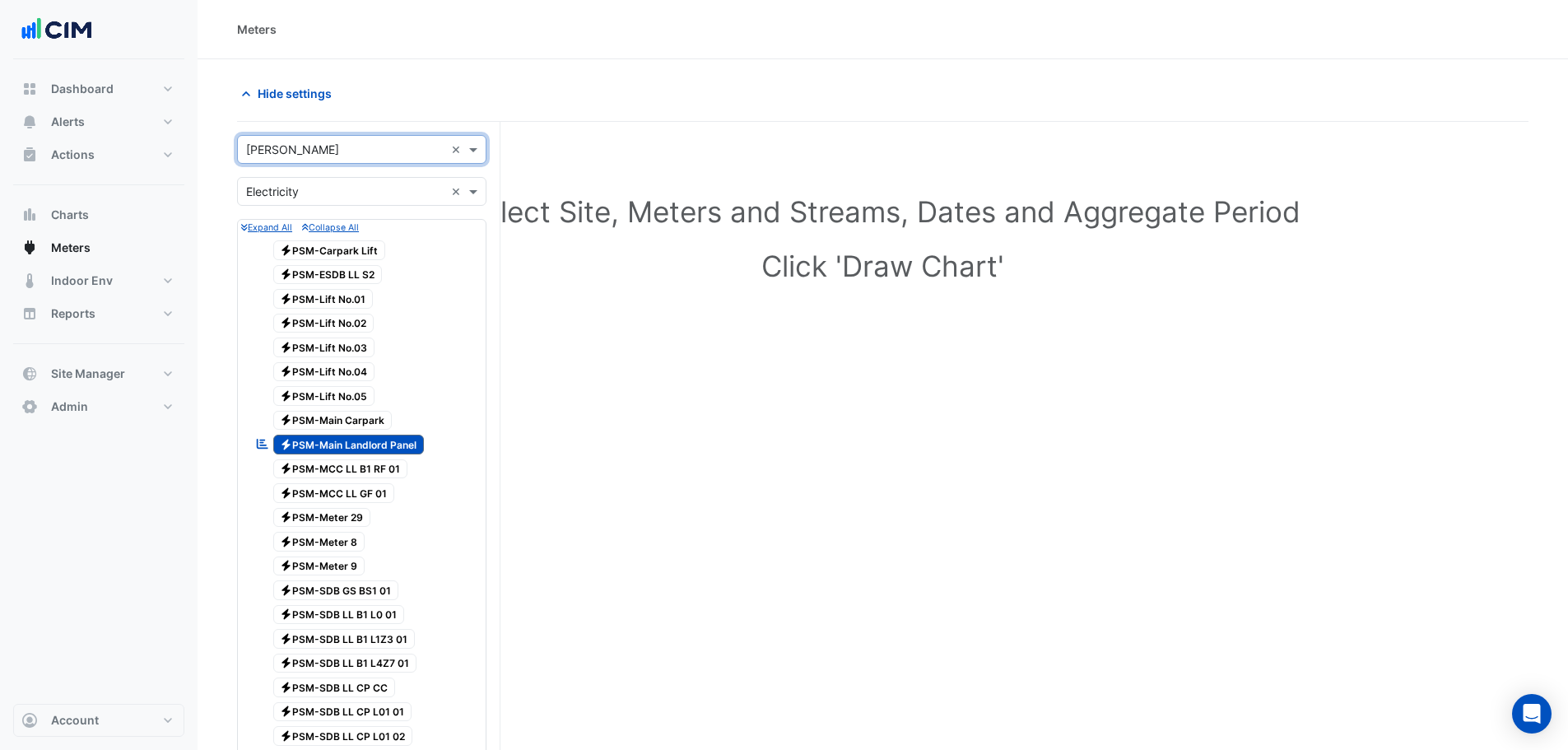
click at [413, 436] on span "Electricity PSM-Main Landlord Panel" at bounding box center [349, 445] width 151 height 20
click at [352, 294] on span "Electricity PSM-Lift No.01" at bounding box center [322, 299] width 100 height 20
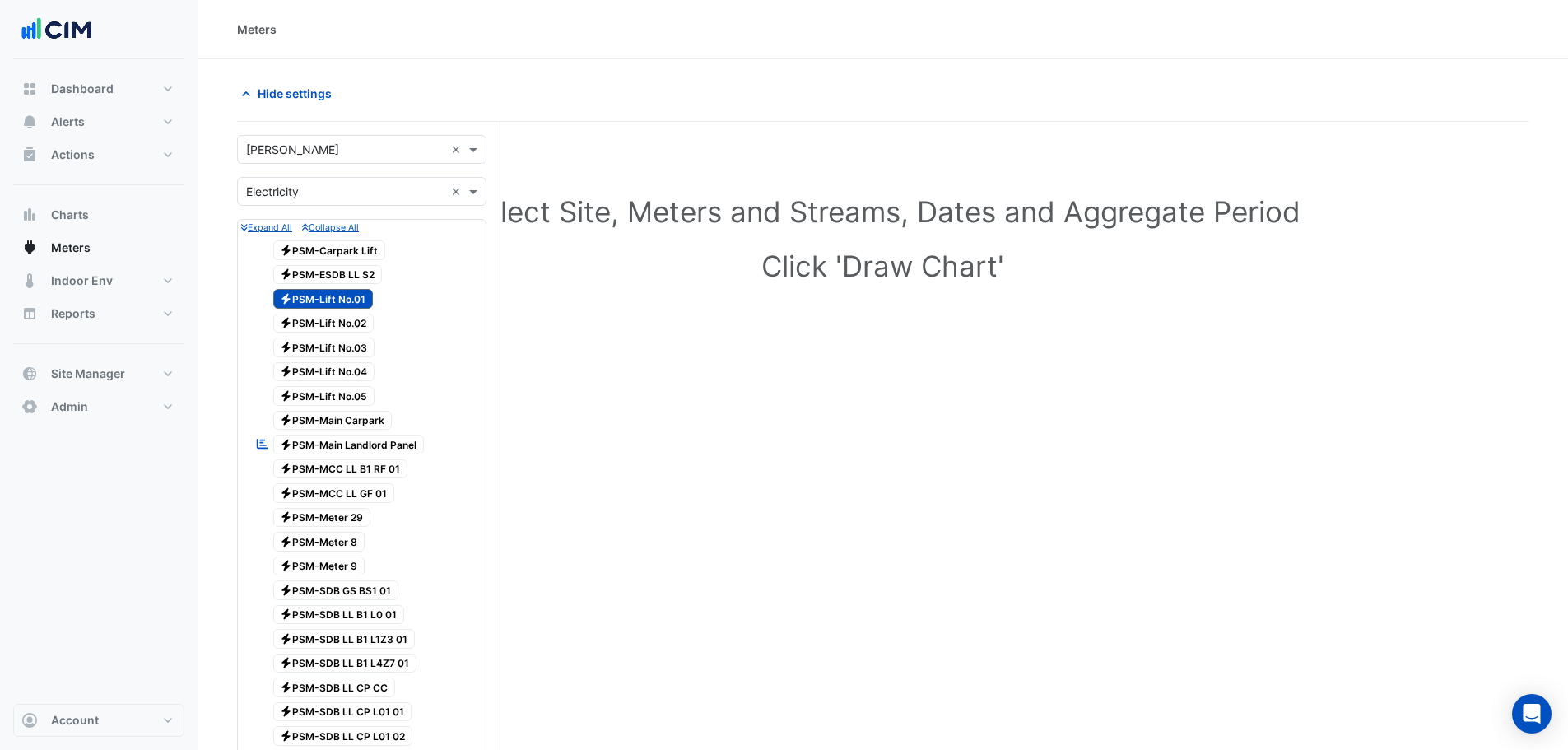
click at [349, 324] on span "Electricity PSM-Lift No.02" at bounding box center [323, 323] width 101 height 20
click at [354, 351] on span "Electricity PSM-Lift No.03" at bounding box center [323, 348] width 102 height 20
click at [351, 373] on span "Electricity PSM-Lift No.04" at bounding box center [323, 372] width 102 height 20
click at [352, 396] on span "Electricity PSM-Lift No.05" at bounding box center [323, 396] width 102 height 20
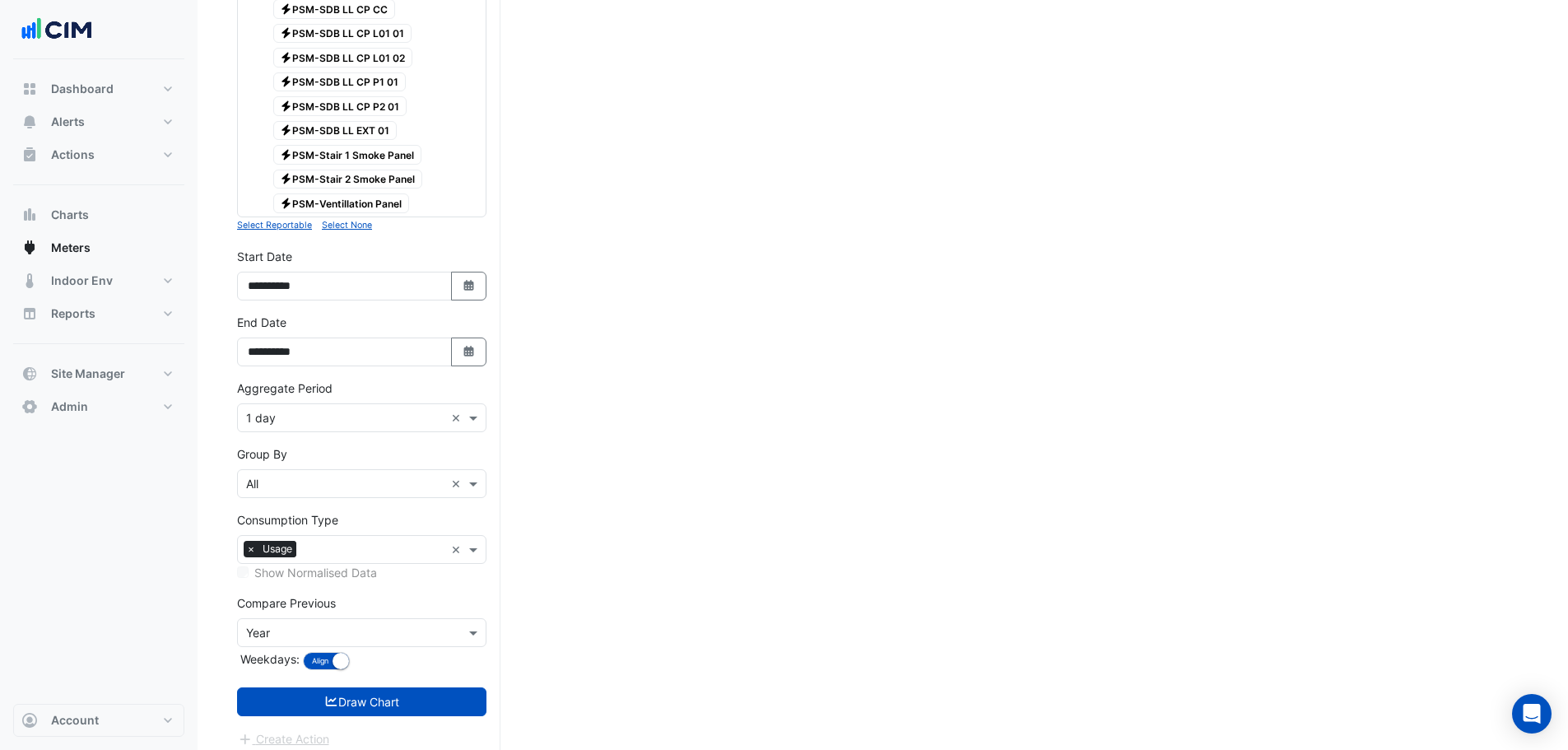
scroll to position [690, 0]
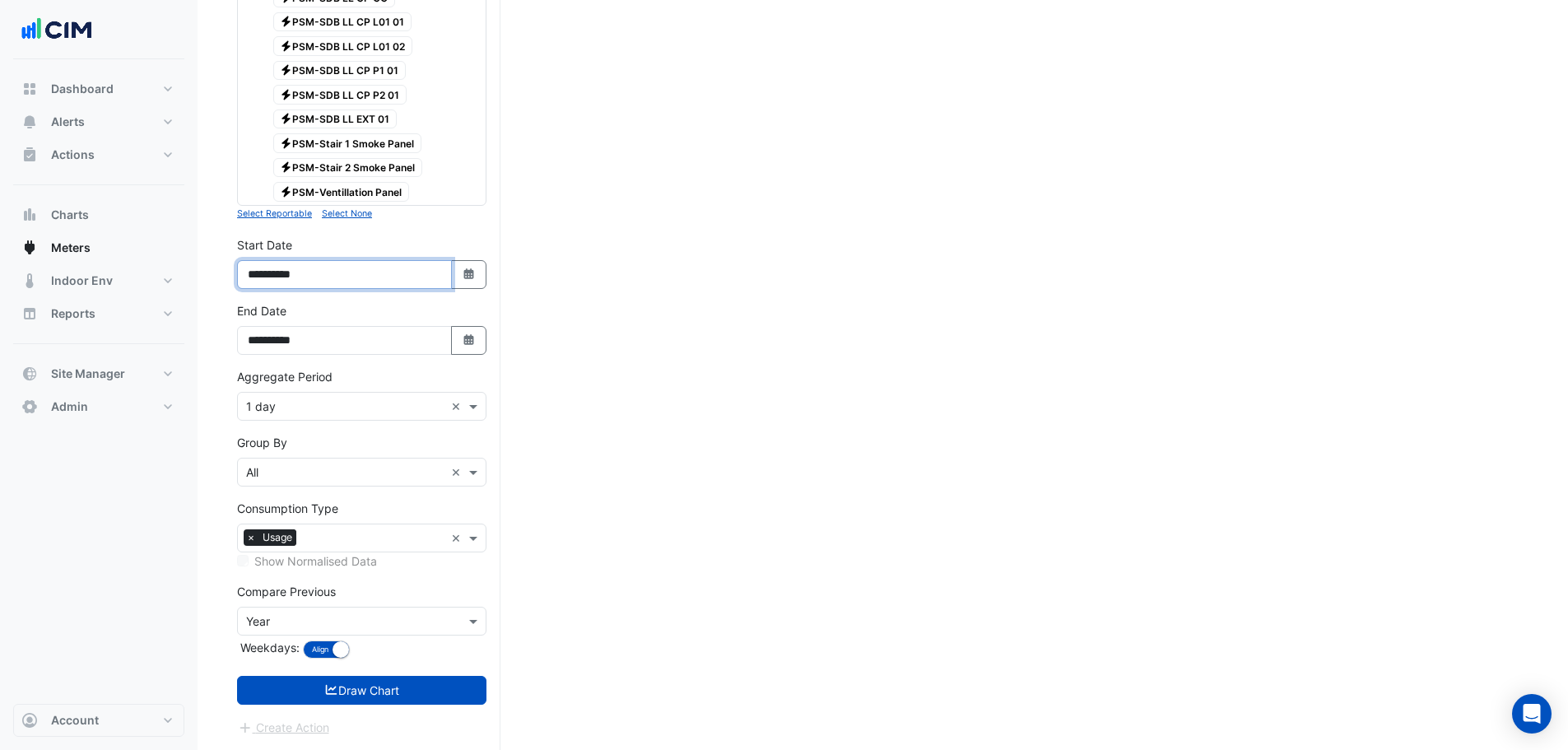
drag, startPoint x: 315, startPoint y: 275, endPoint x: 228, endPoint y: 285, distance: 87.6
click at [228, 285] on div "**********" at bounding box center [361, 268] width 269 height 66
click at [361, 372] on div "Aggregate Period × 1 day ×" at bounding box center [361, 394] width 249 height 52
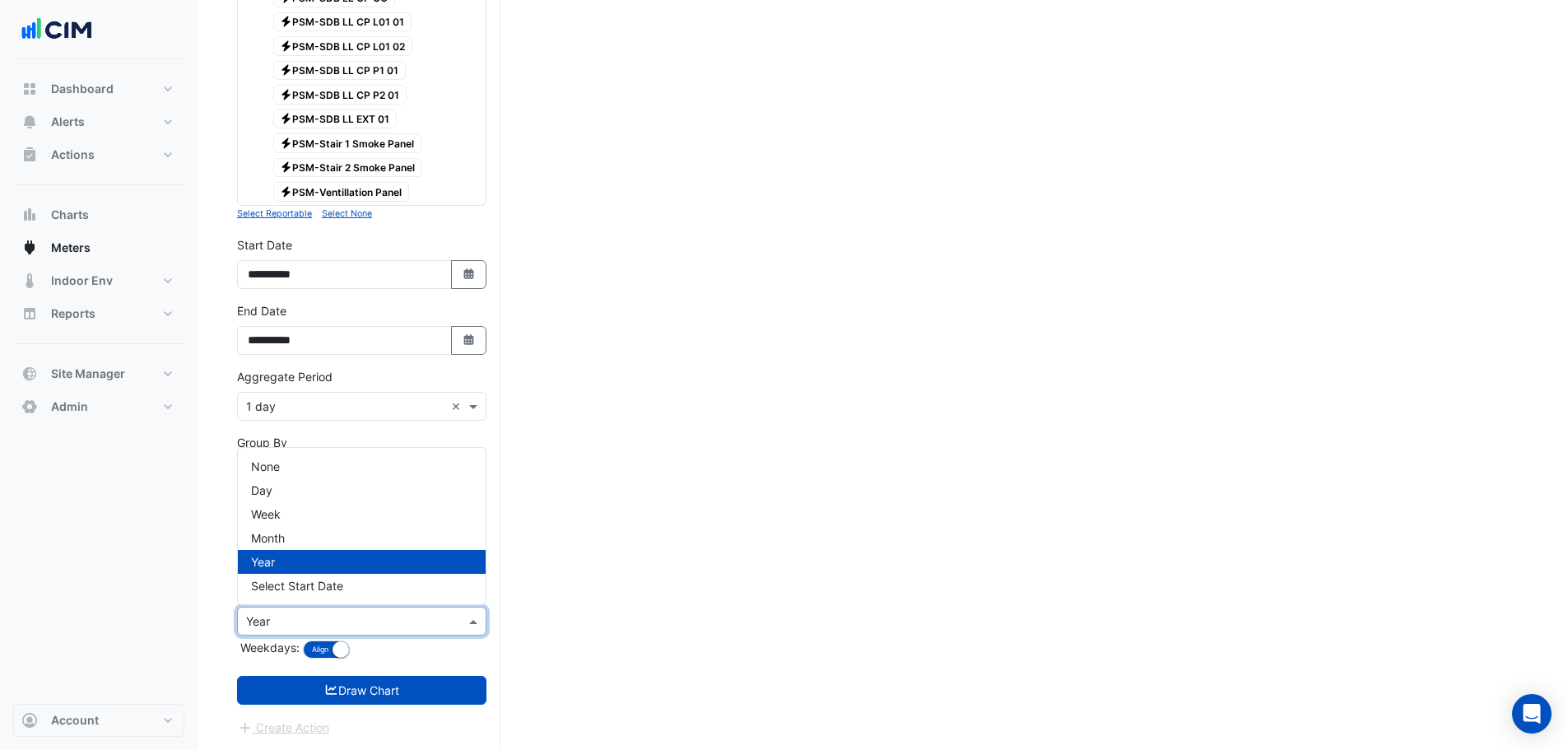
click at [293, 628] on div "× Year" at bounding box center [351, 620] width 227 height 17
click at [272, 565] on span "Year" at bounding box center [263, 562] width 24 height 14
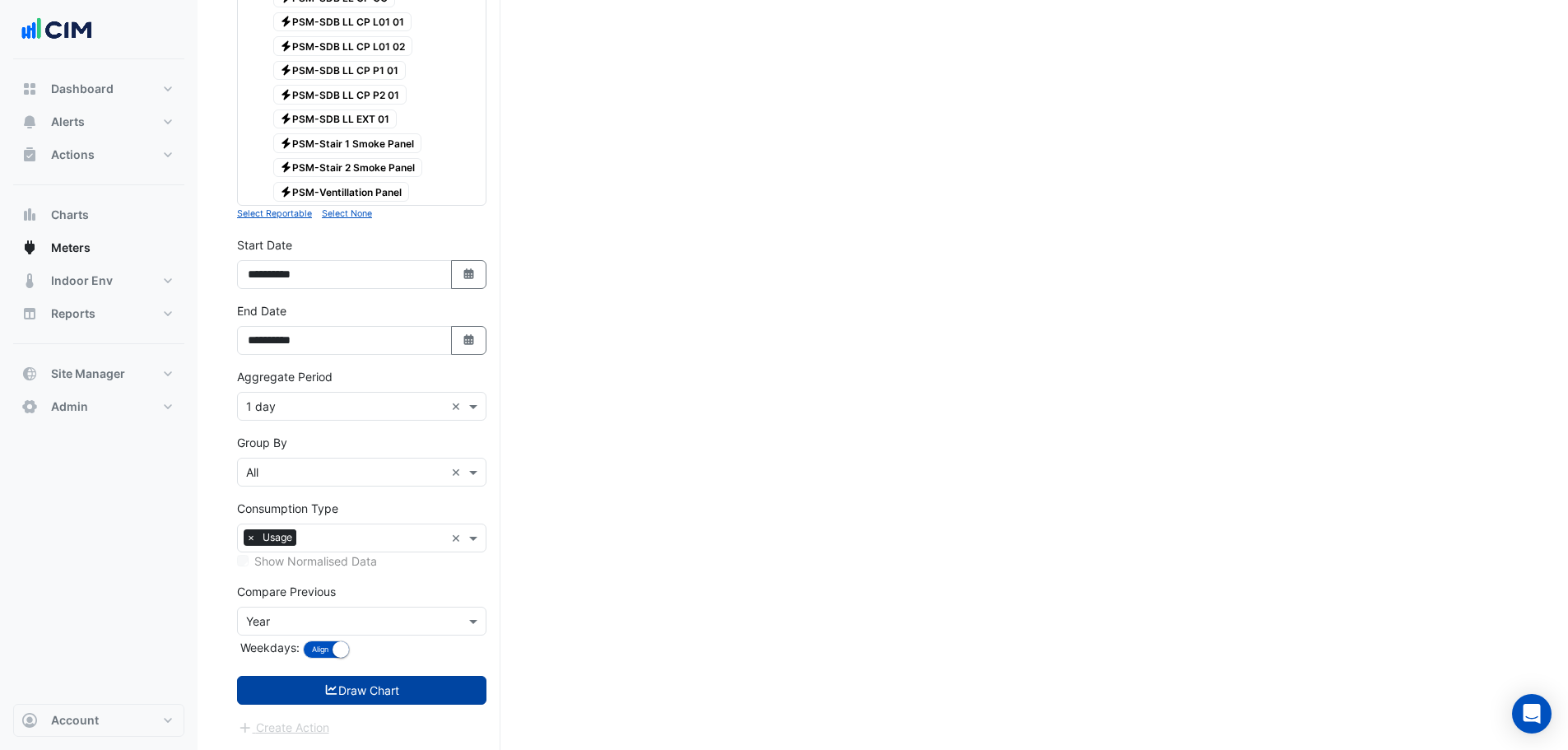
click at [381, 689] on button "Draw Chart" at bounding box center [361, 690] width 249 height 29
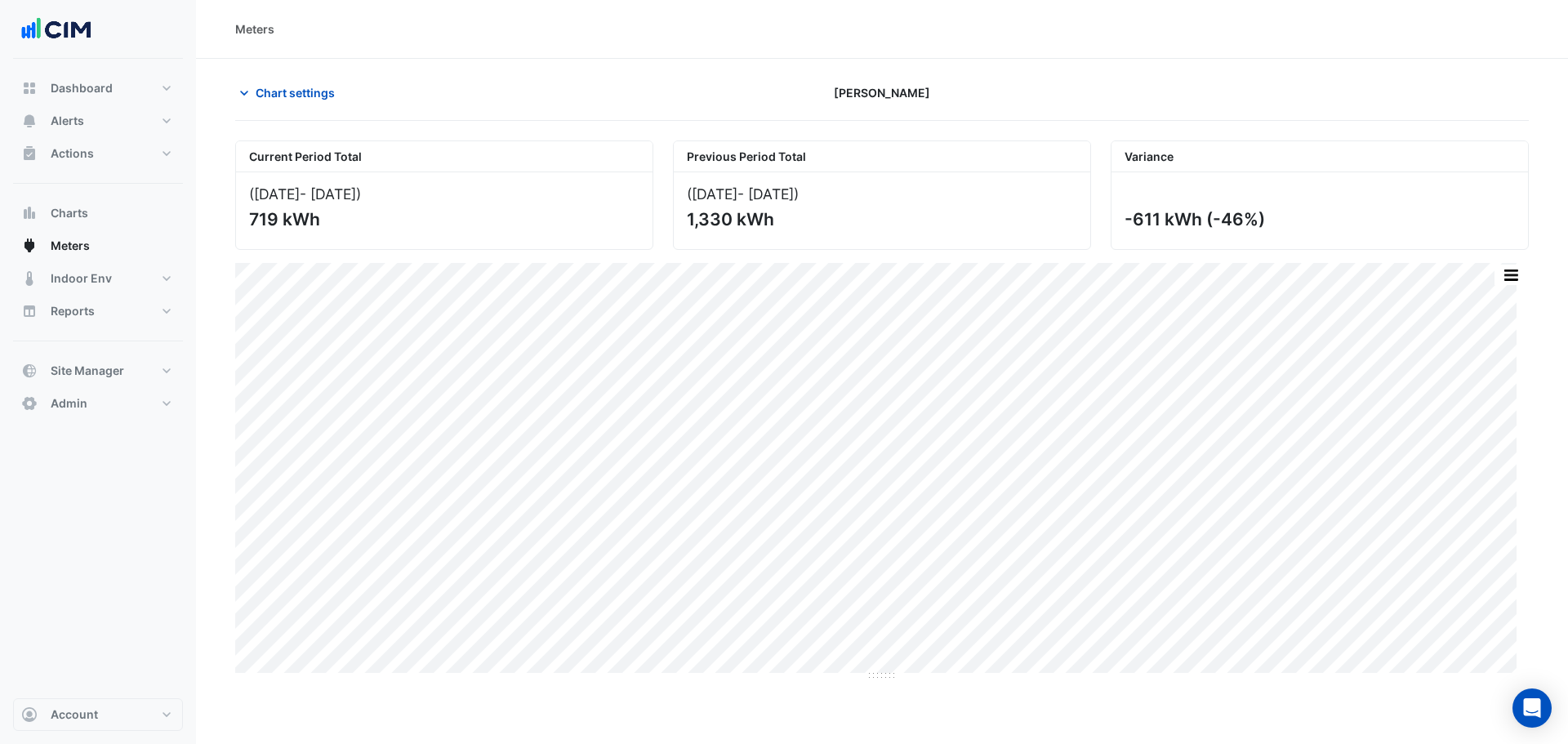
drag, startPoint x: 241, startPoint y: 188, endPoint x: 403, endPoint y: 200, distance: 162.4
click at [409, 200] on div "(01 Aug 25 - 31 Aug 25 ) 719 kWh" at bounding box center [444, 211] width 416 height 77
drag, startPoint x: 279, startPoint y: 221, endPoint x: 247, endPoint y: 221, distance: 32.0
click at [247, 221] on div "(01 Aug 25 - 31 Aug 25 ) 719 kWh" at bounding box center [444, 211] width 416 height 77
click at [363, 232] on div "(01 Aug 25 - 31 Aug 25 ) 719 kWh" at bounding box center [444, 211] width 416 height 77
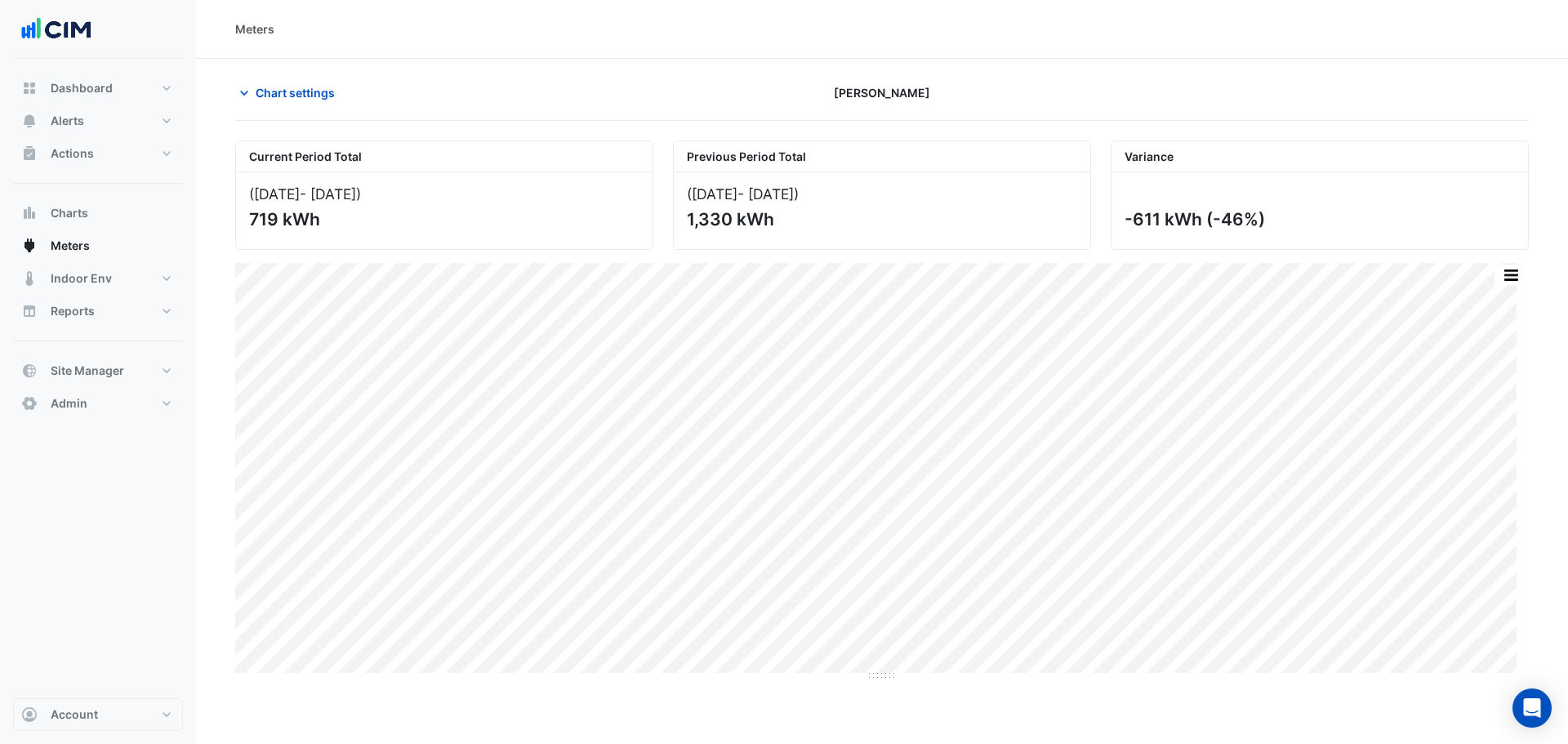
drag, startPoint x: 714, startPoint y: 195, endPoint x: 784, endPoint y: 197, distance: 70.0
click at [784, 197] on div "(02 Aug 24 - 01 Sep 24 )" at bounding box center [882, 193] width 390 height 17
drag, startPoint x: 1270, startPoint y: 216, endPoint x: 1207, endPoint y: 217, distance: 63.0
click at [1207, 217] on div "-611 kWh (-46%)" at bounding box center [1317, 219] width 387 height 21
click at [1341, 201] on div at bounding box center [1319, 193] width 390 height 17
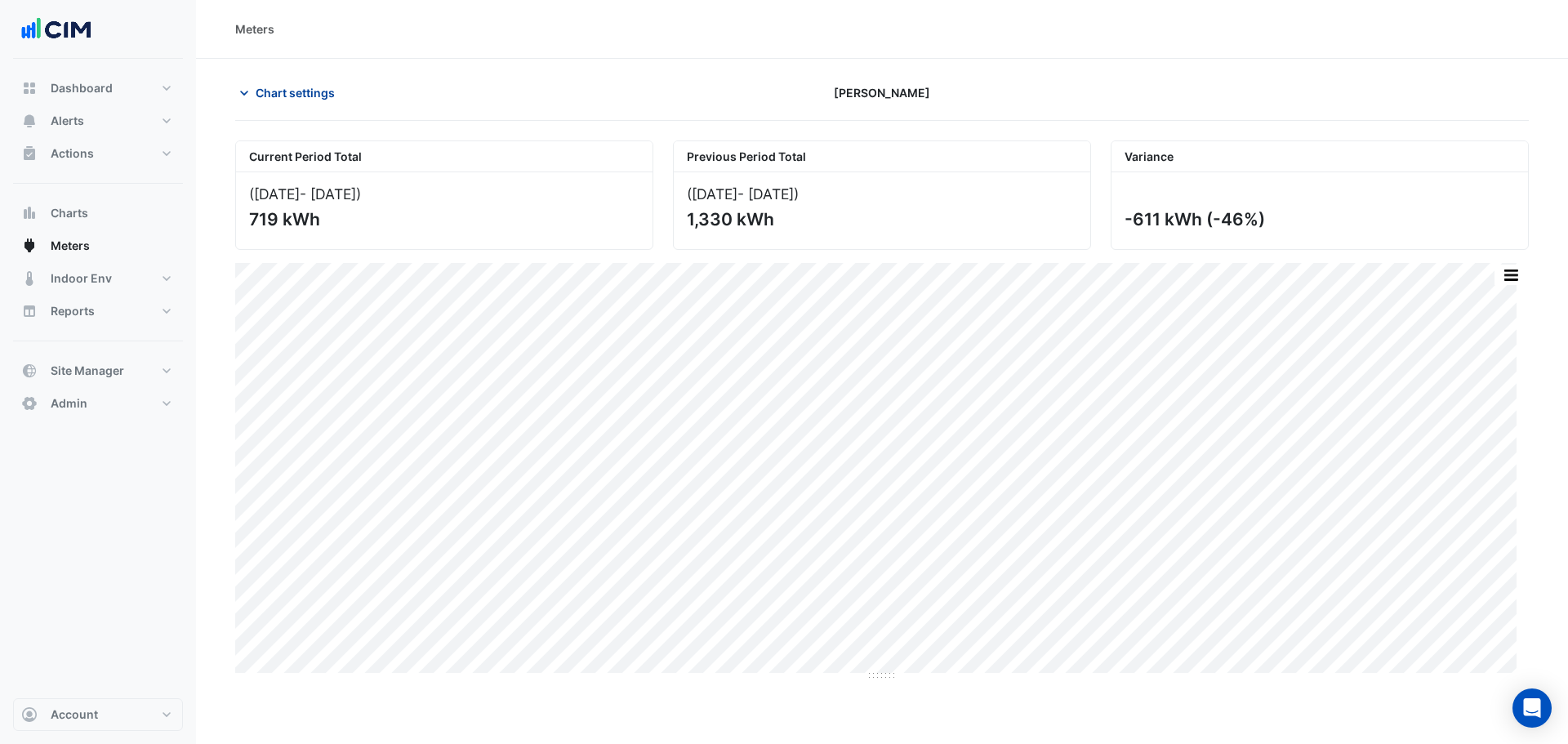
click at [271, 96] on span "Chart settings" at bounding box center [295, 92] width 80 height 17
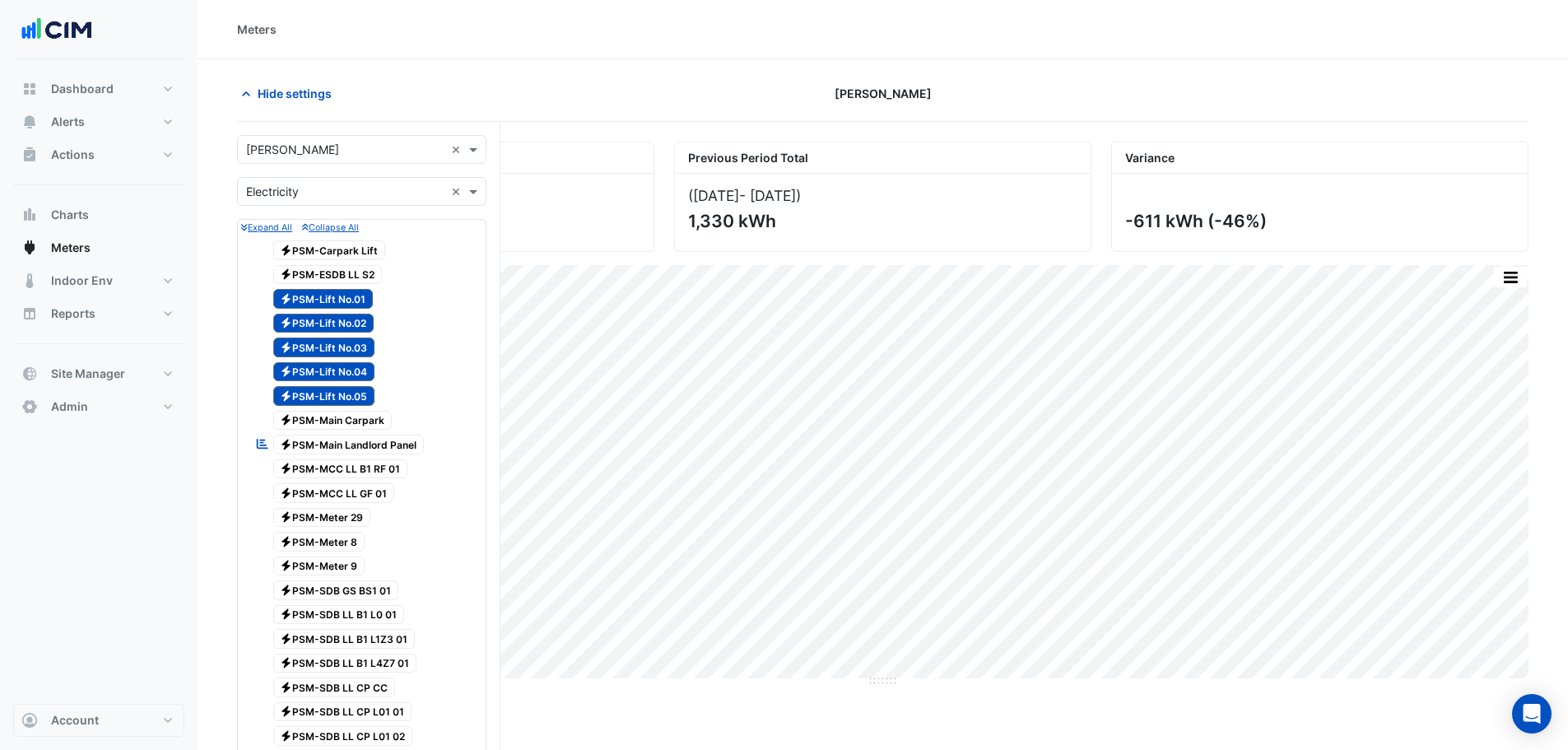
click at [349, 397] on span "Electricity PSM-Lift No.05" at bounding box center [323, 396] width 102 height 20
click at [338, 377] on span "Electricity PSM-Lift No.04" at bounding box center [323, 372] width 102 height 20
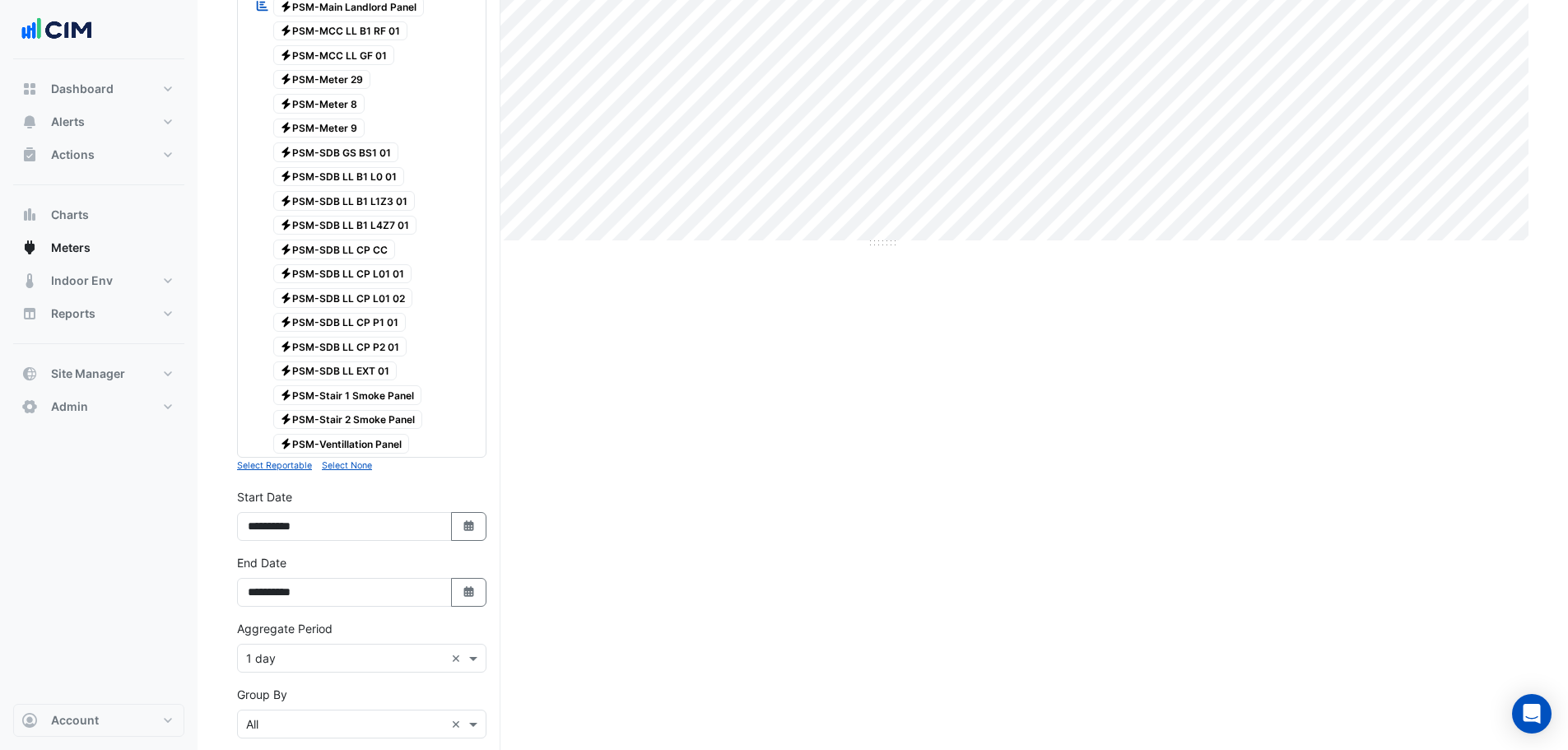
scroll to position [690, 0]
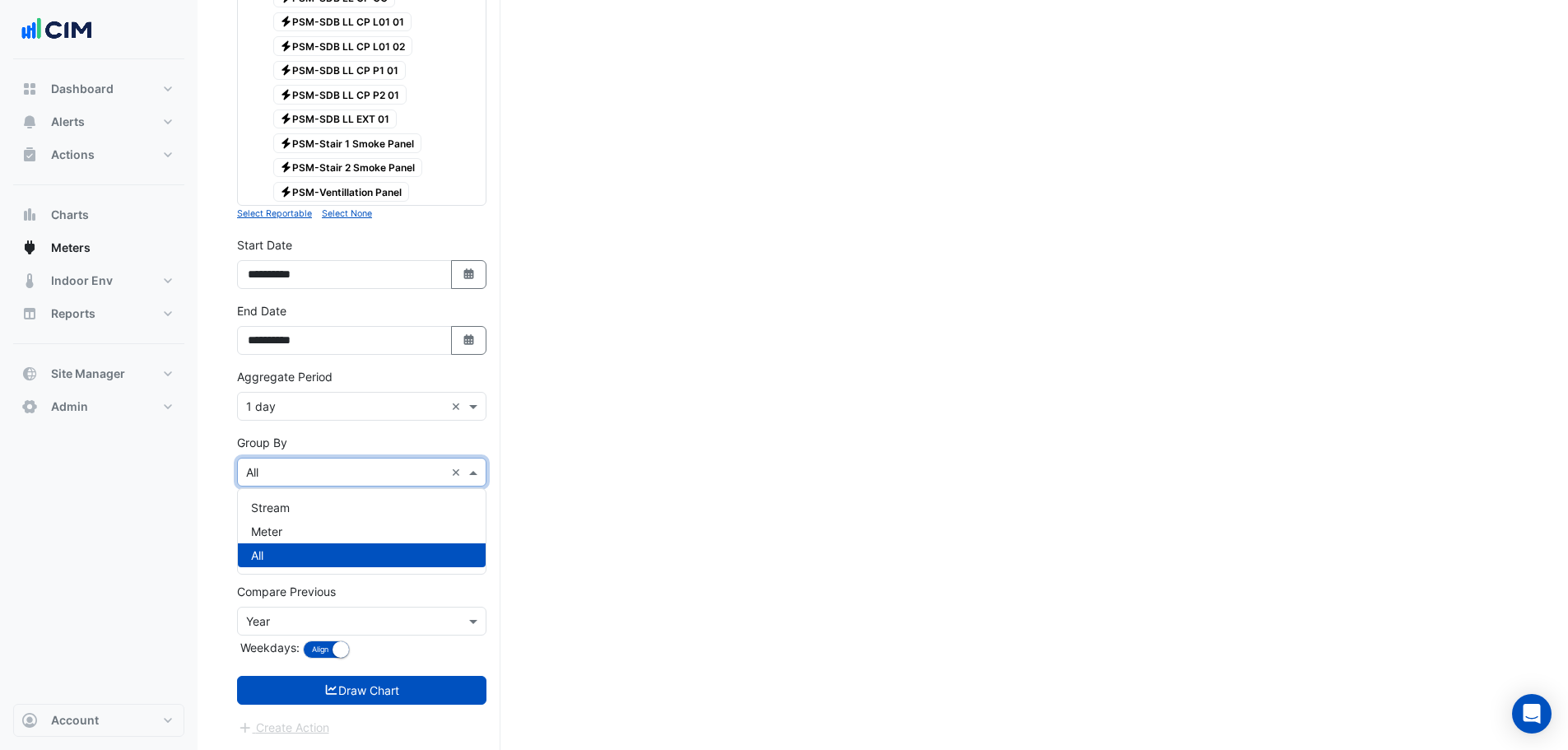
click at [321, 473] on input "text" at bounding box center [345, 472] width 198 height 17
click at [287, 533] on div "Meter" at bounding box center [361, 531] width 248 height 24
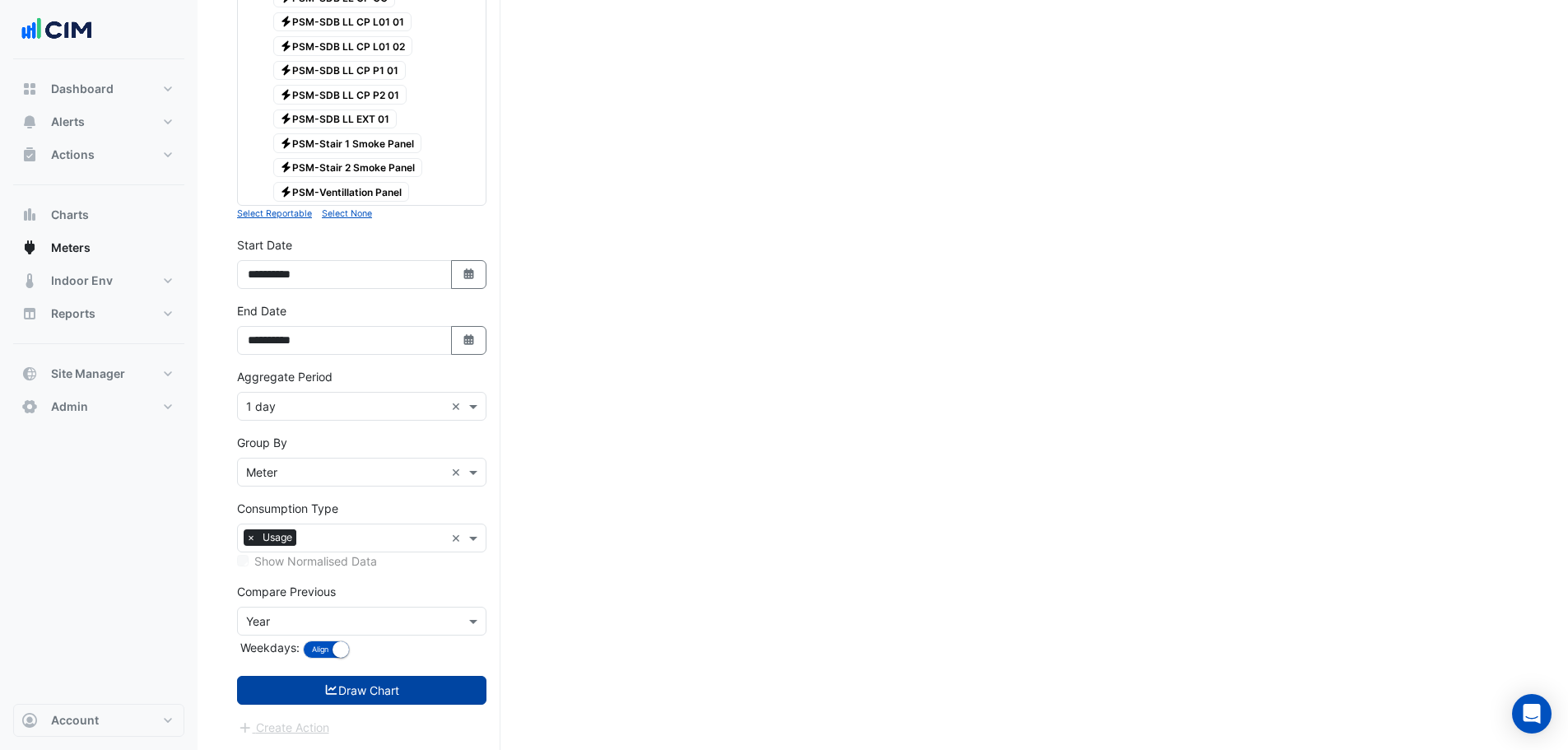
click at [399, 693] on button "Draw Chart" at bounding box center [361, 690] width 249 height 29
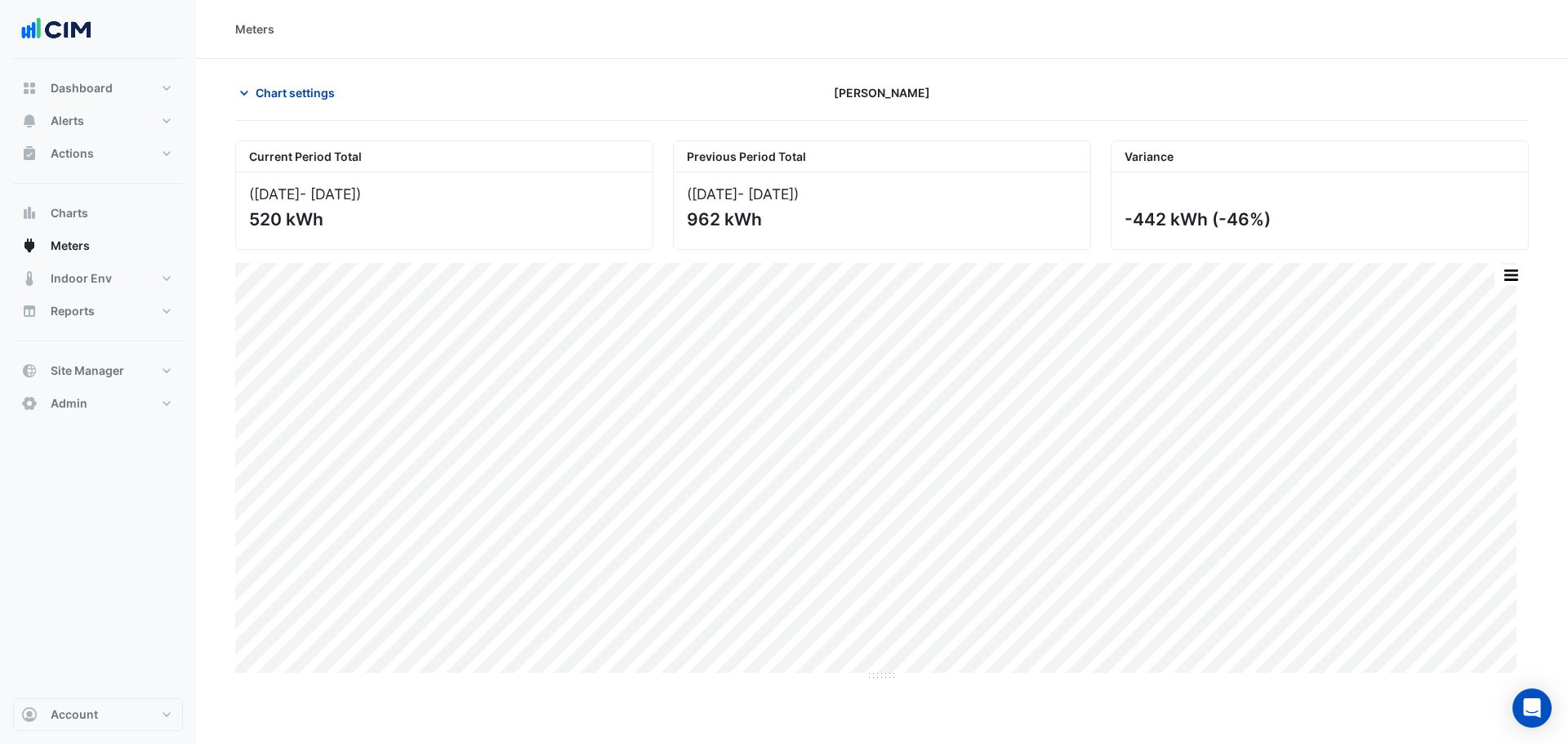
click at [246, 89] on icon "button" at bounding box center [244, 93] width 16 height 16
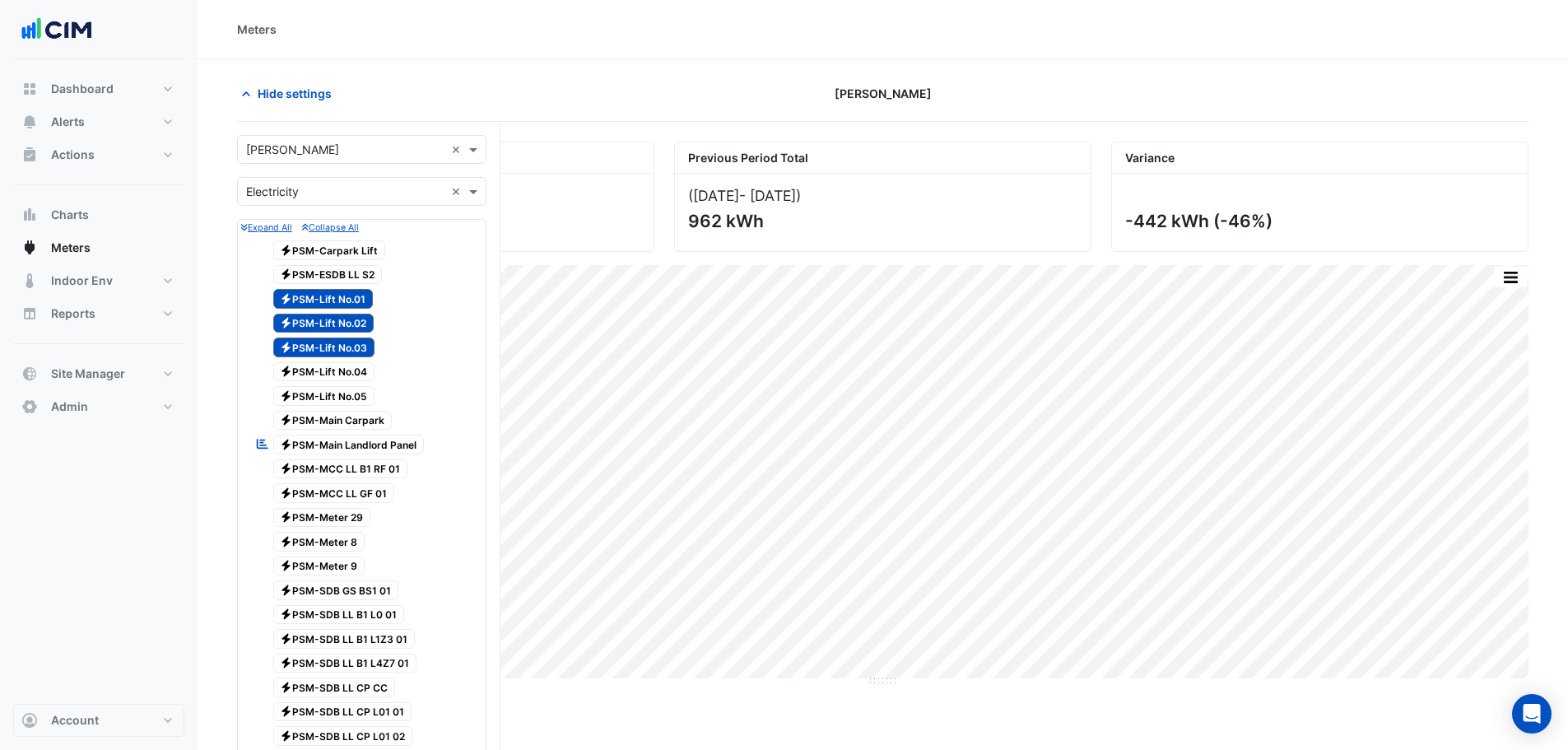
click at [230, 149] on div "Current Period Total (01 Aug 25 - 31 Aug 25 ) 520 kWh" at bounding box center [445, 196] width 437 height 110
click at [349, 303] on span "Electricity PSM-Lift No.01" at bounding box center [322, 299] width 100 height 20
click at [349, 318] on span "Electricity PSM-Lift No.02" at bounding box center [323, 323] width 101 height 20
click at [348, 348] on span "Electricity PSM-Lift No.03" at bounding box center [323, 348] width 102 height 20
click at [267, 101] on span "Hide settings" at bounding box center [295, 93] width 74 height 17
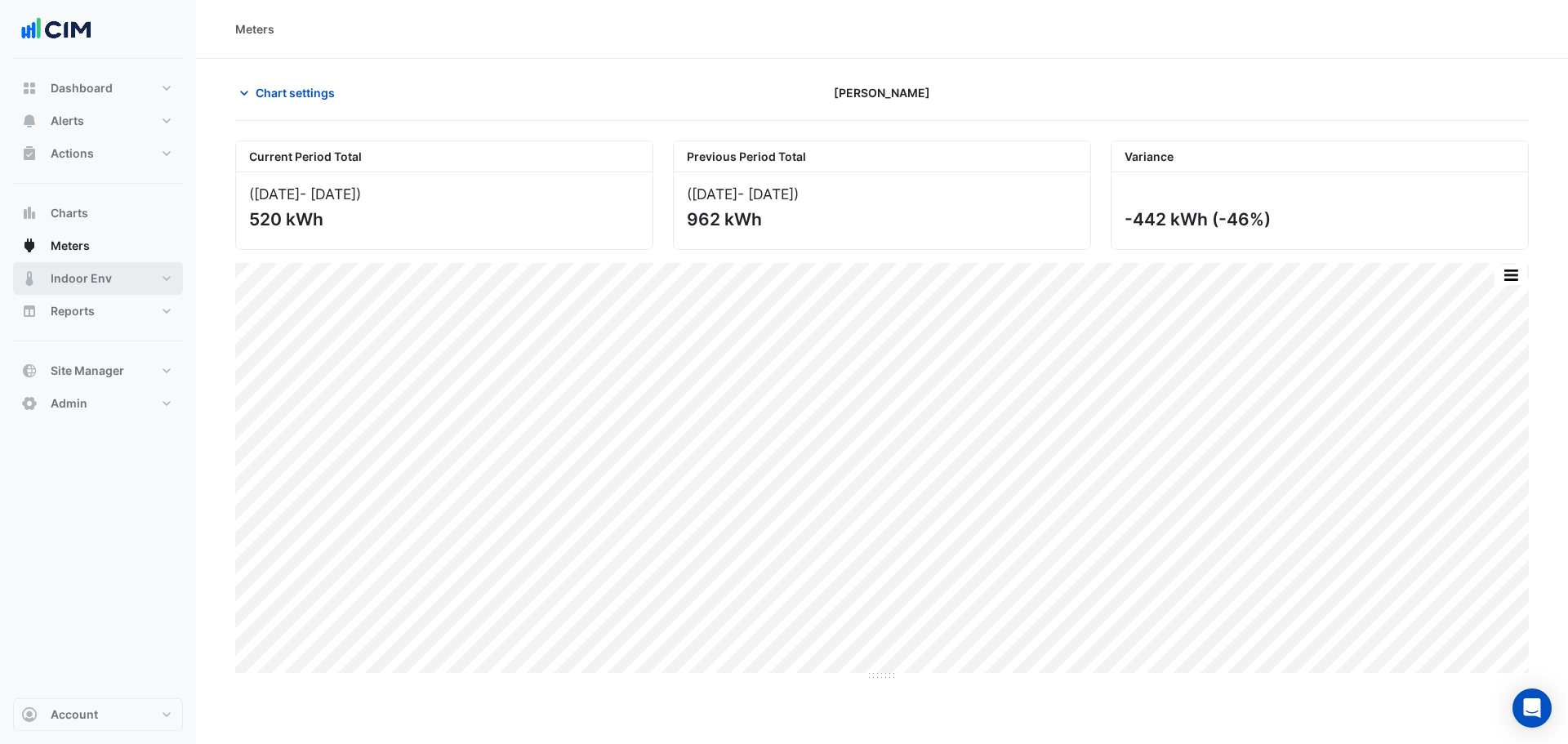
click at [117, 281] on button "Indoor Env" at bounding box center [98, 278] width 170 height 33
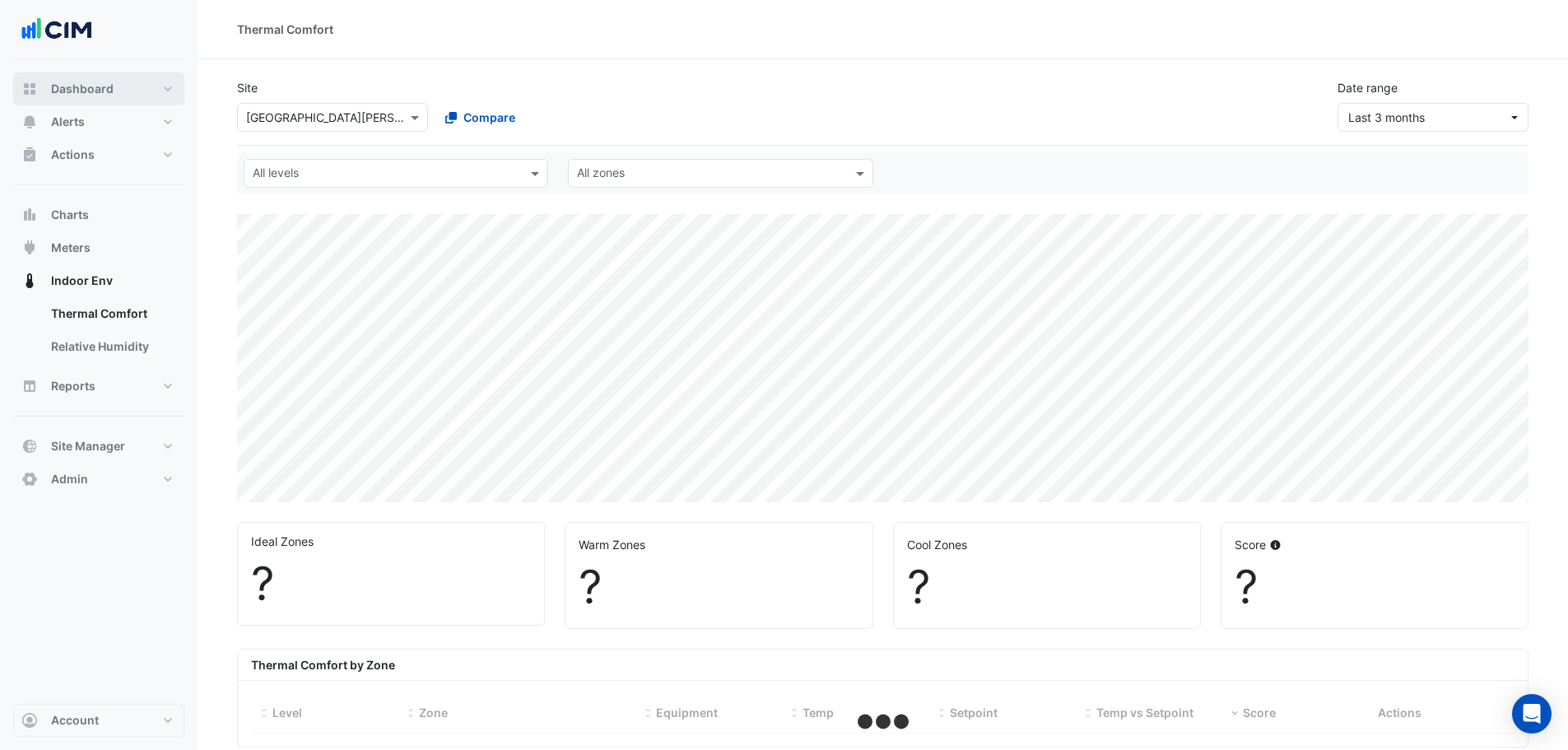
select select "***"
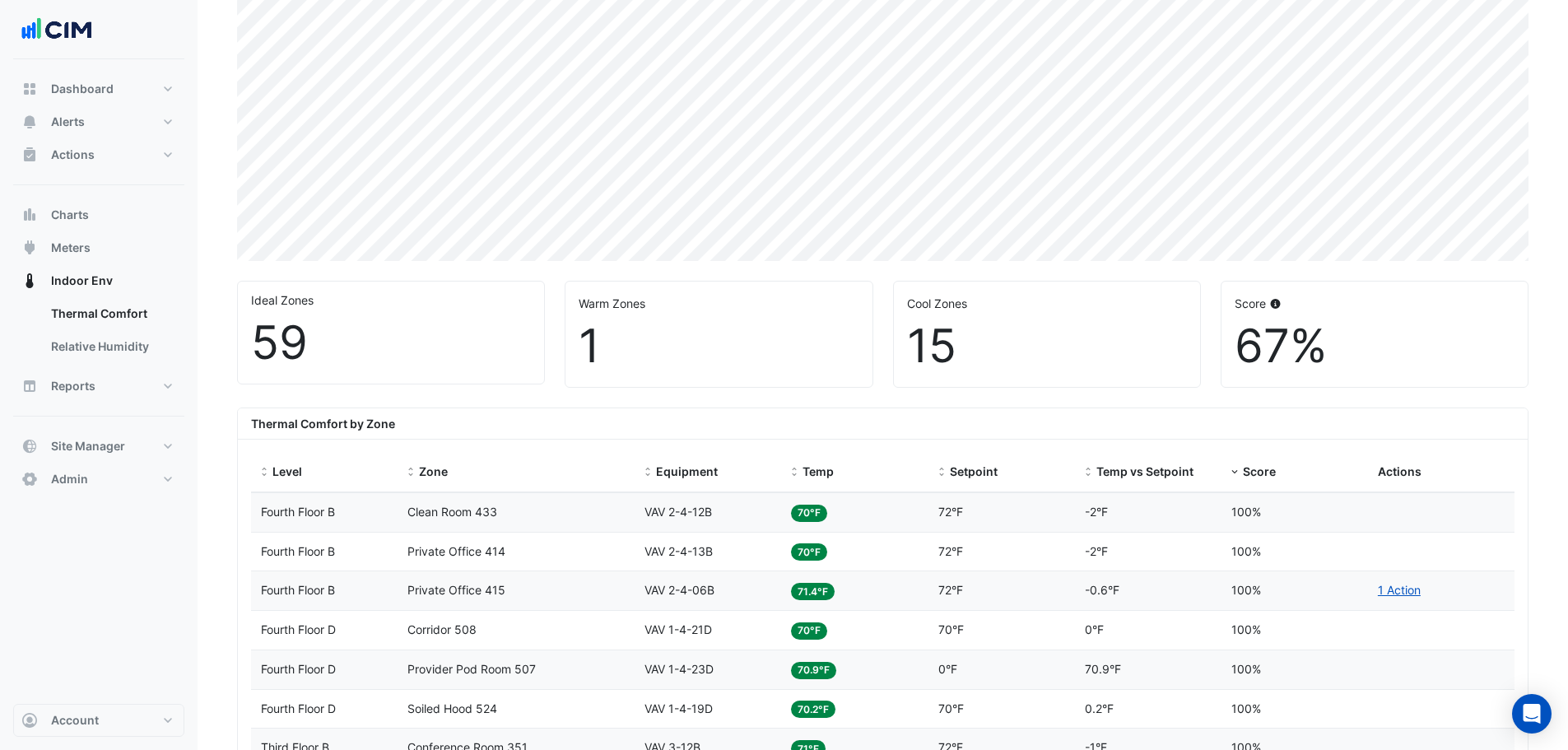
scroll to position [330, 0]
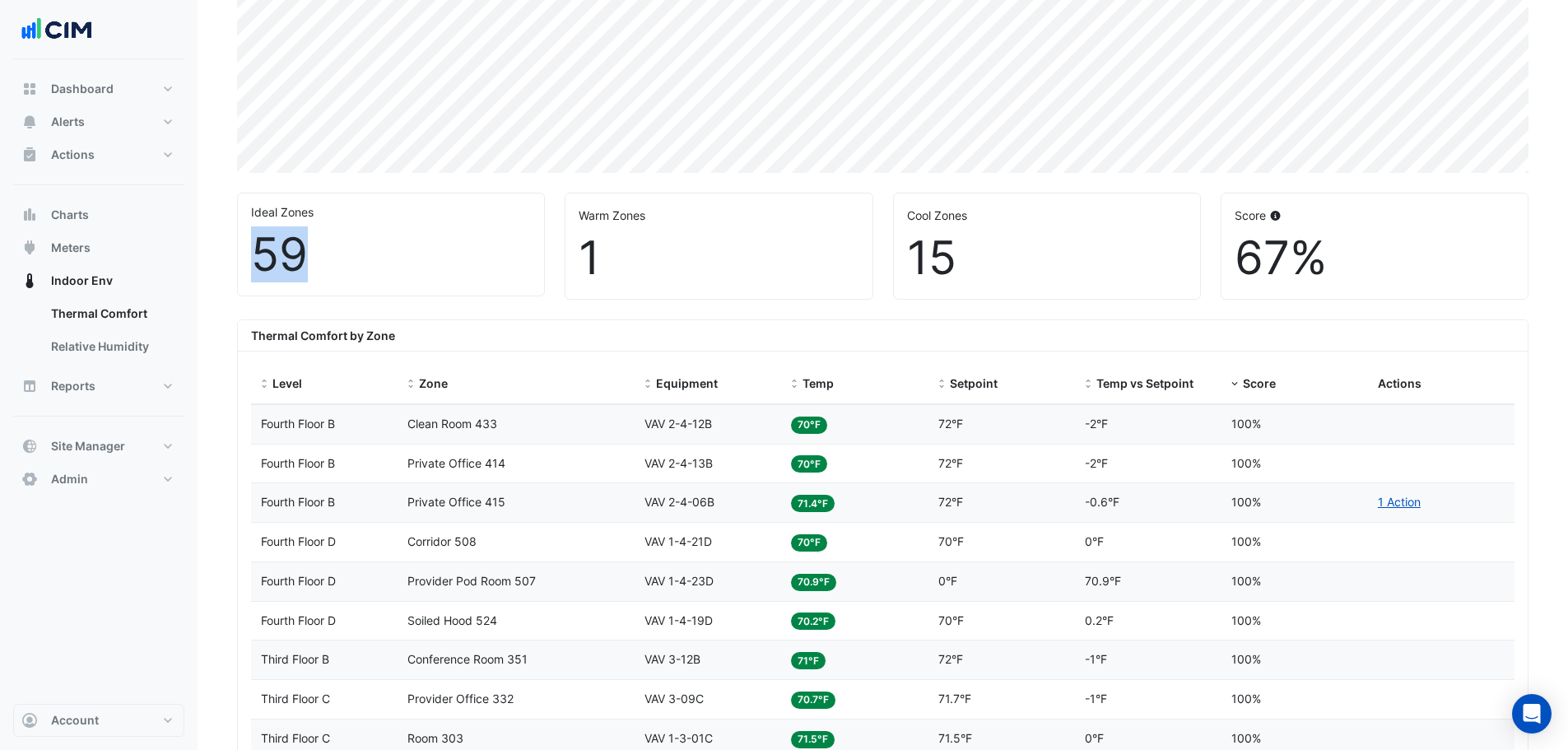
drag, startPoint x: 299, startPoint y: 253, endPoint x: 257, endPoint y: 252, distance: 42.0
click at [257, 252] on div "59" at bounding box center [391, 254] width 280 height 55
drag, startPoint x: 605, startPoint y: 258, endPoint x: 577, endPoint y: 255, distance: 28.2
click at [577, 255] on div "Warm Zones 1" at bounding box center [719, 246] width 306 height 105
drag, startPoint x: 959, startPoint y: 254, endPoint x: 913, endPoint y: 258, distance: 46.2
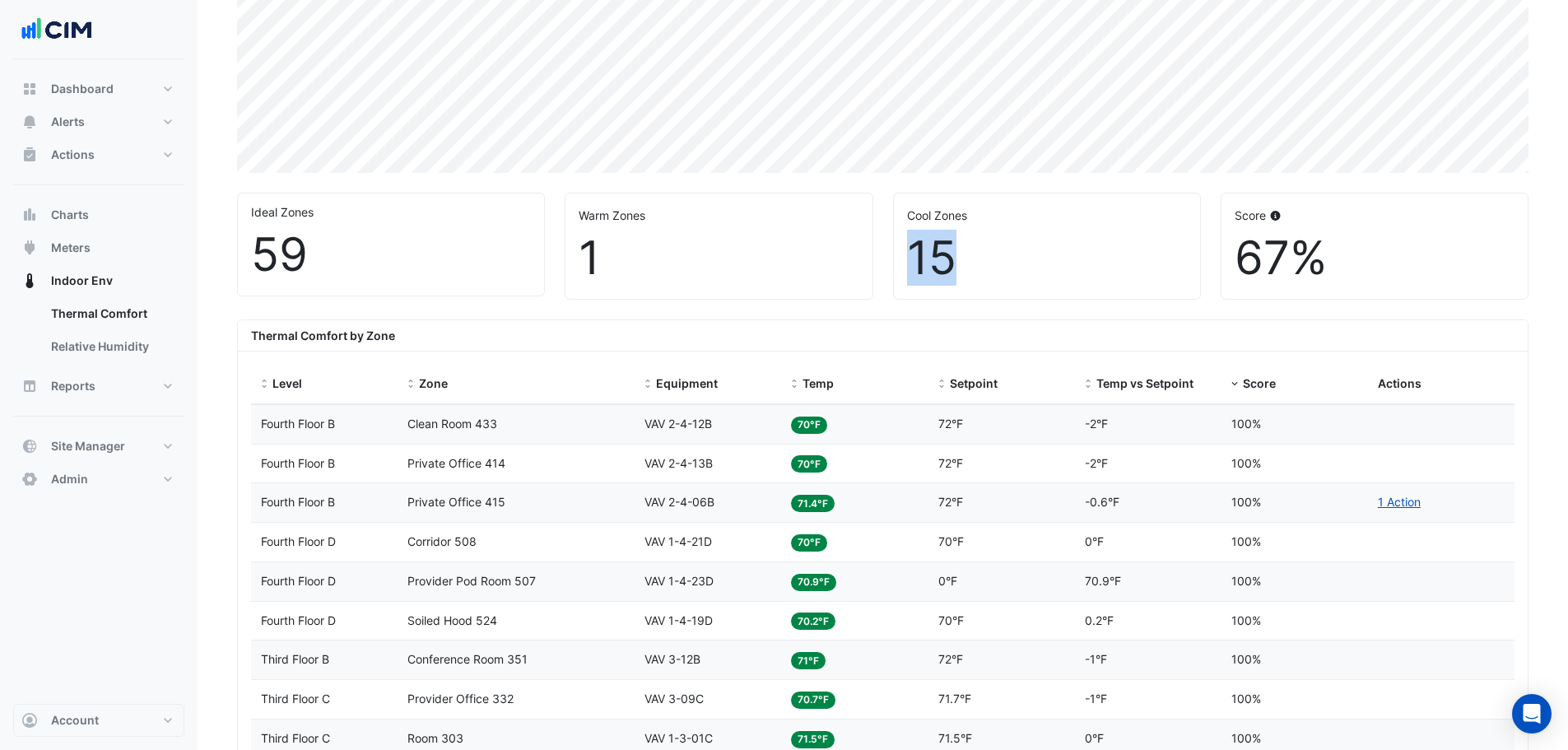
click at [913, 258] on div "15" at bounding box center [1047, 258] width 280 height 55
drag, startPoint x: 1239, startPoint y: 258, endPoint x: 1319, endPoint y: 253, distance: 80.2
click at [1319, 253] on div "67%" at bounding box center [1374, 258] width 280 height 55
click at [1354, 258] on div "67%" at bounding box center [1374, 258] width 280 height 55
click at [796, 384] on span at bounding box center [794, 384] width 12 height 14
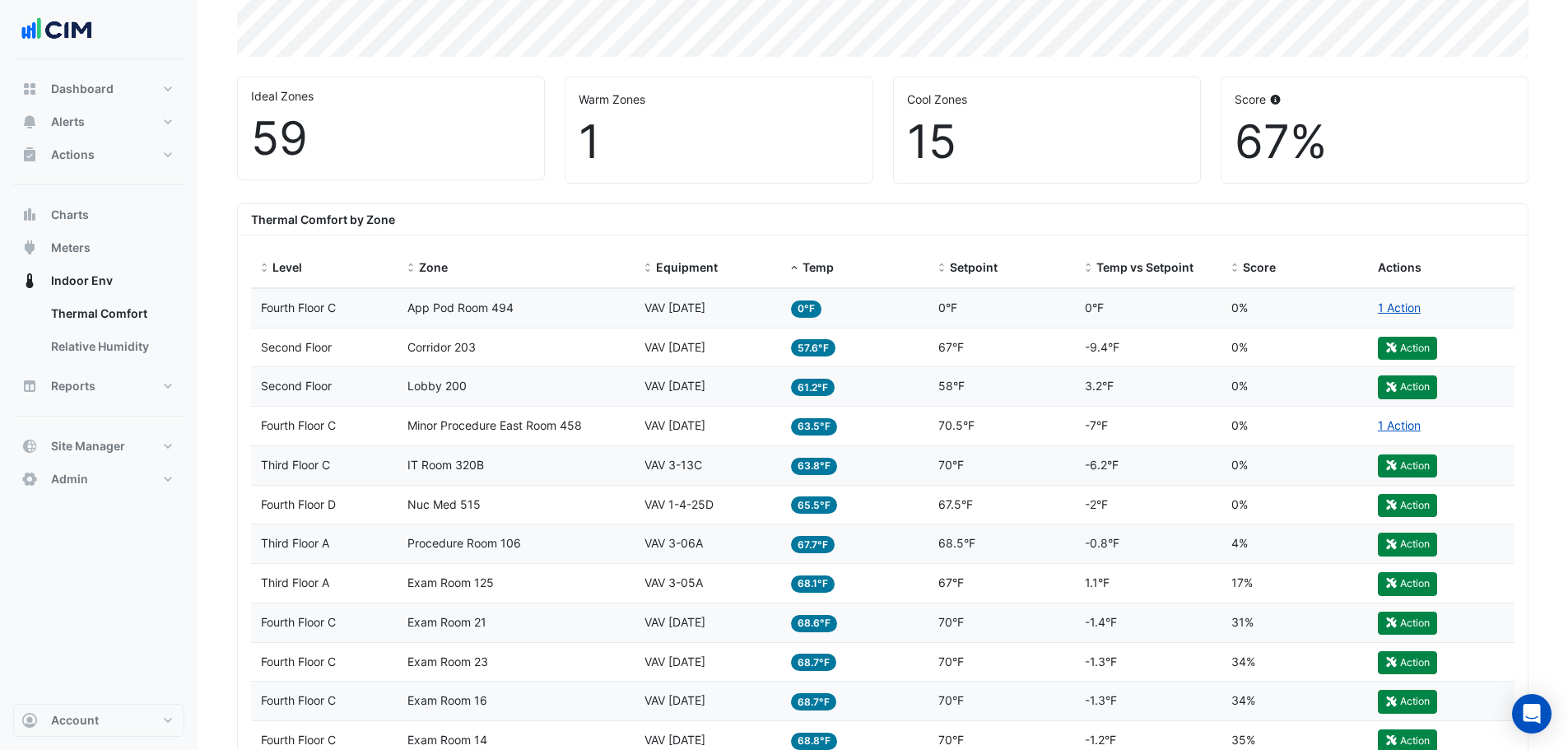
scroll to position [493, 0]
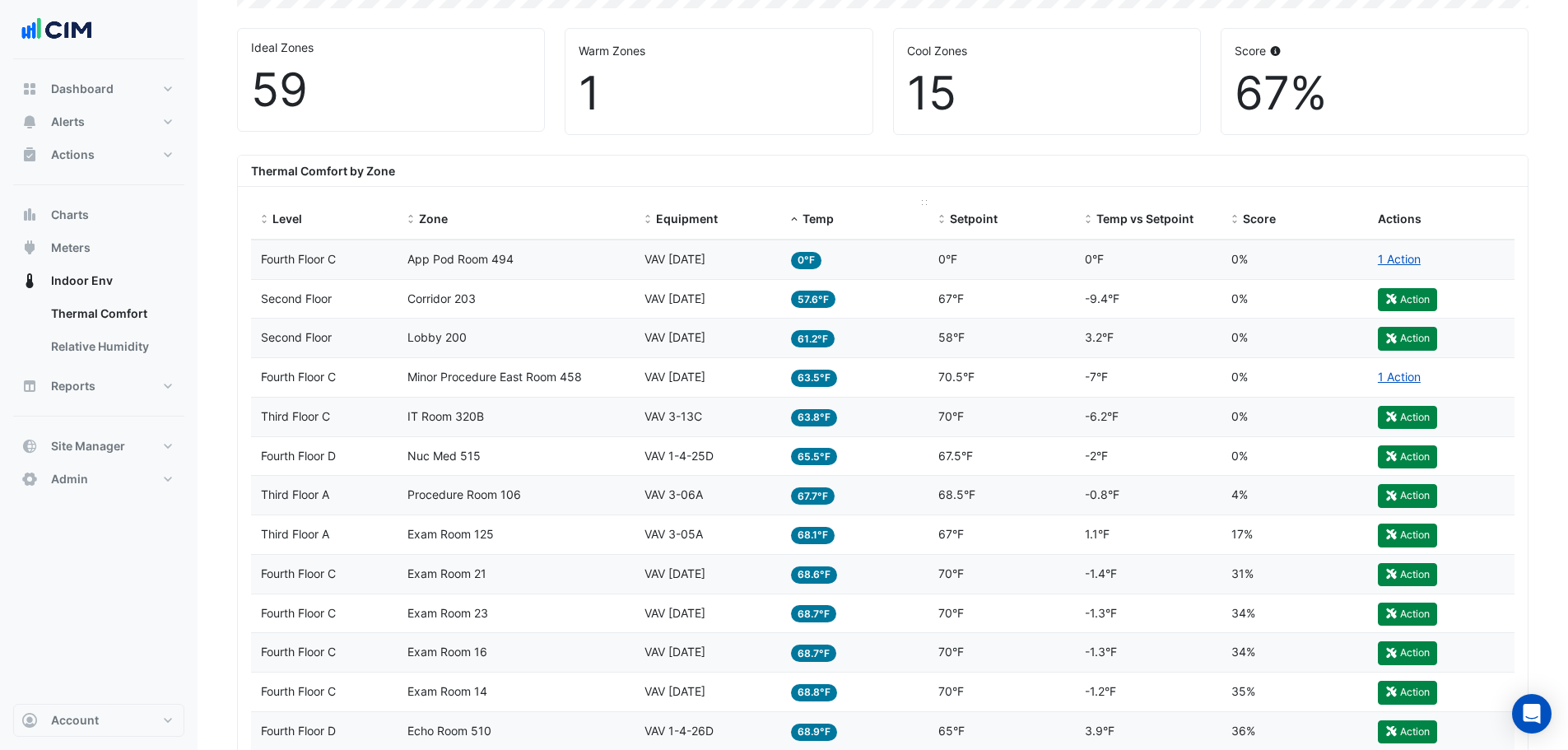
click at [799, 221] on span at bounding box center [794, 220] width 12 height 14
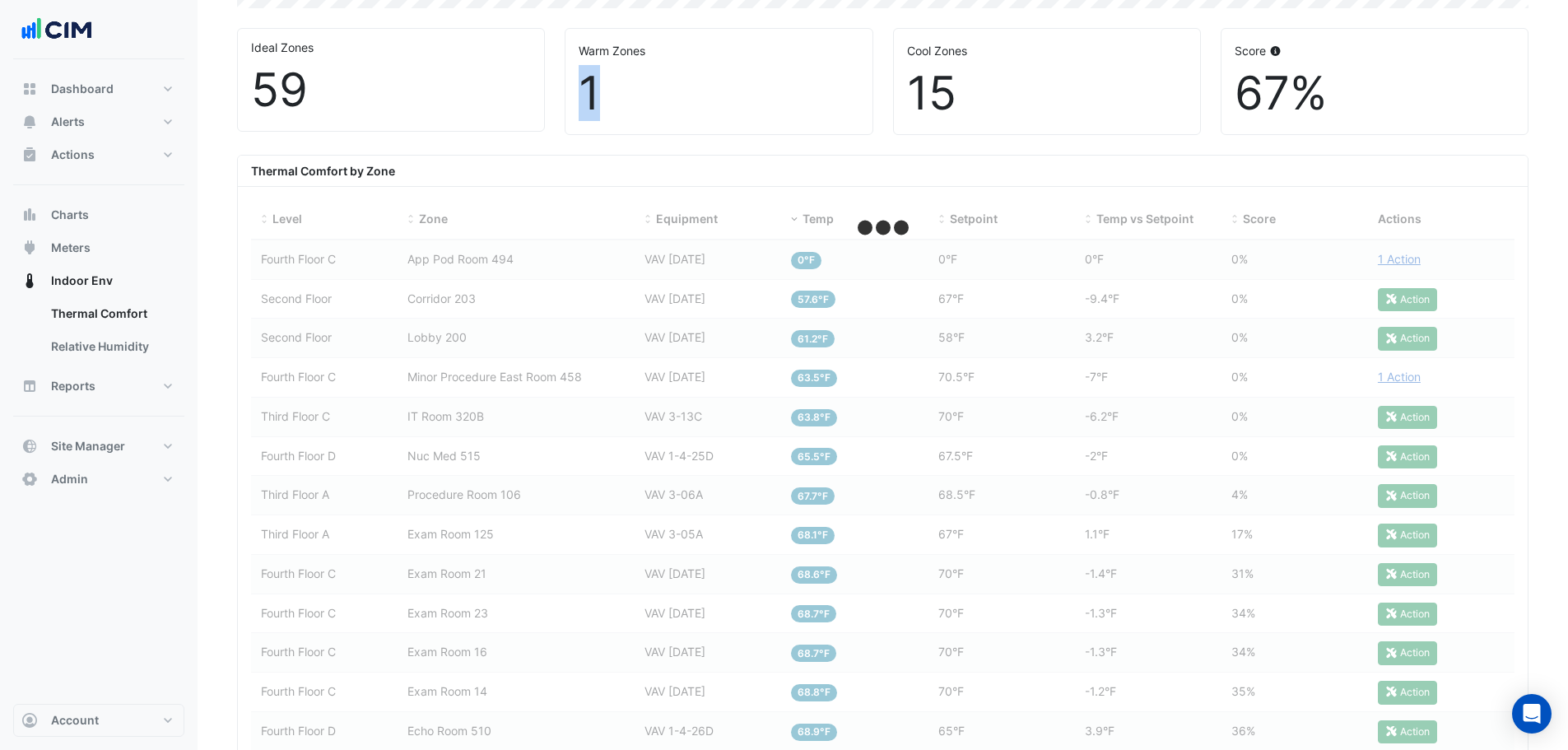
drag, startPoint x: 597, startPoint y: 83, endPoint x: 572, endPoint y: 84, distance: 25.0
click at [572, 84] on div "Warm Zones 1" at bounding box center [719, 81] width 306 height 105
click at [702, 112] on div "1" at bounding box center [718, 93] width 280 height 55
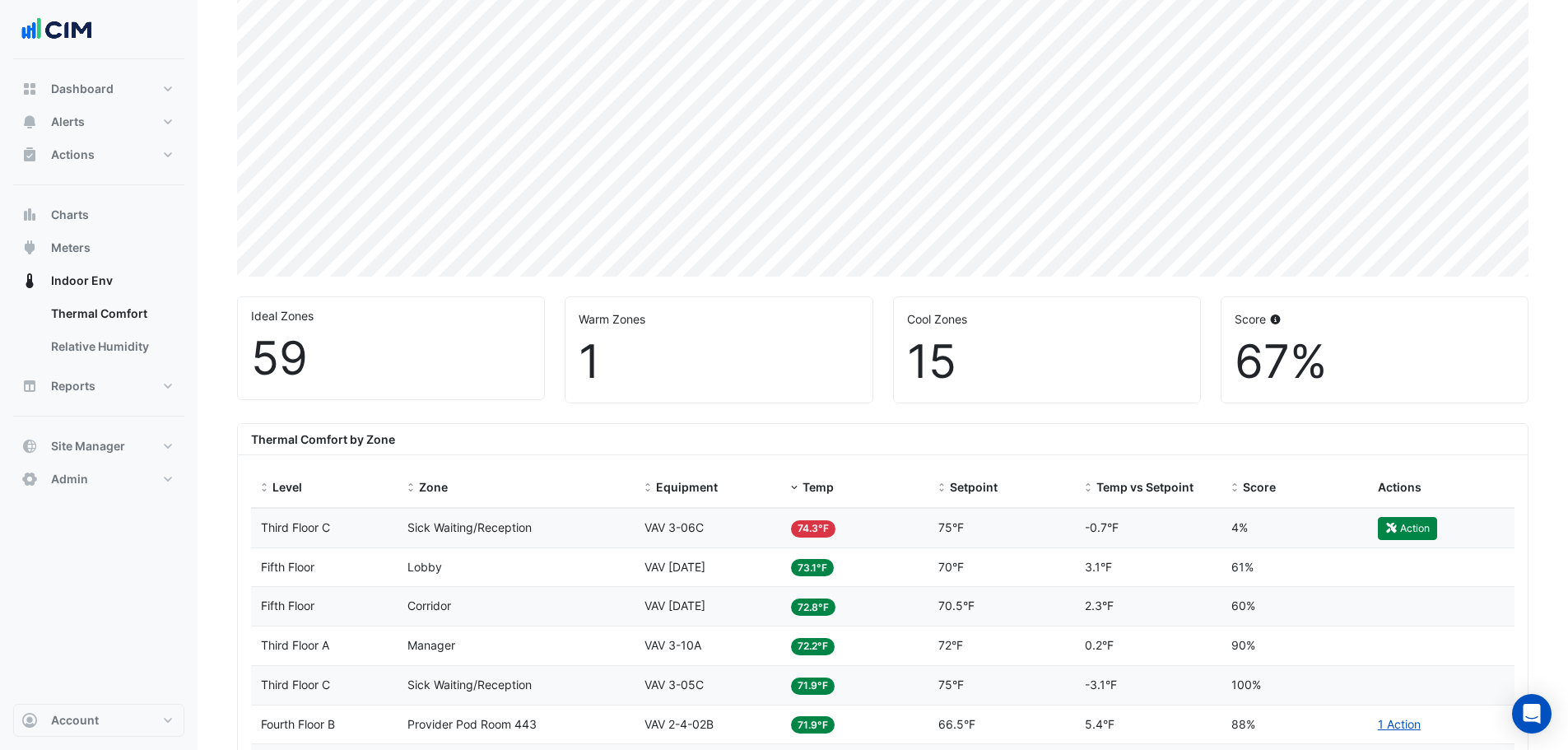
scroll to position [197, 0]
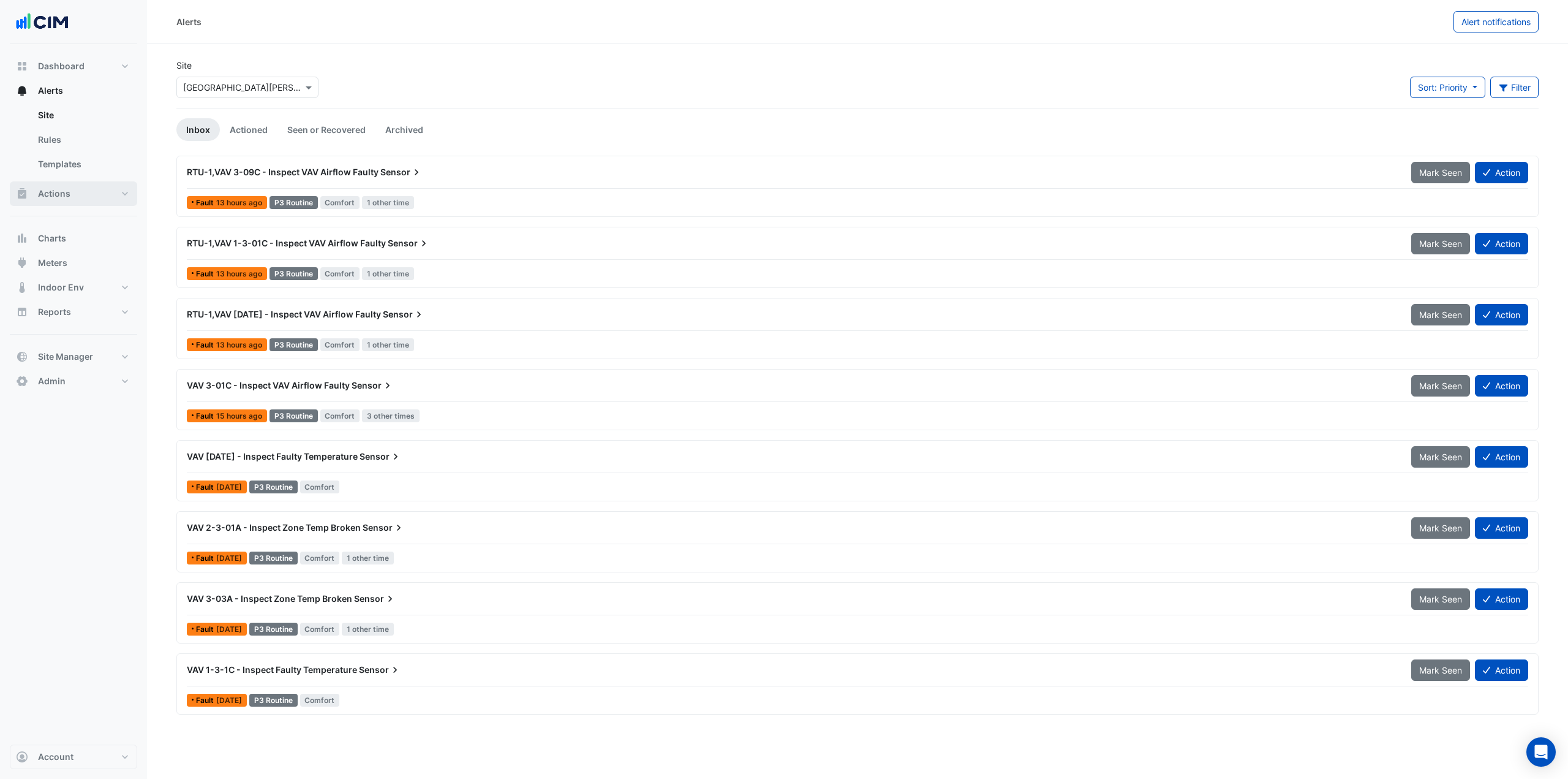
click at [86, 198] on button "Actions" at bounding box center [74, 194] width 127 height 25
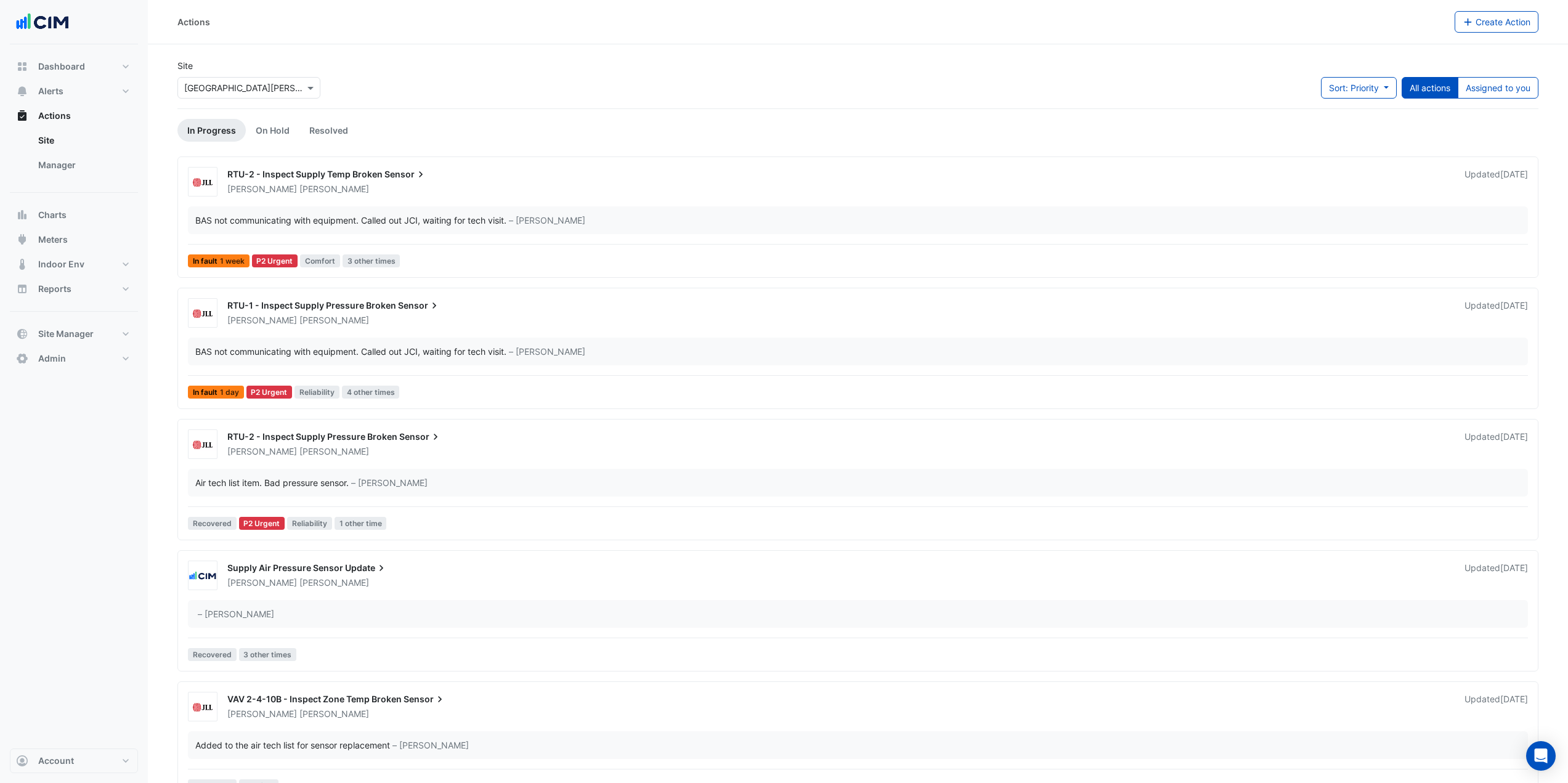
click at [445, 440] on div "RTU-2 - Inspect Supply Pressure Broken Sensor" at bounding box center [838, 438] width 1222 height 15
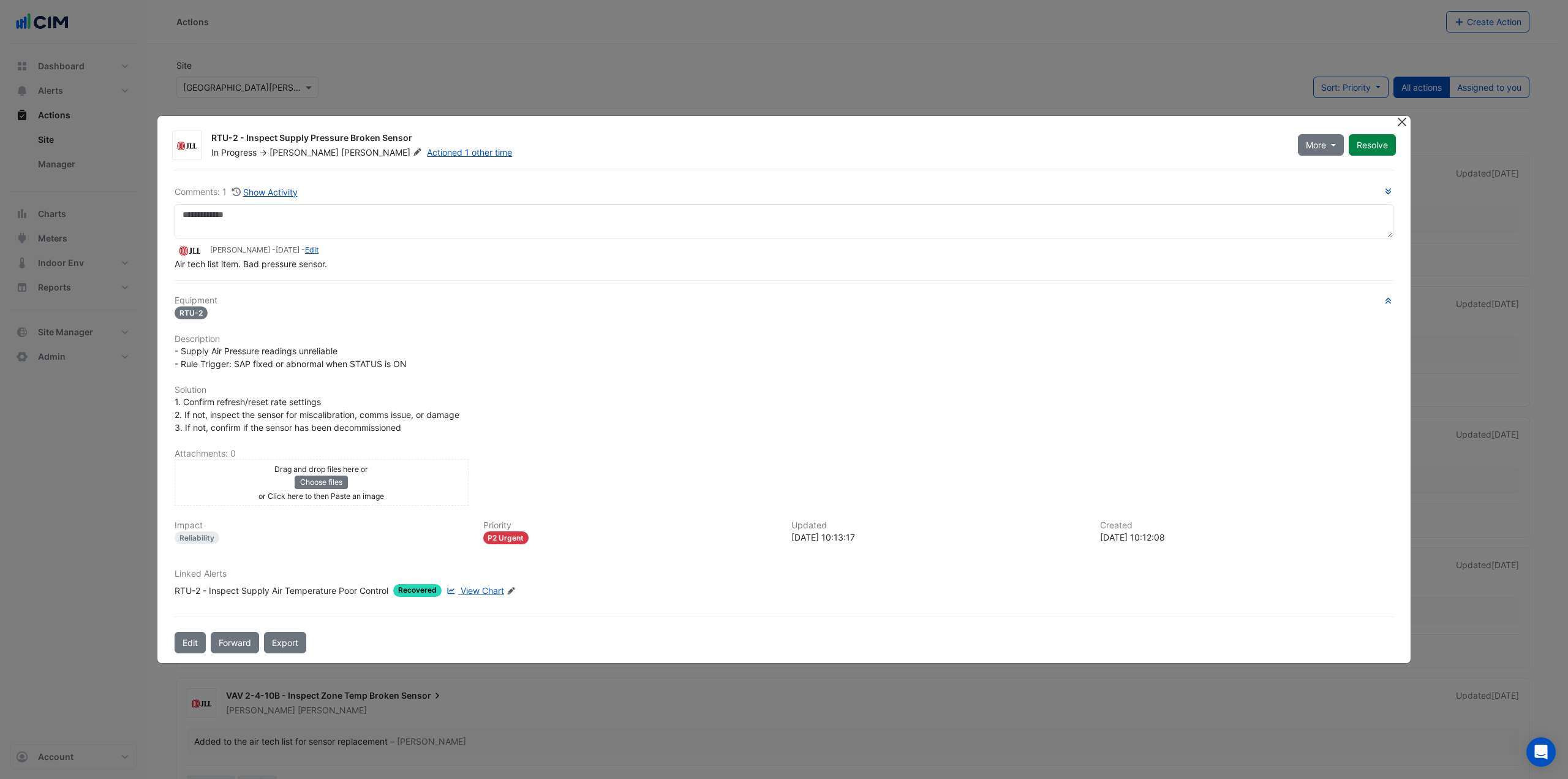
click at [1402, 124] on button "Close" at bounding box center [1401, 122] width 13 height 13
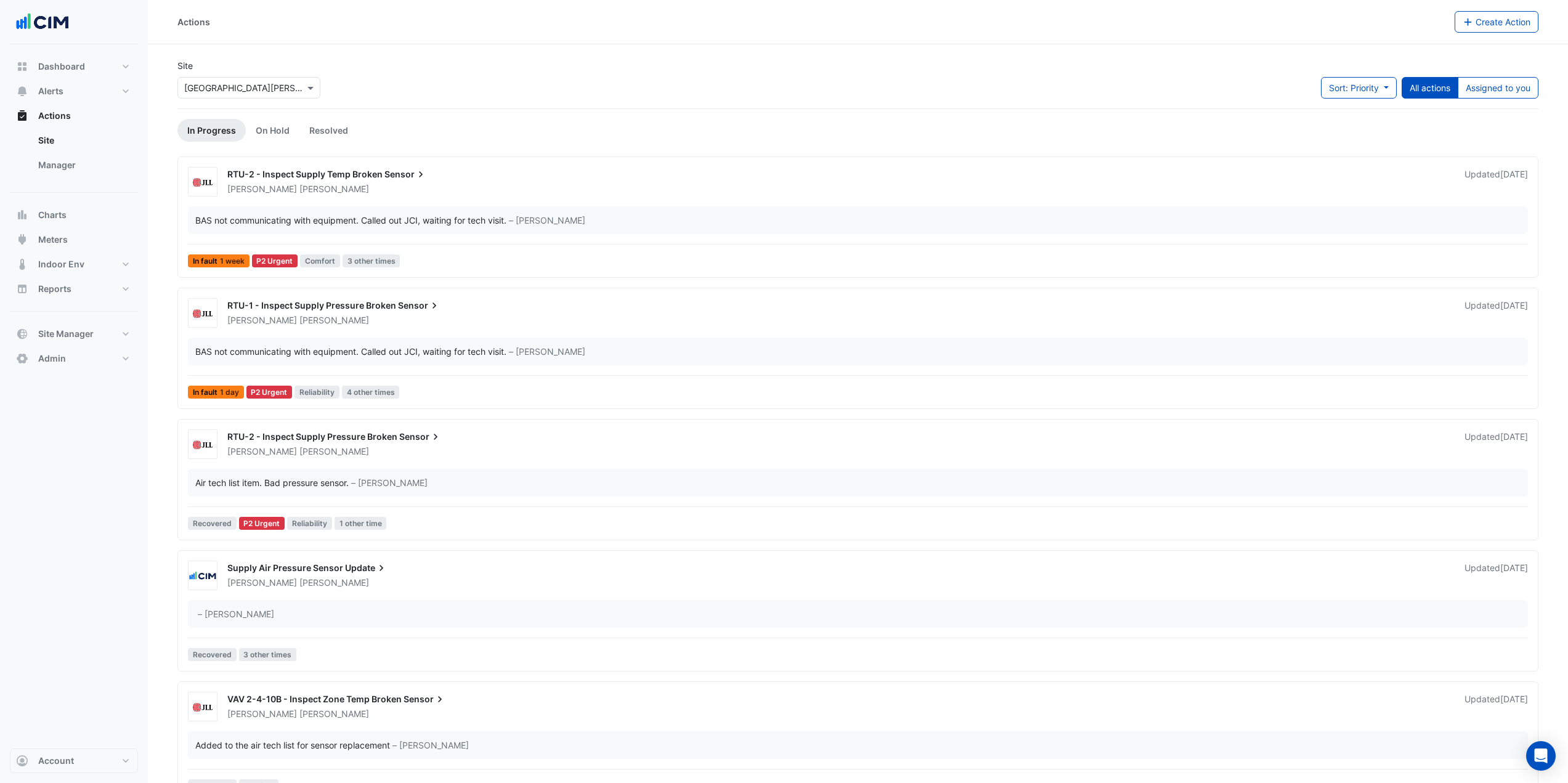
click at [420, 197] on div "RTU-2 - Inspect Supply Temp Broken Sensor [PERSON_NAME] Updated [DATE] BAS not …" at bounding box center [857, 220] width 1350 height 105
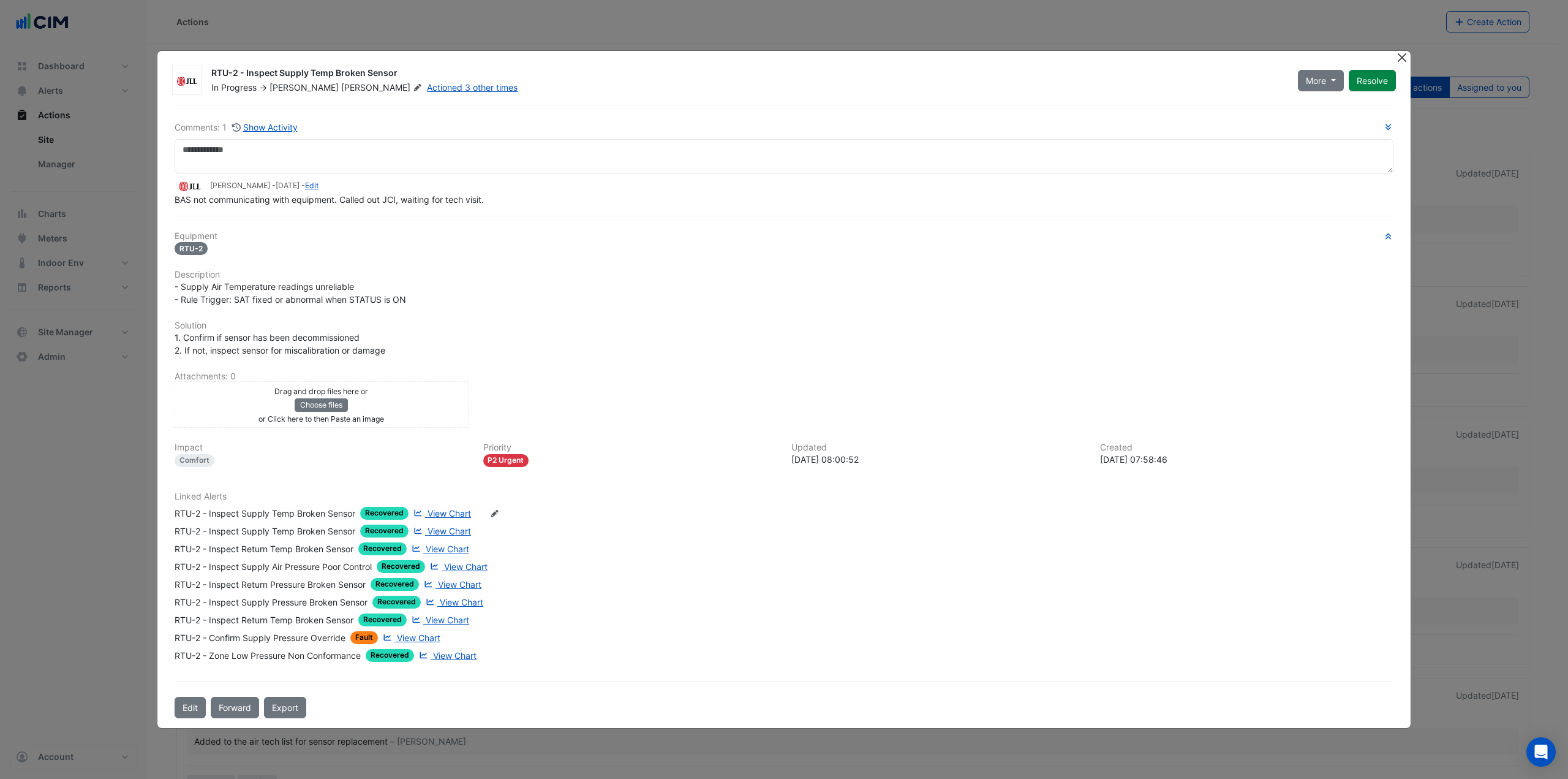
click at [1402, 58] on button "Close" at bounding box center [1401, 57] width 13 height 13
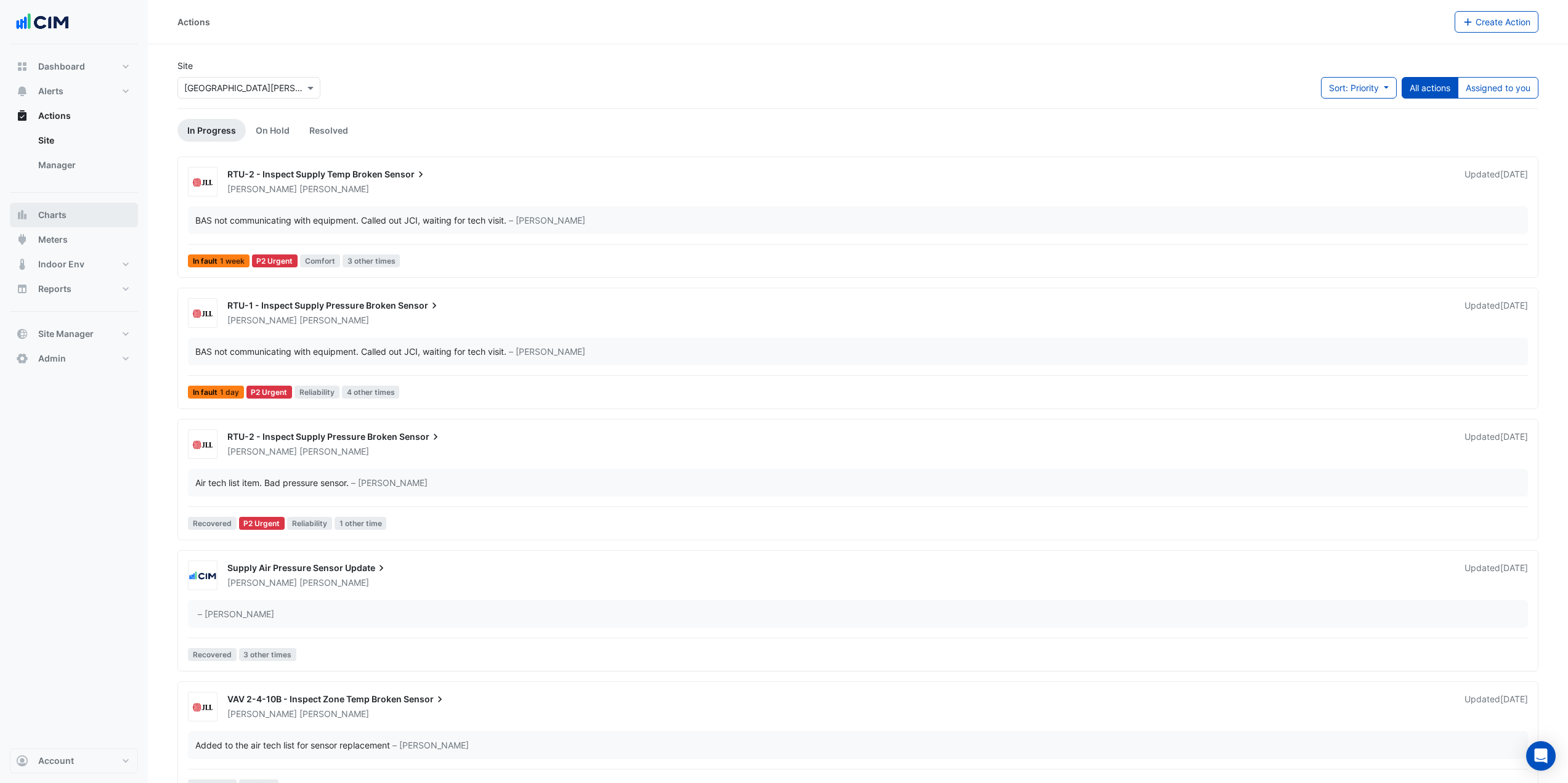
click at [74, 222] on button "Charts" at bounding box center [74, 215] width 128 height 25
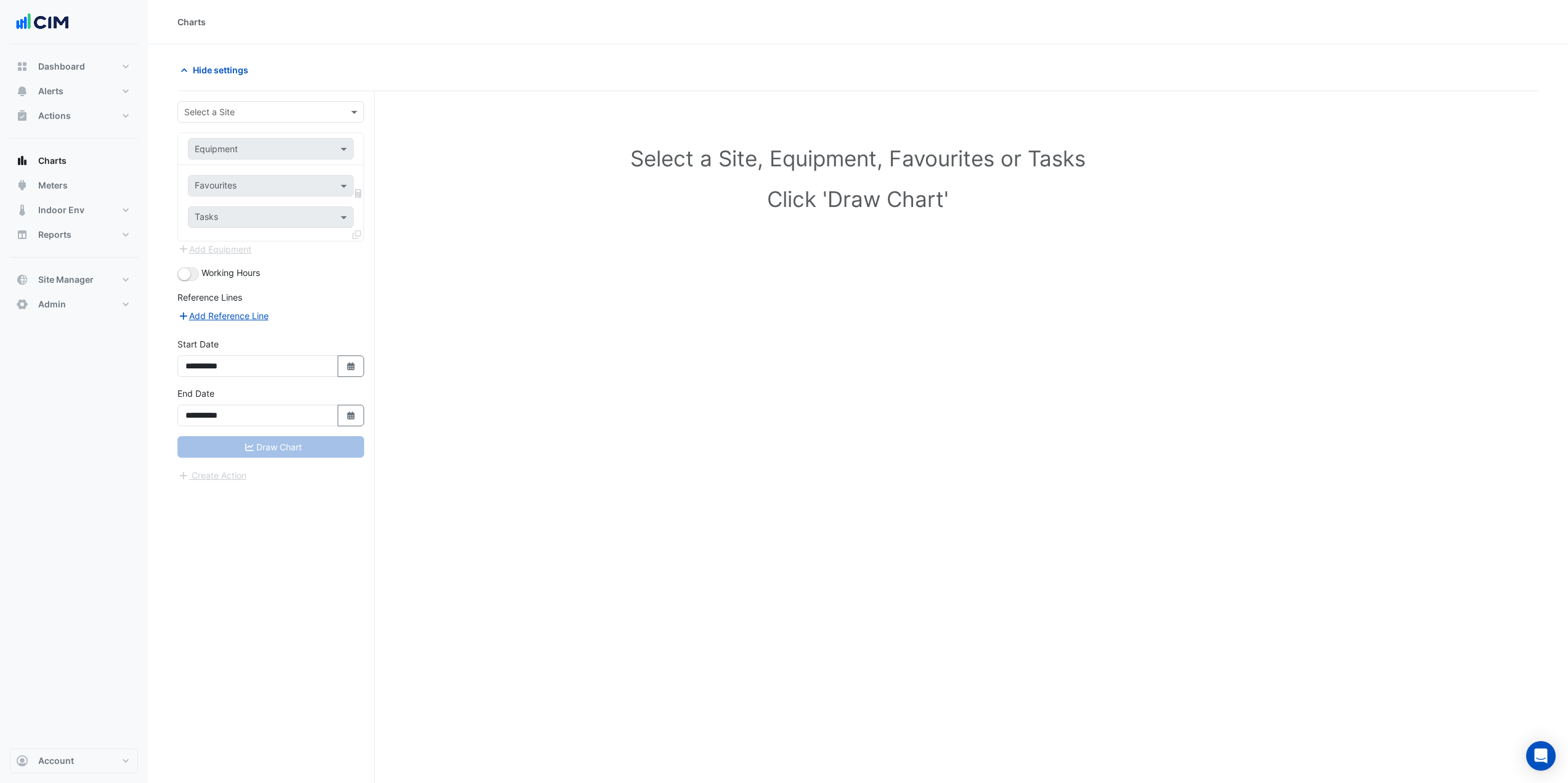
click at [238, 108] on input "text" at bounding box center [258, 112] width 148 height 13
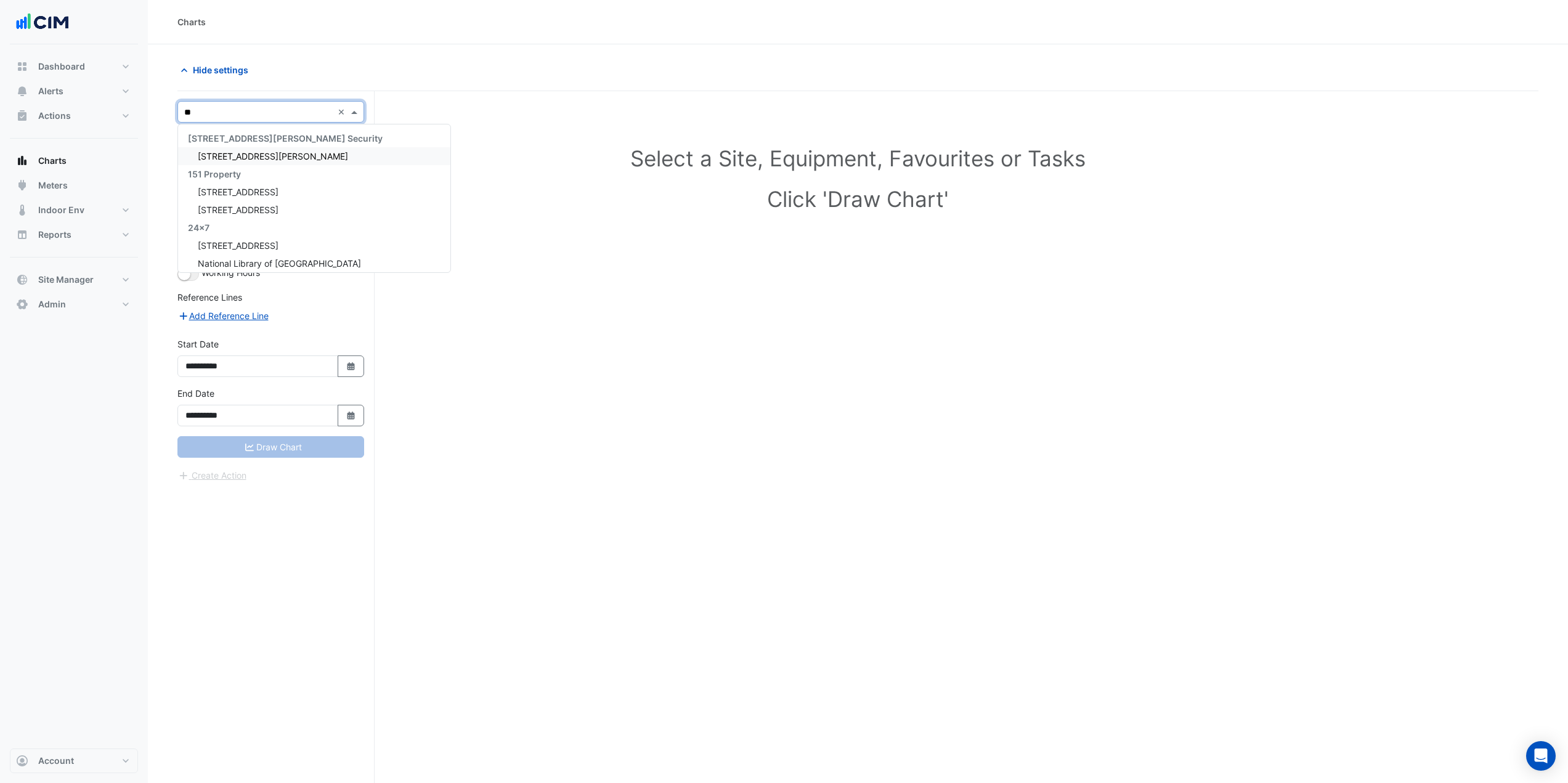
type input "***"
click at [258, 228] on span "[GEOGRAPHIC_DATA][PERSON_NAME]" at bounding box center [275, 228] width 156 height 11
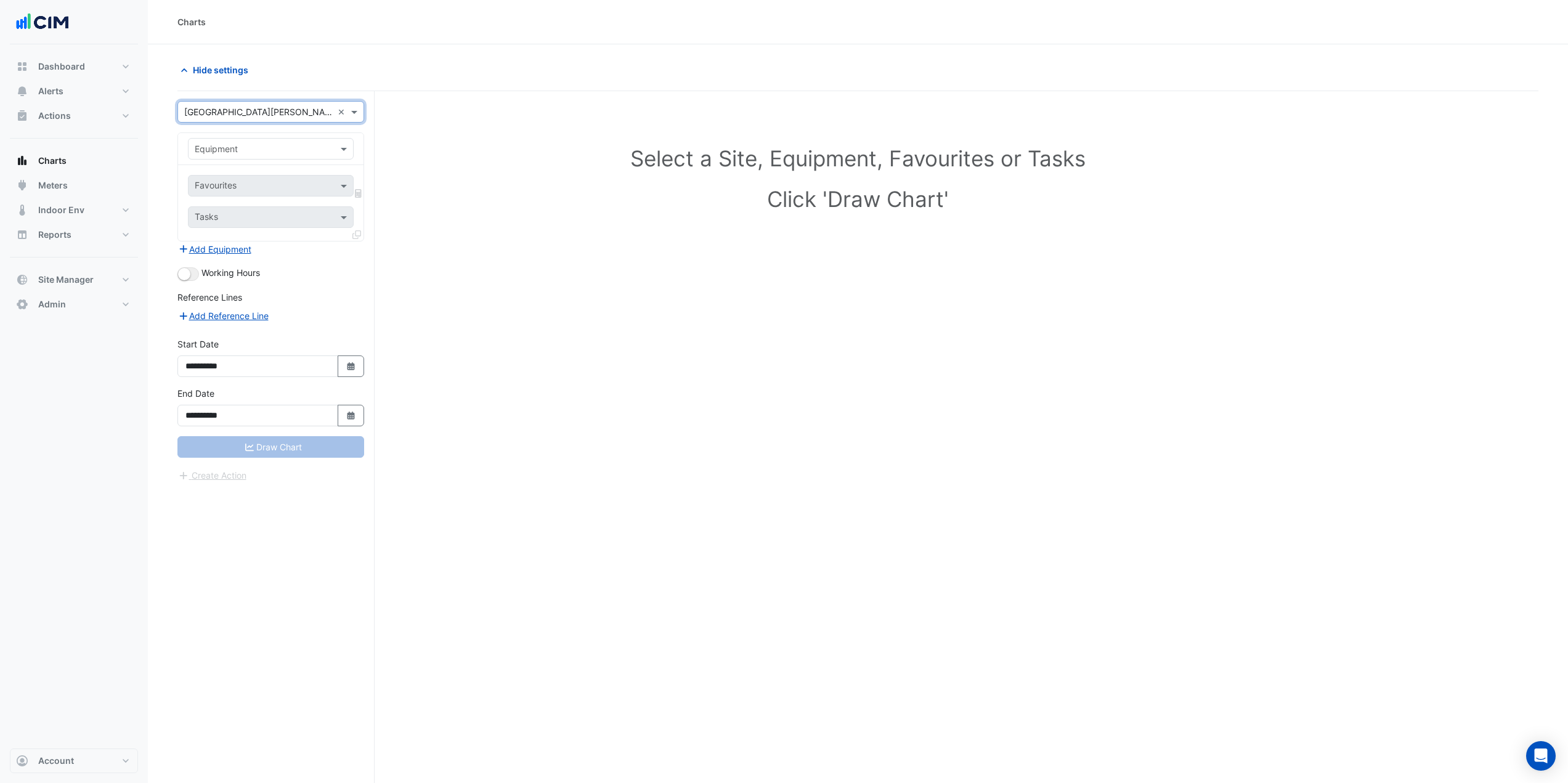
click at [268, 148] on input "text" at bounding box center [258, 149] width 127 height 13
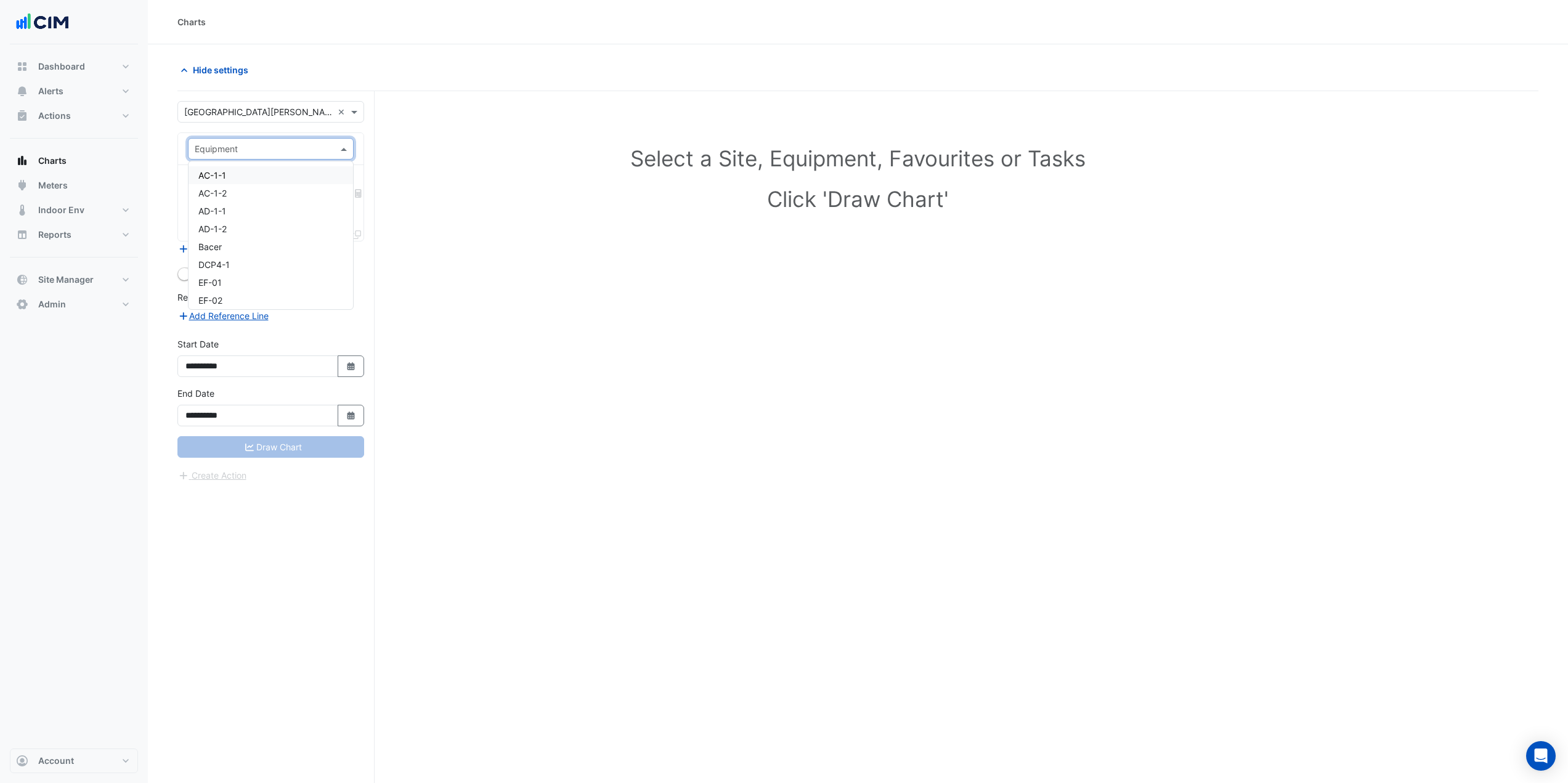
click at [237, 175] on div "AC-1-1" at bounding box center [271, 175] width 164 height 18
click at [246, 183] on input "text" at bounding box center [257, 187] width 125 height 13
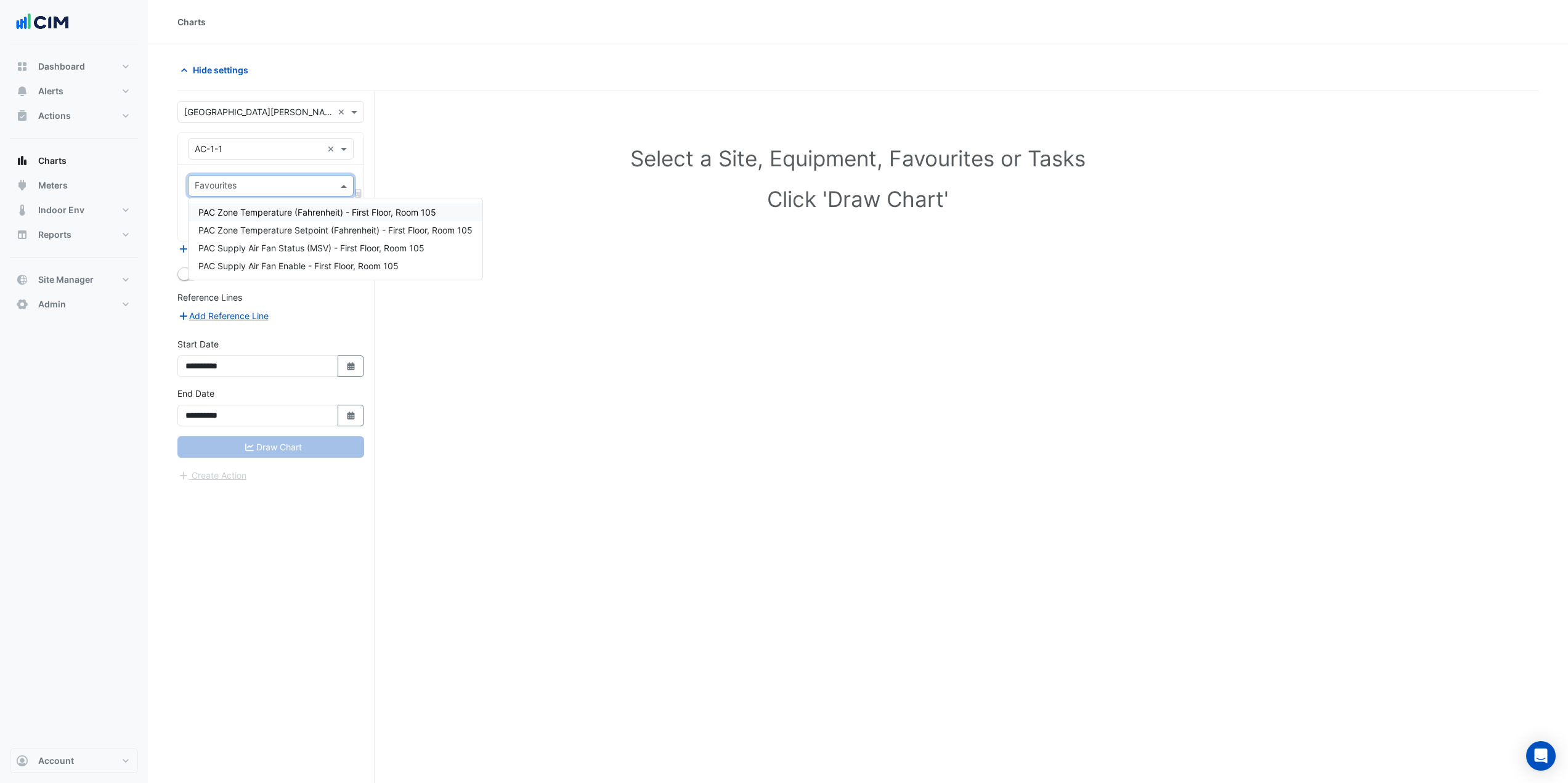
click at [255, 148] on input "text" at bounding box center [258, 149] width 127 height 13
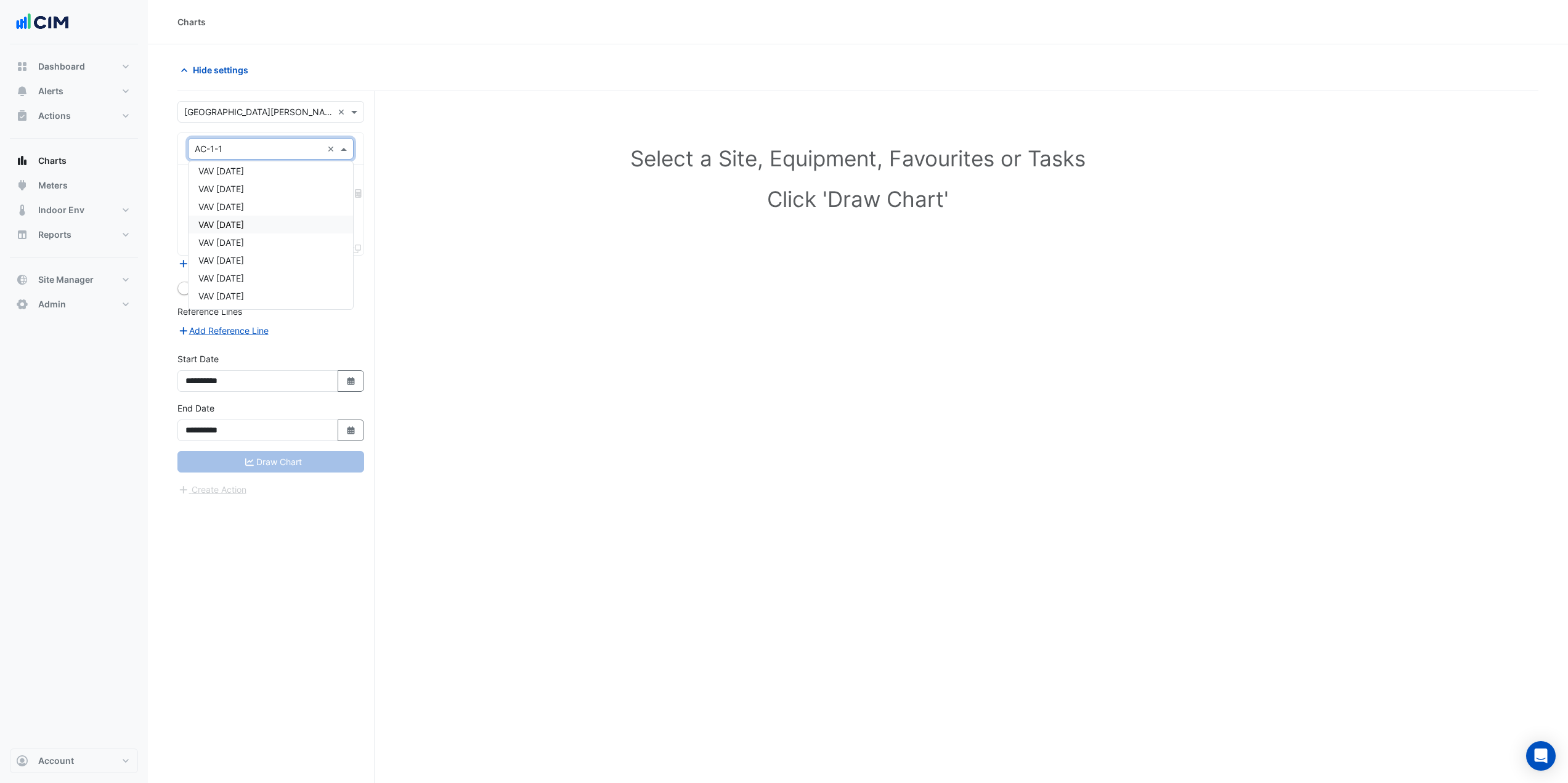
scroll to position [123, 0]
click at [242, 246] on div "RTU-1" at bounding box center [271, 249] width 164 height 18
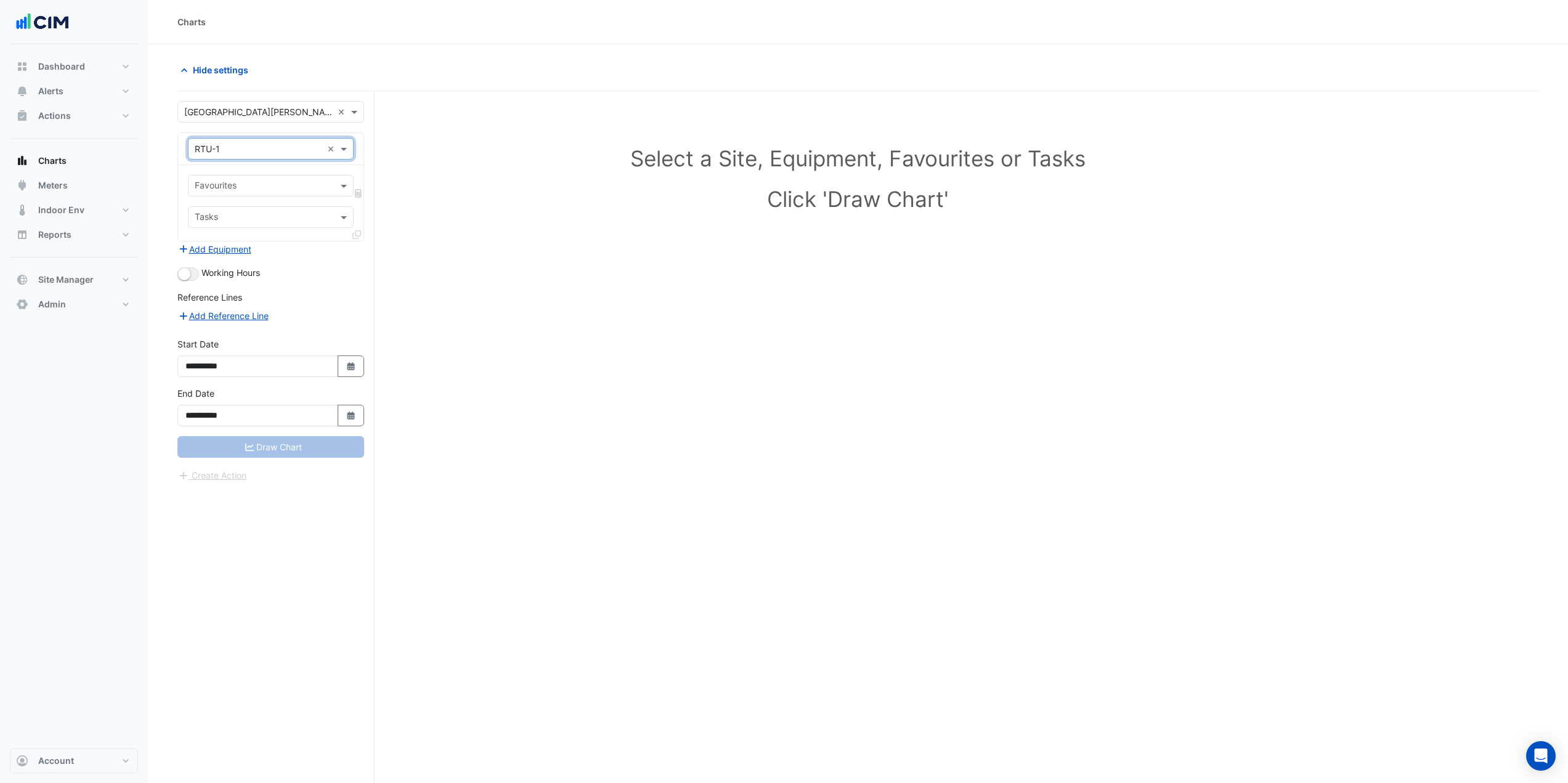
click at [265, 188] on input "text" at bounding box center [264, 187] width 138 height 13
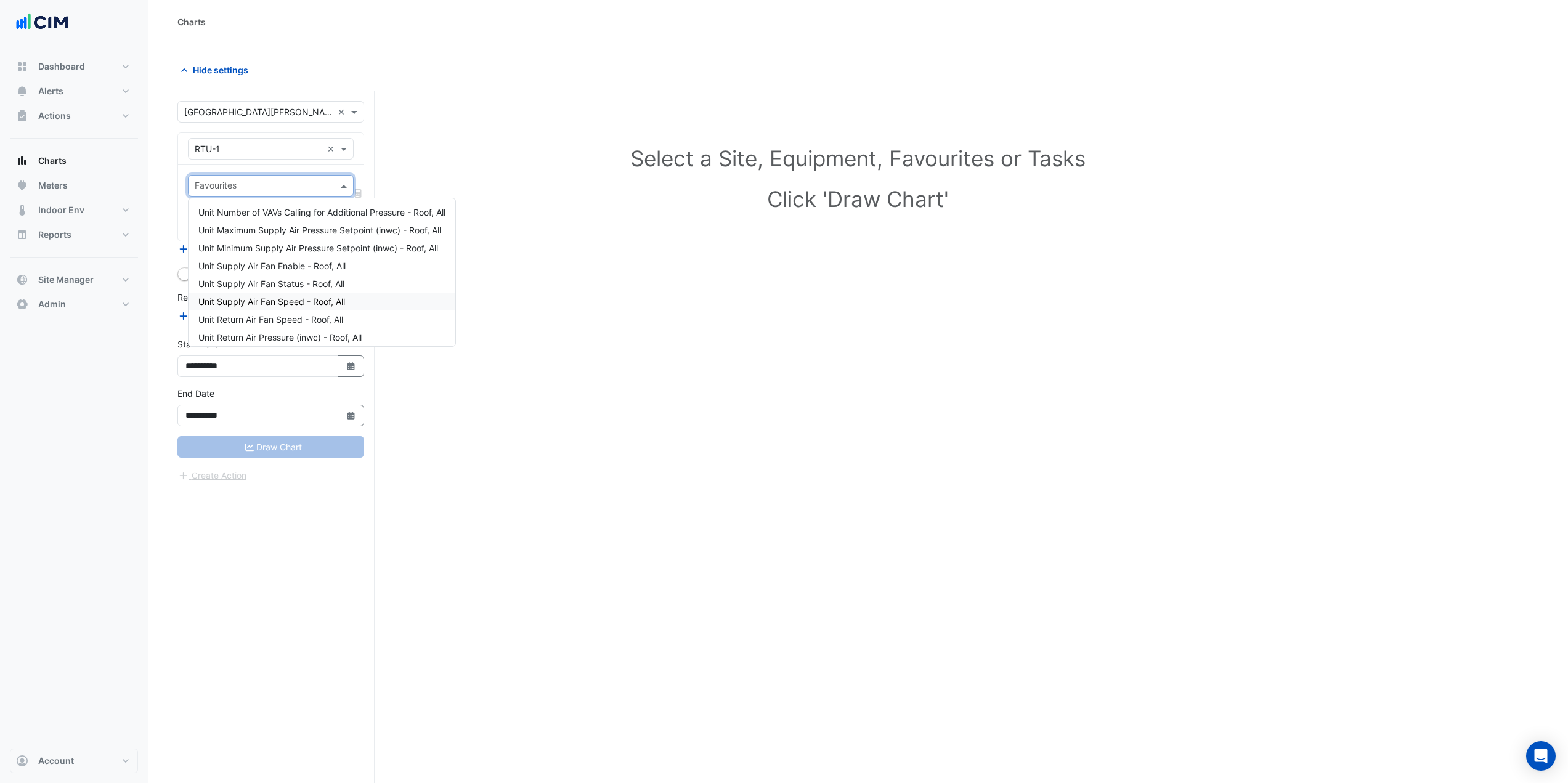
click at [303, 302] on span "Unit Supply Air Fan Speed - Roof, All" at bounding box center [272, 302] width 147 height 11
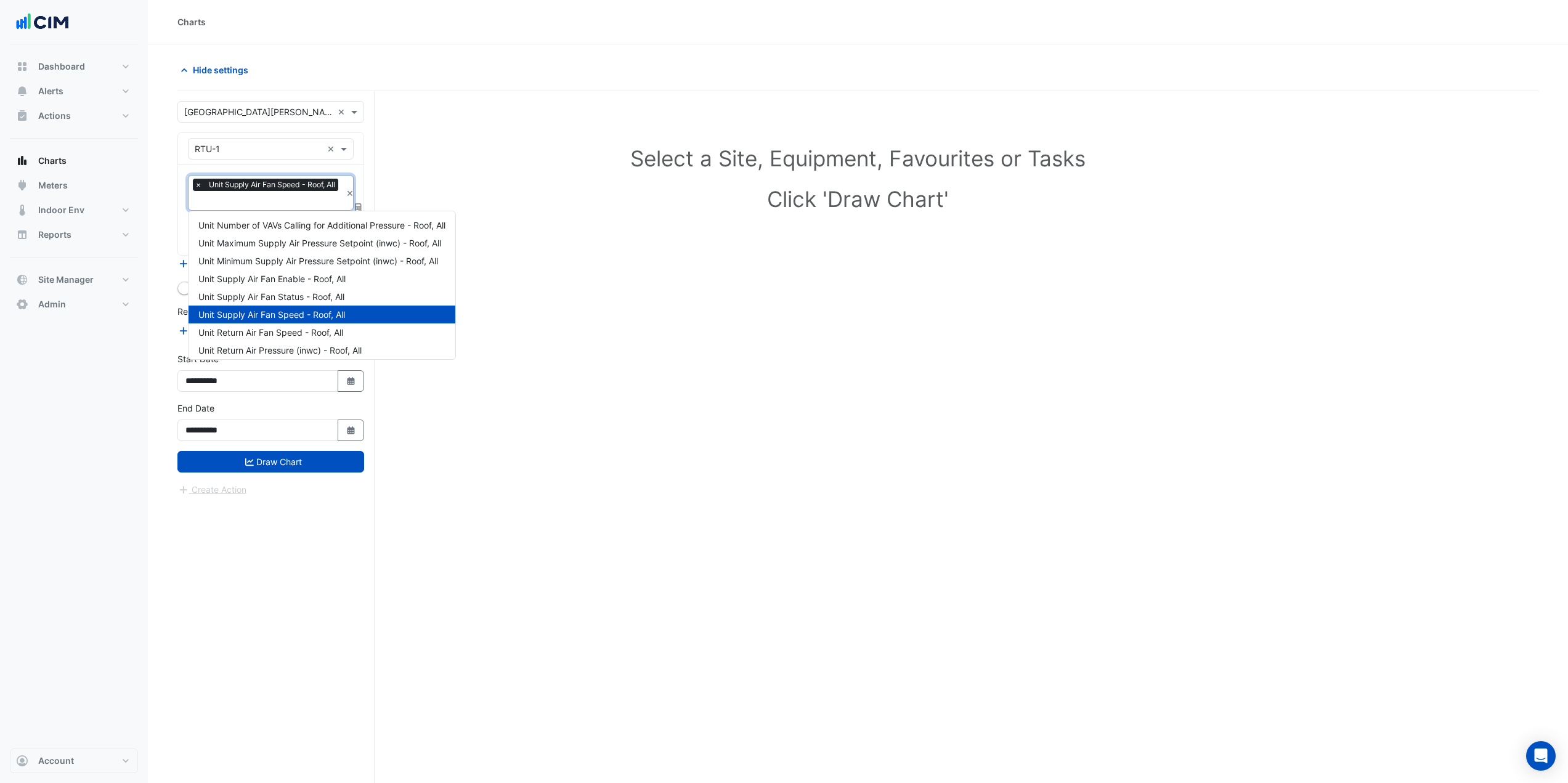
click at [262, 197] on input "text" at bounding box center [268, 201] width 147 height 13
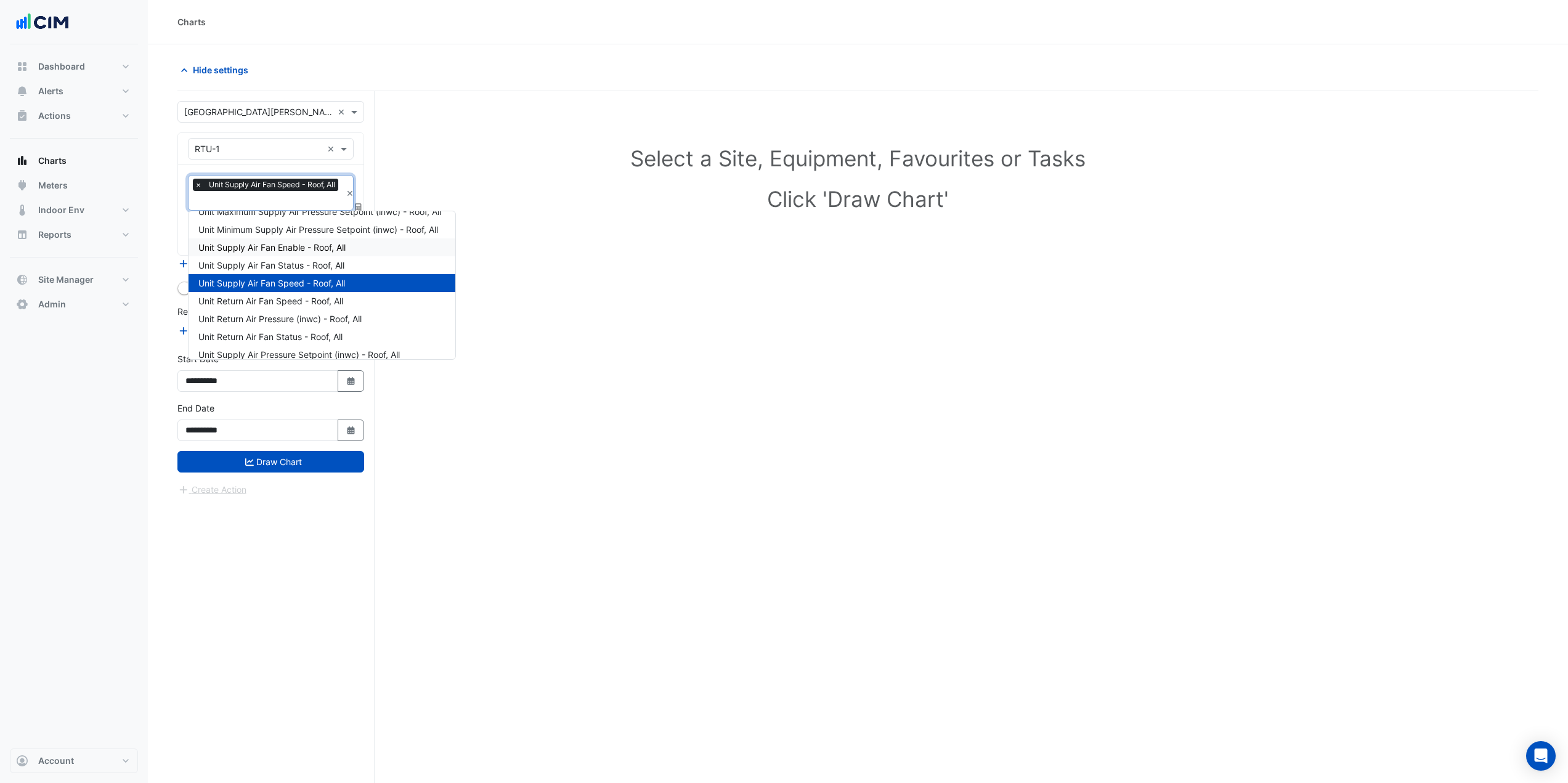
scroll to position [61, 0]
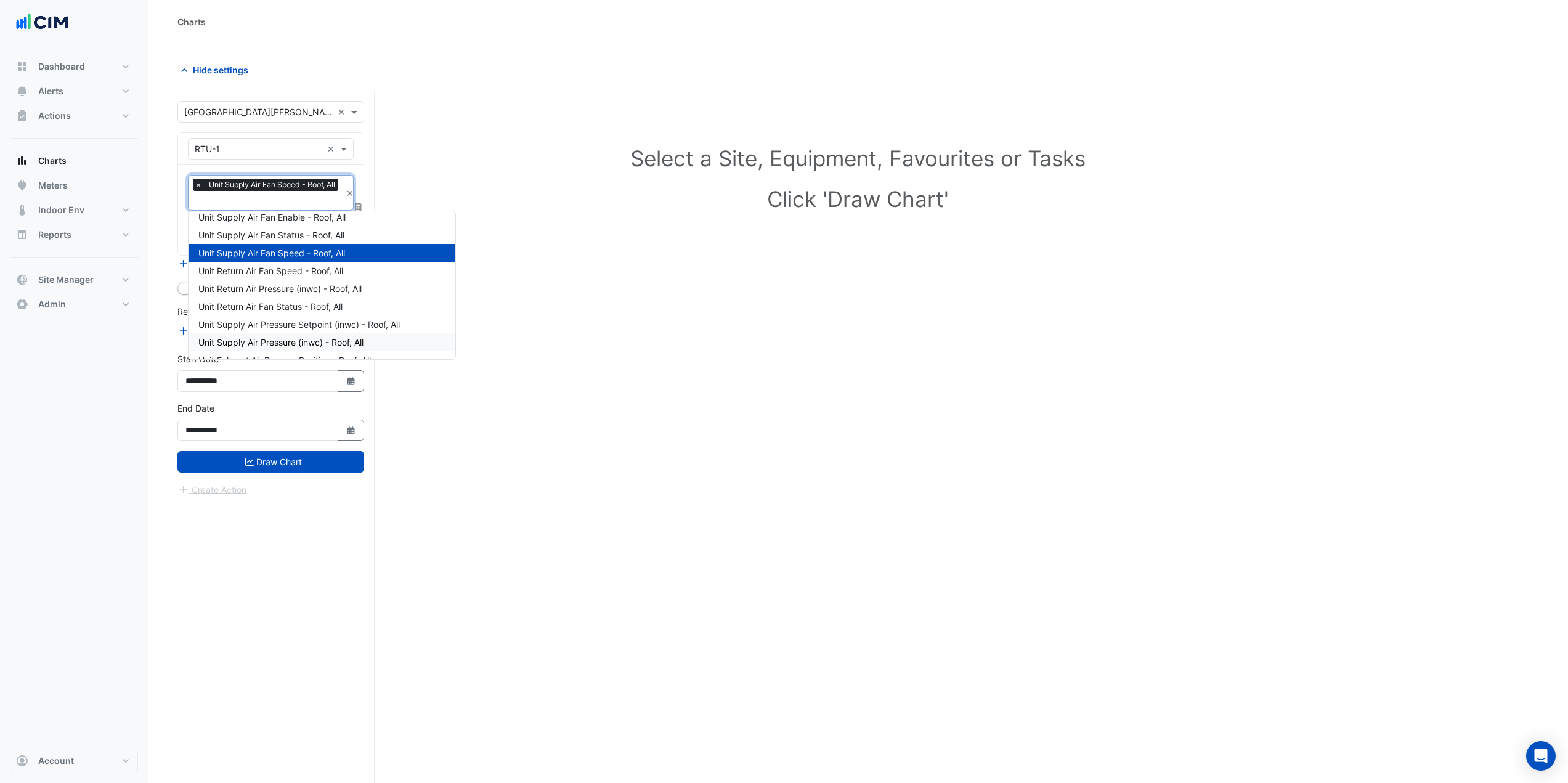
click at [295, 342] on span "Unit Supply Air Pressure (inwc) - Roof, All" at bounding box center [280, 342] width 165 height 11
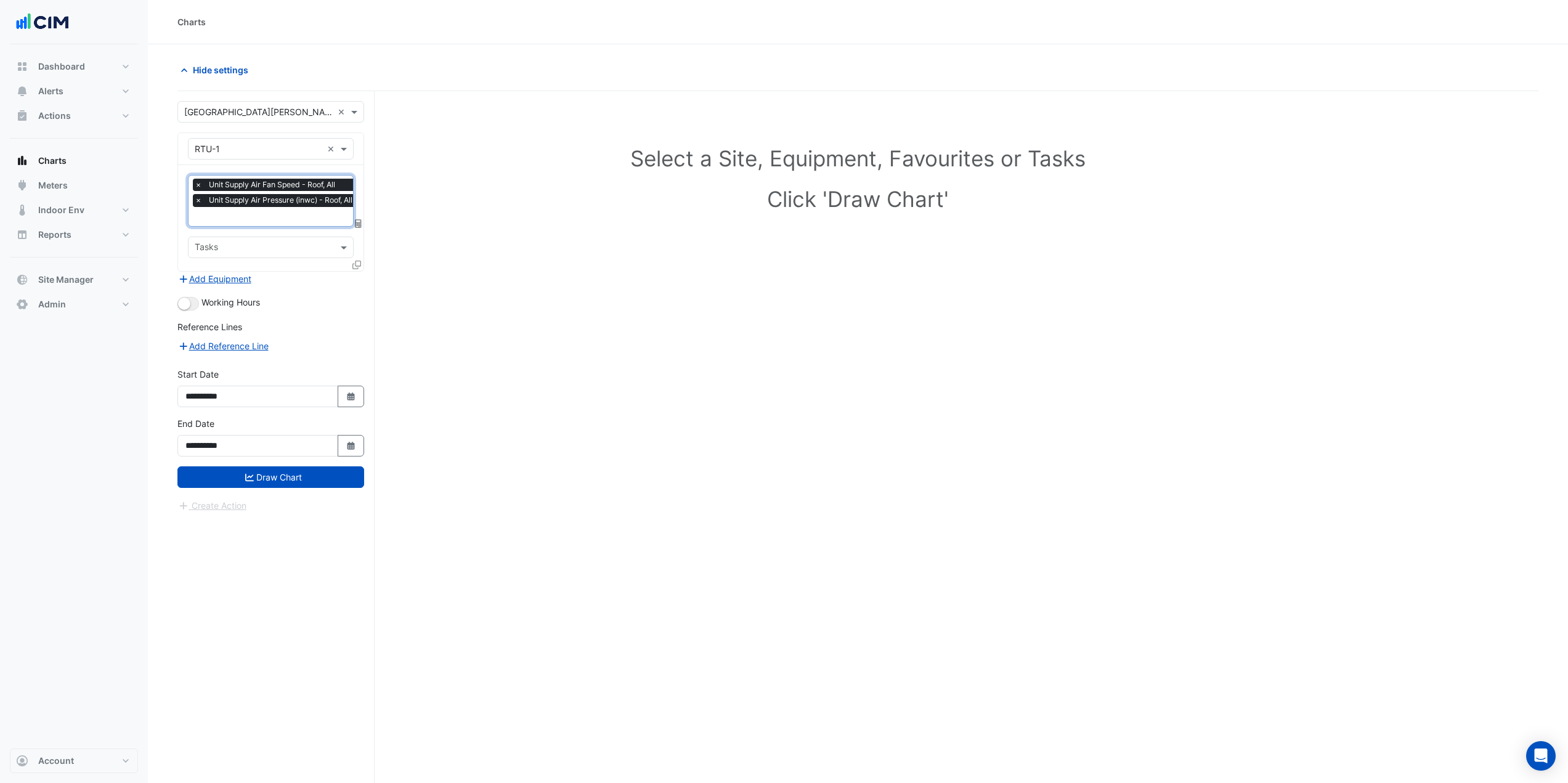
click at [289, 213] on input "text" at bounding box center [276, 217] width 164 height 13
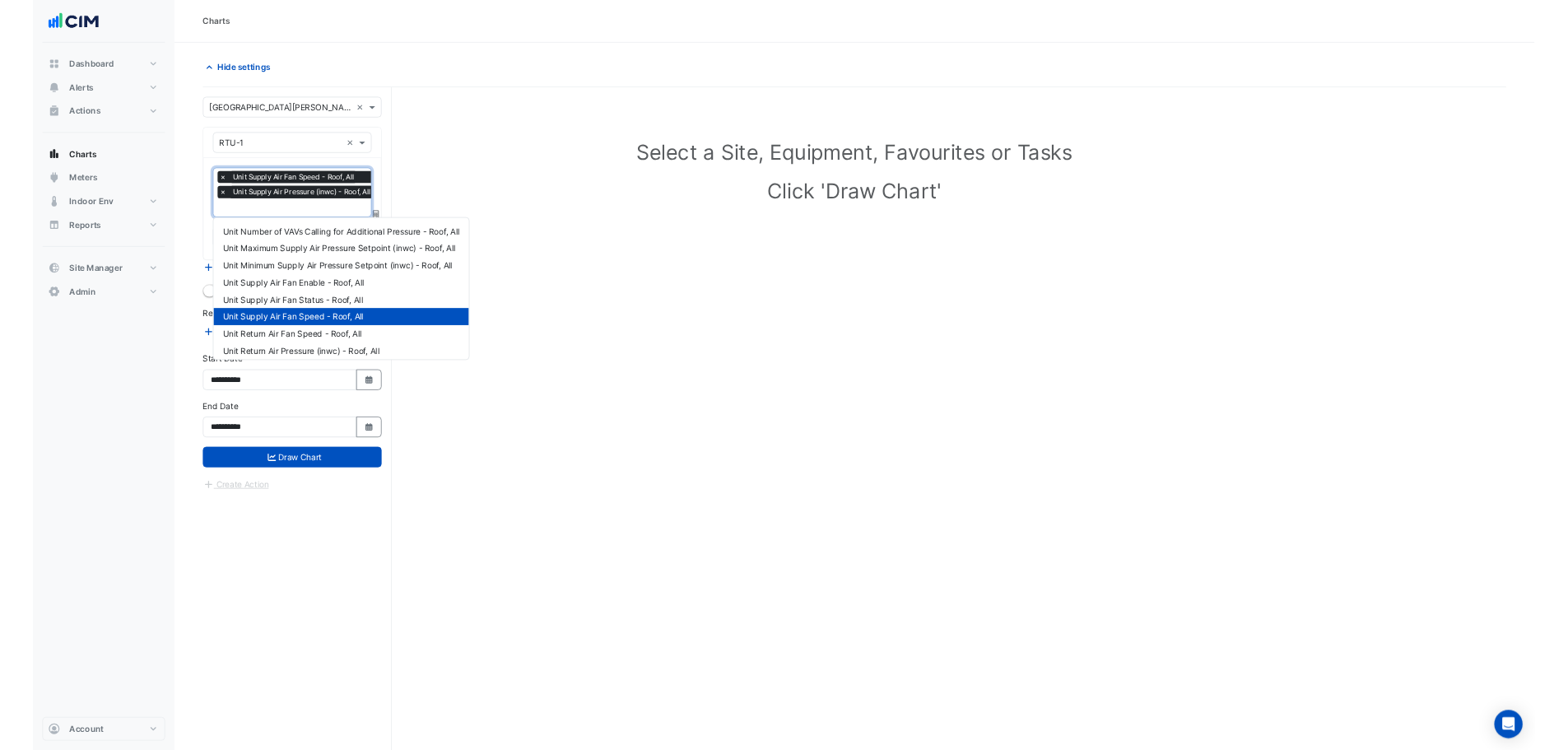
scroll to position [245, 0]
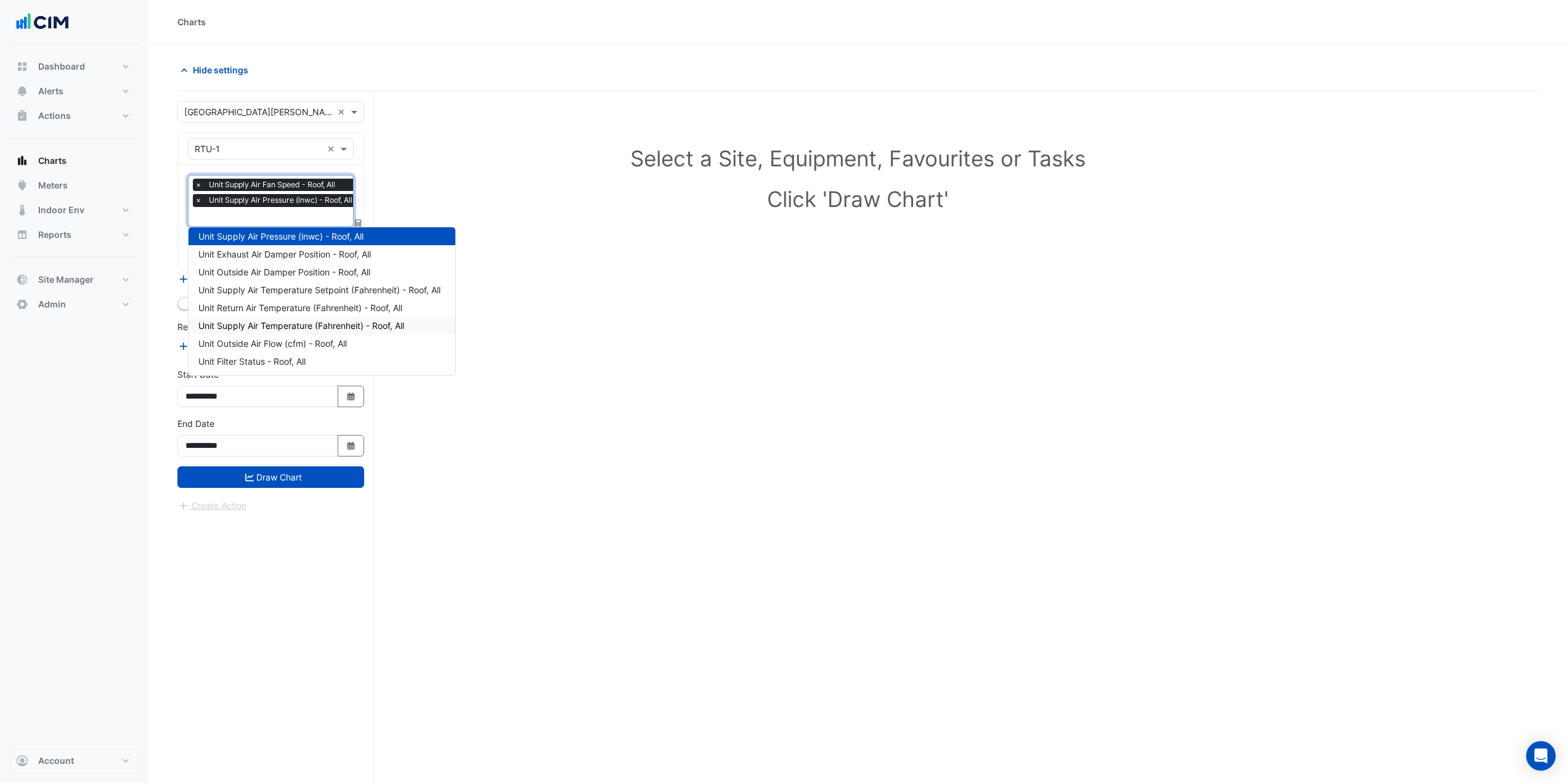
click at [302, 325] on span "Unit Supply Air Temperature (Fahrenheit) - Roof, All" at bounding box center [301, 325] width 206 height 11
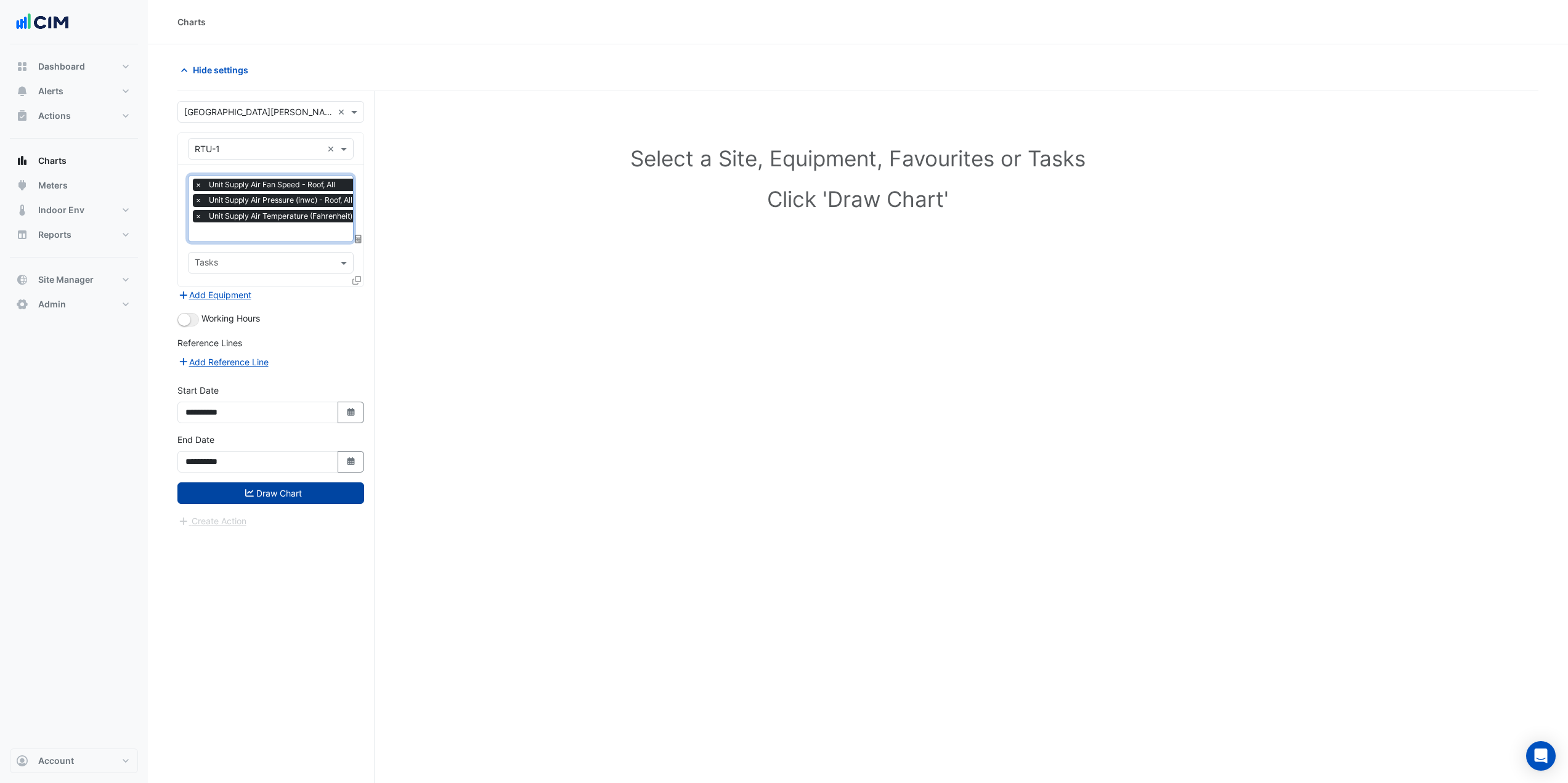
click at [304, 497] on button "Draw Chart" at bounding box center [270, 493] width 187 height 22
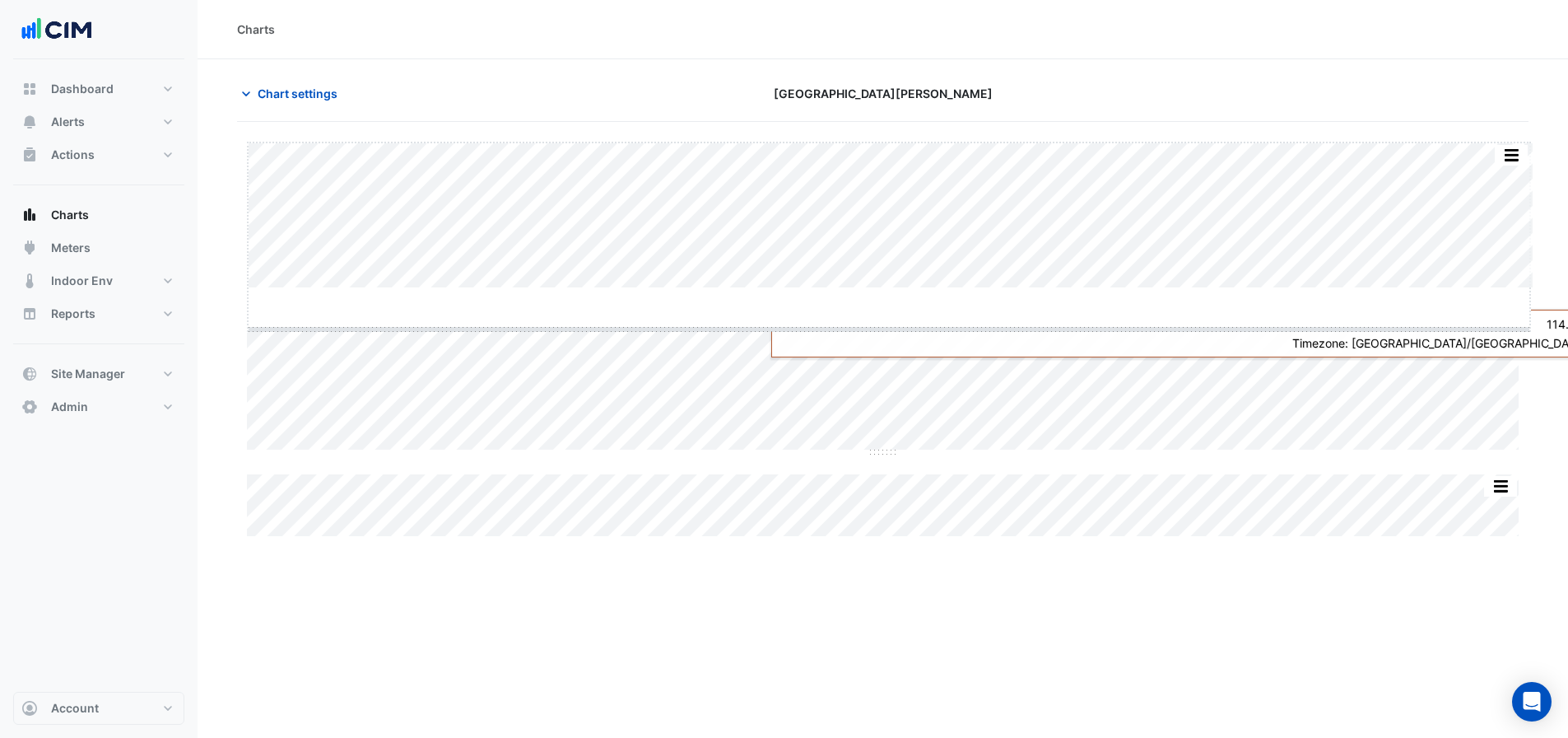
drag, startPoint x: 890, startPoint y: 289, endPoint x: 889, endPoint y: 330, distance: 41.0
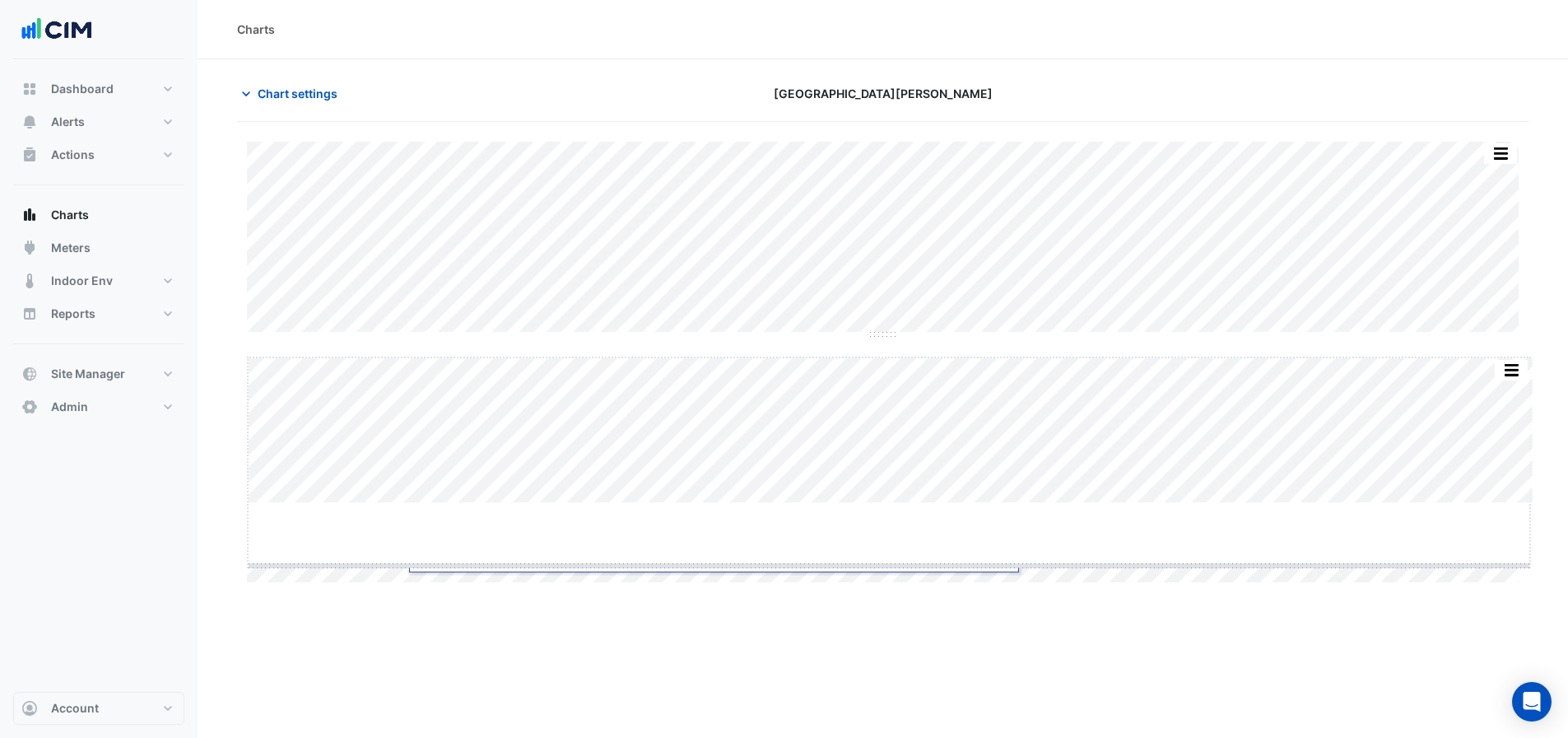
drag, startPoint x: 884, startPoint y: 501, endPoint x: 885, endPoint y: 563, distance: 62.0
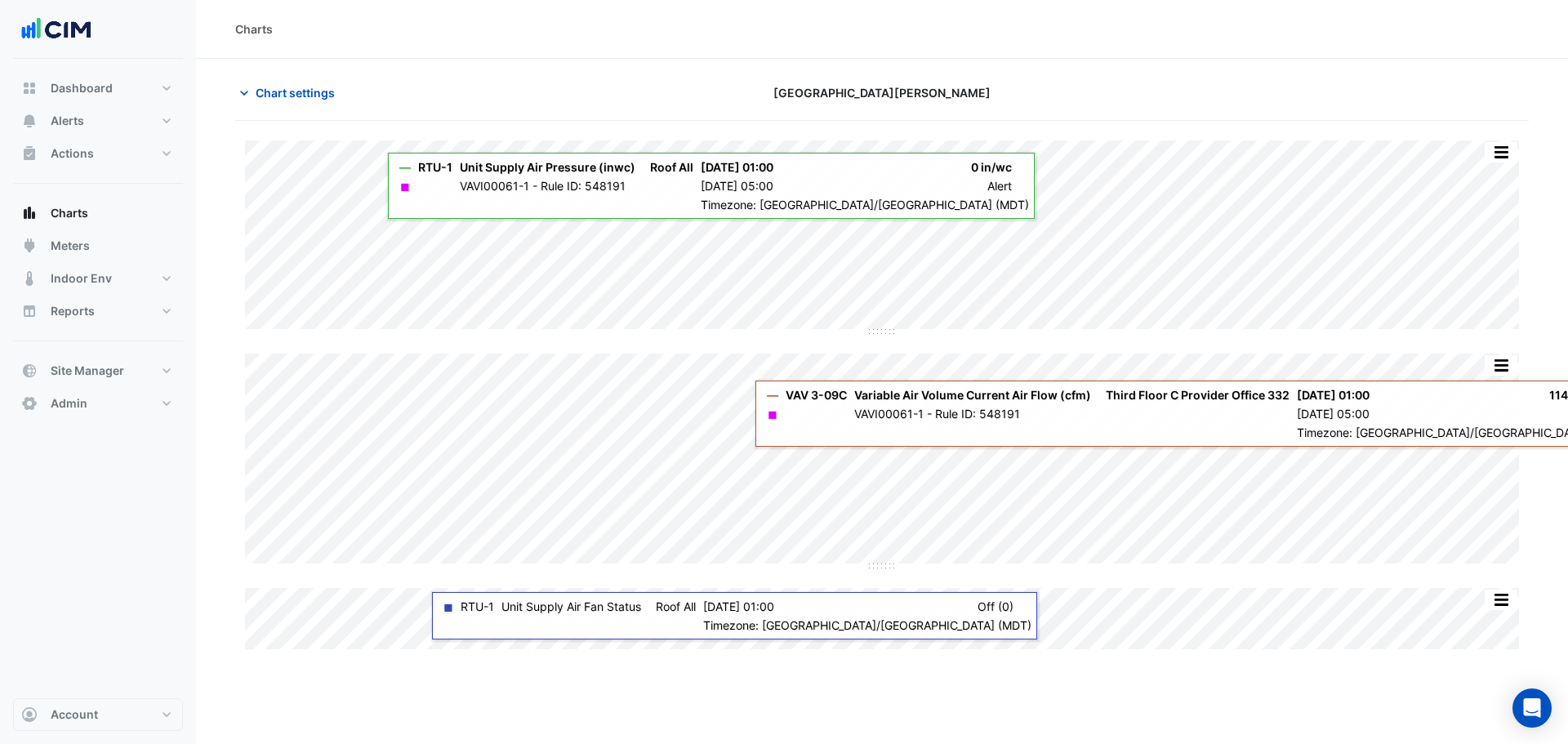
drag, startPoint x: 913, startPoint y: 137, endPoint x: 619, endPoint y: 43, distance: 308.7
click at [619, 43] on div "Charts" at bounding box center [881, 29] width 1371 height 59
